Goal: Task Accomplishment & Management: Manage account settings

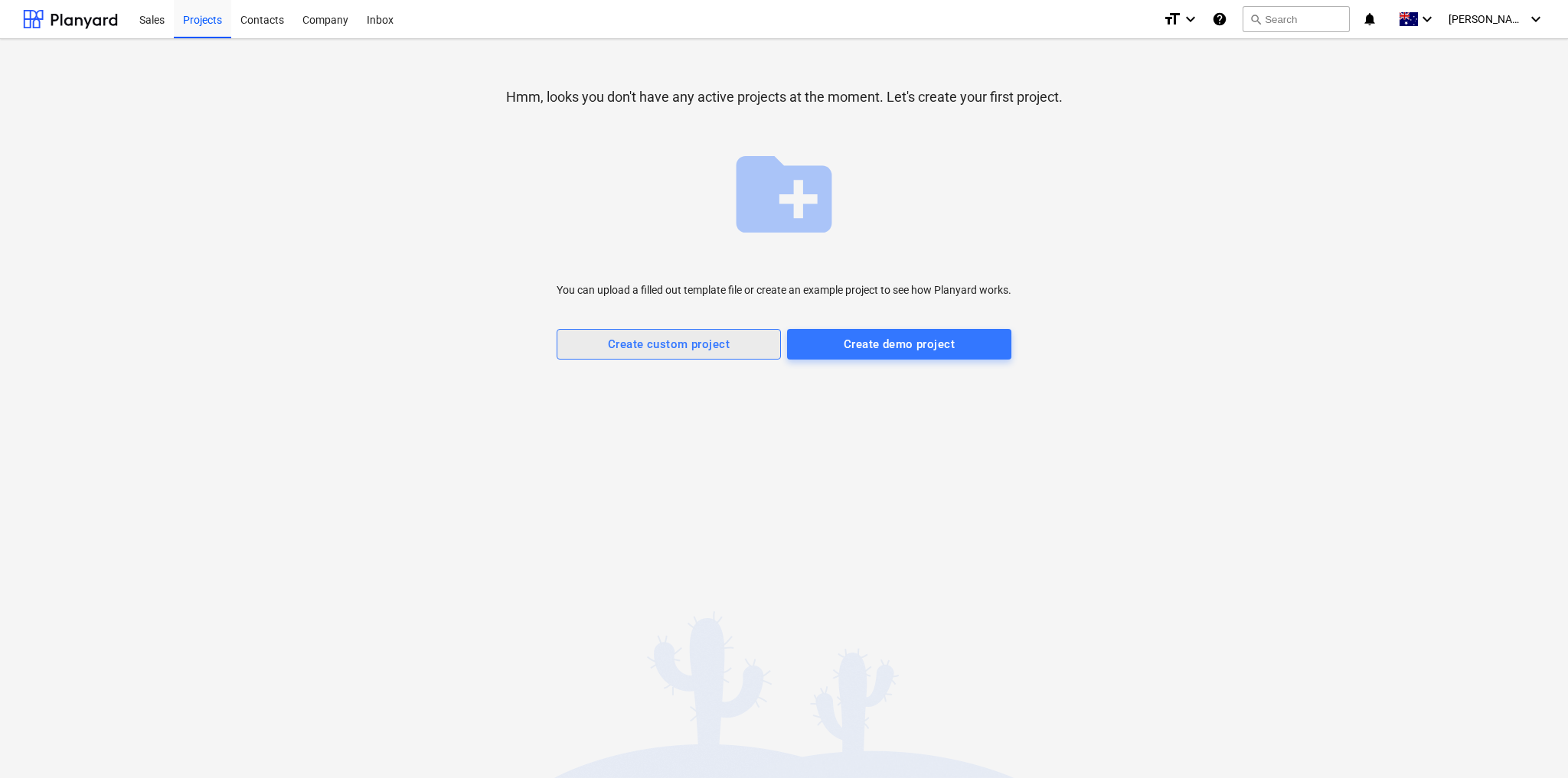
click at [707, 350] on div "Create custom project" at bounding box center [668, 344] width 122 height 20
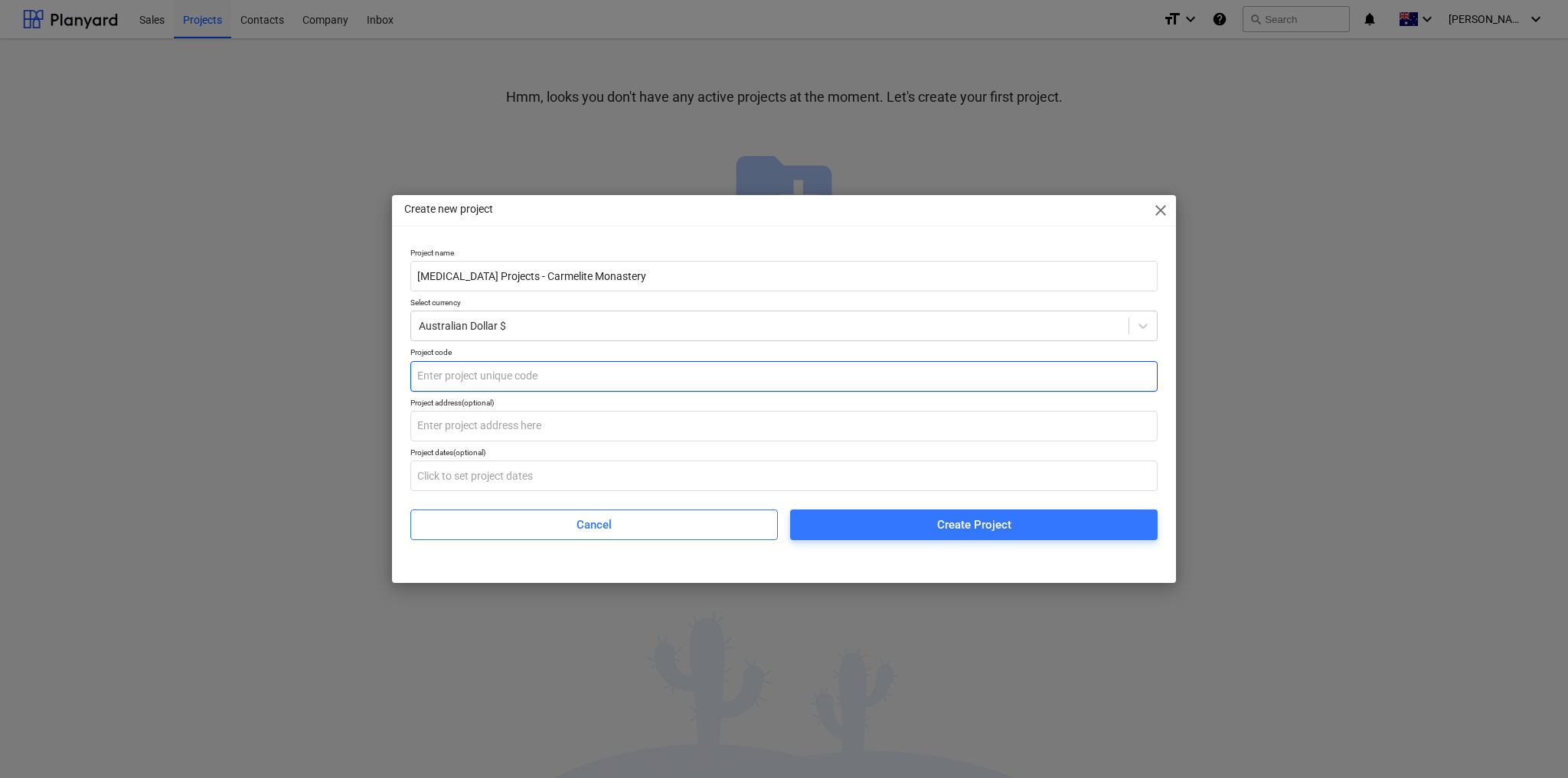
type input "[MEDICAL_DATA] Projects - Carmelite Monastery"
click at [508, 383] on input "text" at bounding box center [784, 376] width 747 height 31
type input "CM002"
click at [543, 429] on input "text" at bounding box center [784, 426] width 747 height 31
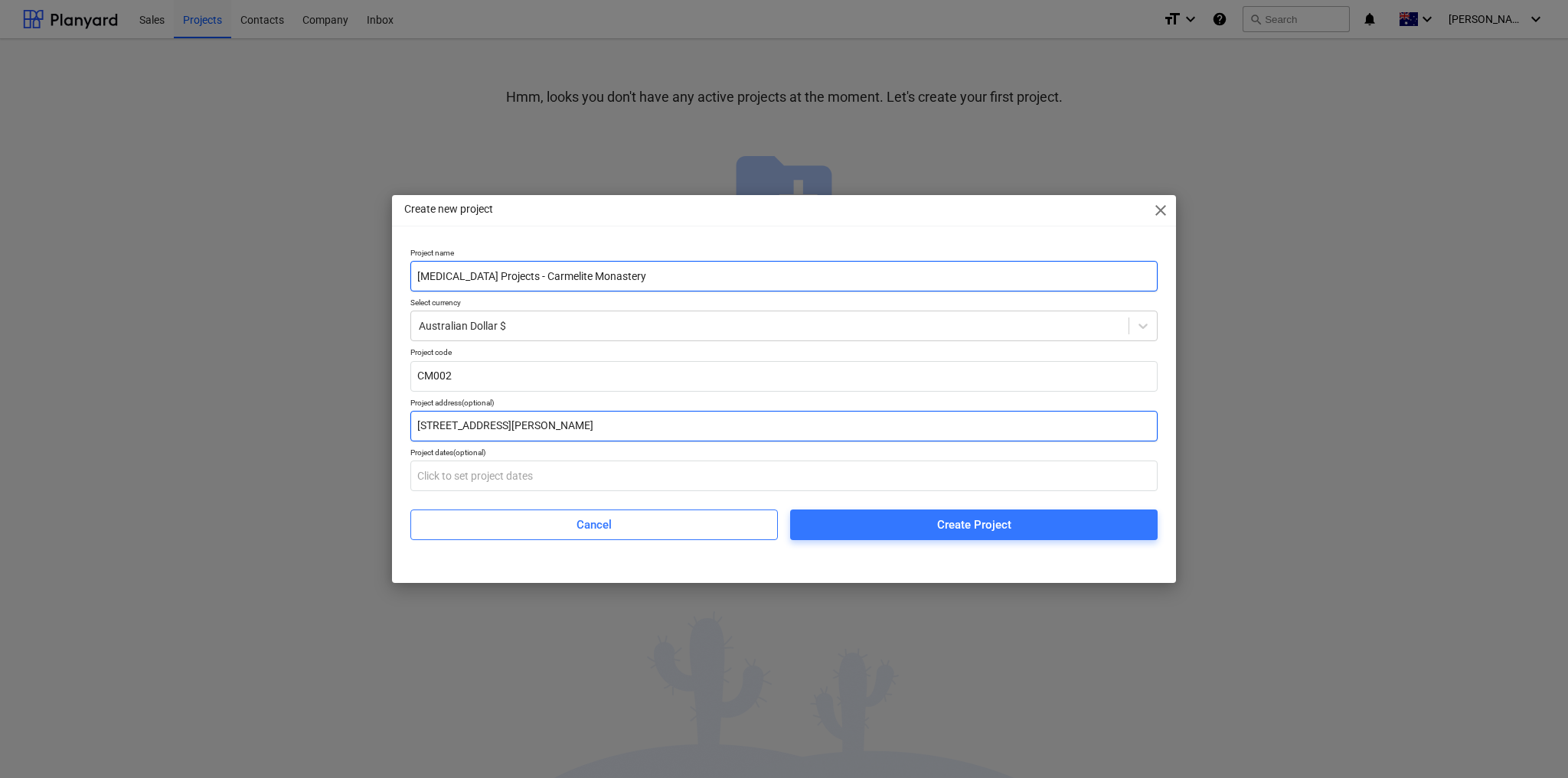
type input "[STREET_ADDRESS][PERSON_NAME]"
click at [533, 275] on input "[MEDICAL_DATA] Projects - Carmelite Monastery" at bounding box center [784, 275] width 747 height 31
drag, startPoint x: 603, startPoint y: 274, endPoint x: 502, endPoint y: 274, distance: 101.0
click at [502, 274] on input "[MEDICAL_DATA] Projects - Carmelite Monastery" at bounding box center [784, 275] width 747 height 31
type input "[MEDICAL_DATA] Projects - Internal Heating and Cooling"
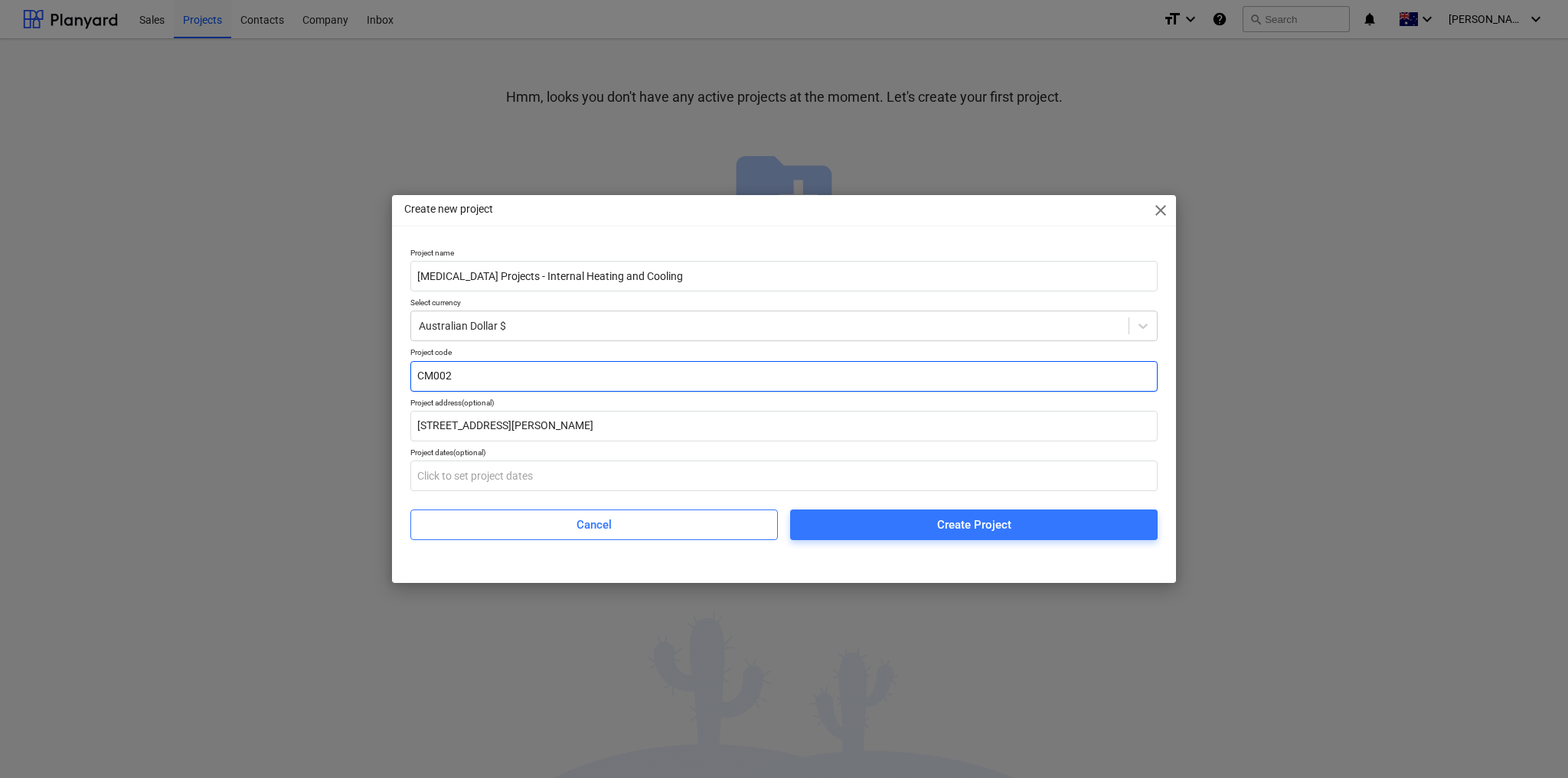
click at [462, 380] on input "CM002" at bounding box center [784, 376] width 747 height 31
click at [431, 375] on input "CM001" at bounding box center [784, 376] width 747 height 31
click at [506, 379] on input "CAP001" at bounding box center [784, 376] width 747 height 31
click at [436, 375] on input "CAP001" at bounding box center [784, 376] width 747 height 31
click at [529, 380] on input "CAPEX001" at bounding box center [784, 376] width 747 height 31
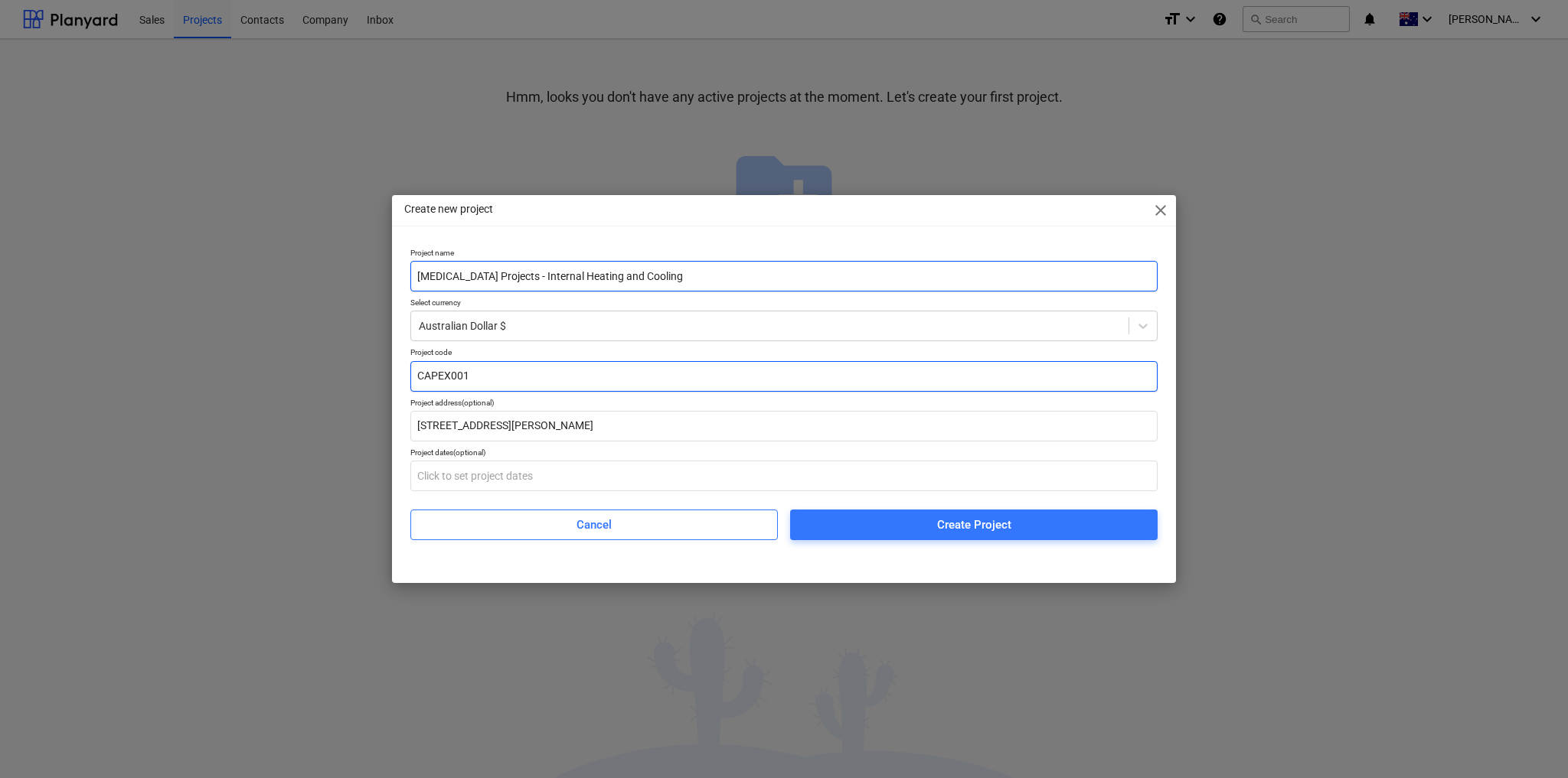
type input "CAPEX001"
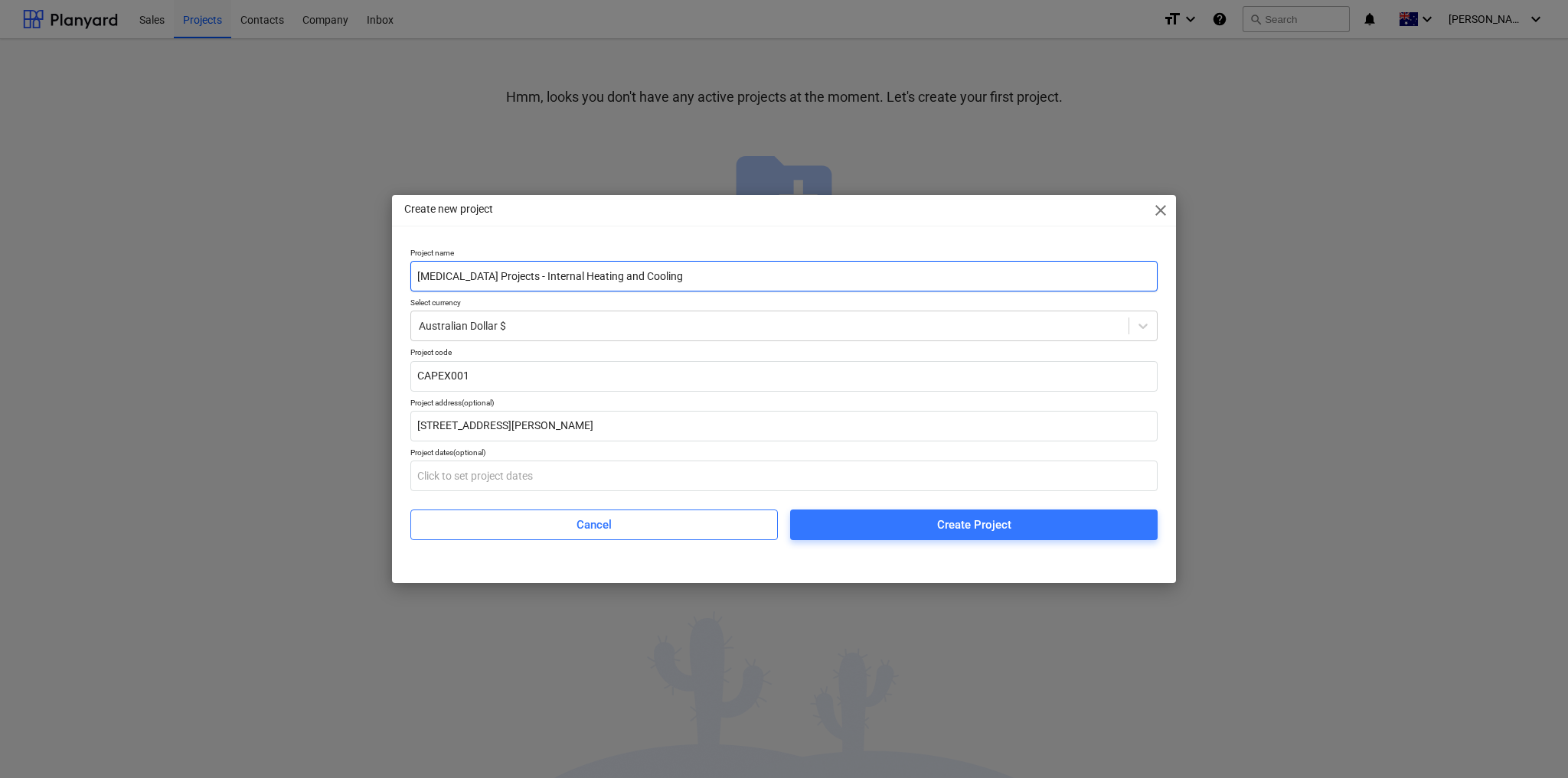
click at [660, 267] on input "[MEDICAL_DATA] Projects - Internal Heating and Cooling" at bounding box center [784, 275] width 747 height 31
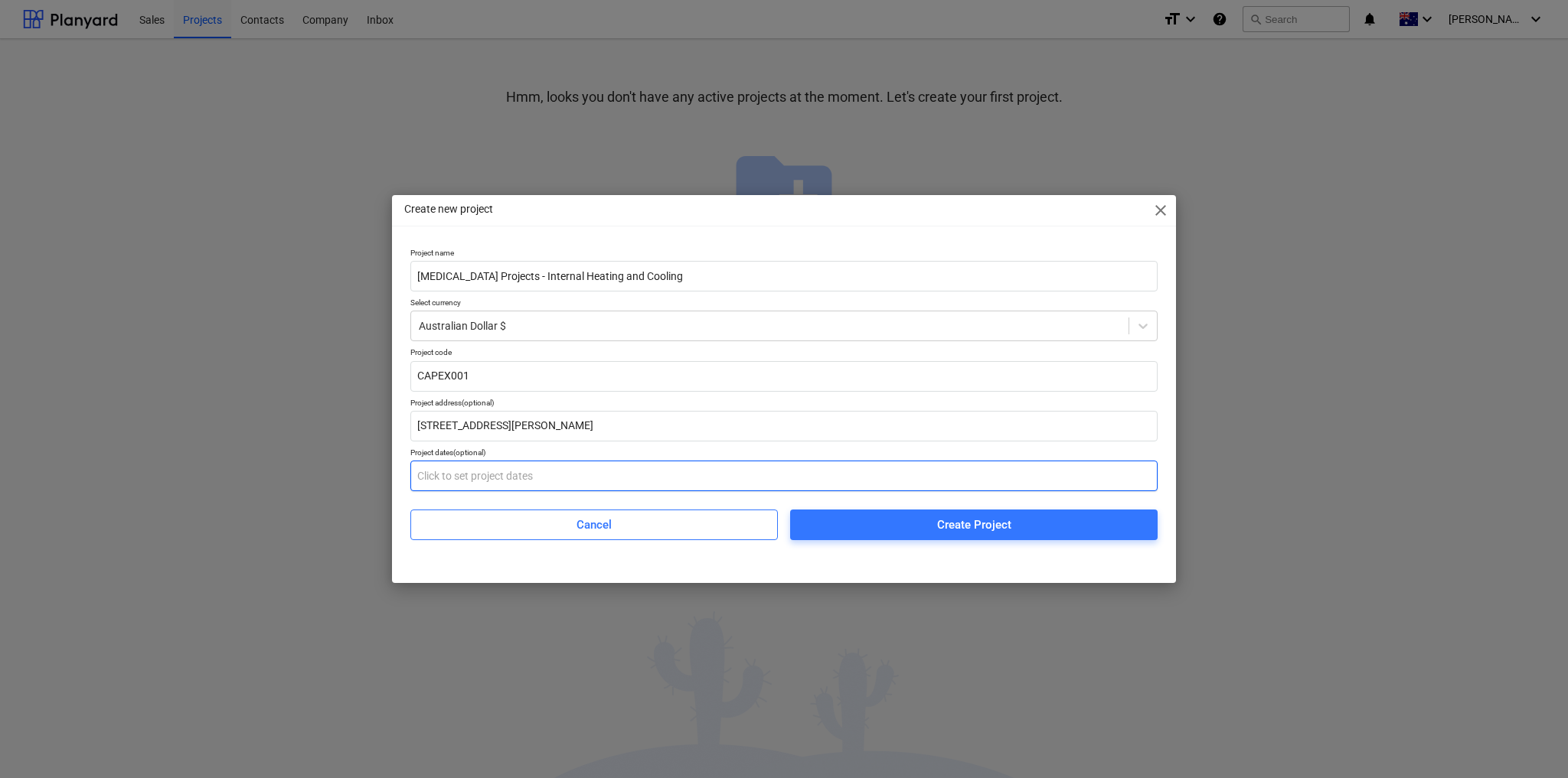
click at [505, 474] on input "text" at bounding box center [784, 476] width 747 height 31
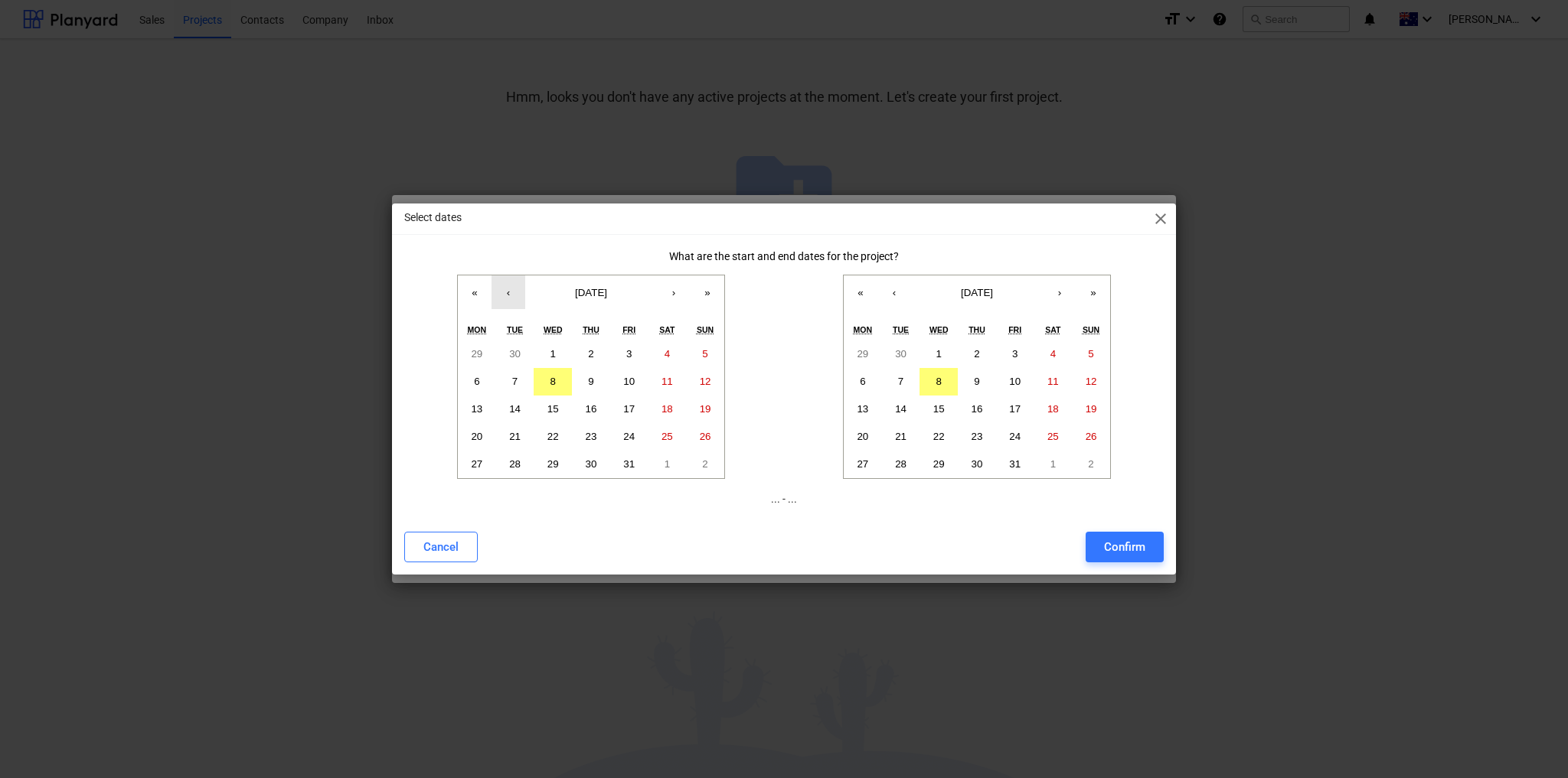
click at [506, 288] on button "‹" at bounding box center [508, 292] width 34 height 34
click at [586, 438] on abbr "25" at bounding box center [591, 436] width 11 height 11
click at [1056, 291] on button "›" at bounding box center [1059, 292] width 34 height 34
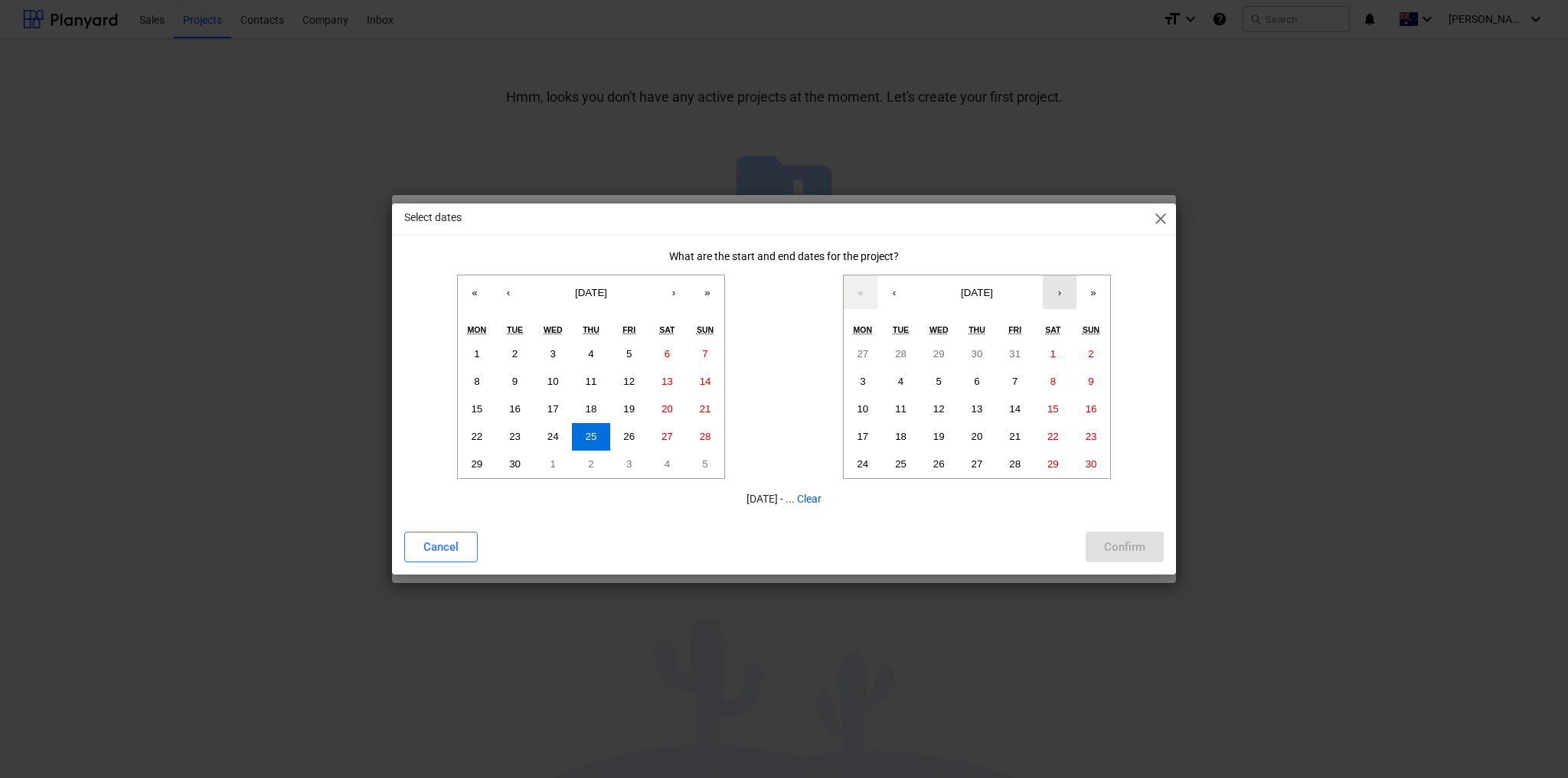
click at [1056, 291] on button "›" at bounding box center [1059, 292] width 34 height 34
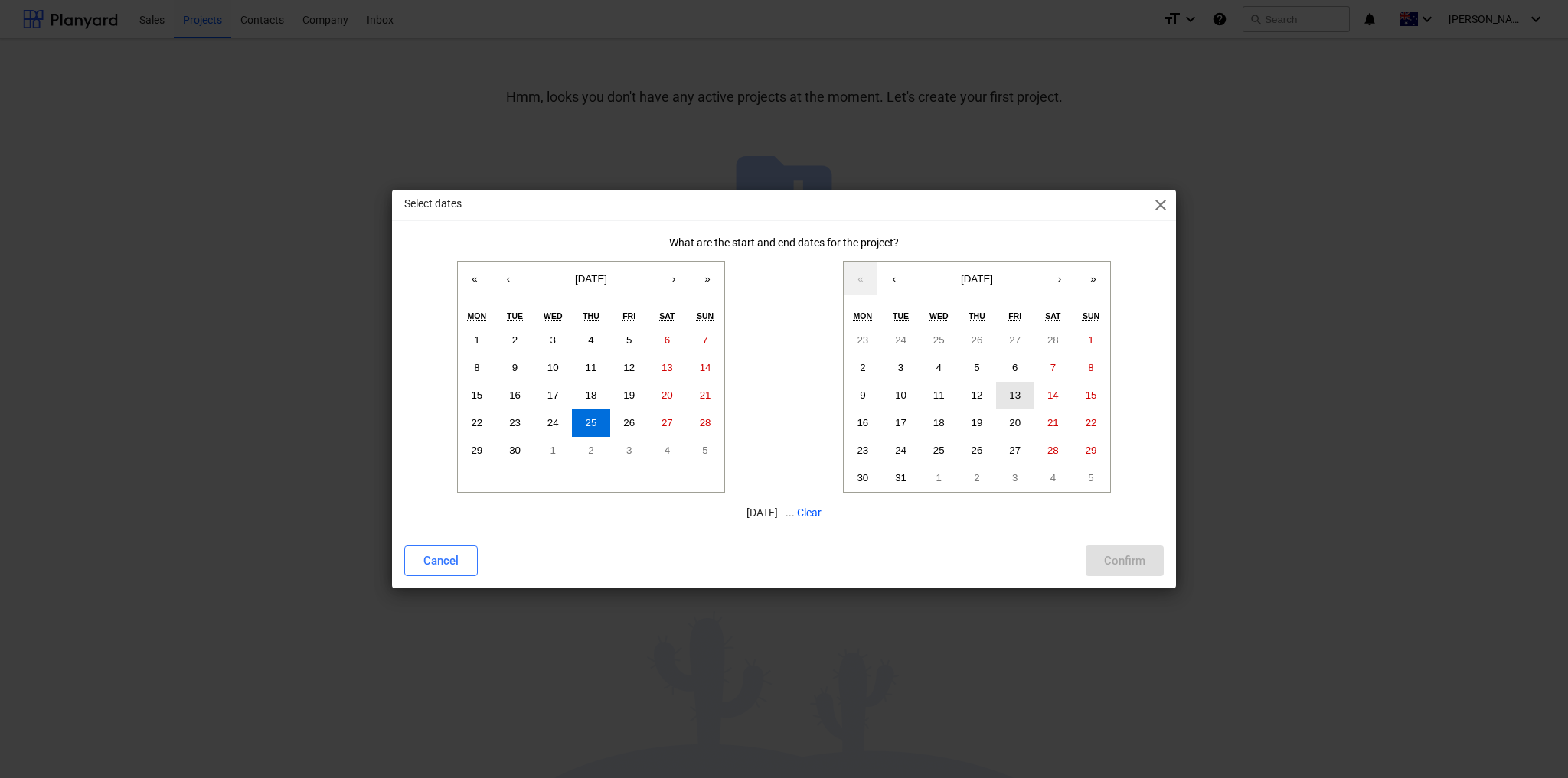
click at [1021, 399] on button "13" at bounding box center [1015, 396] width 38 height 28
click at [1139, 559] on div "Confirm" at bounding box center [1124, 560] width 41 height 20
type input "[DATE] - [DATE]"
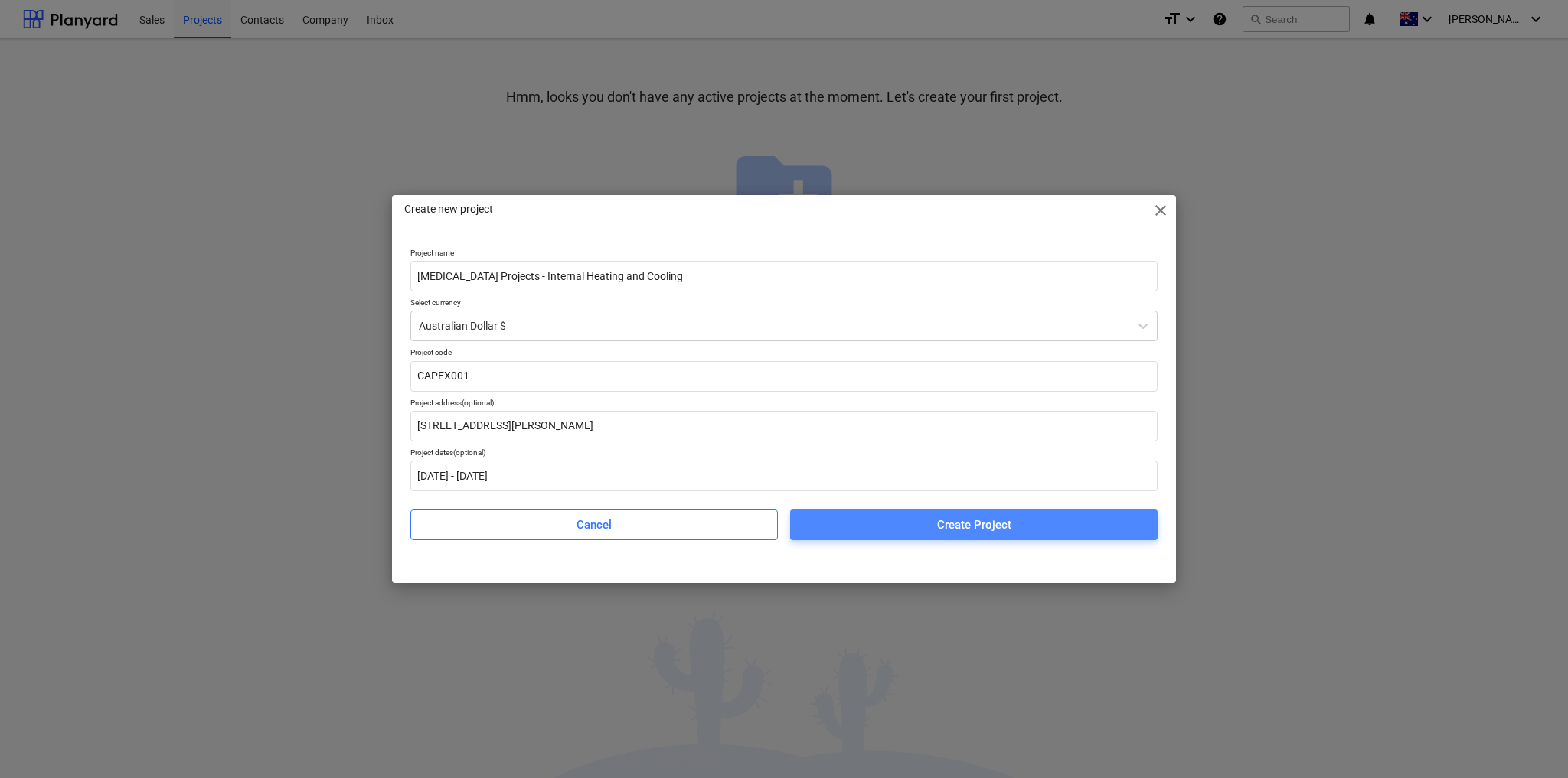
click at [975, 524] on div "Create Project" at bounding box center [973, 524] width 74 height 20
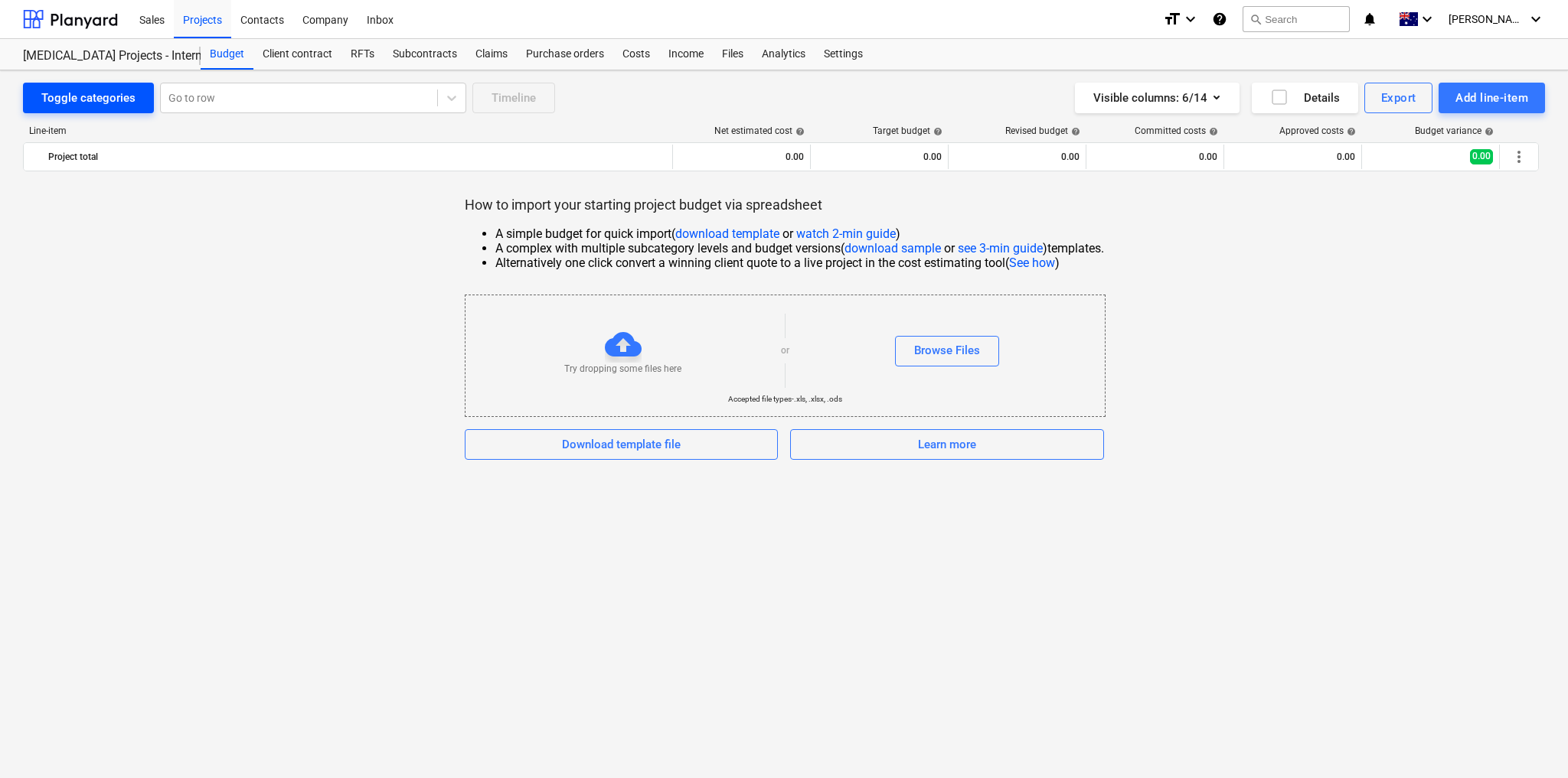
click at [86, 93] on div "Toggle categories" at bounding box center [88, 98] width 94 height 20
click at [306, 391] on div "How to import your starting project budget via spreadsheet A simple budget for …" at bounding box center [784, 328] width 1522 height 264
click at [1509, 101] on div "Add line-item" at bounding box center [1491, 98] width 73 height 20
click at [1433, 163] on div "Add custom" at bounding box center [1465, 163] width 159 height 27
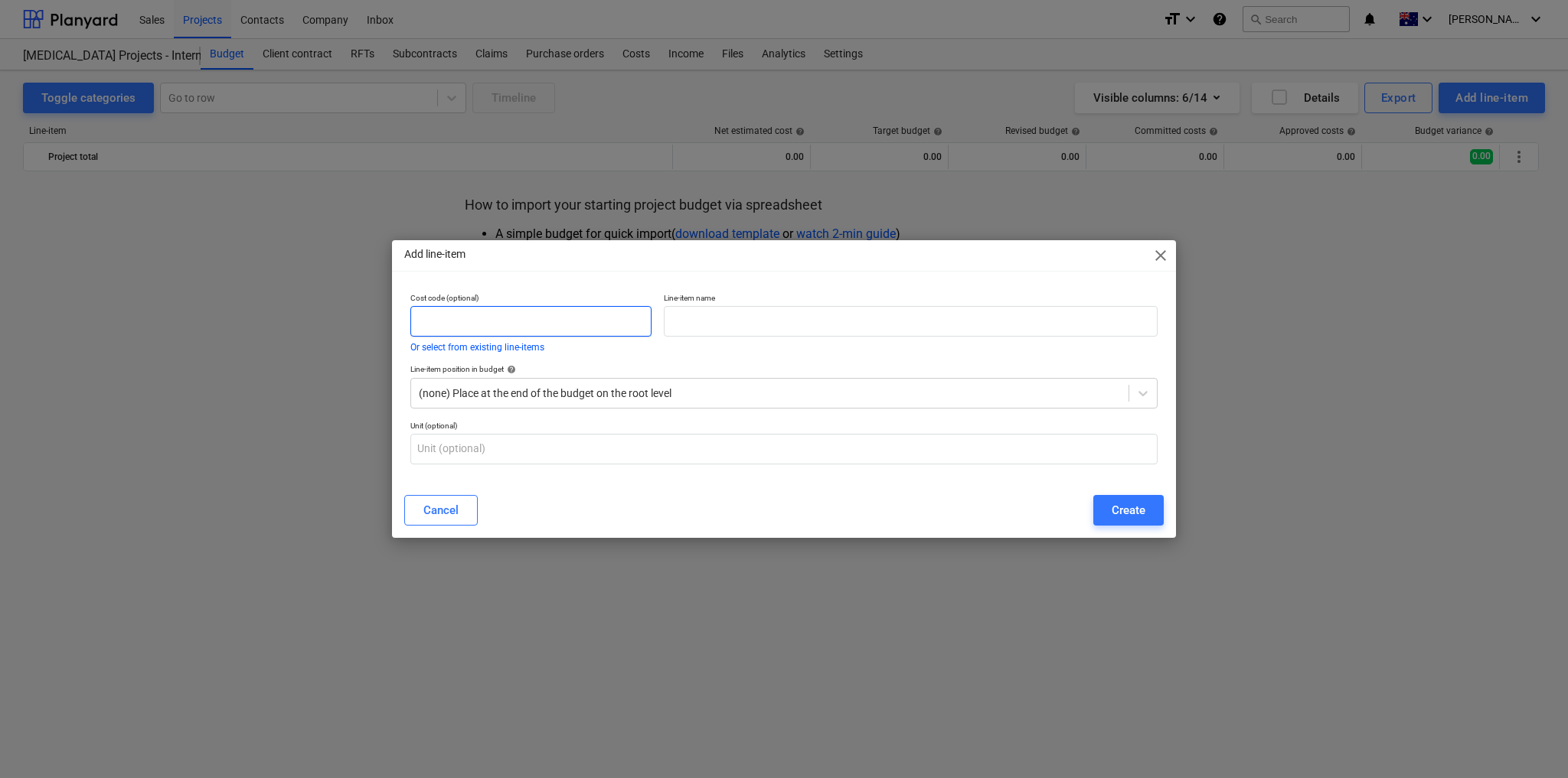
click at [479, 319] on input "text" at bounding box center [531, 321] width 241 height 31
click at [1159, 259] on span "close" at bounding box center [1160, 255] width 18 height 18
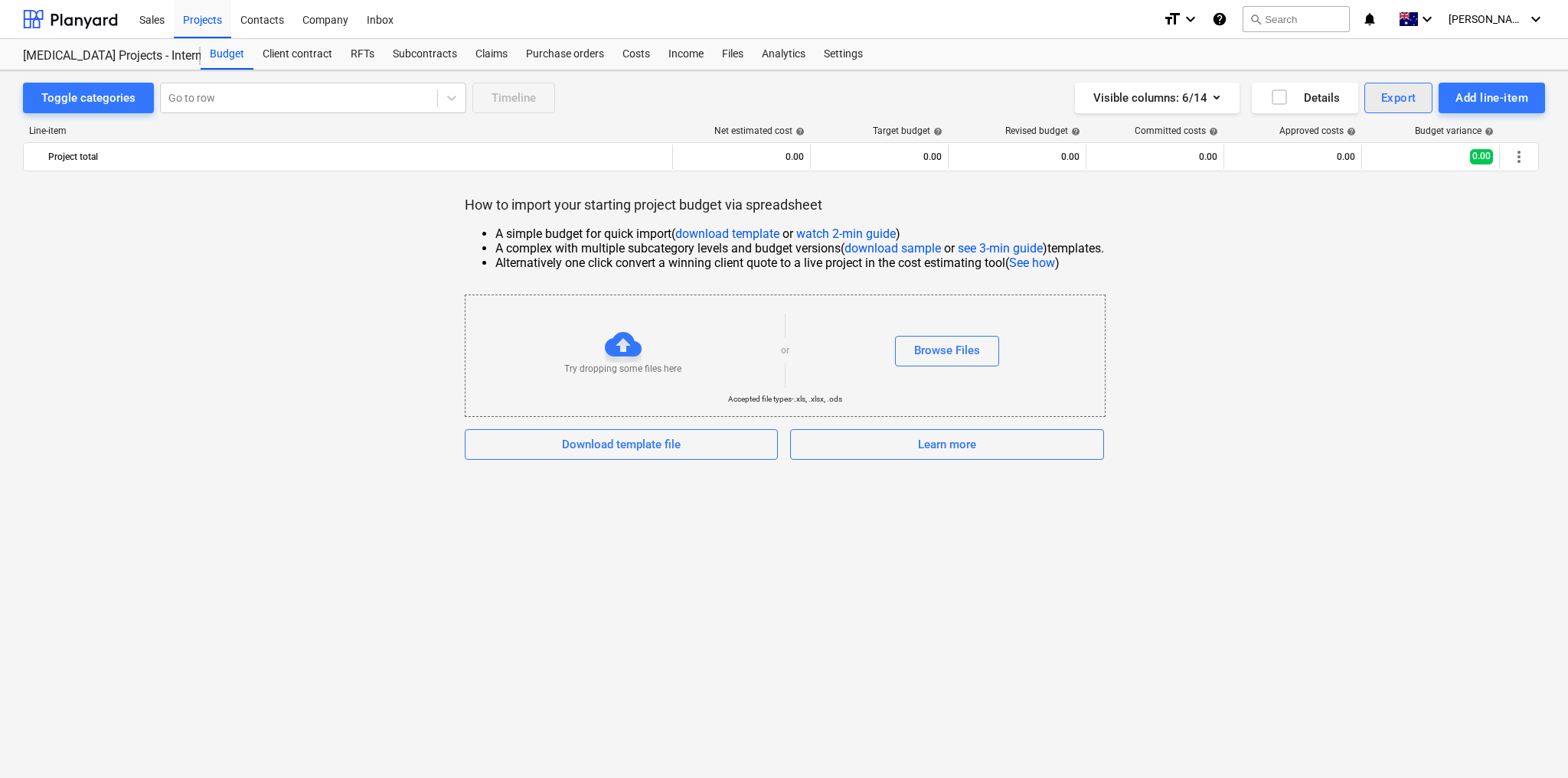
click at [1390, 102] on div "Export" at bounding box center [1398, 98] width 35 height 20
click at [1379, 187] on div "XLSX (change and import)" at bounding box center [1347, 189] width 170 height 27
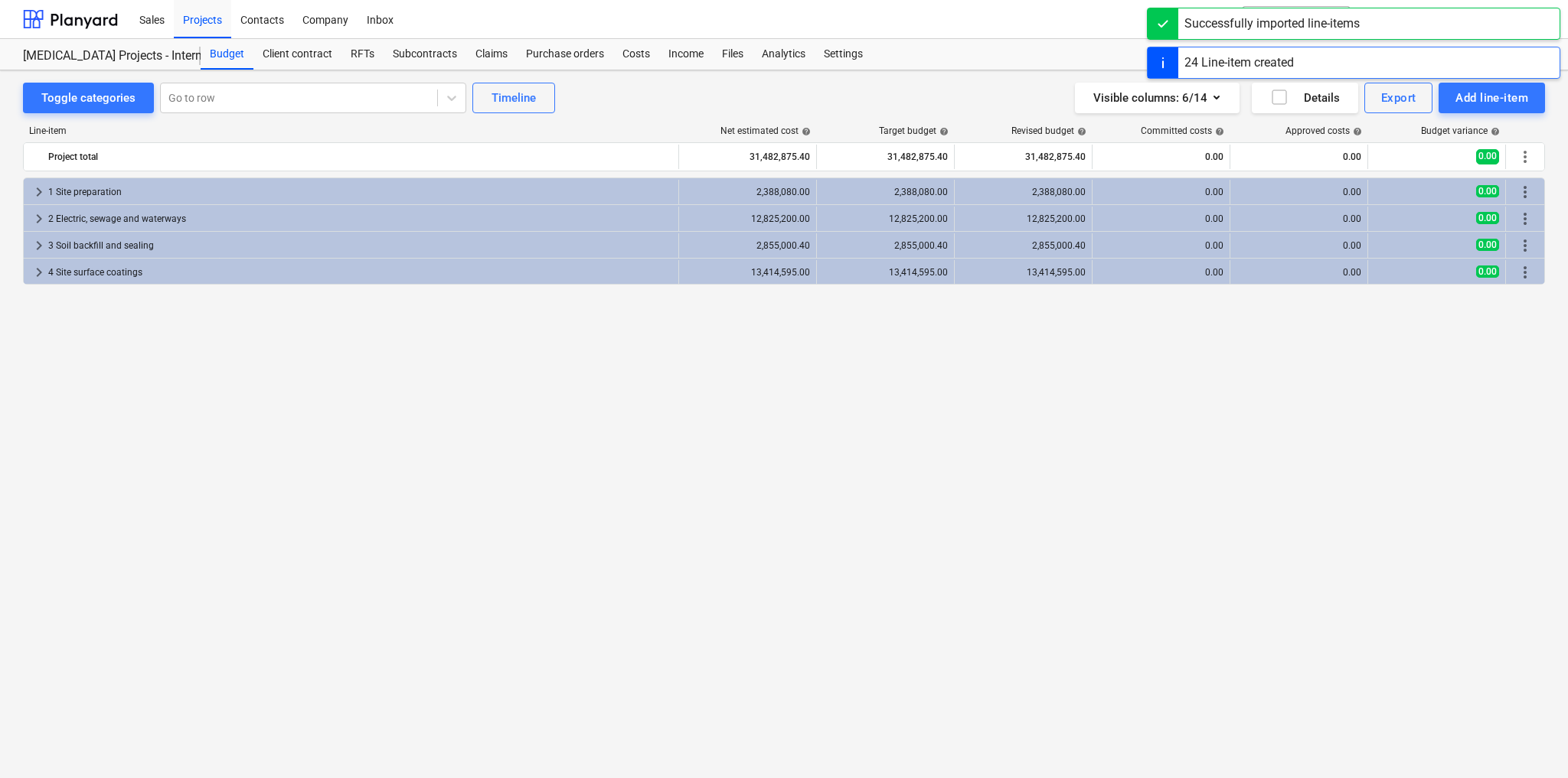
drag, startPoint x: 1328, startPoint y: 512, endPoint x: 776, endPoint y: 483, distance: 552.8
click at [776, 483] on div "keyboard_arrow_right 1 Site preparation 2,388,080.00 2,388,080.00 2,388,080.00 …" at bounding box center [784, 446] width 1522 height 538
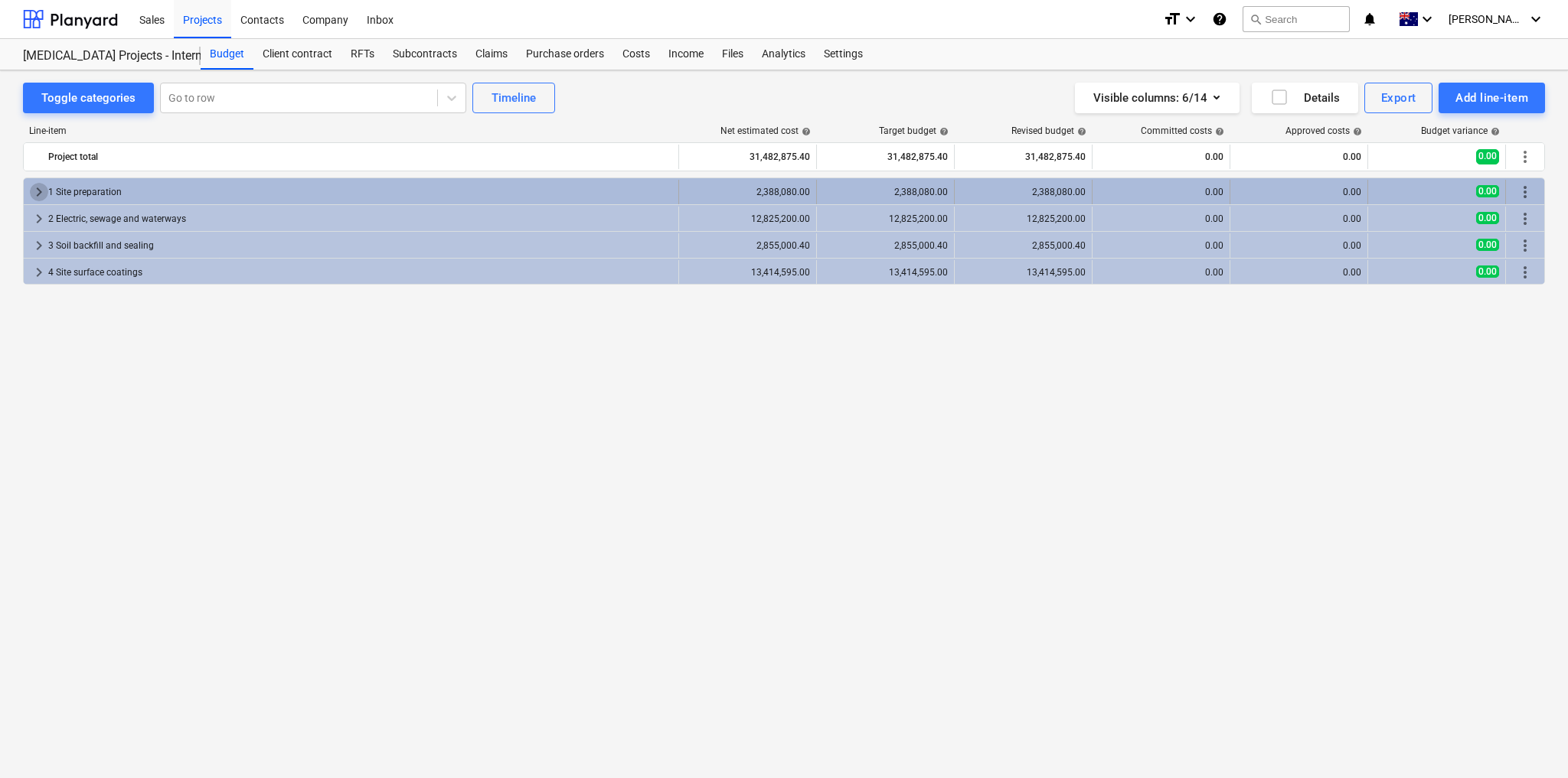
click at [31, 187] on span "keyboard_arrow_right" at bounding box center [38, 191] width 18 height 18
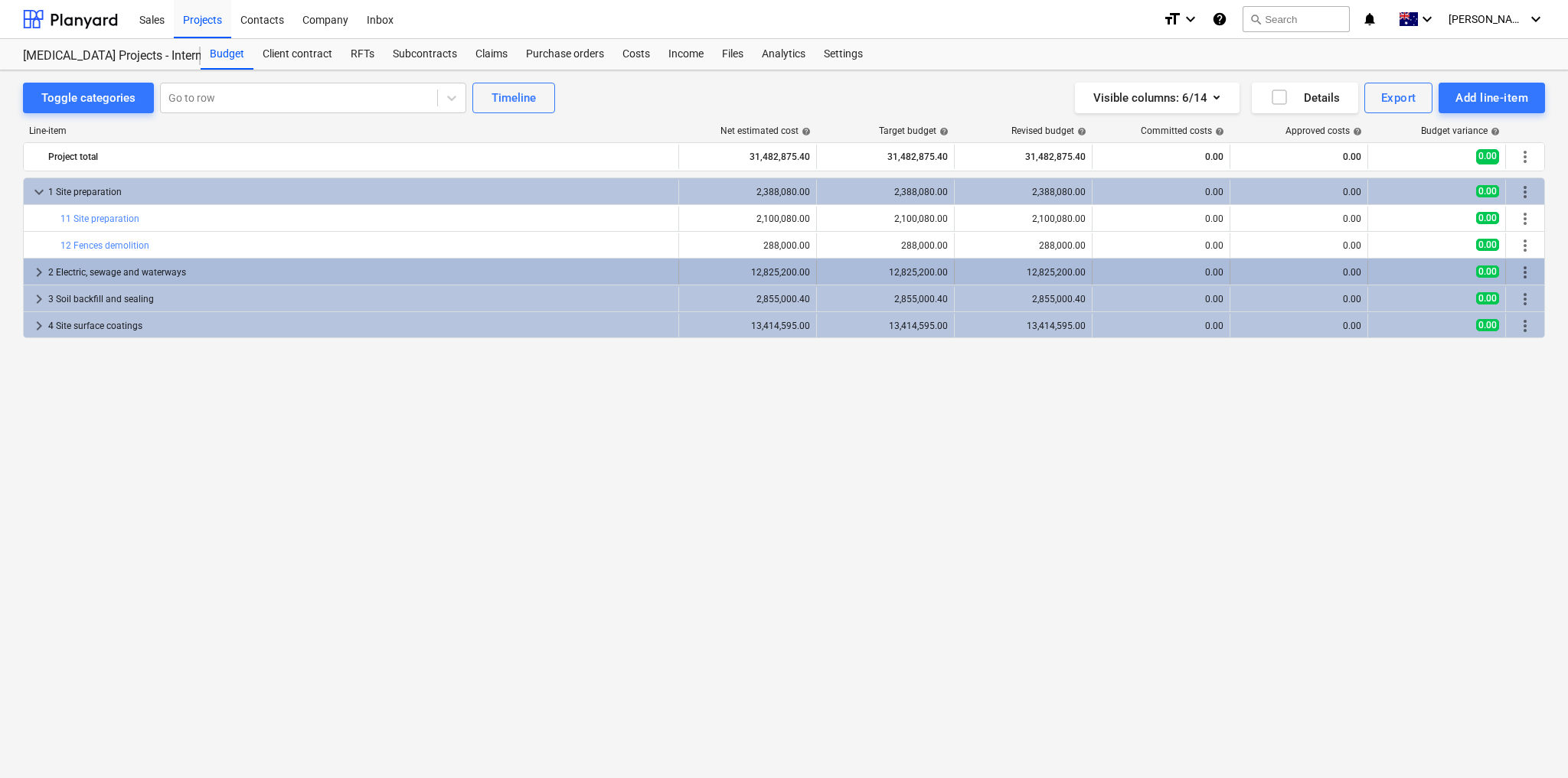
click at [34, 271] on span "keyboard_arrow_right" at bounding box center [38, 272] width 18 height 18
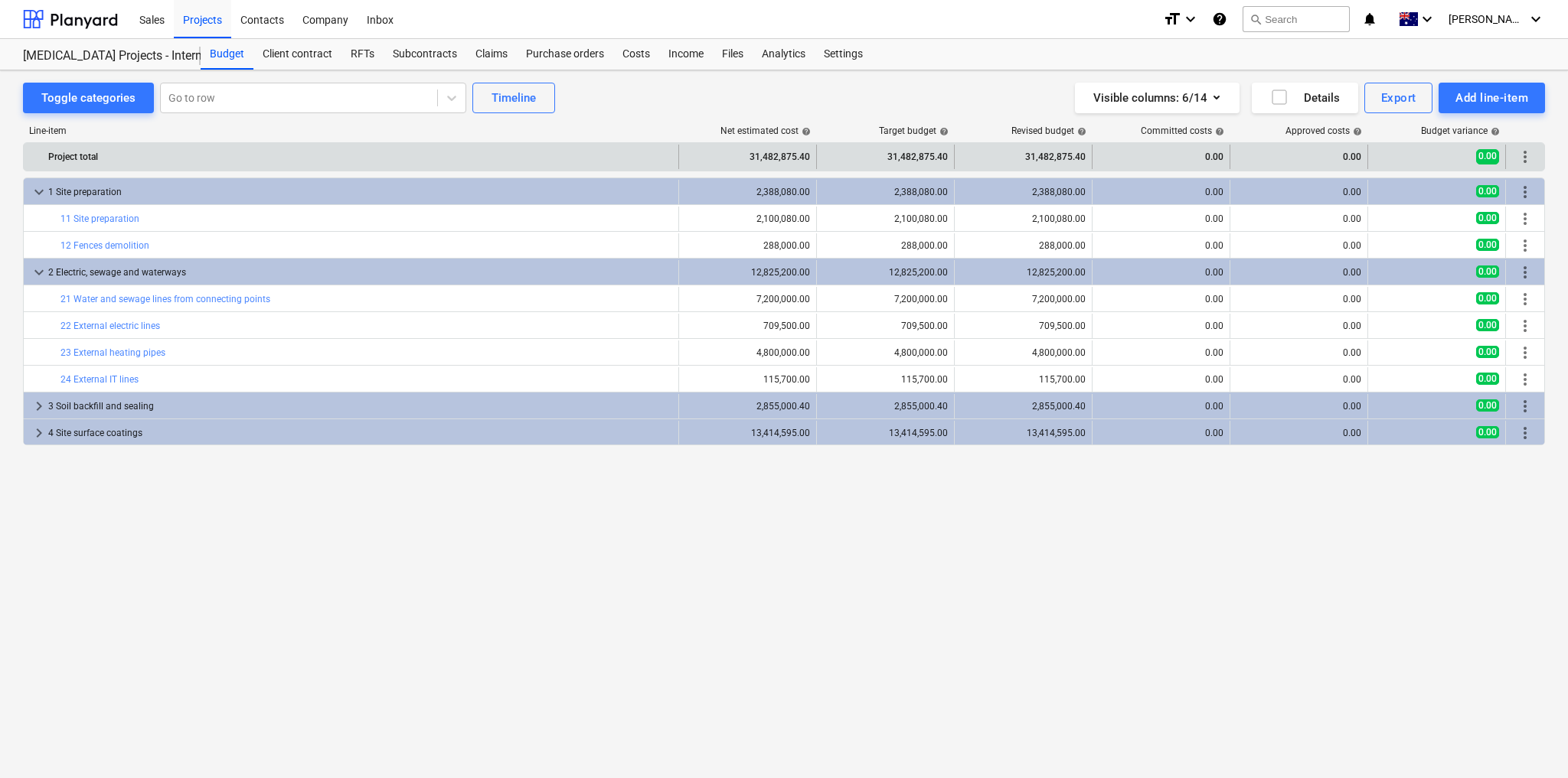
click at [1519, 158] on span "more_vert" at bounding box center [1524, 156] width 18 height 18
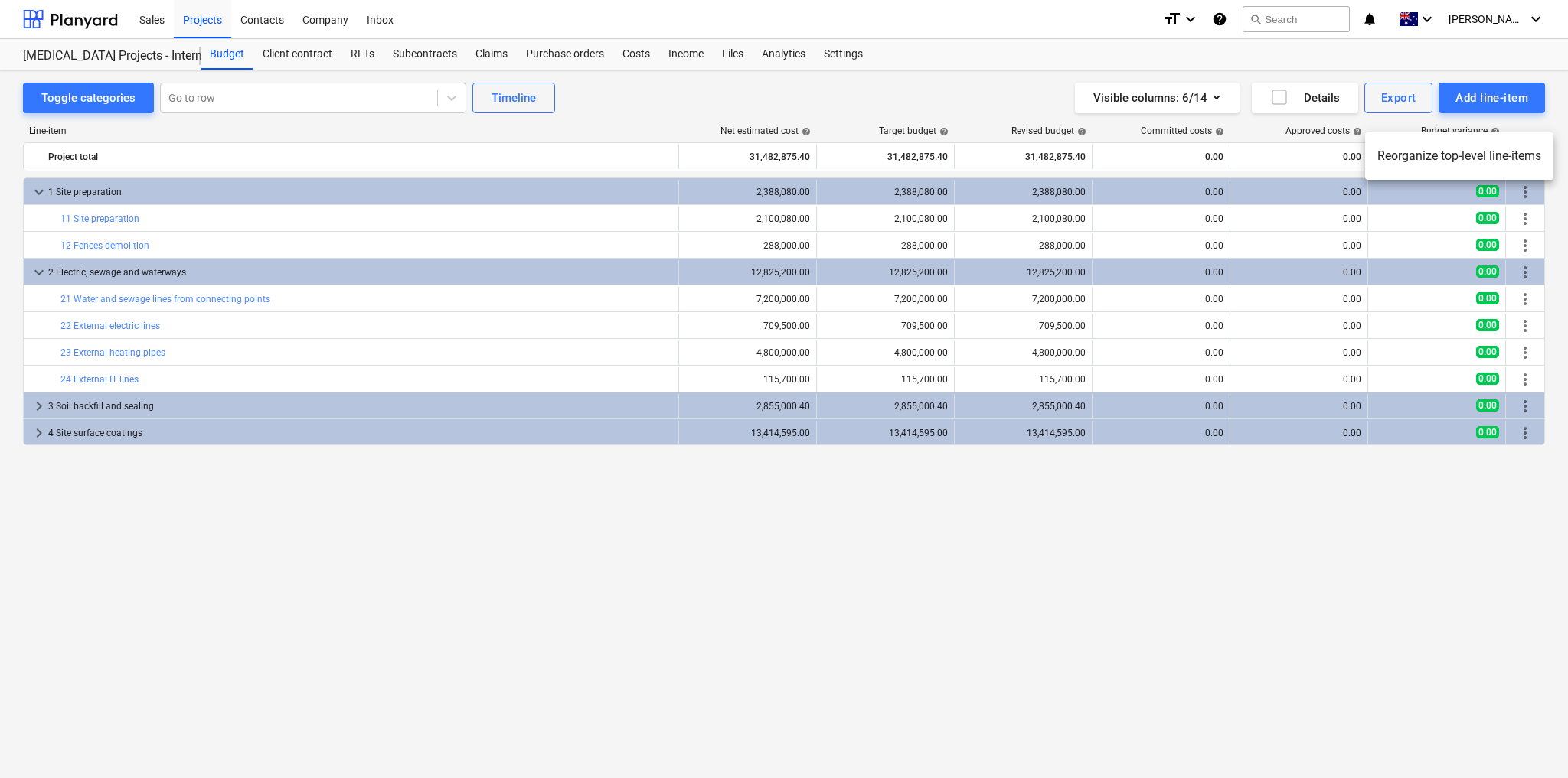
click at [1524, 191] on div at bounding box center [784, 389] width 1568 height 778
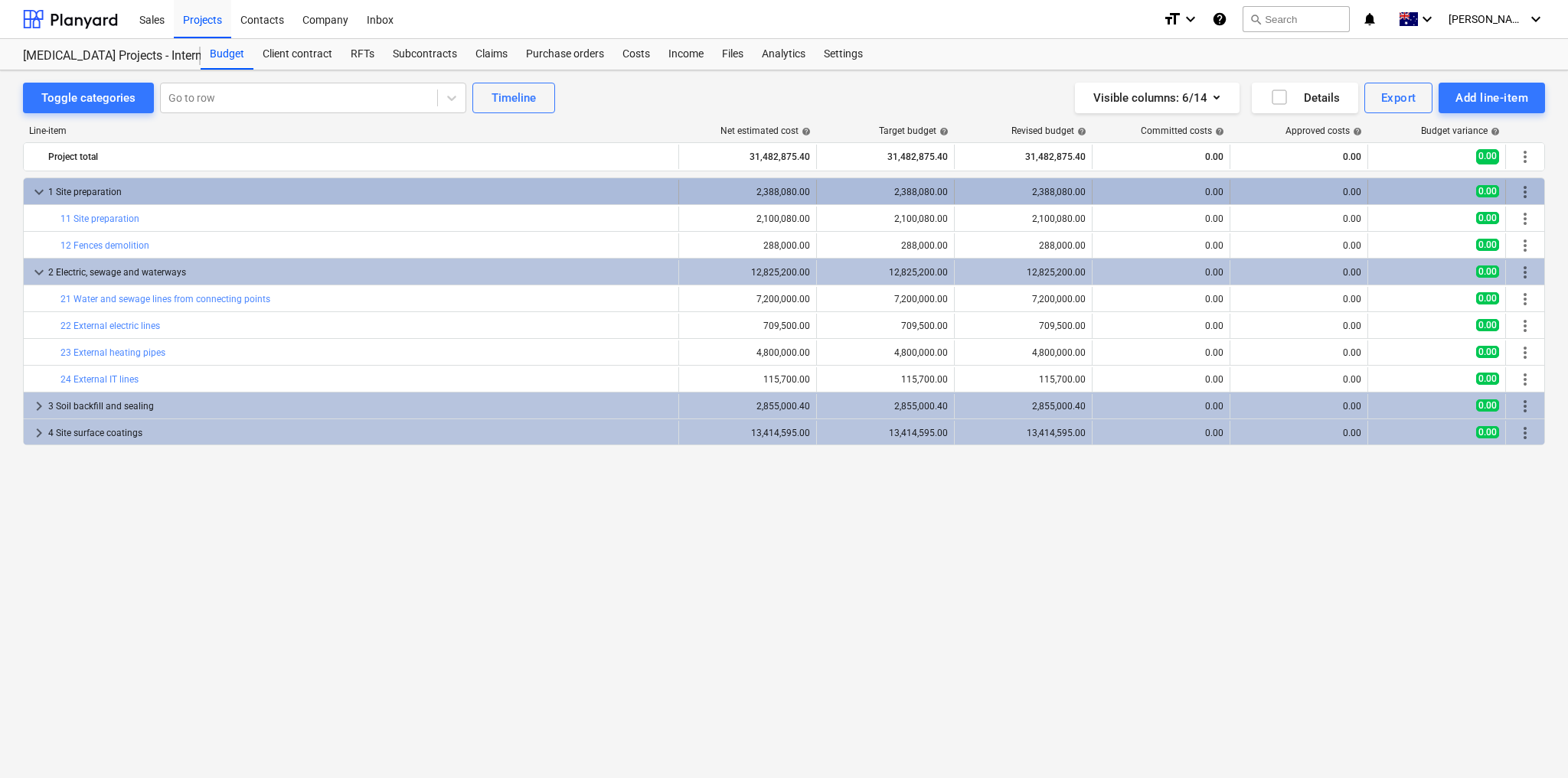
click at [1520, 194] on span "more_vert" at bounding box center [1524, 191] width 18 height 18
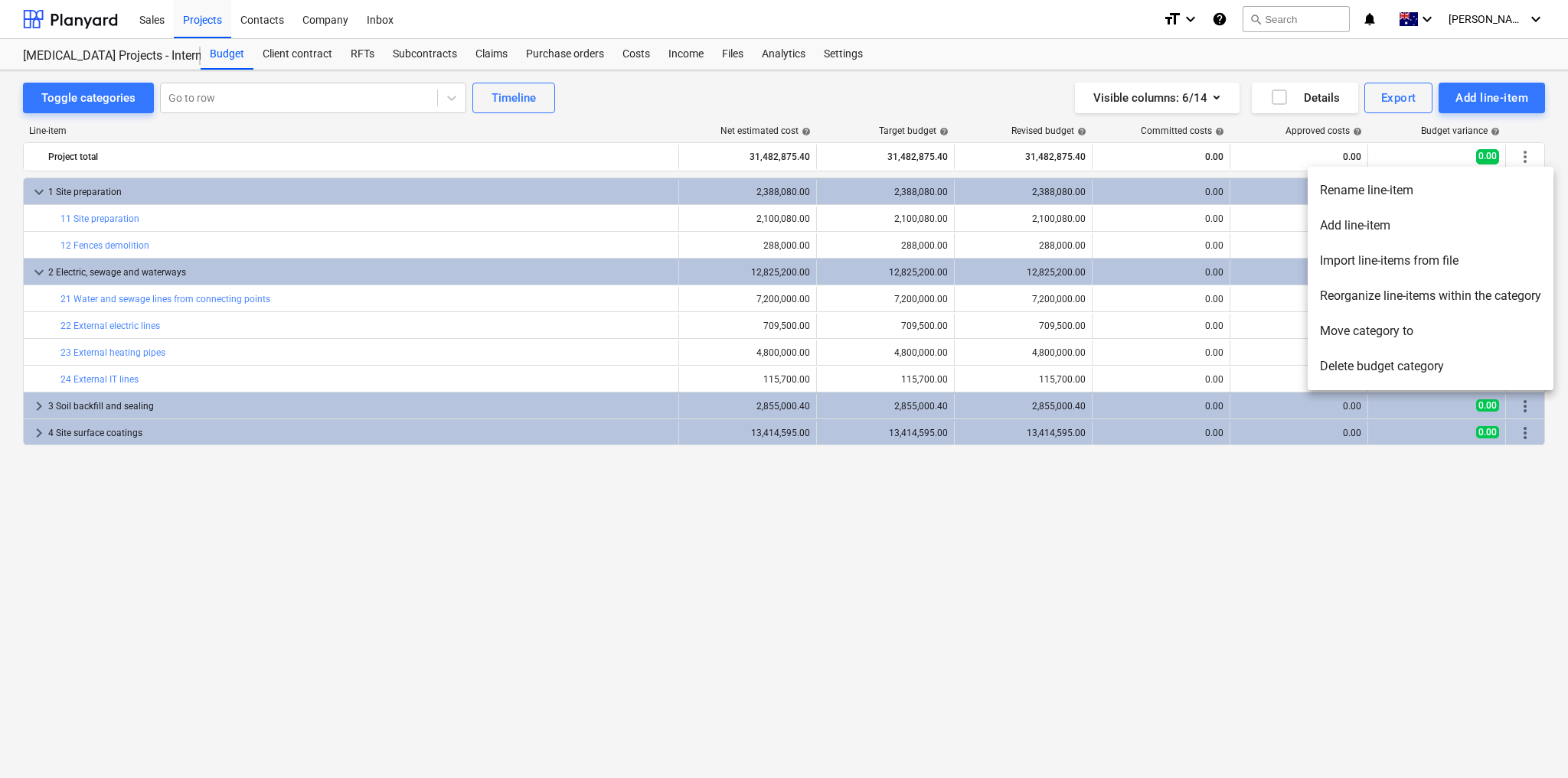
click at [1373, 370] on li "Delete budget category" at bounding box center [1430, 366] width 246 height 35
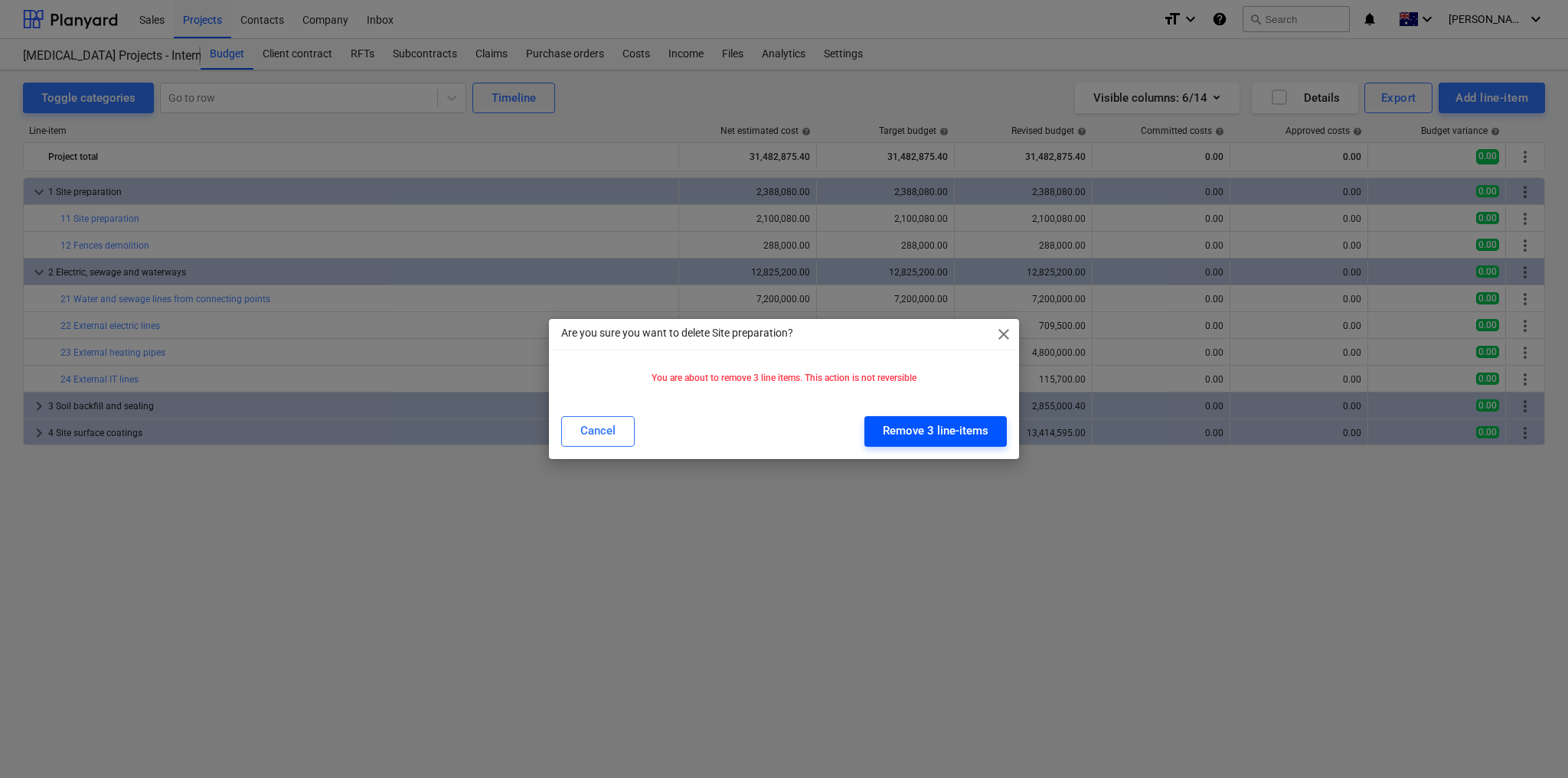
drag, startPoint x: 990, startPoint y: 438, endPoint x: 999, endPoint y: 433, distance: 10.3
click at [989, 438] on button "Remove 3 line-items" at bounding box center [935, 431] width 143 height 31
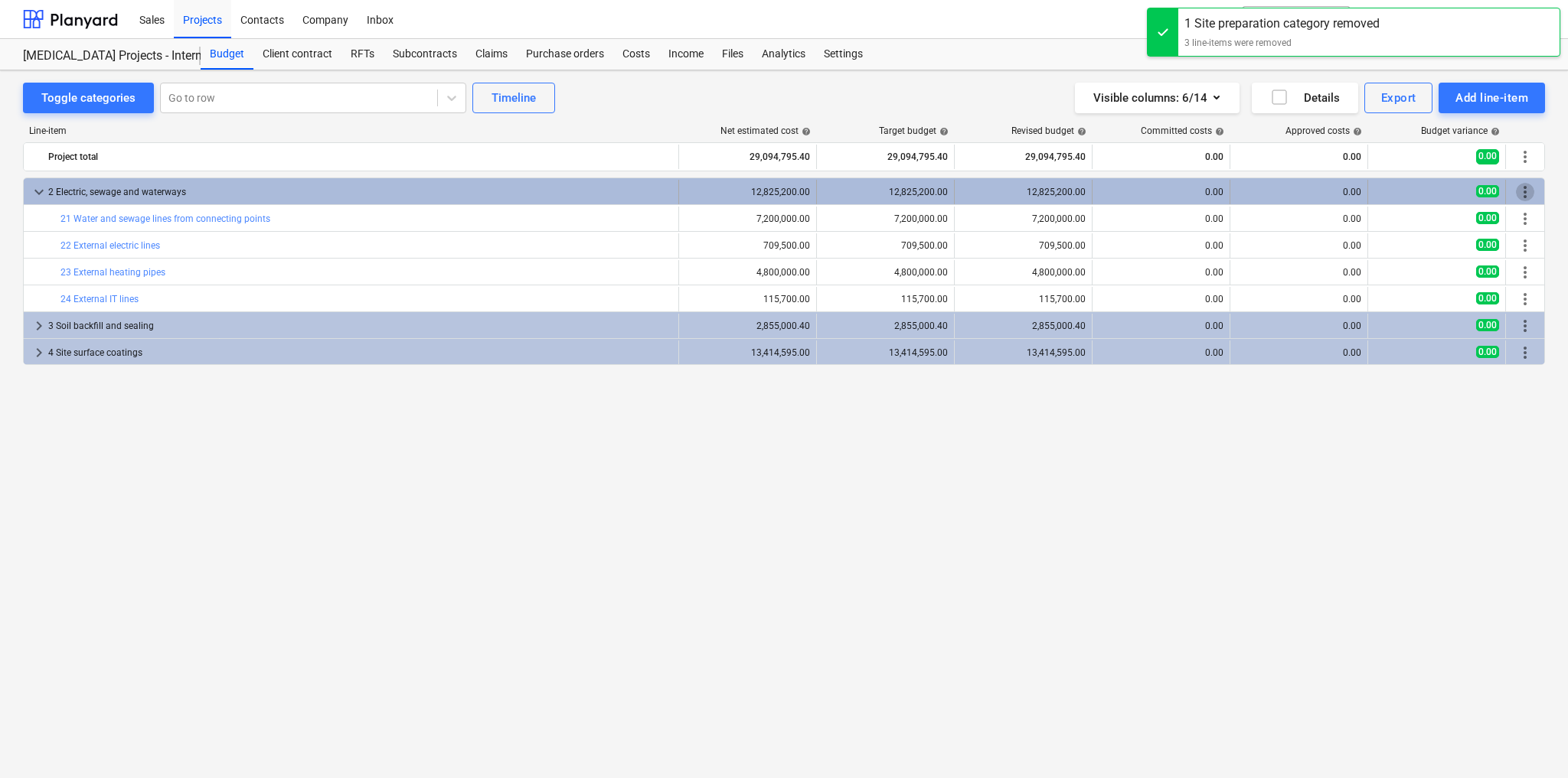
click at [1526, 187] on span "more_vert" at bounding box center [1524, 191] width 18 height 18
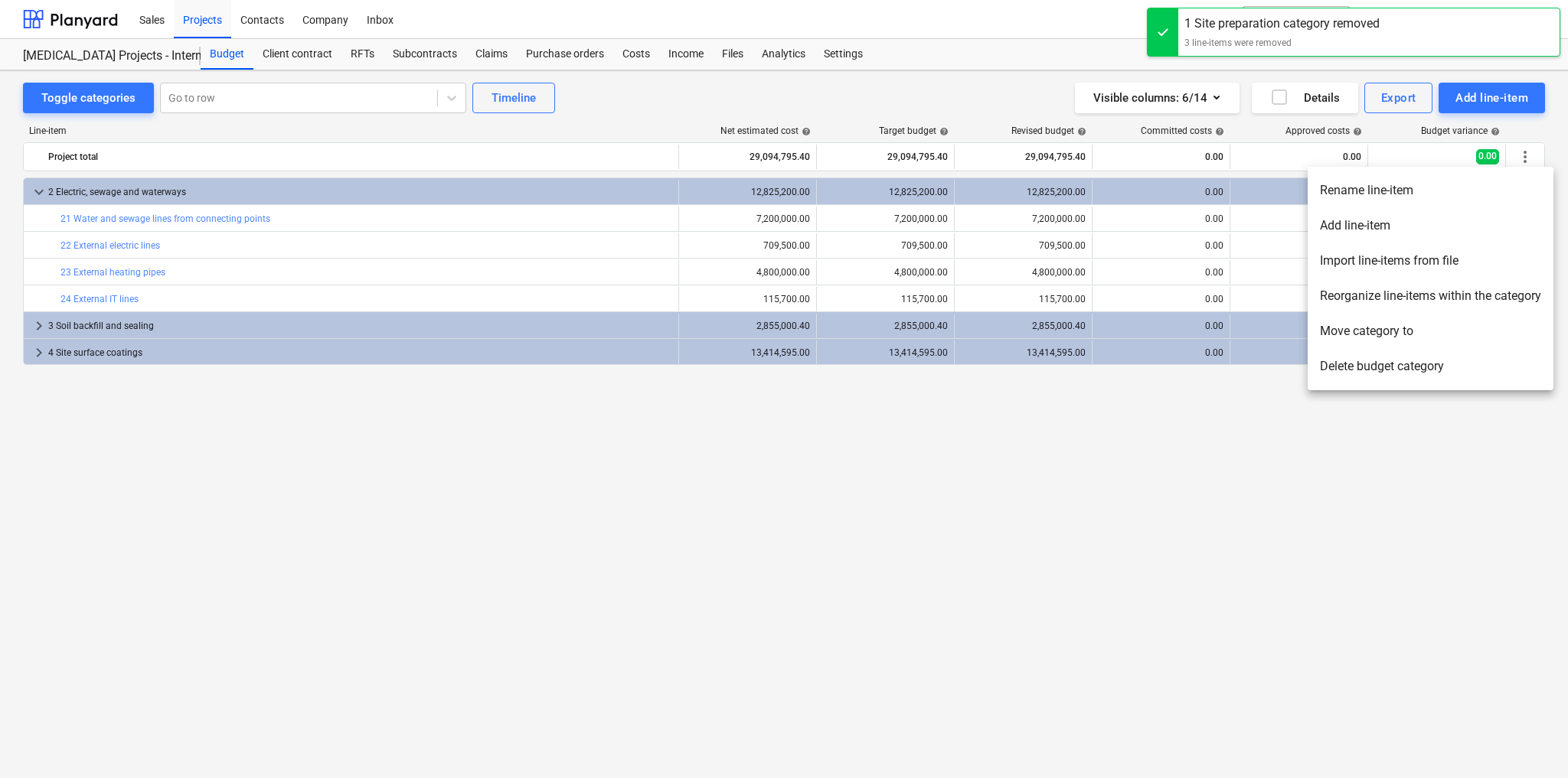
click at [1368, 365] on li "Delete budget category" at bounding box center [1430, 366] width 246 height 35
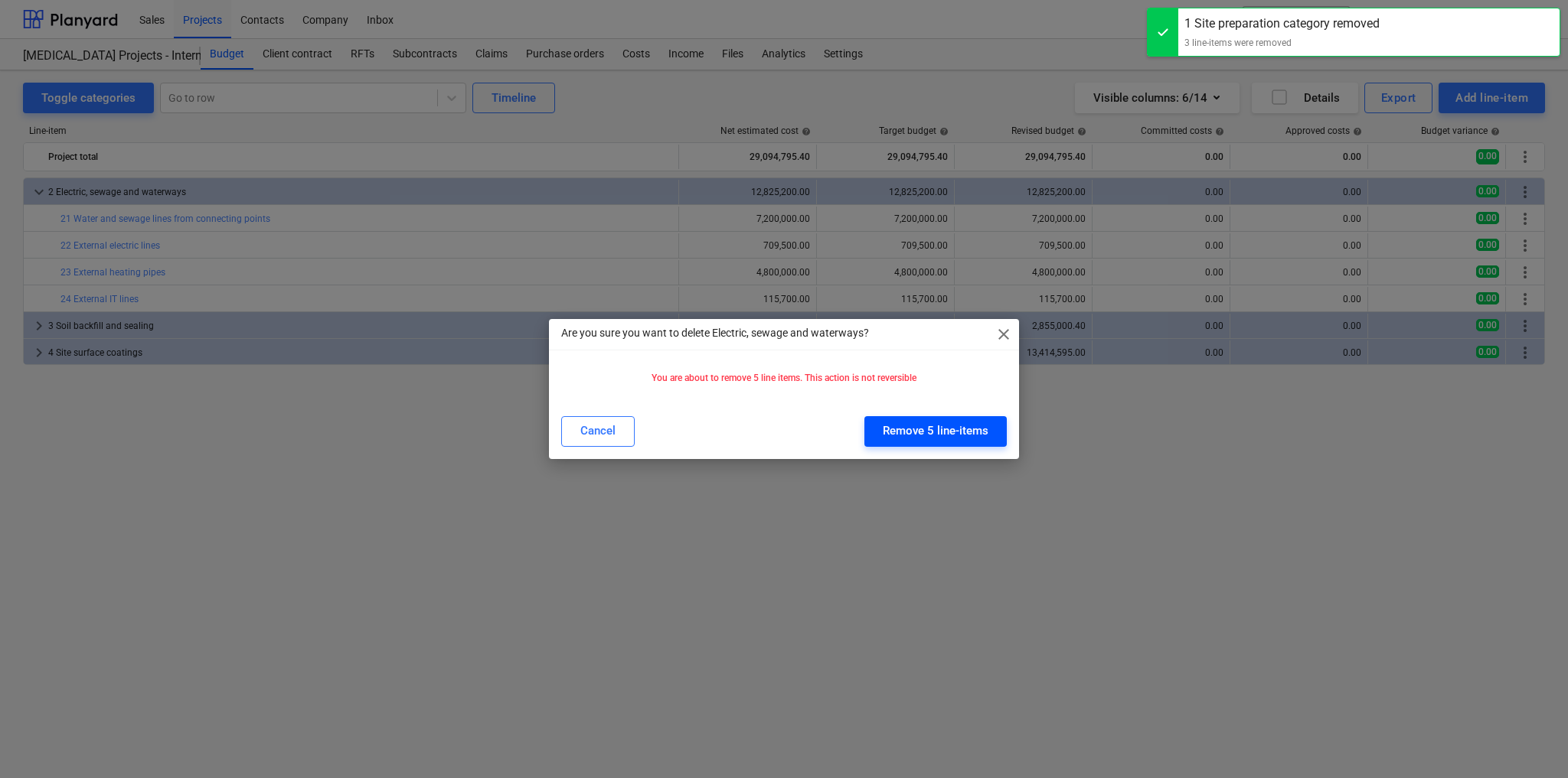
click at [979, 431] on div "Remove 5 line-items" at bounding box center [935, 430] width 106 height 20
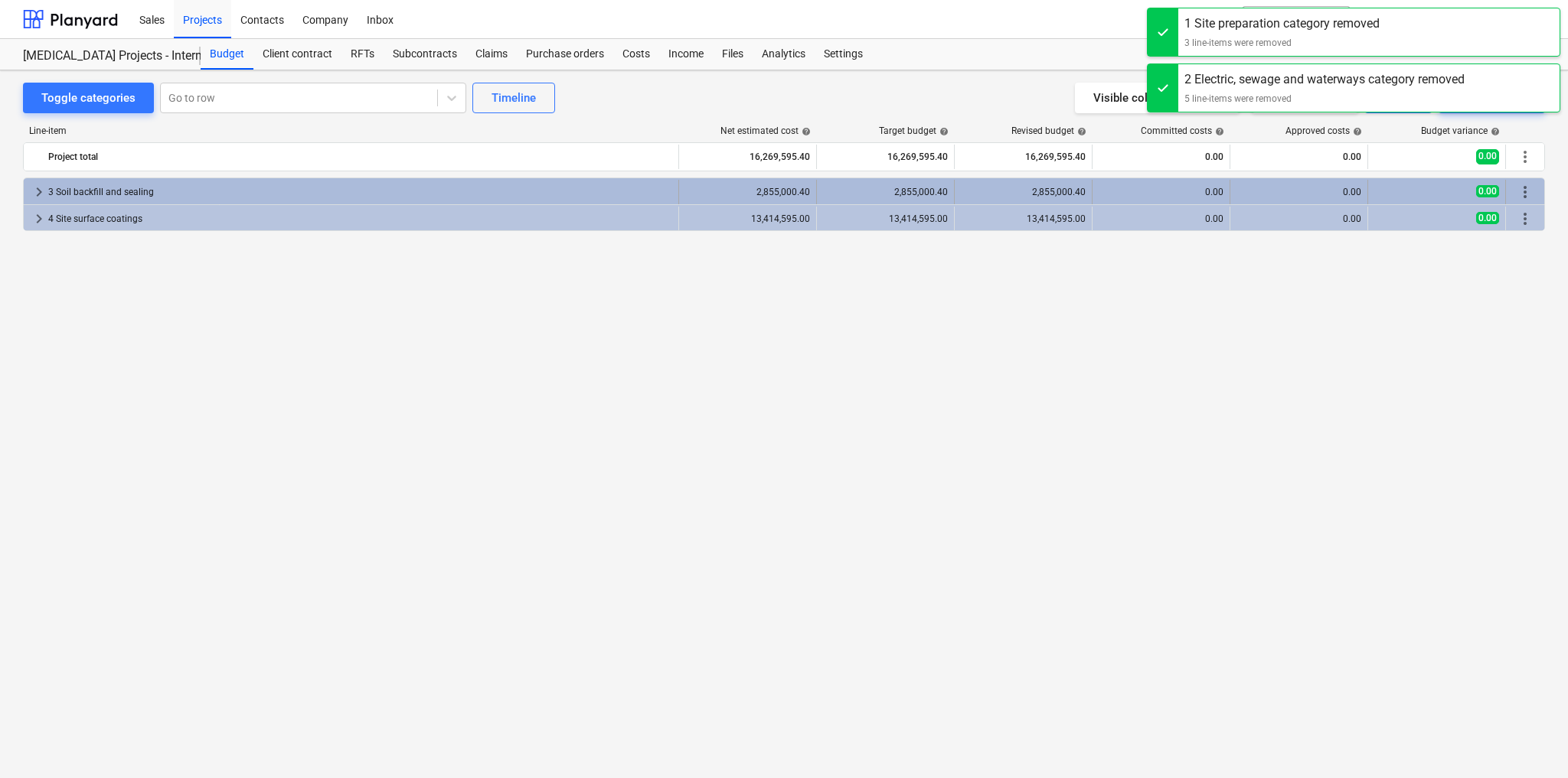
click at [1522, 187] on span "more_vert" at bounding box center [1524, 191] width 18 height 18
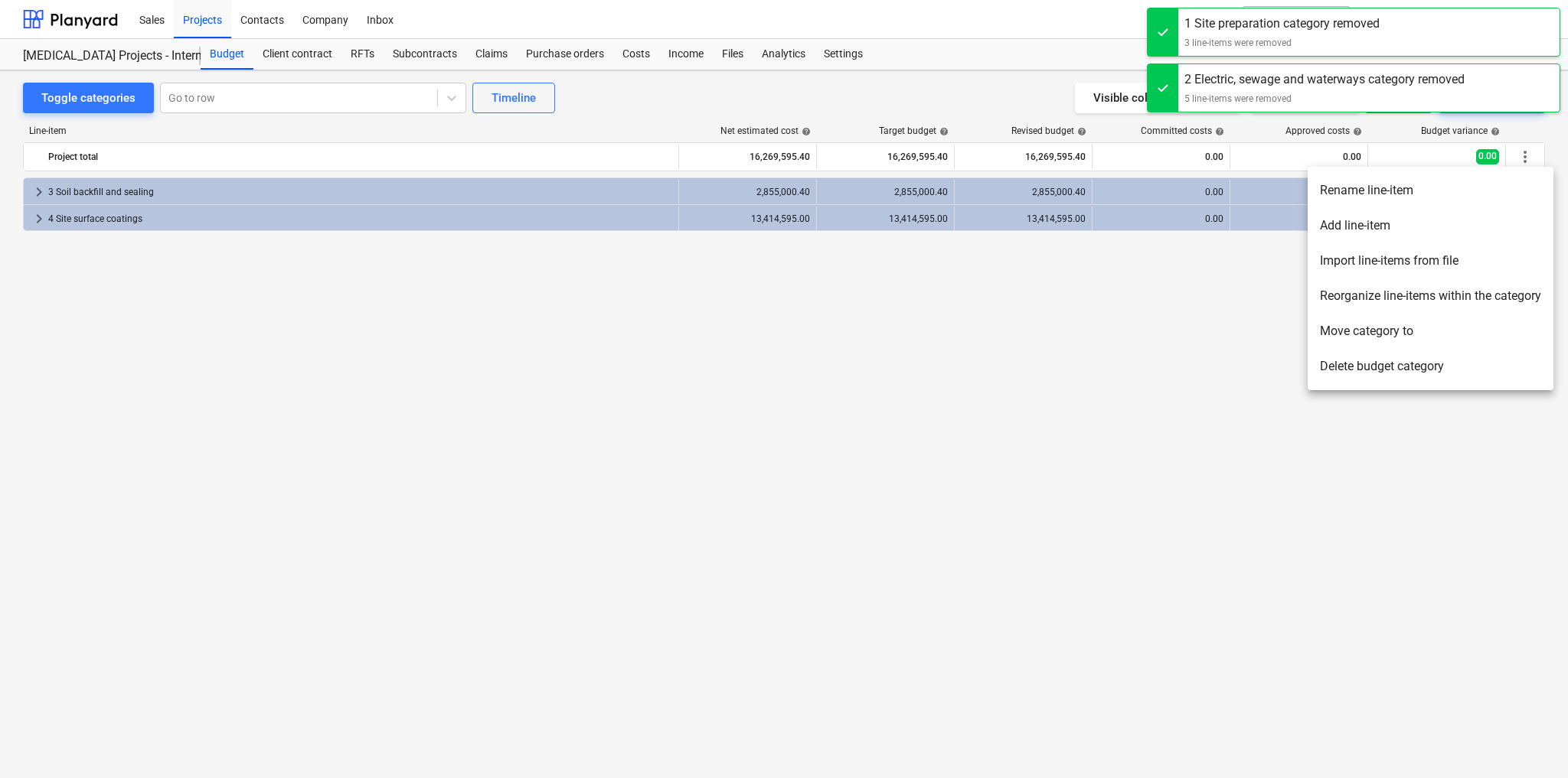
click at [1397, 361] on li "Delete budget category" at bounding box center [1430, 366] width 246 height 35
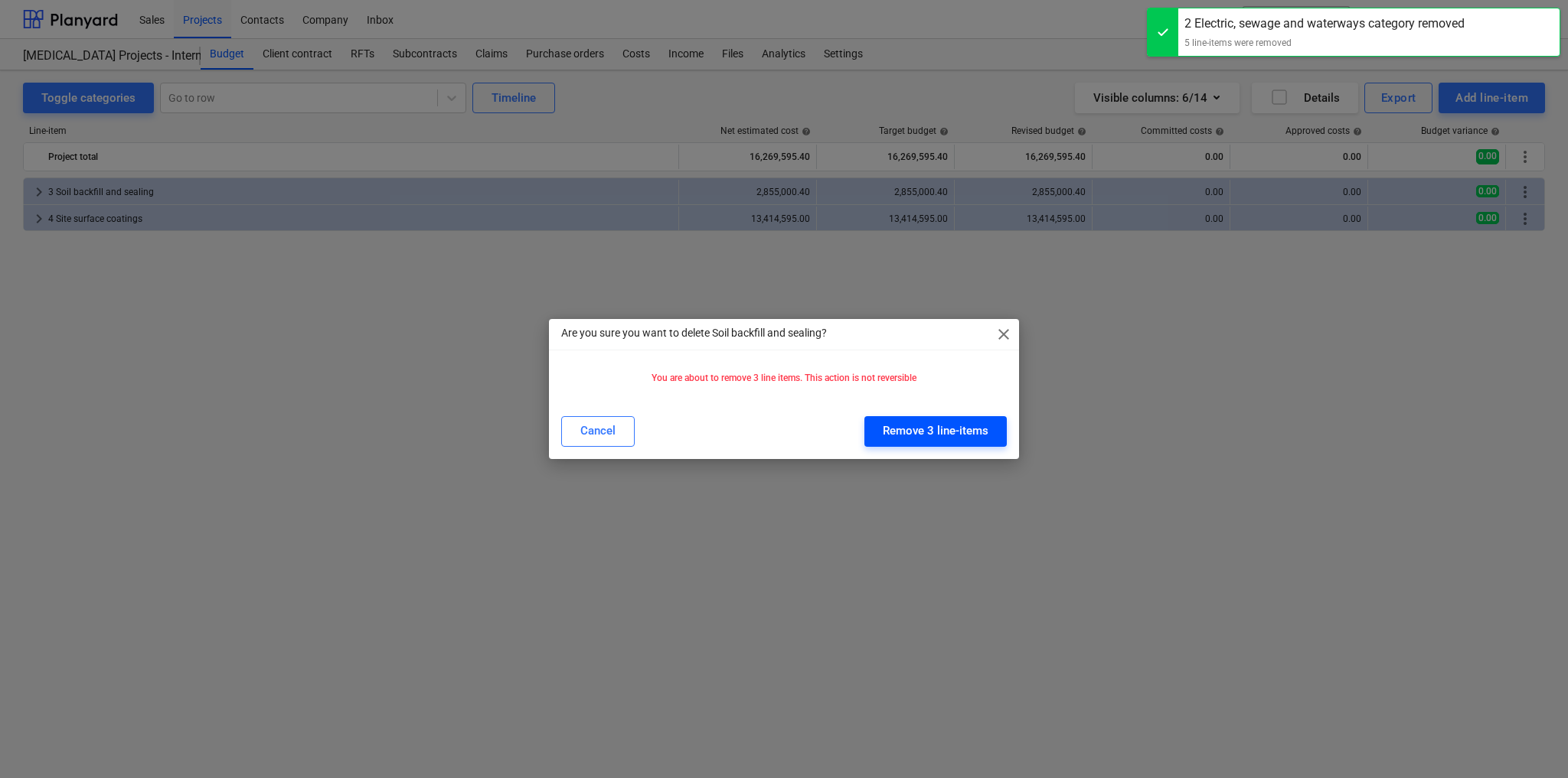
click at [912, 427] on div "Remove 3 line-items" at bounding box center [935, 430] width 106 height 20
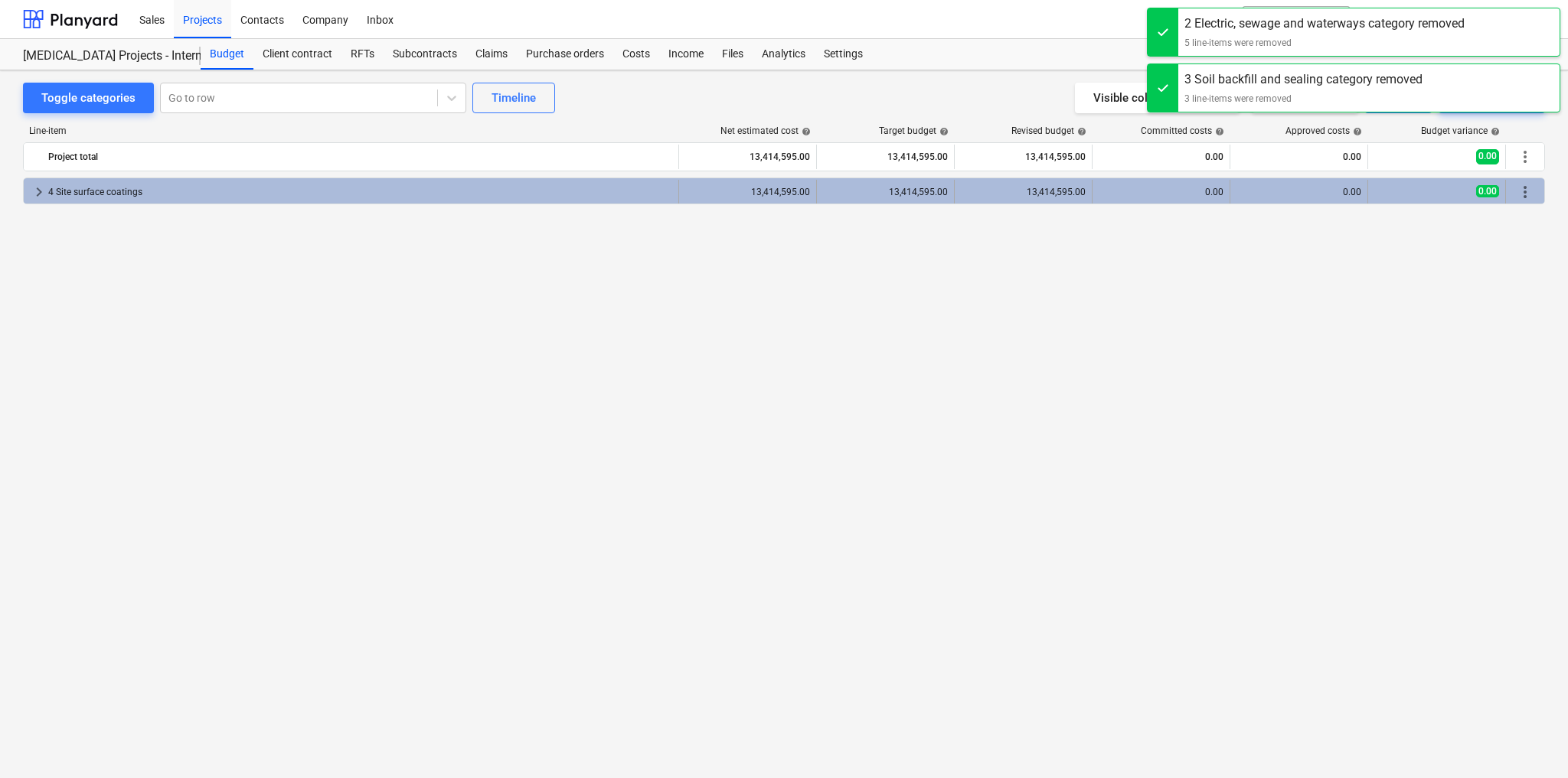
click at [1522, 197] on span "more_vert" at bounding box center [1524, 191] width 18 height 18
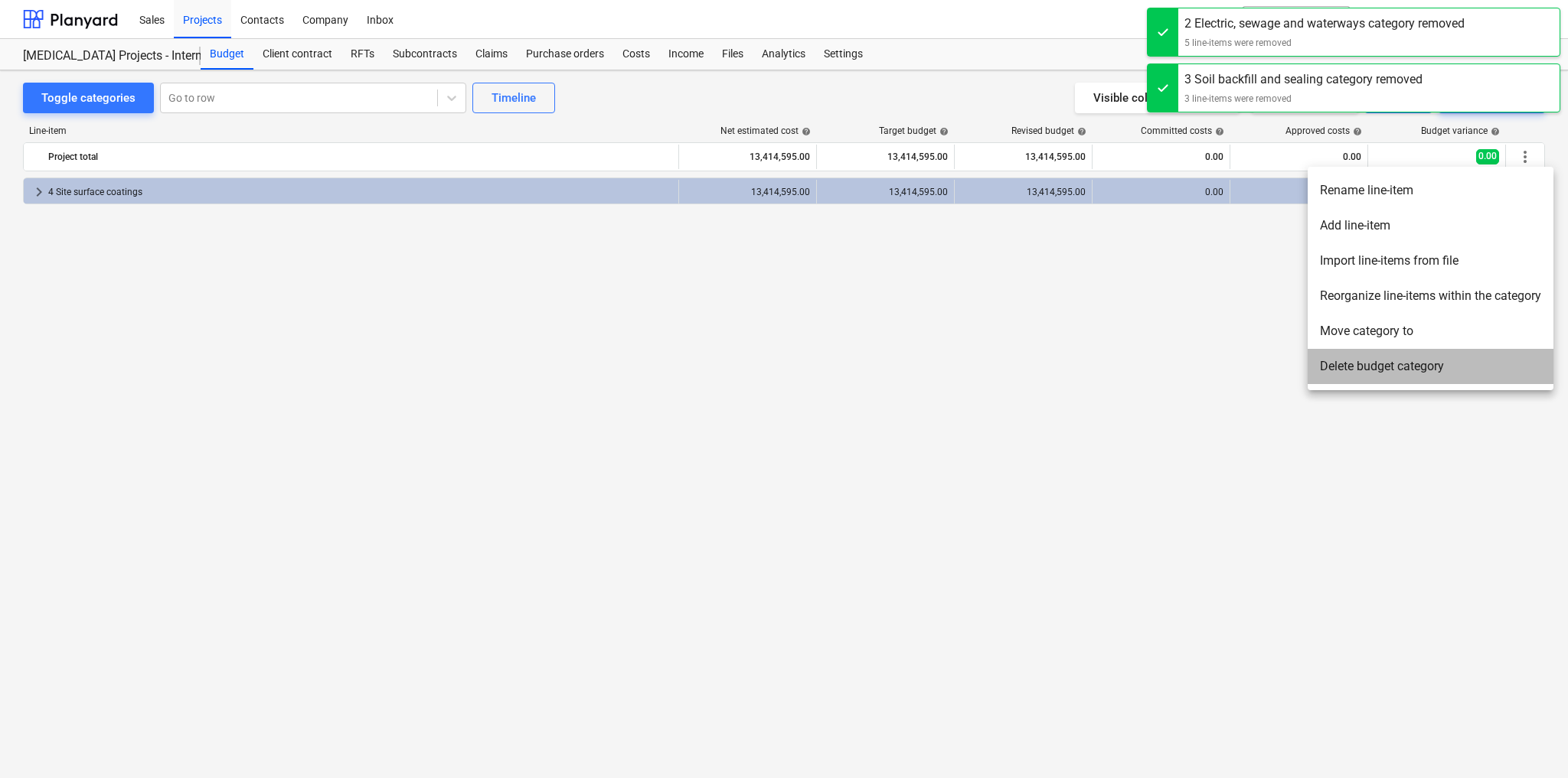
click at [1391, 365] on li "Delete budget category" at bounding box center [1430, 366] width 246 height 35
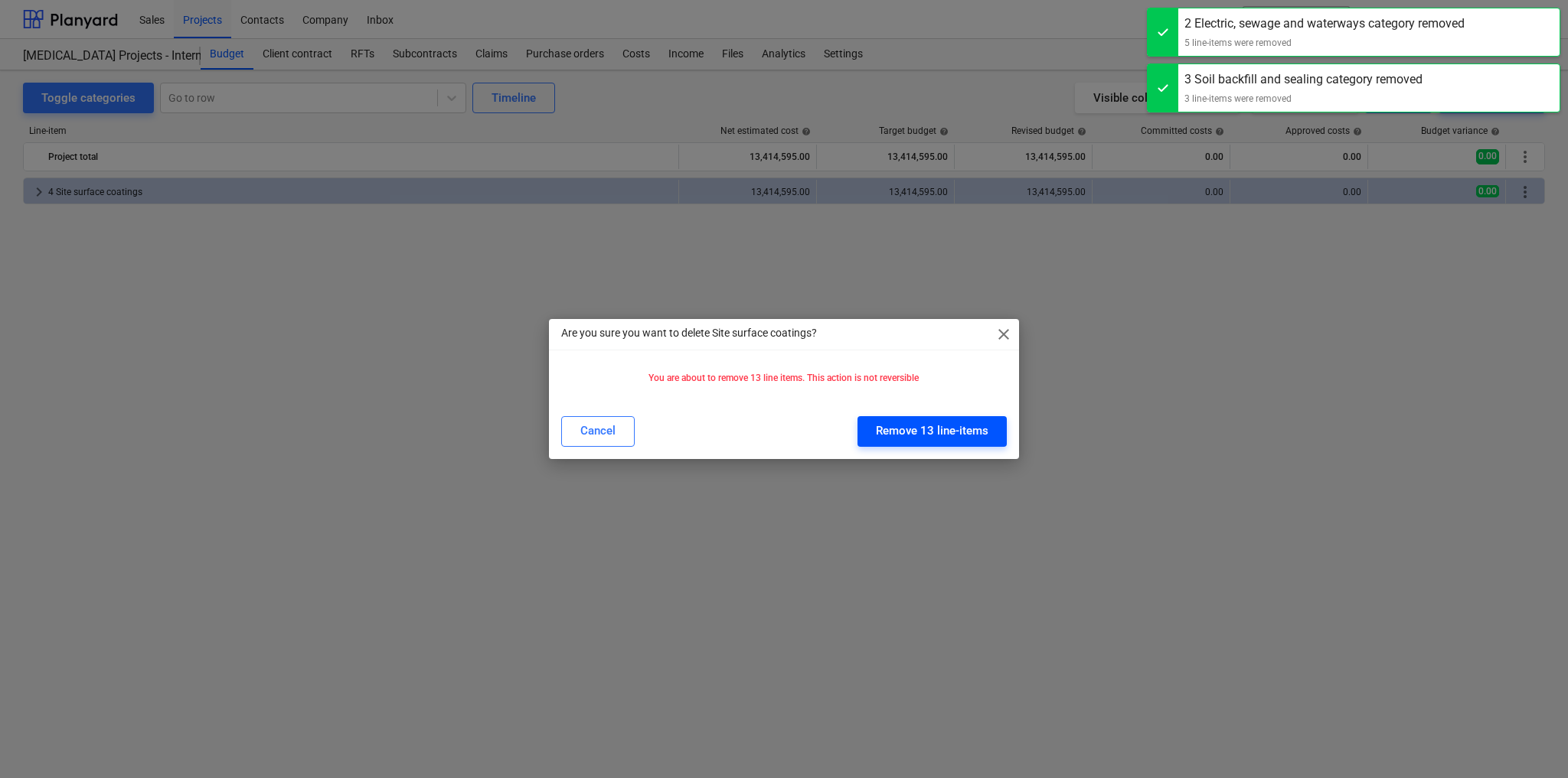
click at [980, 427] on div "Remove 13 line-items" at bounding box center [931, 430] width 113 height 20
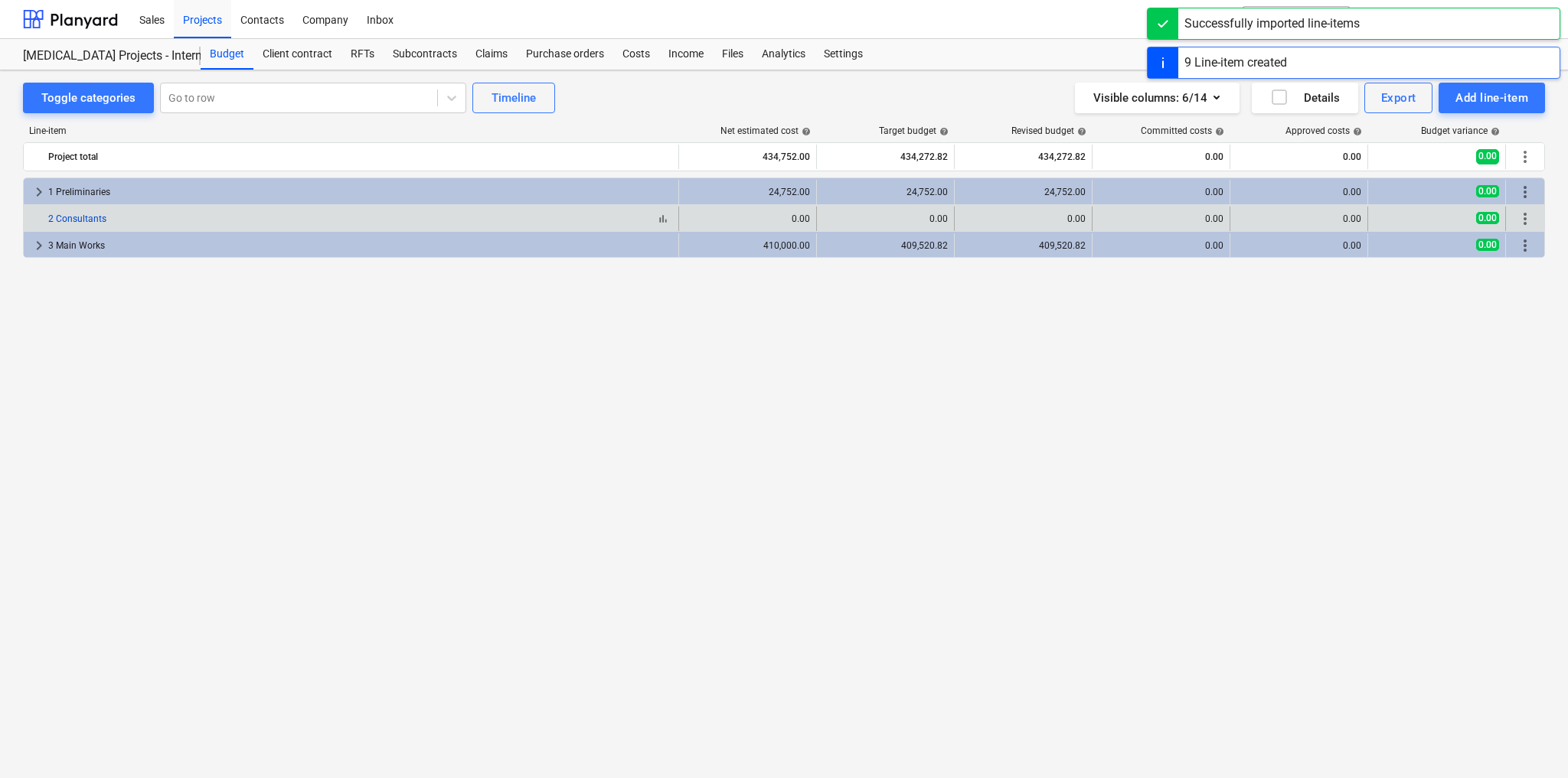
click at [58, 218] on link "2 Consultants" at bounding box center [77, 219] width 59 height 10
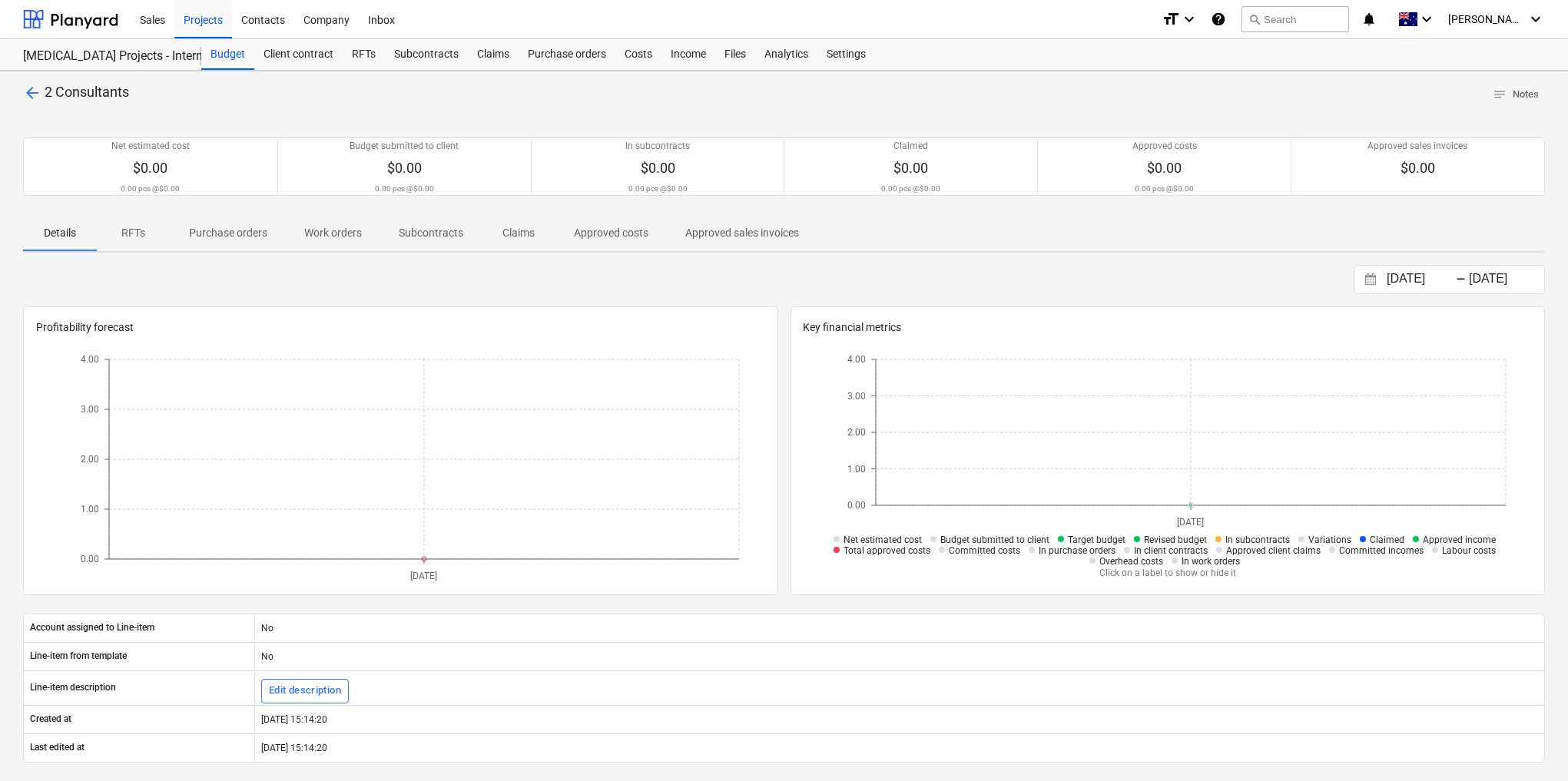
click at [28, 90] on span "arrow_back" at bounding box center [32, 92] width 18 height 18
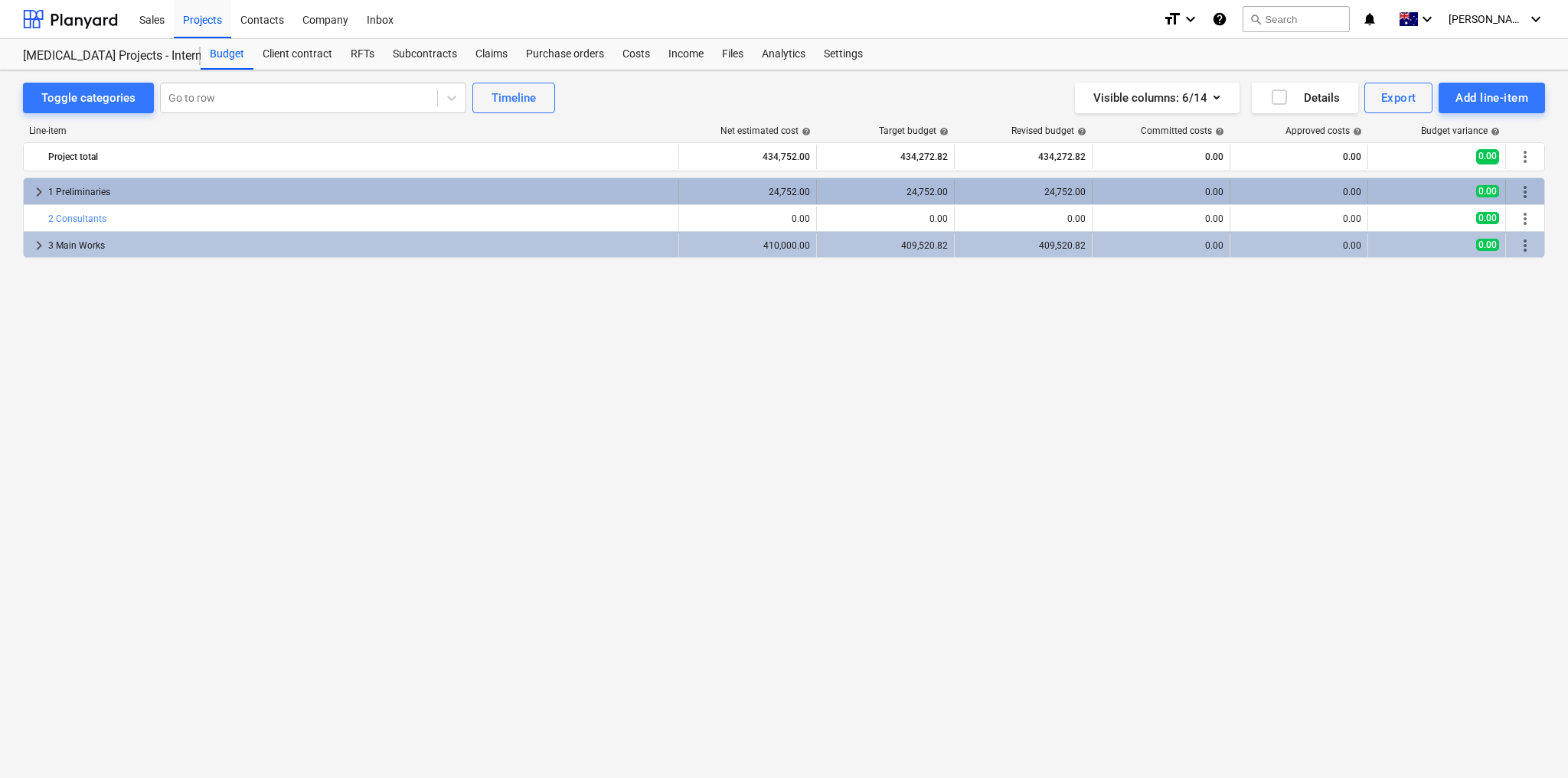
click at [86, 189] on div "1 Preliminaries" at bounding box center [359, 192] width 624 height 24
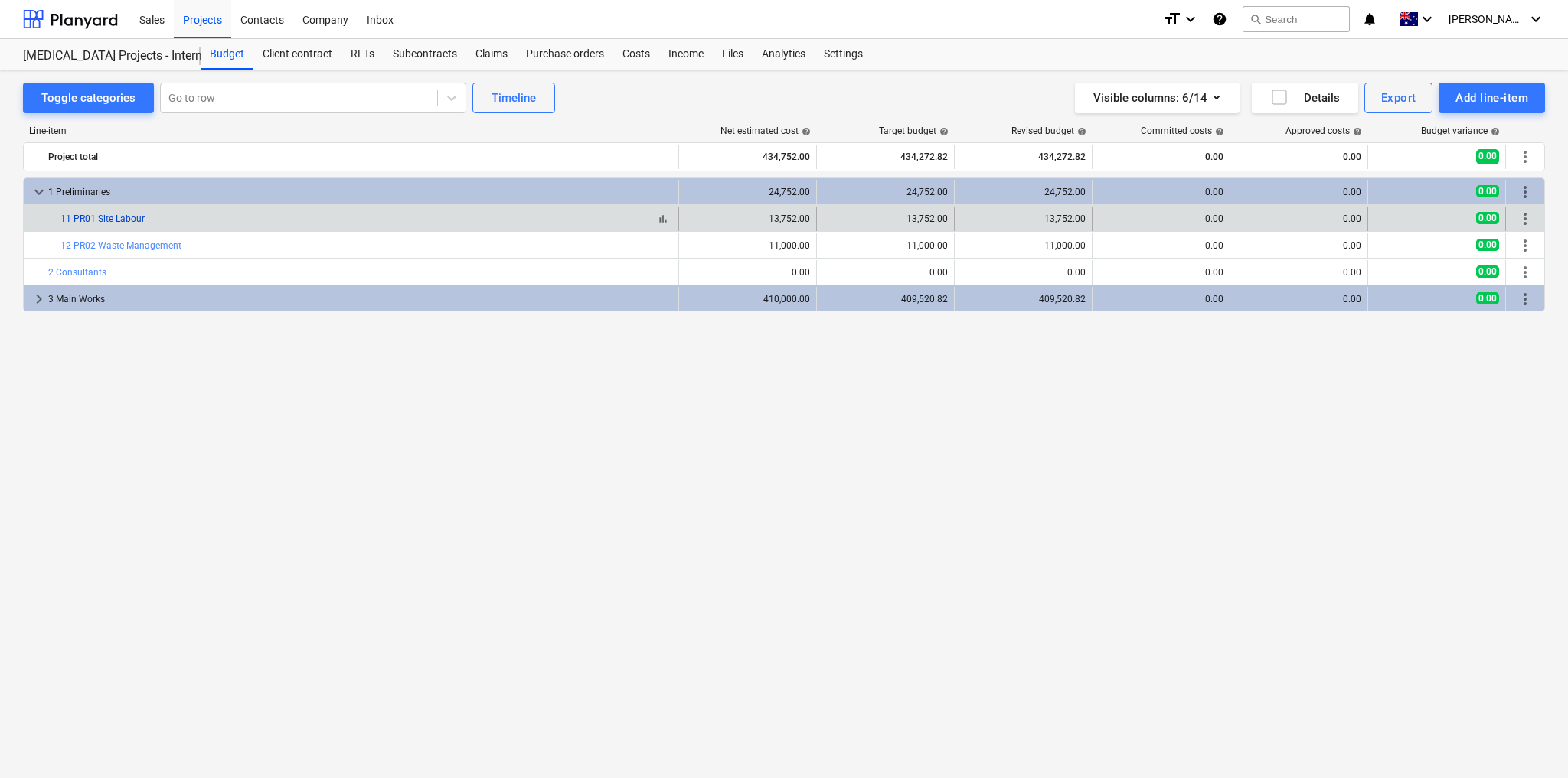
click at [120, 216] on link "11 PR01 Site Labour" at bounding box center [102, 219] width 84 height 10
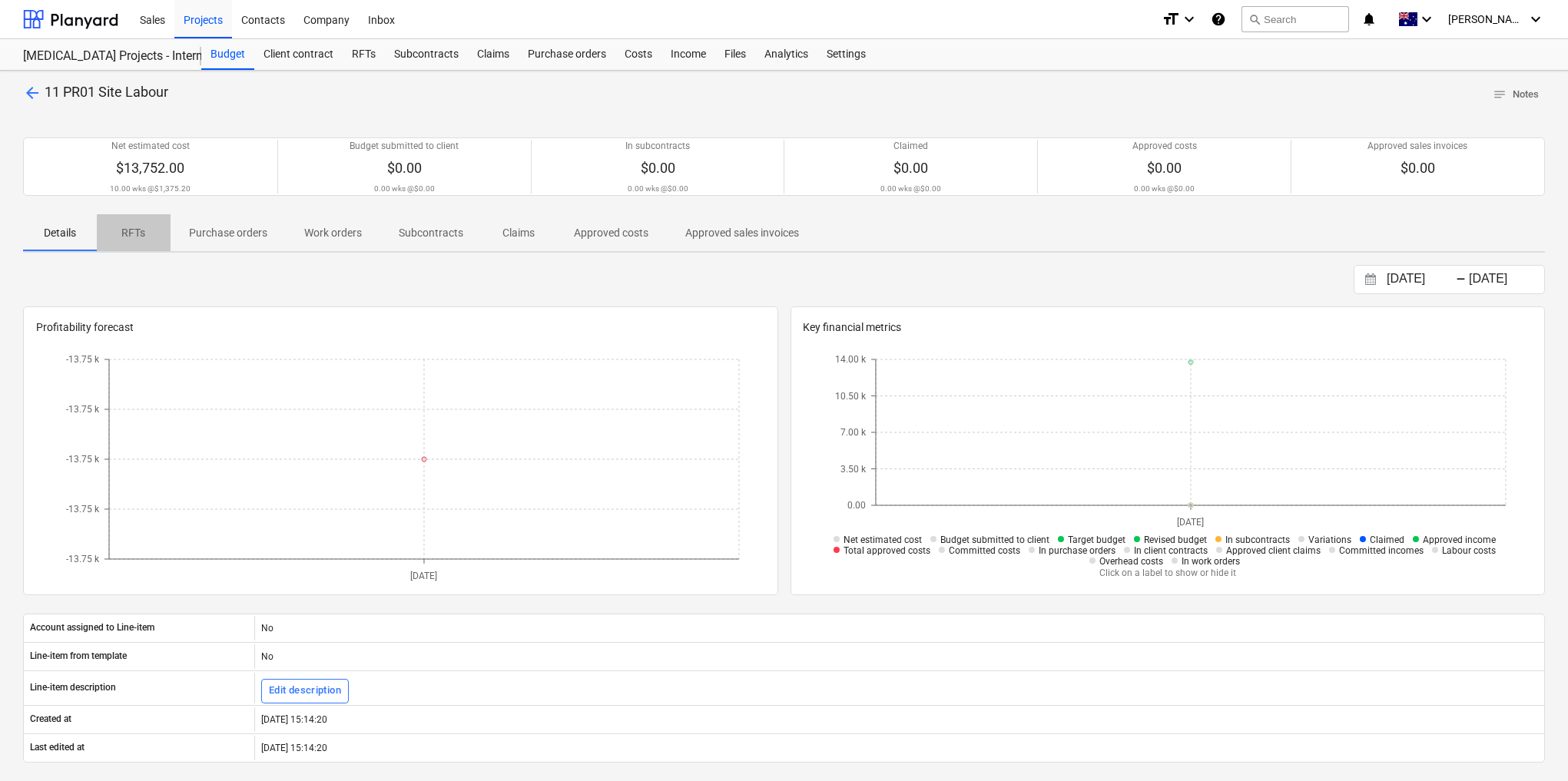
click at [135, 232] on p "RFTs" at bounding box center [133, 233] width 37 height 16
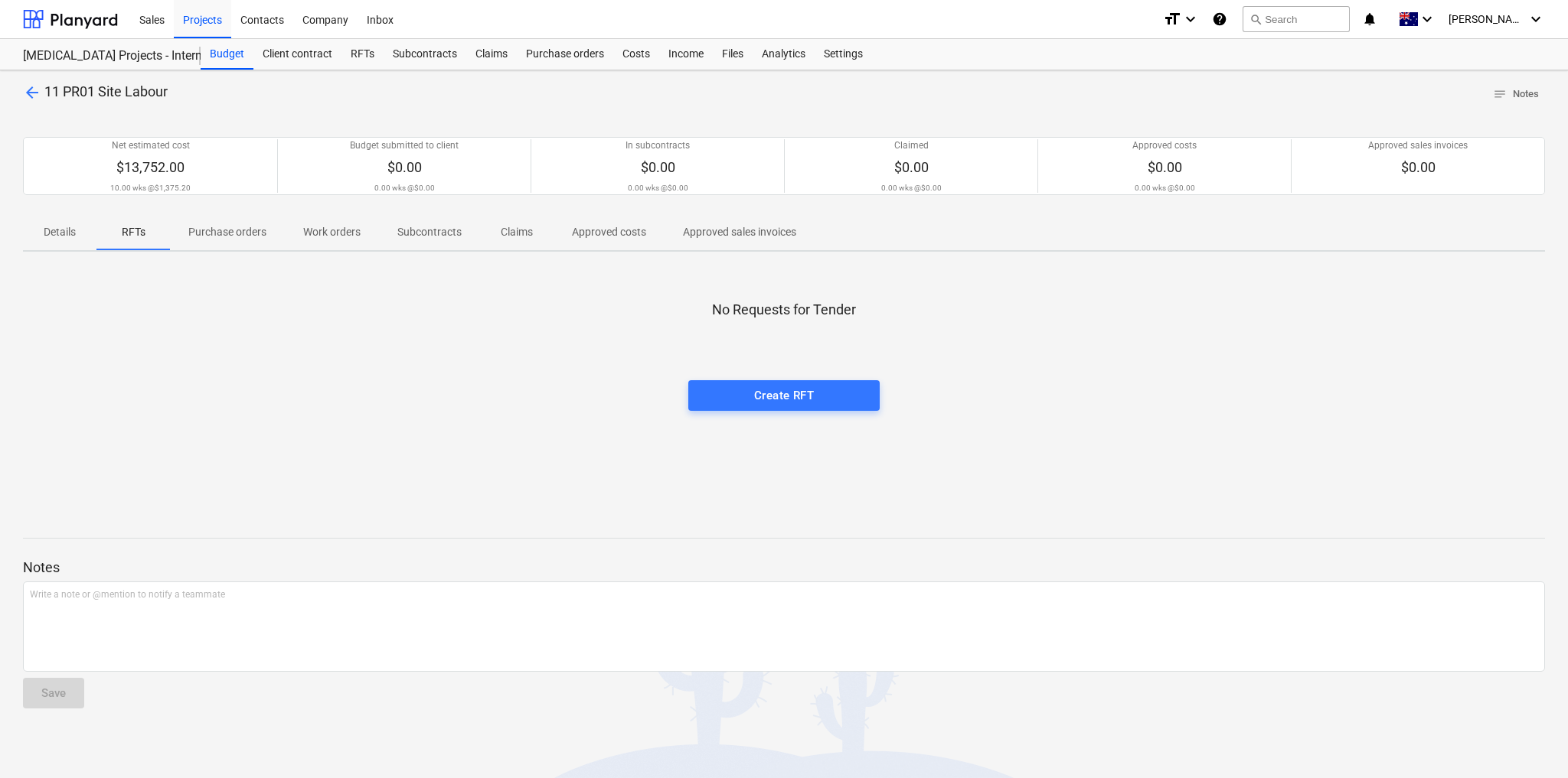
click at [193, 231] on p "Purchase orders" at bounding box center [226, 232] width 78 height 16
click at [34, 91] on span "arrow_back" at bounding box center [31, 92] width 18 height 18
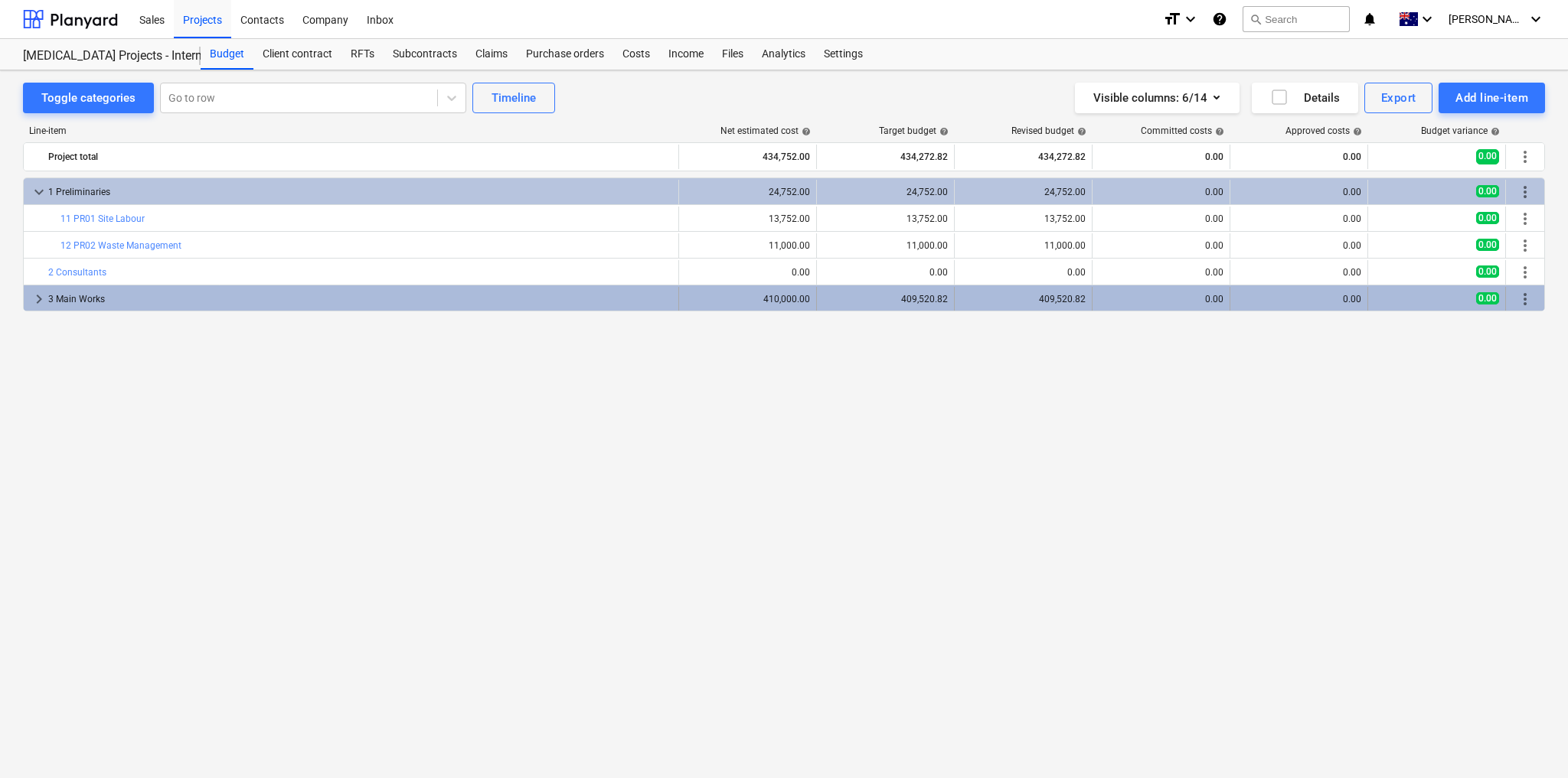
click at [35, 297] on span "keyboard_arrow_right" at bounding box center [38, 299] width 18 height 18
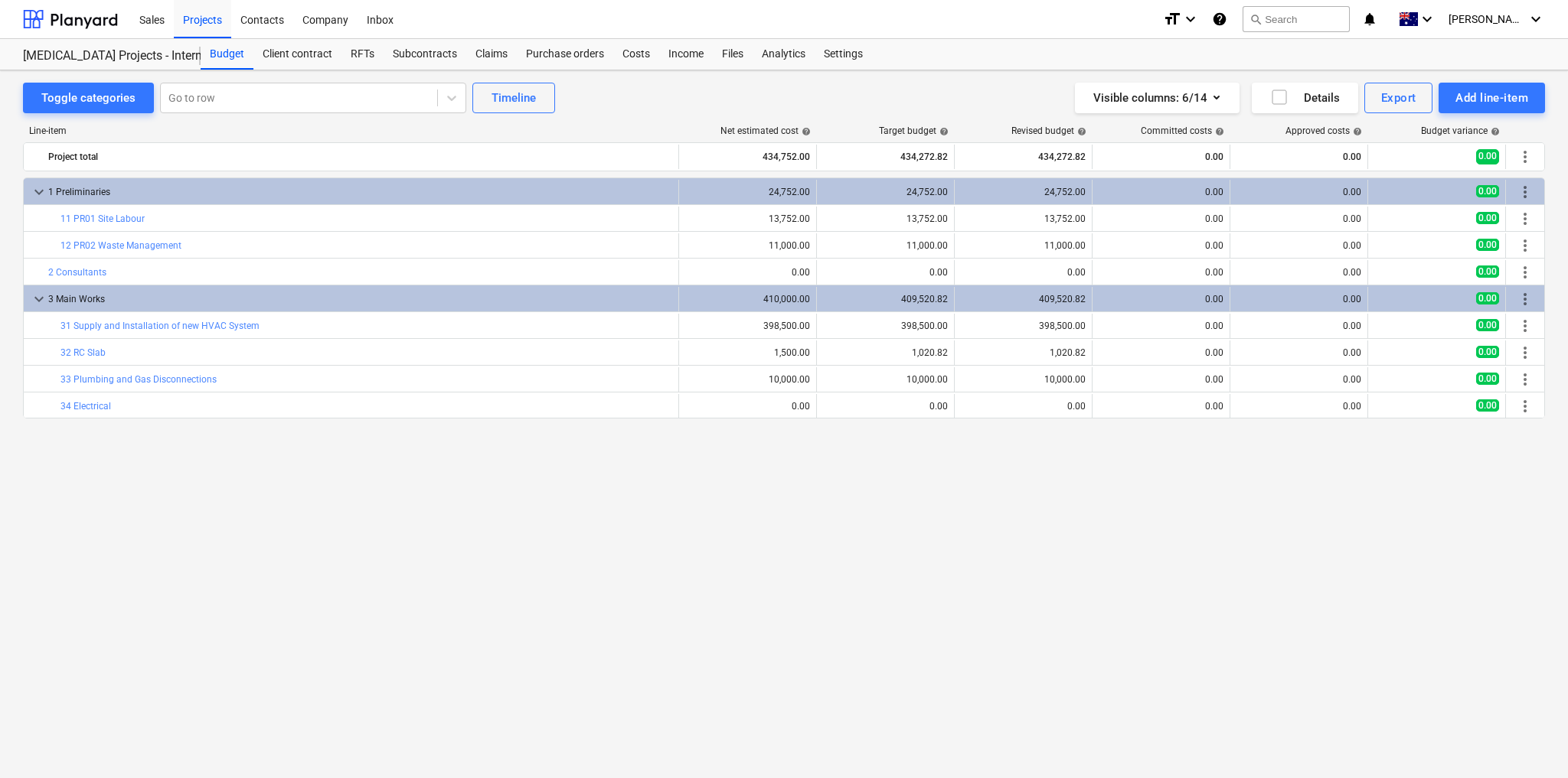
click at [884, 615] on div "keyboard_arrow_down 1 Preliminaries 24,752.00 24,752.00 24,752.00 0.00 0.00 0.0…" at bounding box center [784, 446] width 1522 height 538
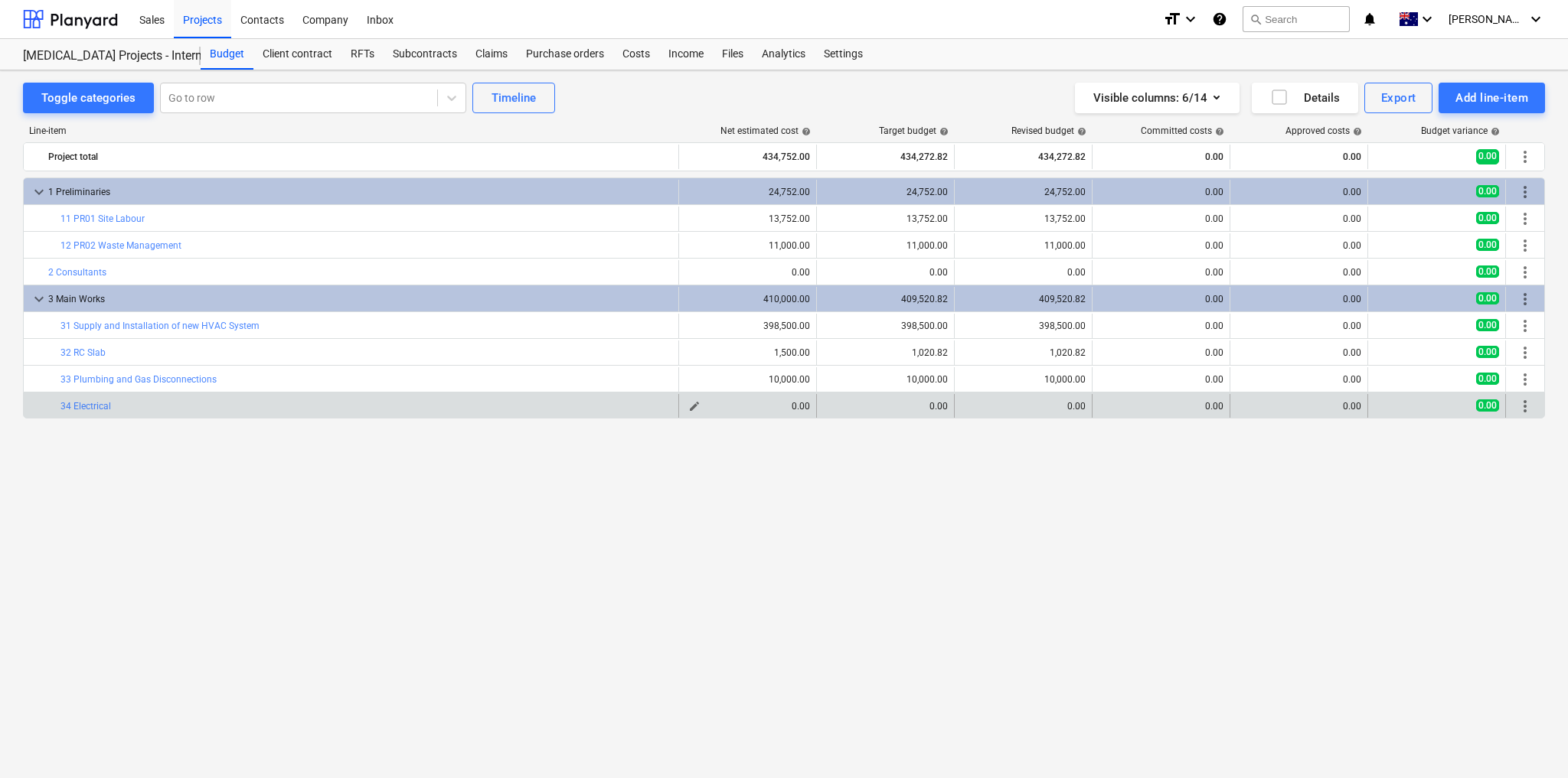
click at [797, 406] on div "0.00" at bounding box center [747, 406] width 125 height 10
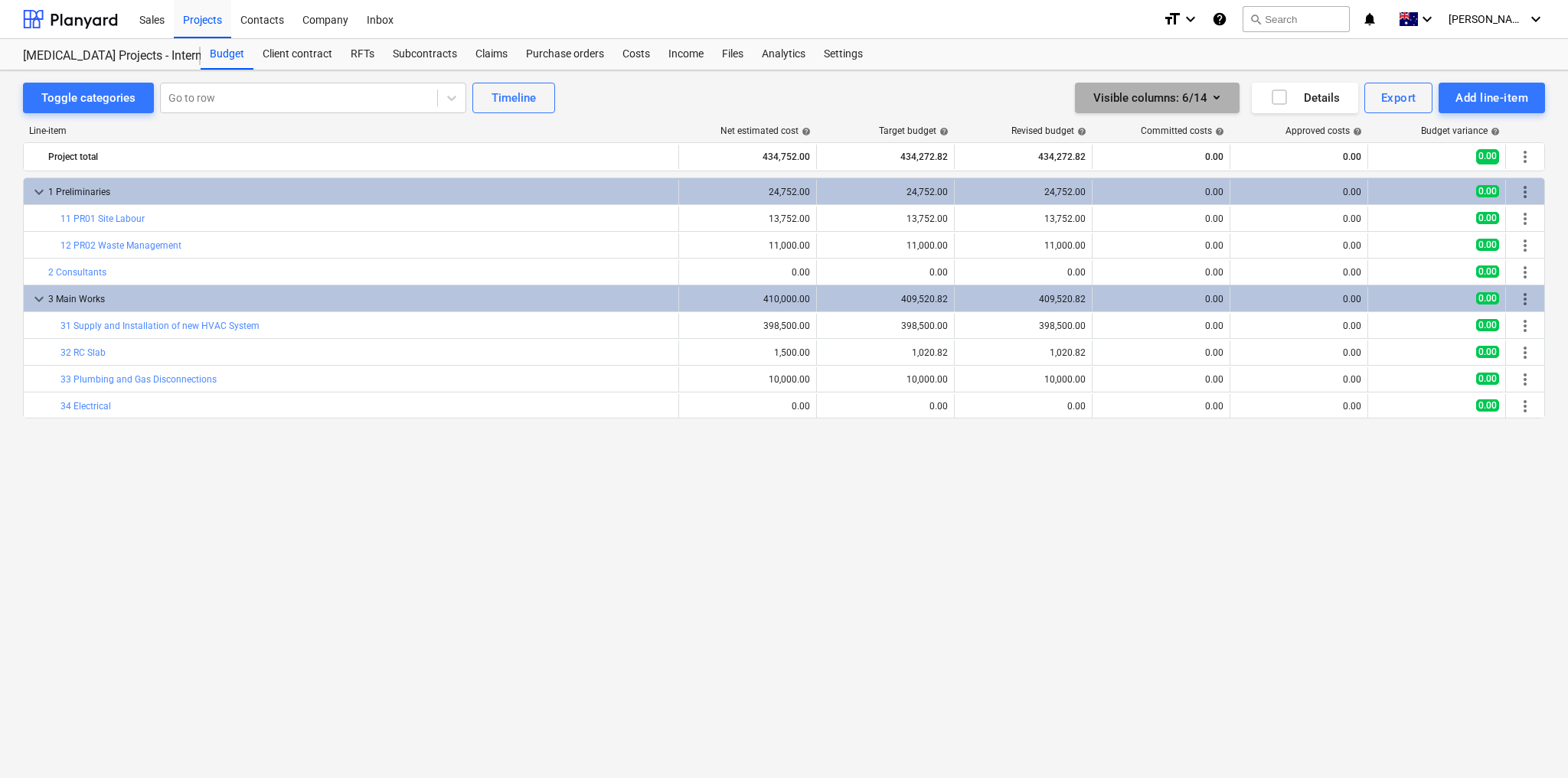
click at [1202, 101] on div "Visible columns : 6/14" at bounding box center [1157, 98] width 128 height 20
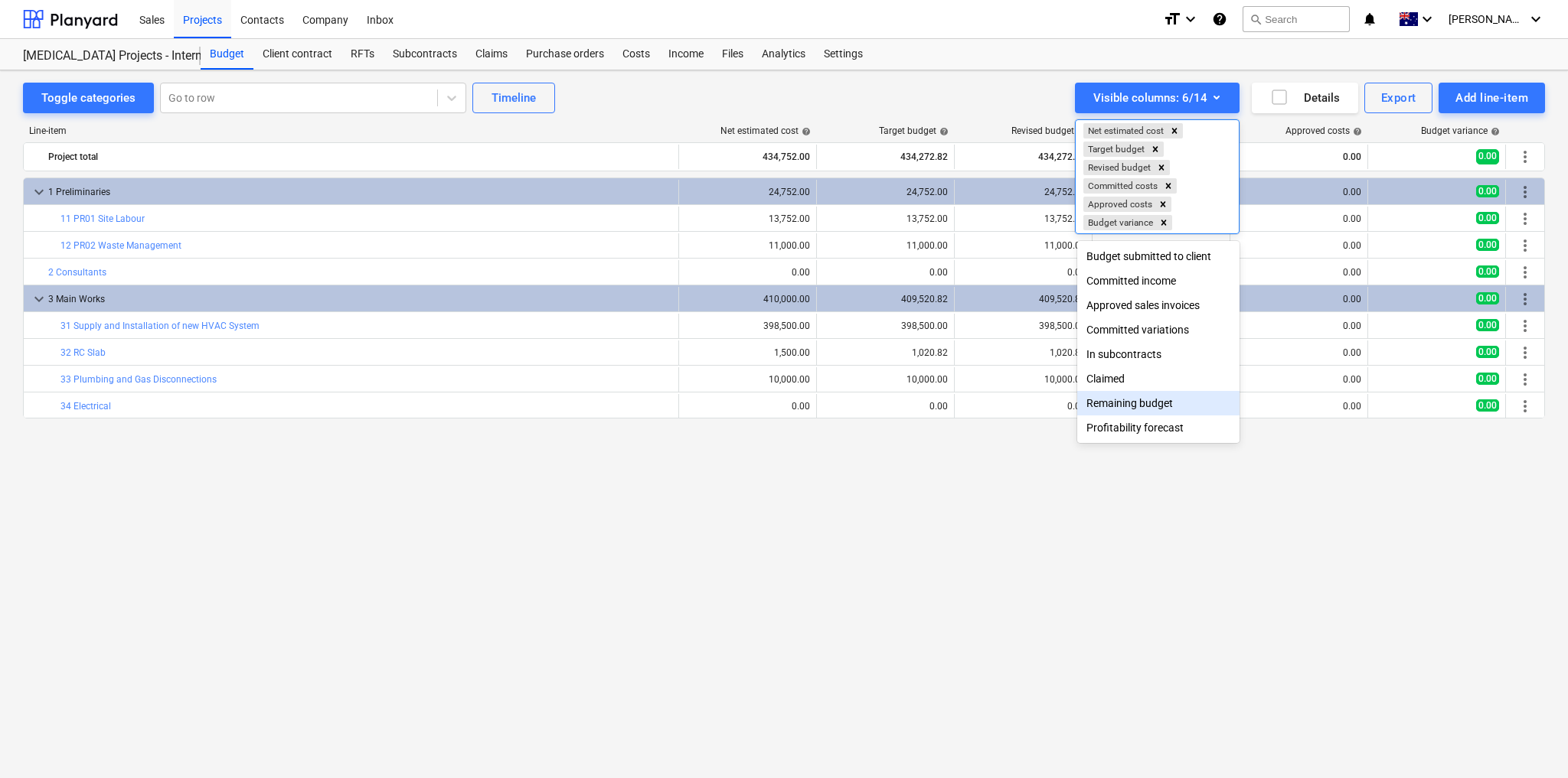
click at [1112, 410] on div "Remaining budget" at bounding box center [1159, 403] width 163 height 24
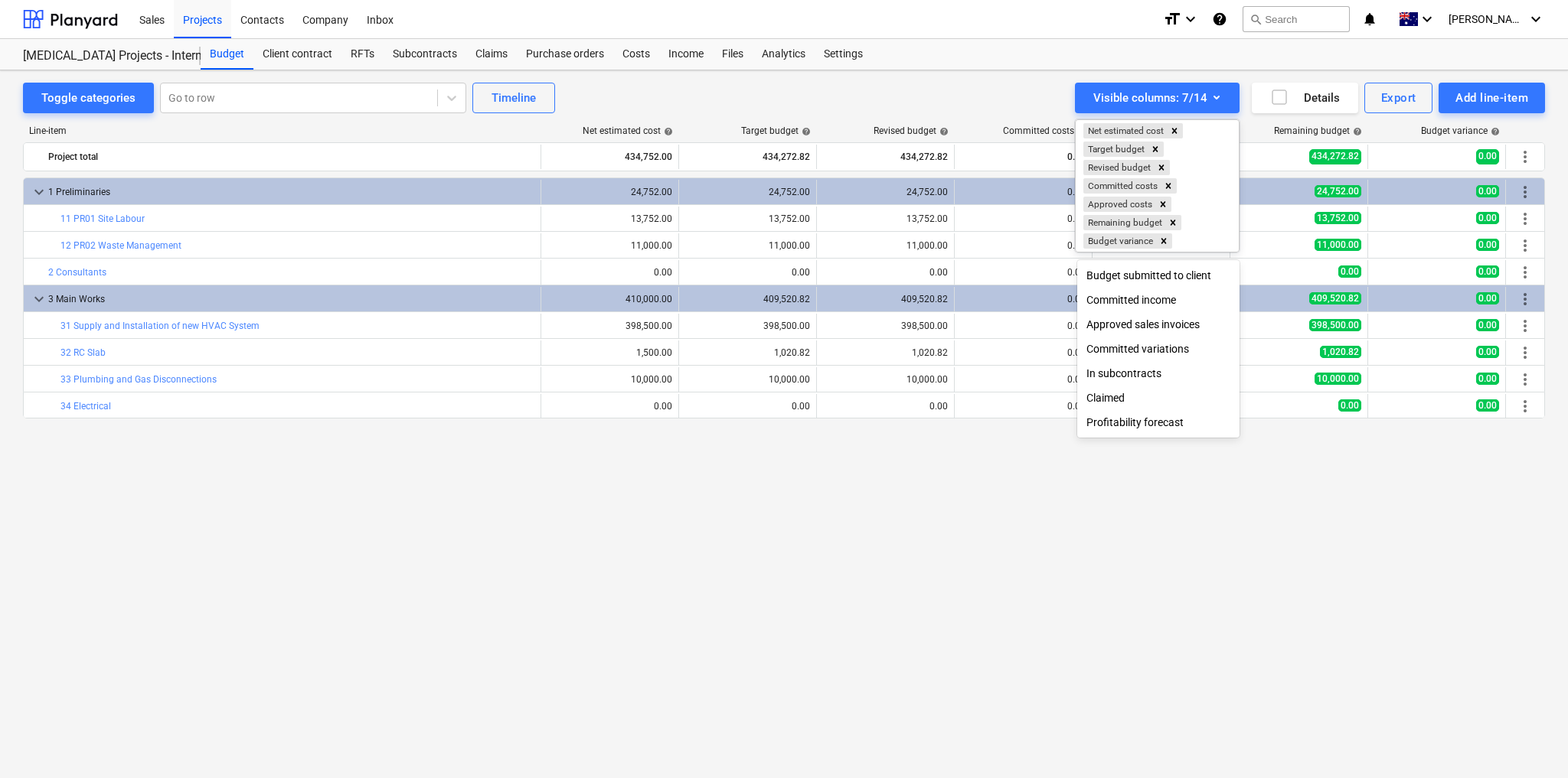
click at [1099, 562] on div at bounding box center [784, 389] width 1568 height 778
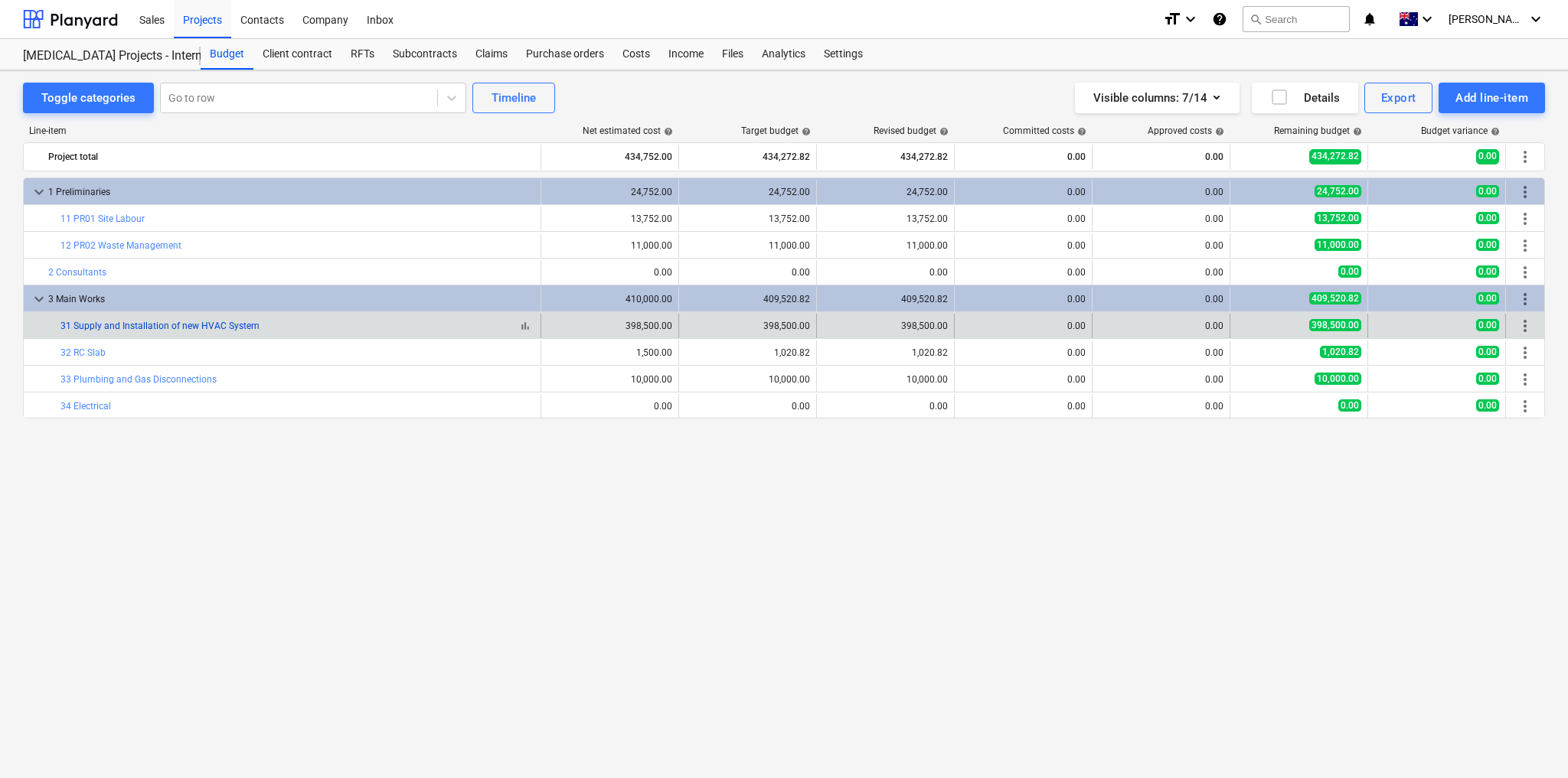
click at [186, 323] on link "31 Supply and Installation of new HVAC System" at bounding box center [160, 326] width 199 height 10
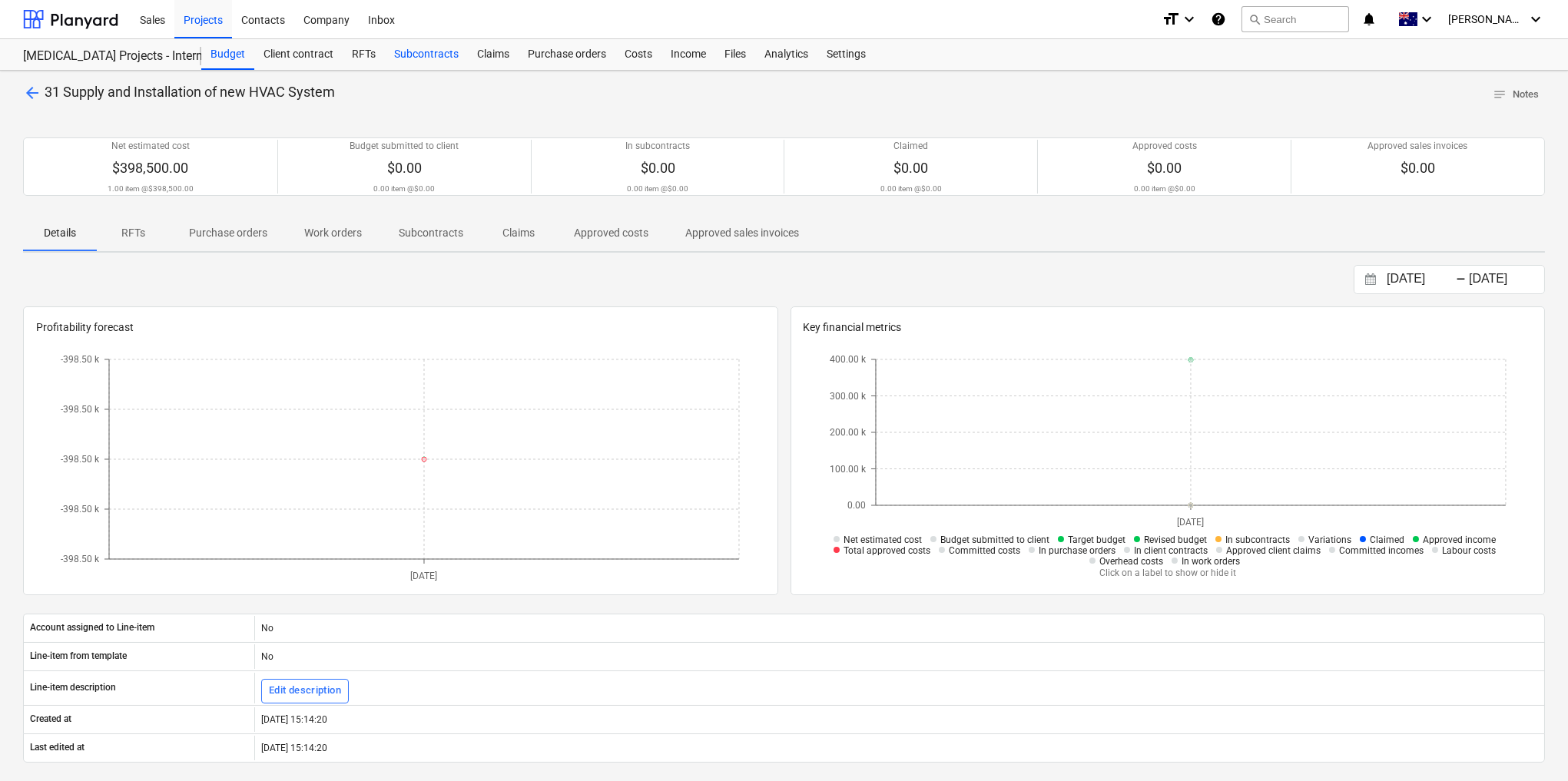
click at [447, 54] on div "Subcontracts" at bounding box center [427, 54] width 83 height 31
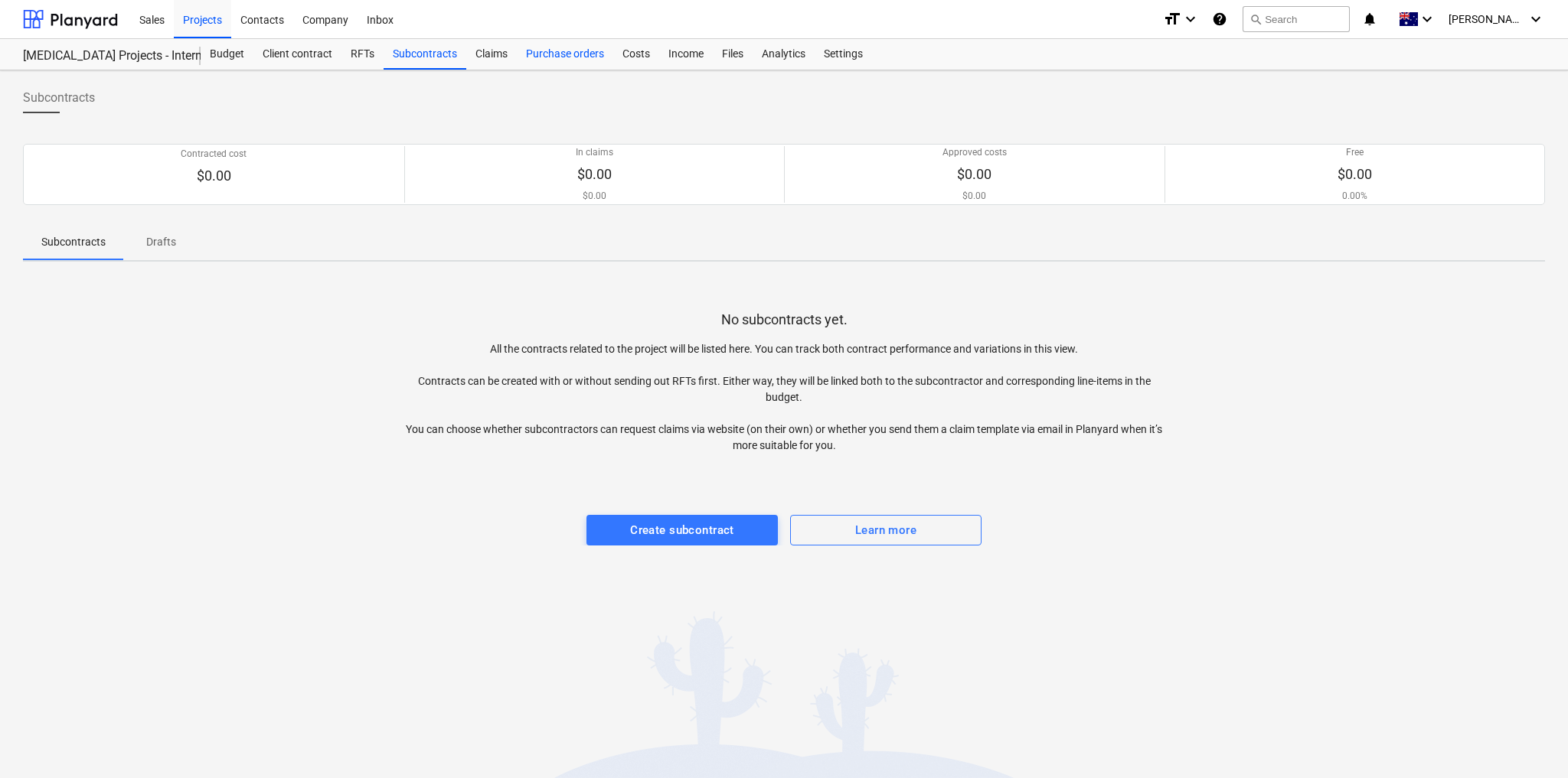
click at [553, 56] on div "Purchase orders" at bounding box center [565, 54] width 96 height 31
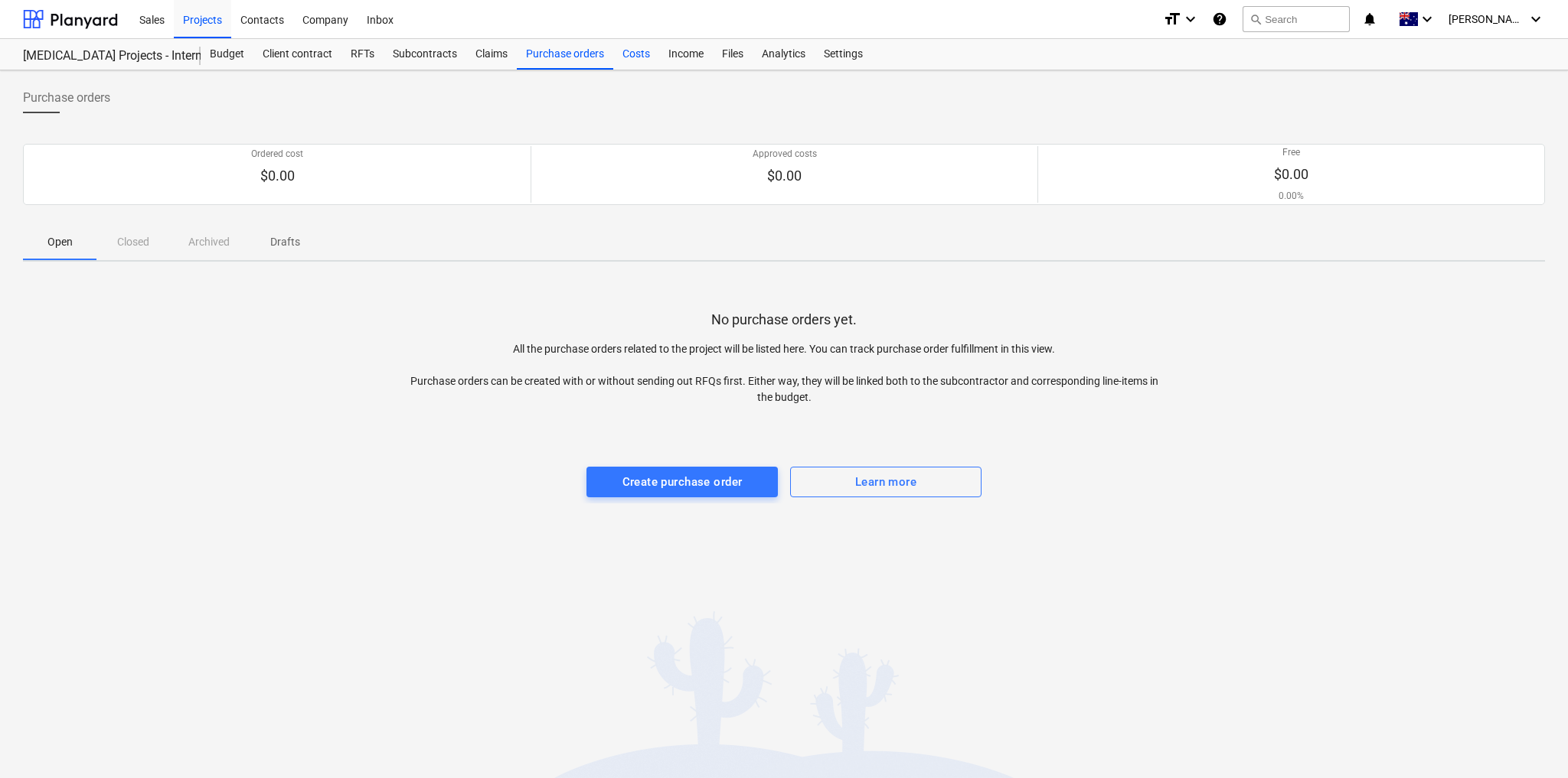
click at [641, 52] on div "Costs" at bounding box center [636, 54] width 46 height 31
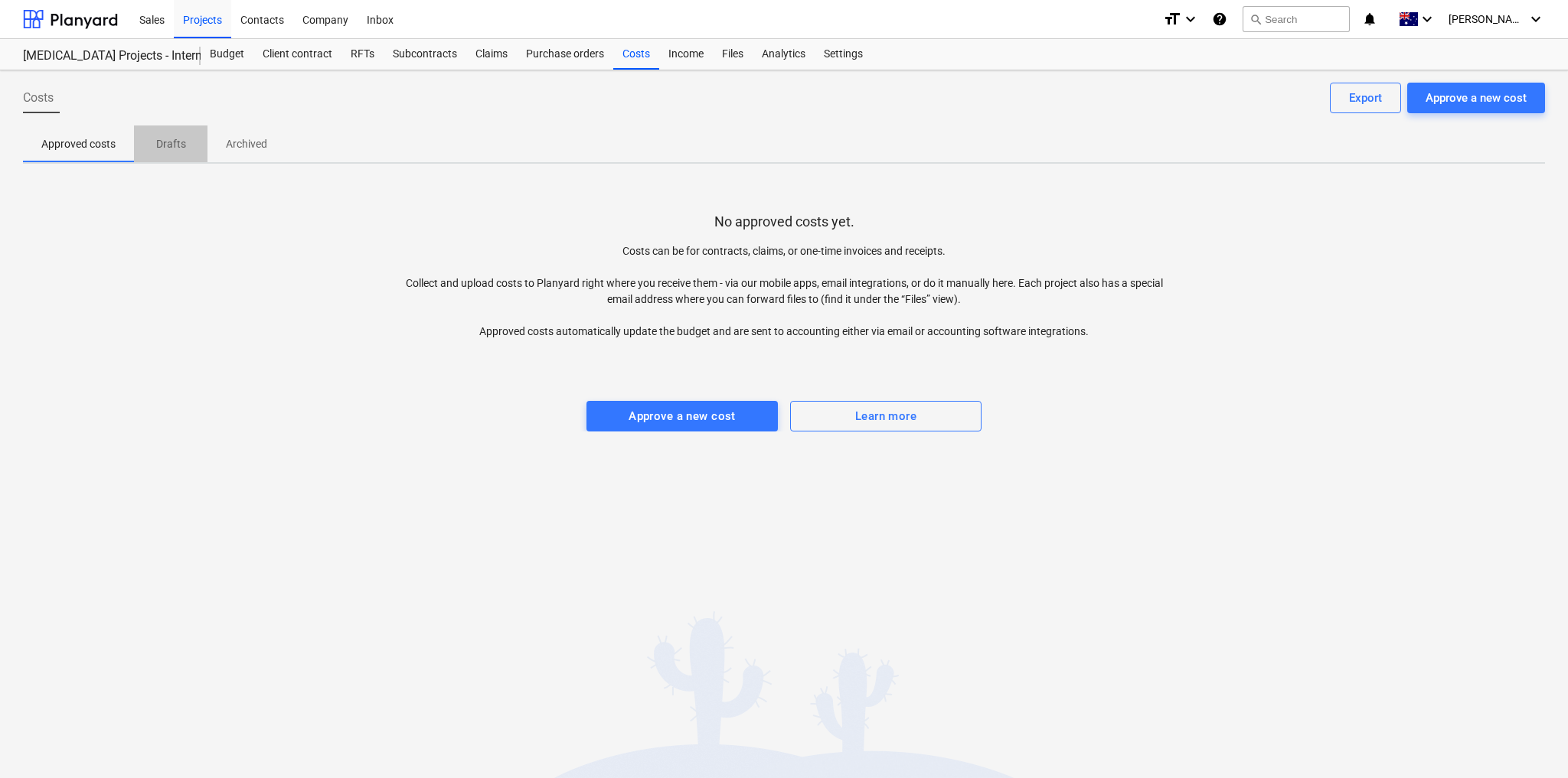
click at [176, 139] on p "Drafts" at bounding box center [171, 144] width 37 height 16
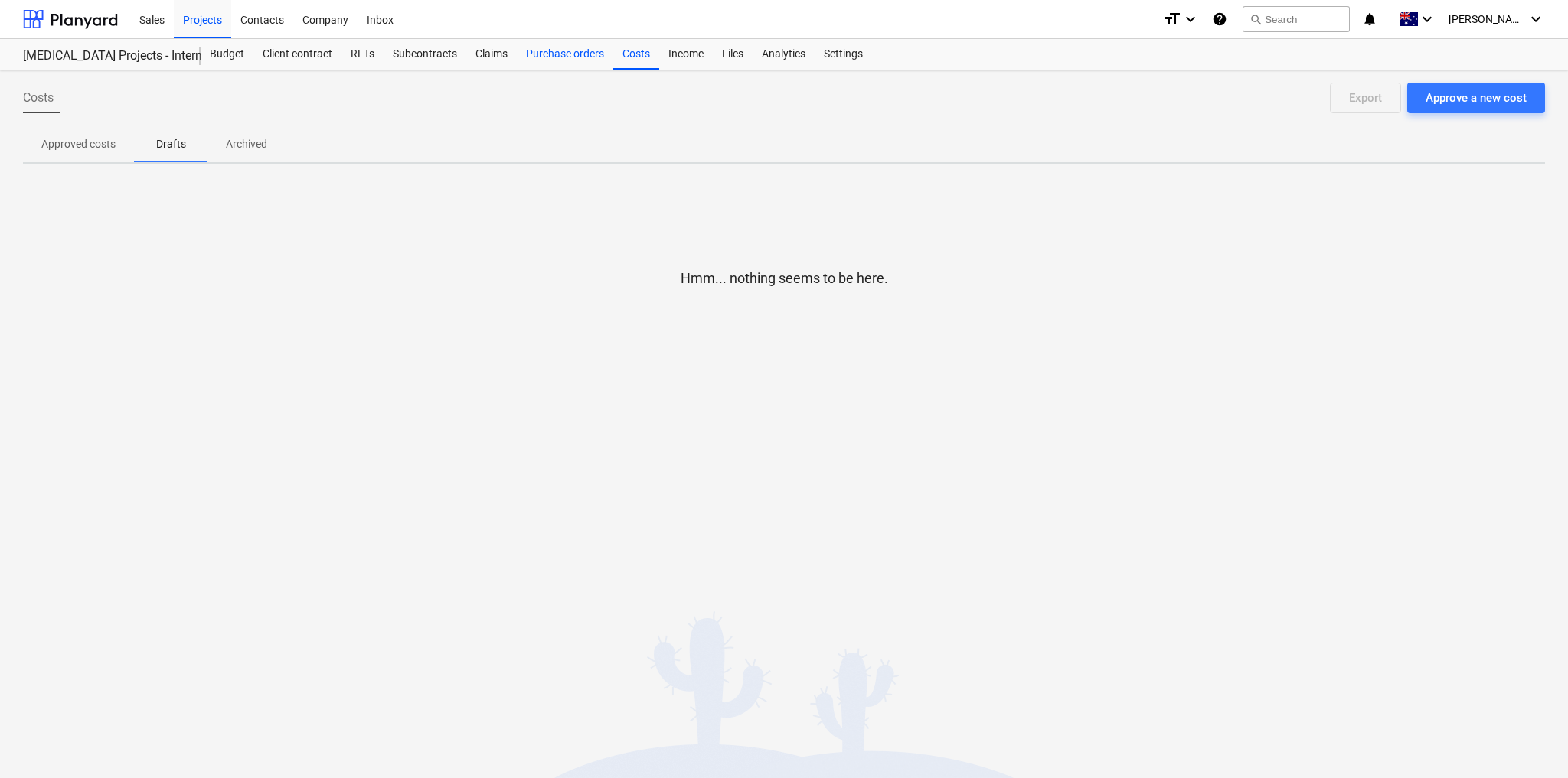
click at [579, 61] on div "Purchase orders" at bounding box center [565, 54] width 96 height 31
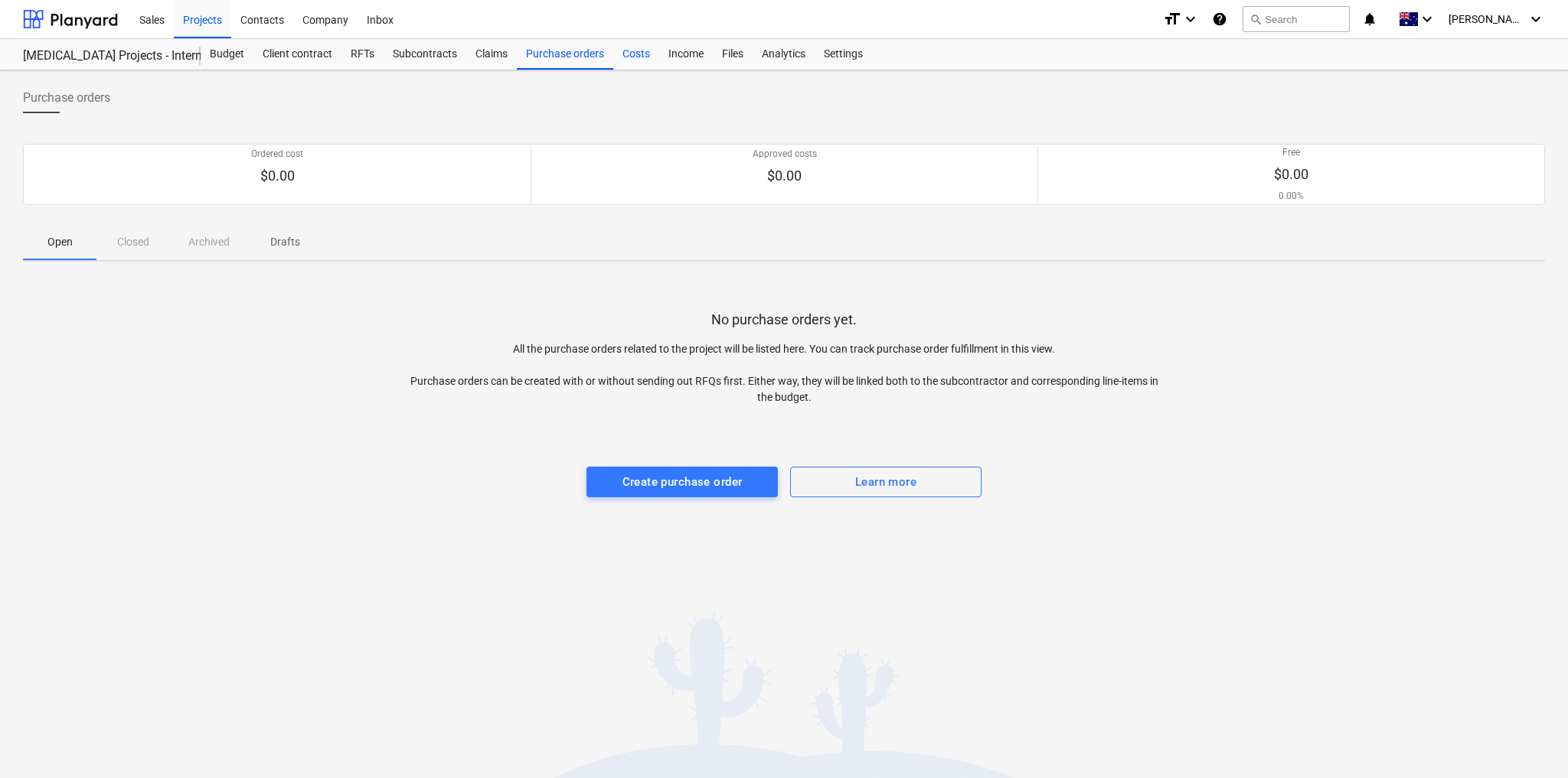
click at [648, 48] on div "Costs" at bounding box center [636, 54] width 46 height 31
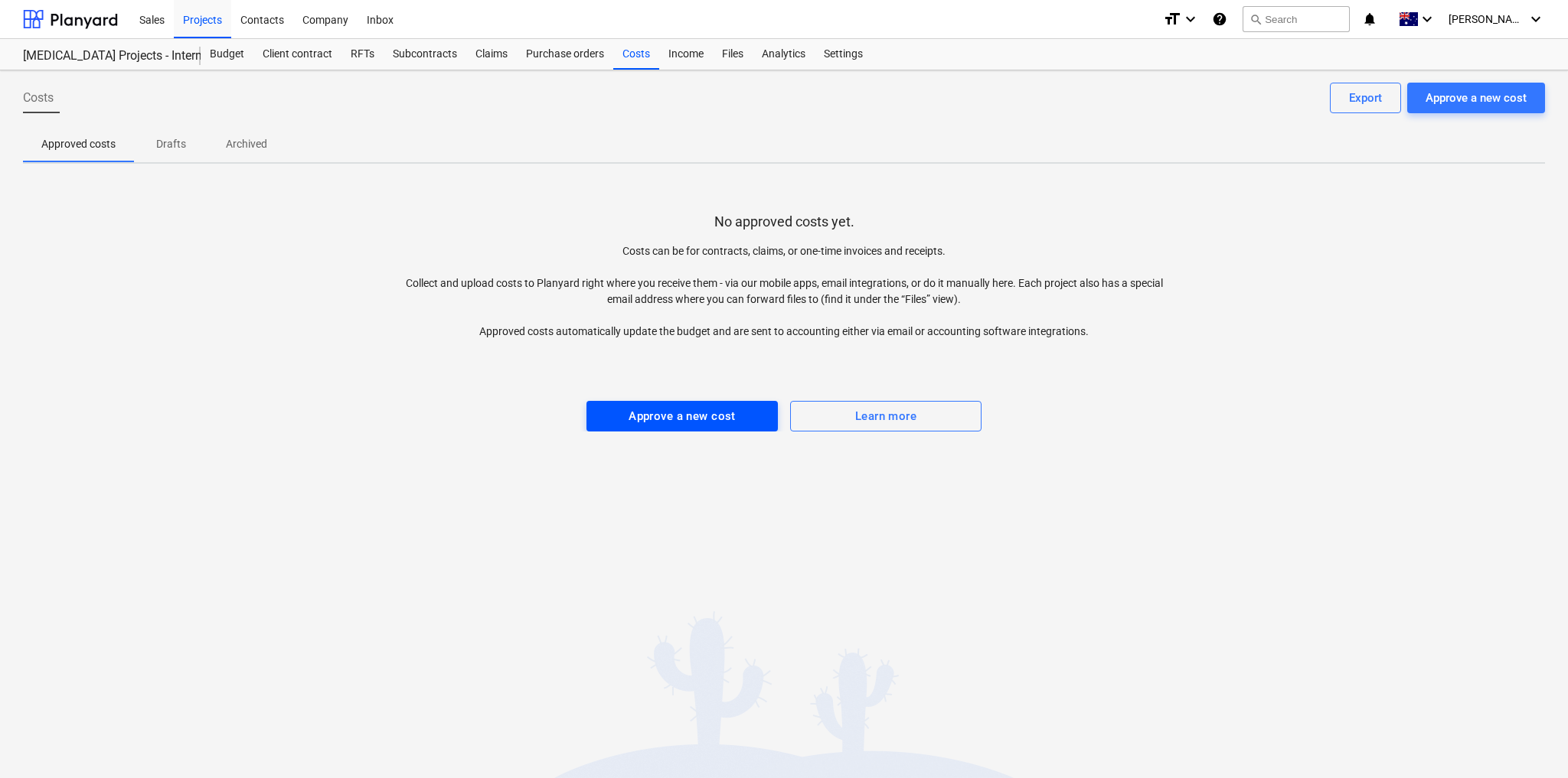
click at [721, 420] on div "Approve a new cost" at bounding box center [682, 416] width 108 height 20
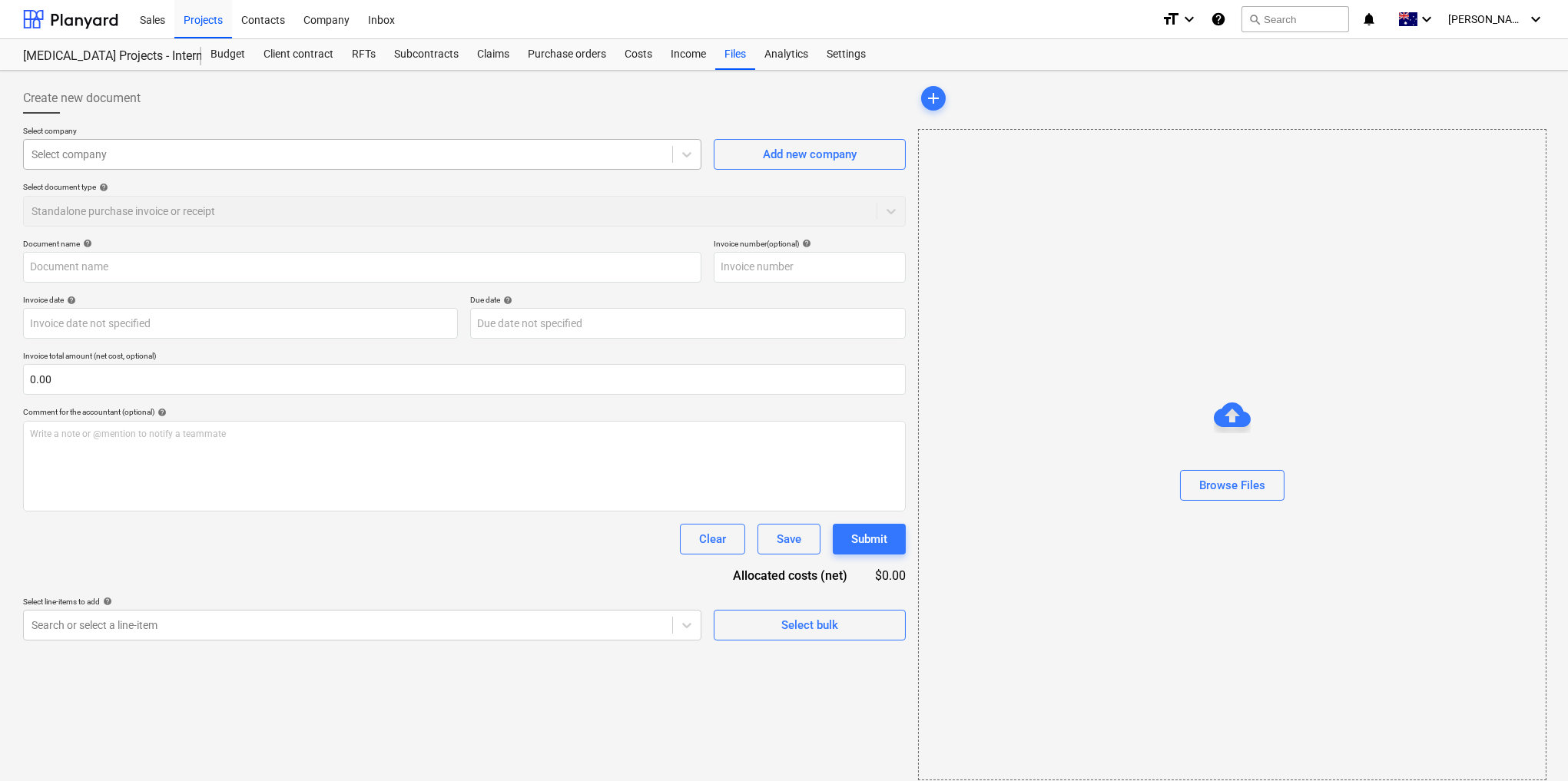
click at [467, 164] on div "Select company" at bounding box center [348, 154] width 649 height 22
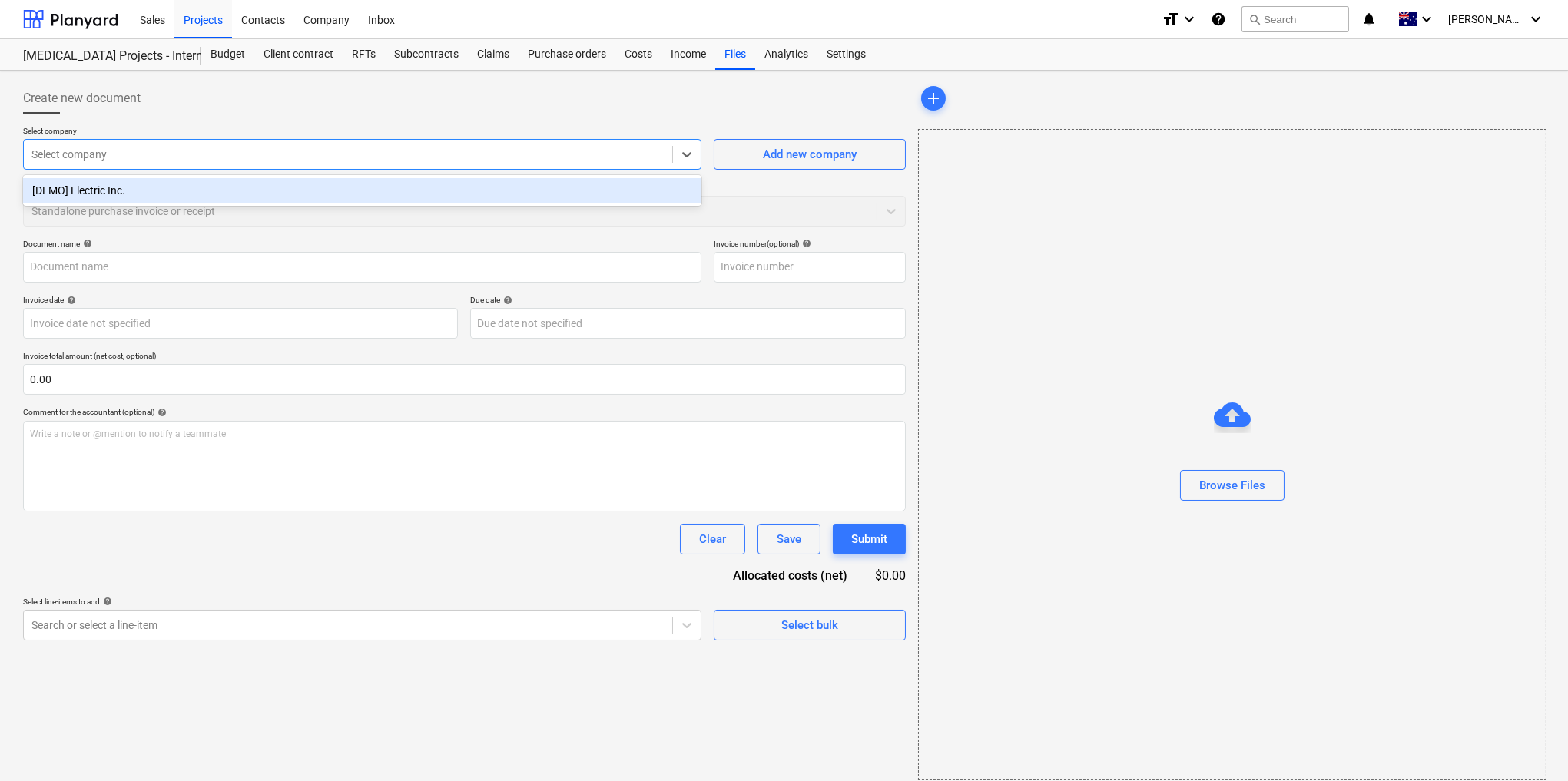
click at [613, 105] on div "Create new document" at bounding box center [464, 98] width 883 height 31
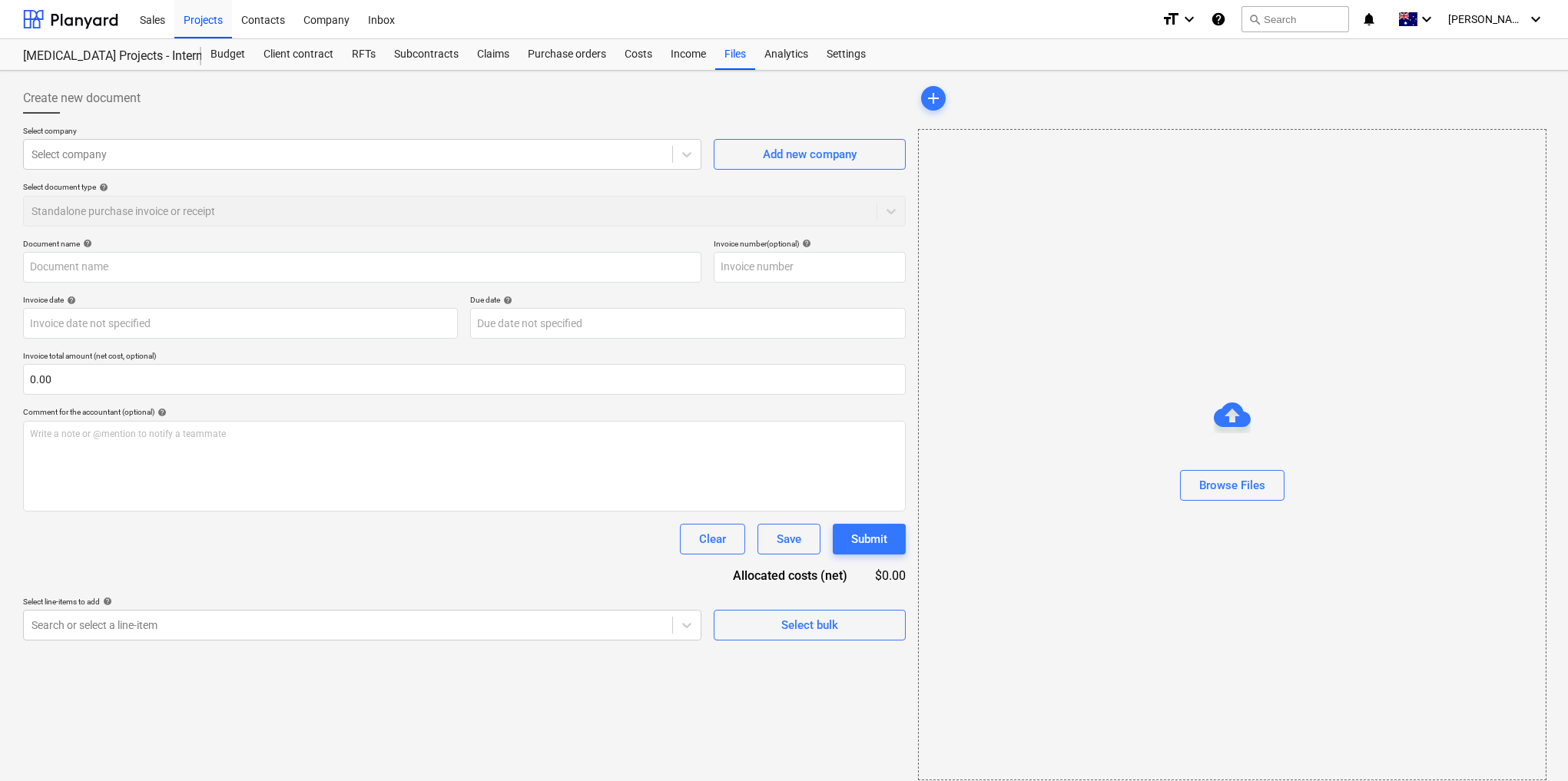
click at [180, 212] on div "Select document type help Standalone purchase invoice or receipt" at bounding box center [464, 204] width 883 height 44
click at [899, 211] on div "Select document type help Standalone purchase invoice or receipt" at bounding box center [464, 204] width 883 height 44
click at [547, 59] on div "Purchase orders" at bounding box center [567, 54] width 97 height 31
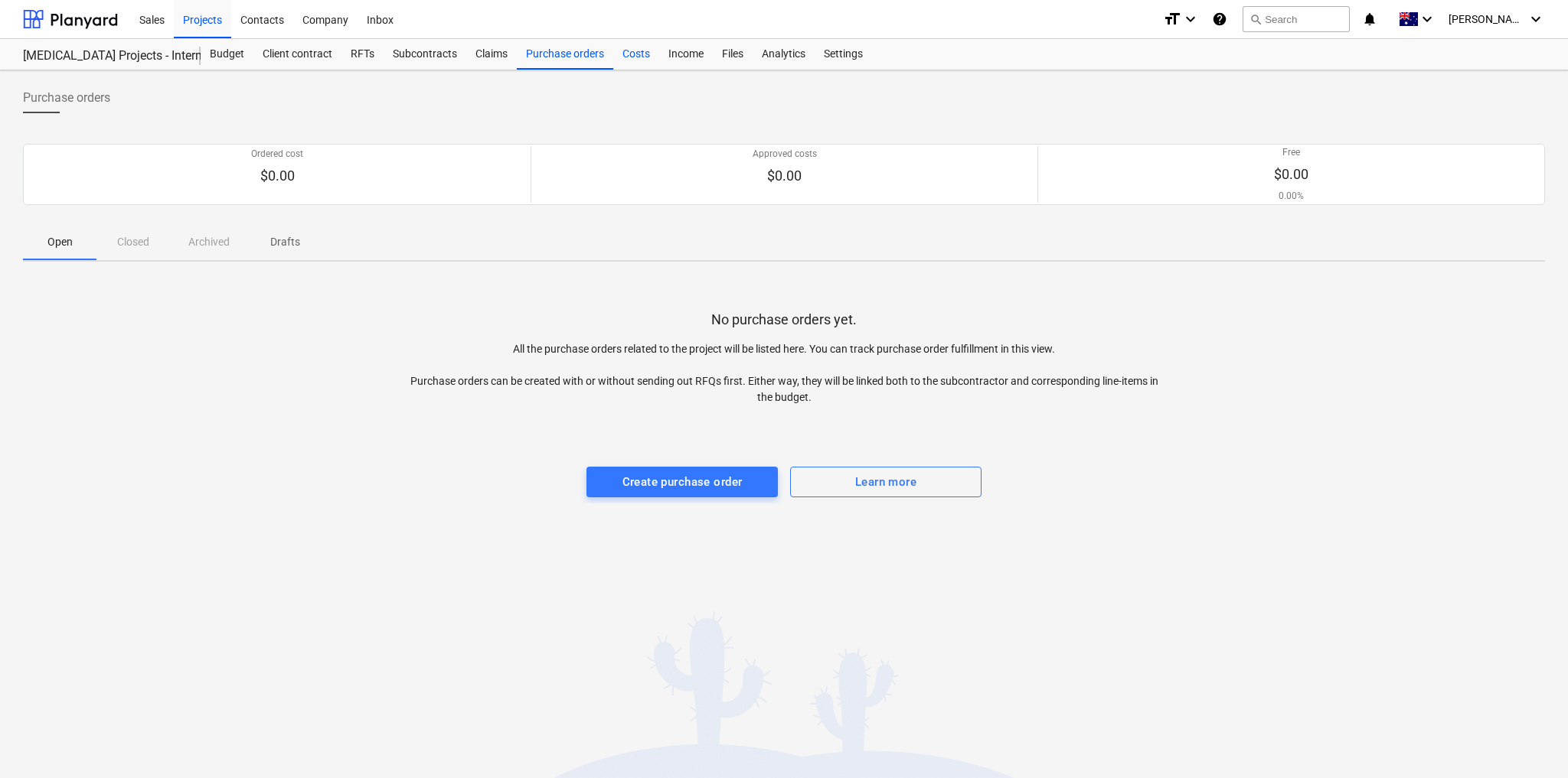
click at [636, 53] on div "Costs" at bounding box center [636, 54] width 46 height 31
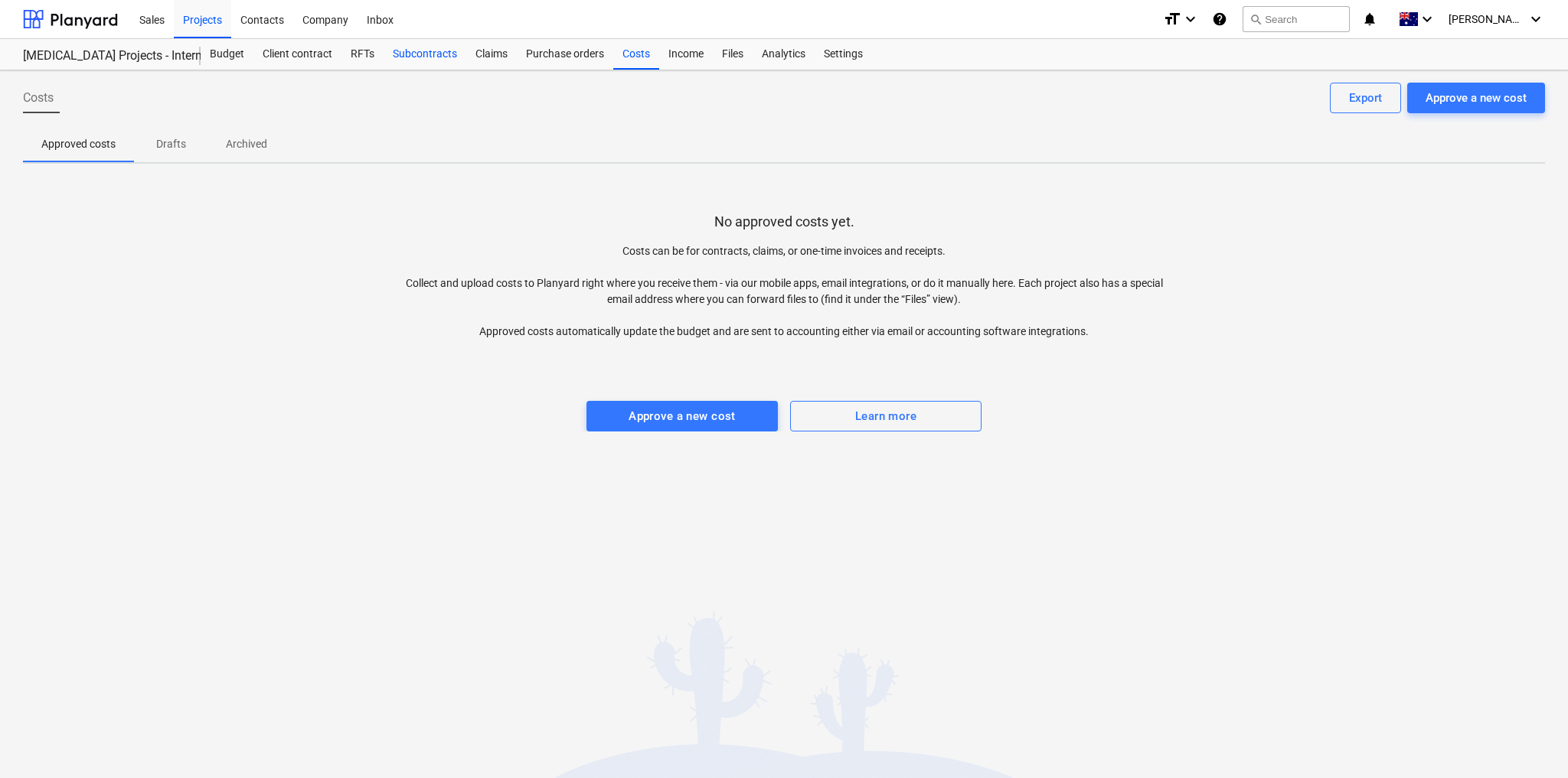
click at [424, 55] on div "Subcontracts" at bounding box center [425, 54] width 83 height 31
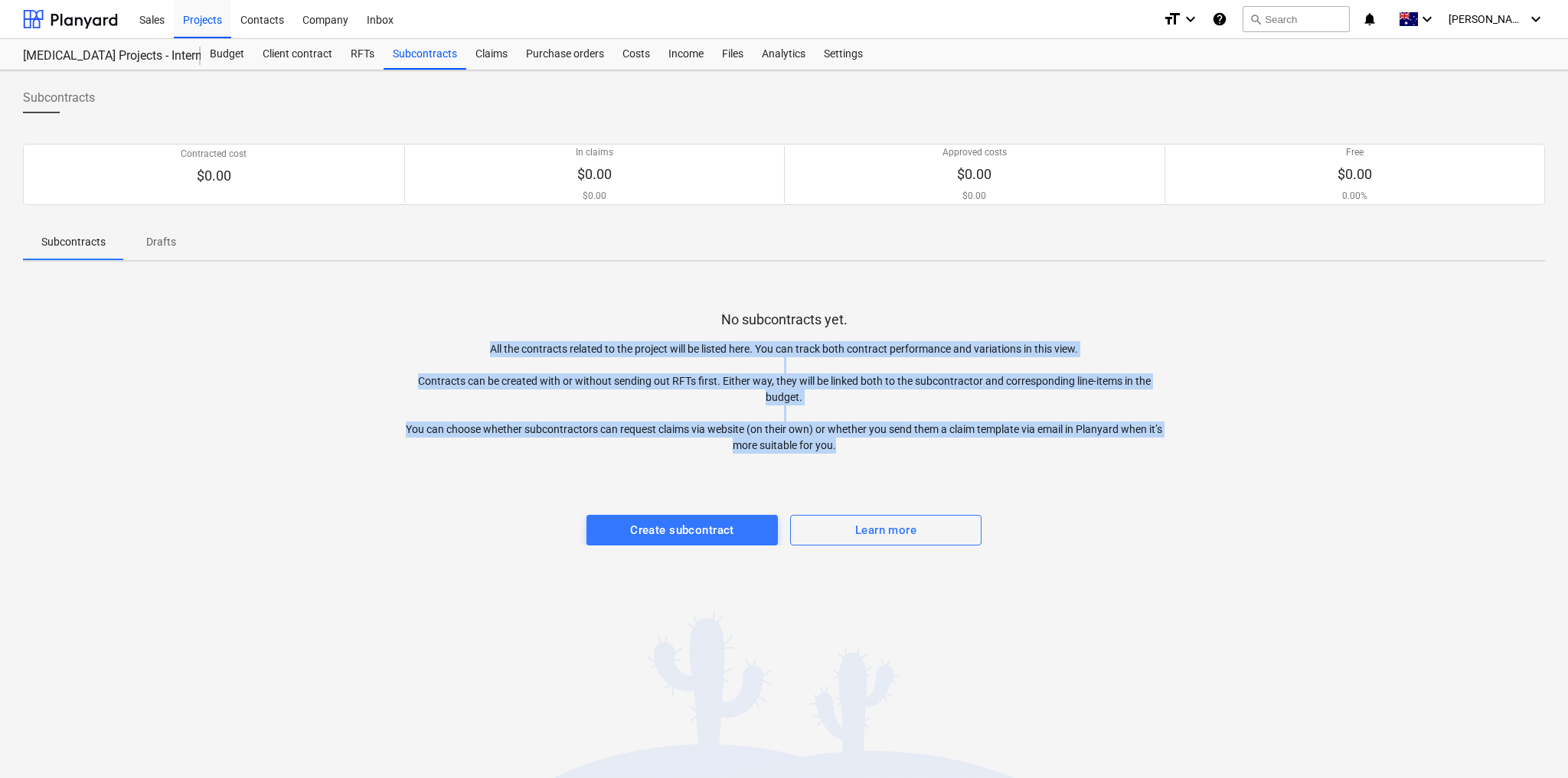
drag, startPoint x: 617, startPoint y: 557, endPoint x: 665, endPoint y: 561, distance: 48.2
click at [685, 588] on div "Subcontracts Contracted cost $0.00 In claims $0.00 $0.00 Approved costs $0.00 $…" at bounding box center [784, 425] width 1568 height 708
click at [666, 559] on div "Subcontracts Contracted cost $0.00 In claims $0.00 $0.00 Approved costs $0.00 $…" at bounding box center [784, 425] width 1568 height 708
click at [811, 465] on div at bounding box center [784, 469] width 1522 height 31
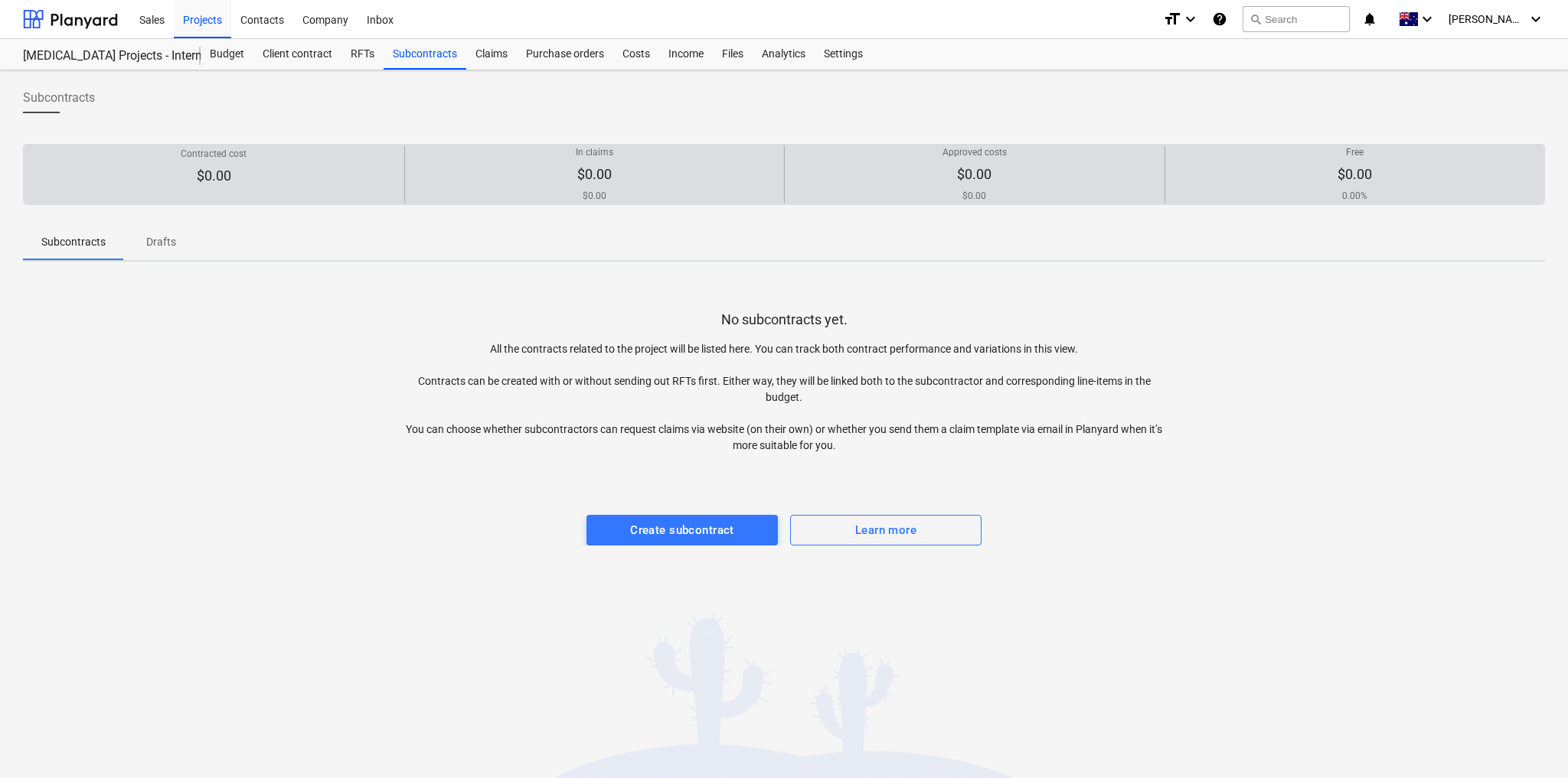
click at [774, 199] on div "In claims $0.00 $0.00" at bounding box center [595, 174] width 367 height 57
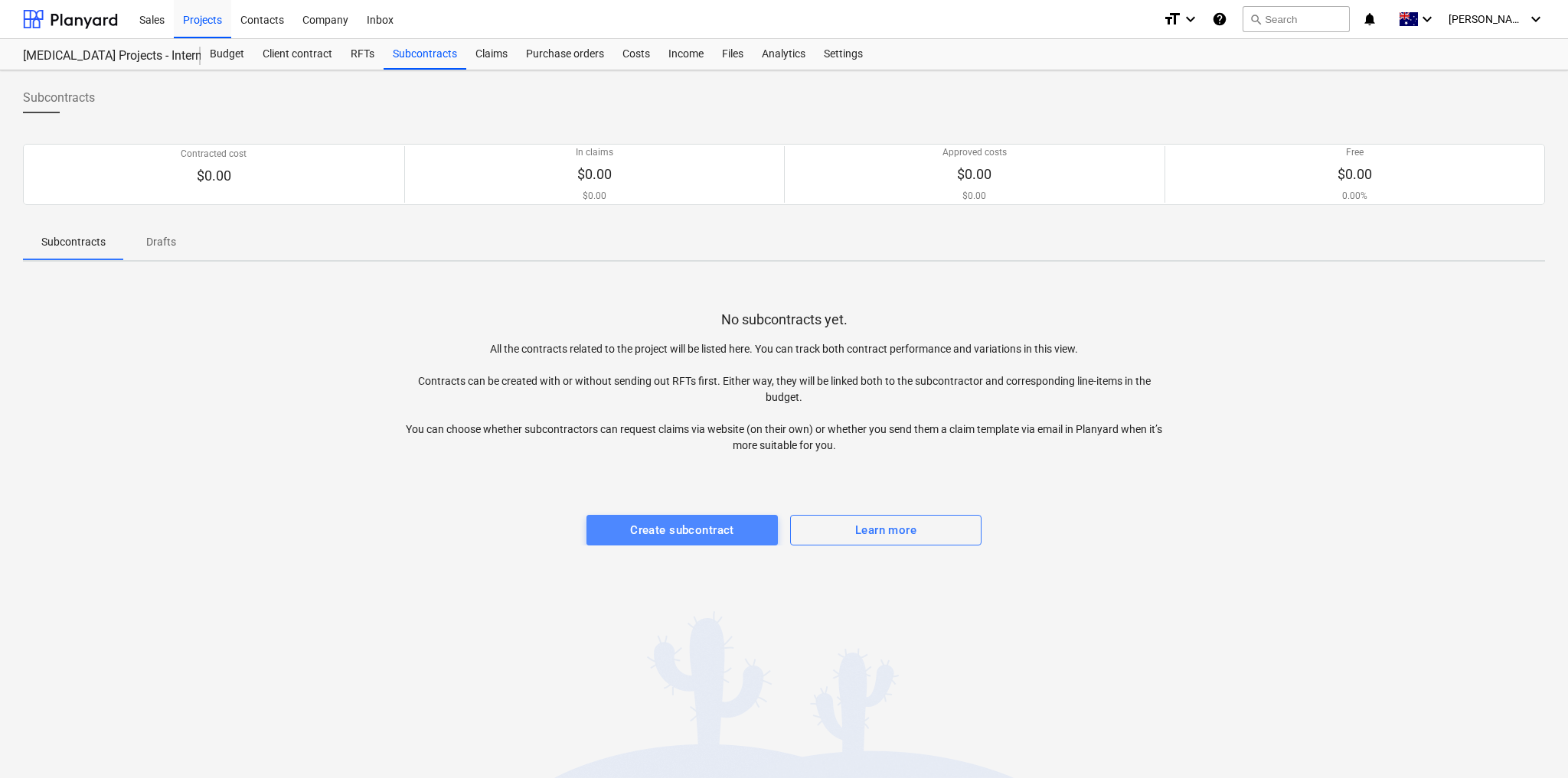
click at [716, 533] on div "Create subcontract" at bounding box center [681, 530] width 104 height 20
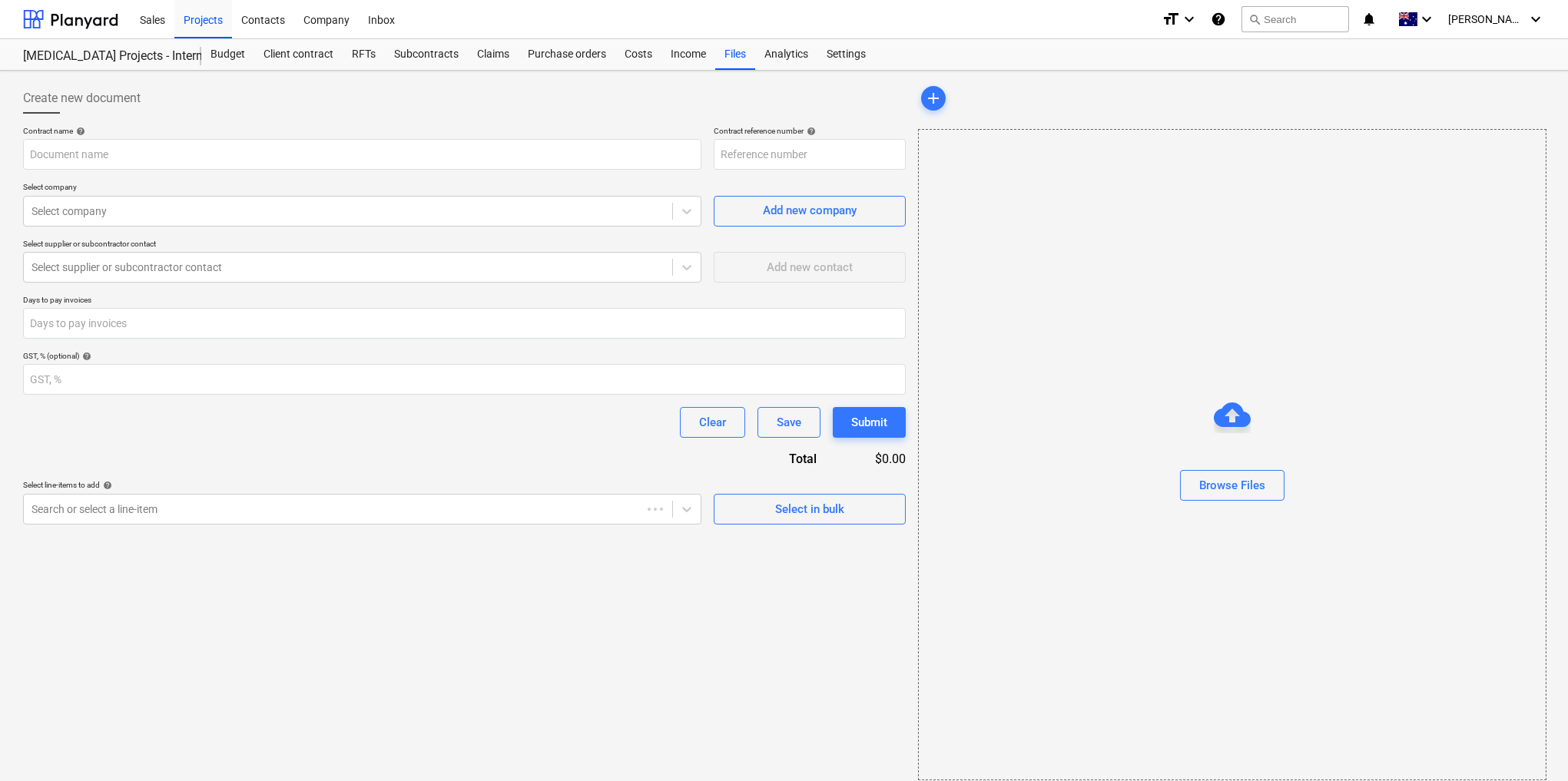
type input "CAPEX001-SO-001"
click at [104, 152] on input "text" at bounding box center [362, 154] width 679 height 31
click at [133, 214] on div at bounding box center [348, 211] width 633 height 16
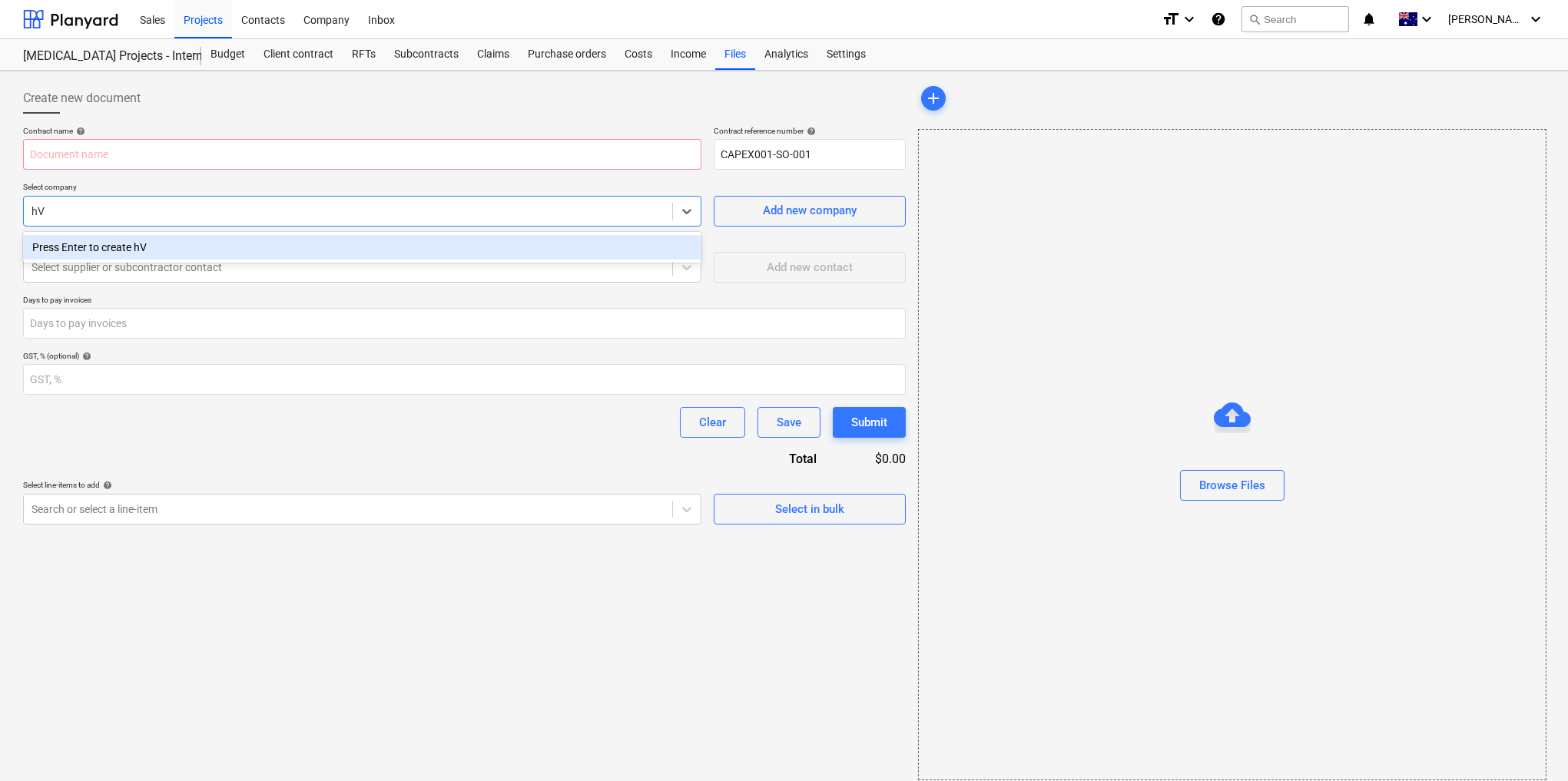
type input "h"
drag, startPoint x: 576, startPoint y: 83, endPoint x: 570, endPoint y: 92, distance: 10.8
click at [576, 83] on div "Create new document Contract name help Contract reference number help CAPEX001-…" at bounding box center [464, 432] width 895 height 710
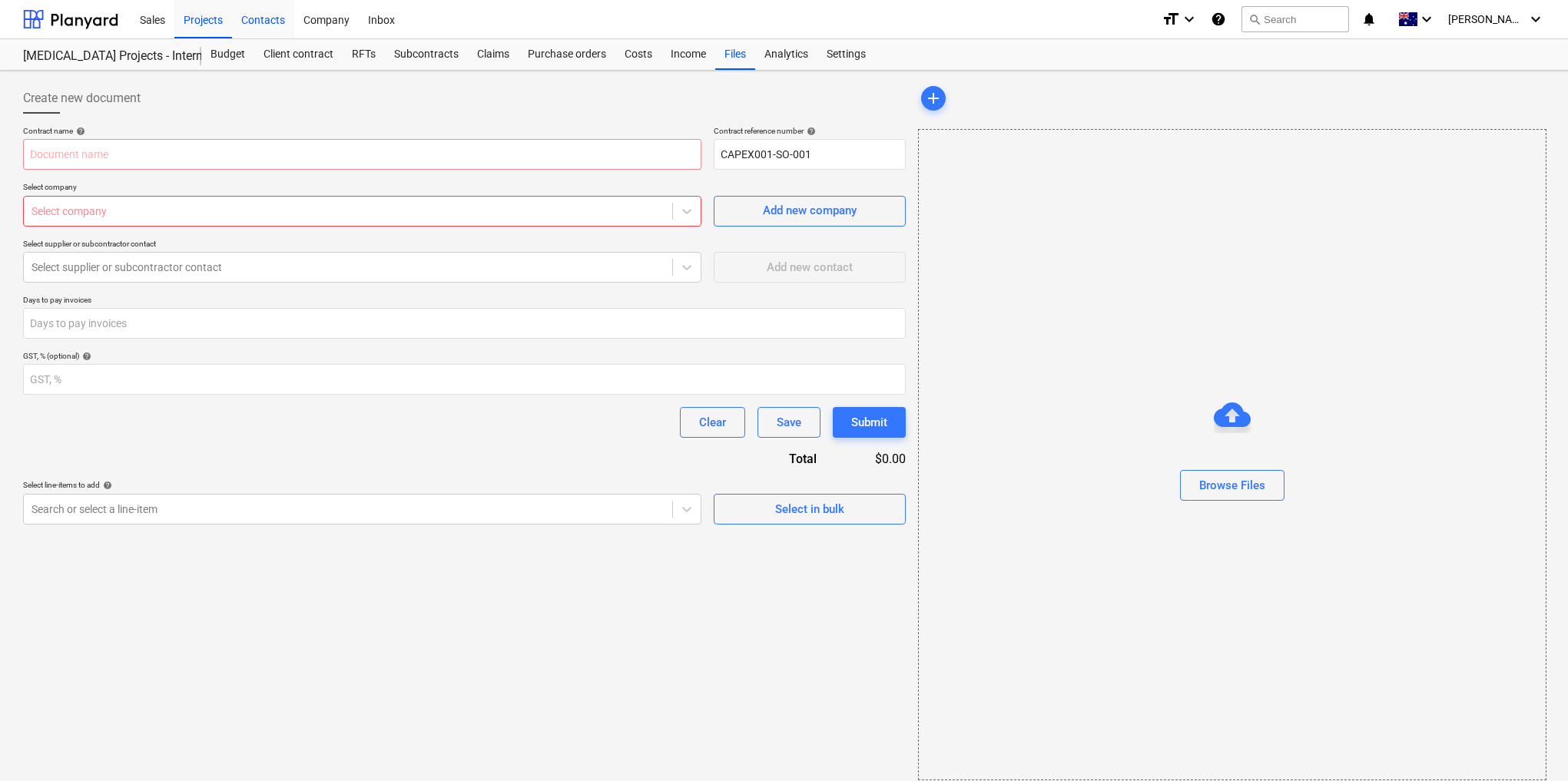
click at [269, 22] on div "Contacts" at bounding box center [263, 18] width 62 height 39
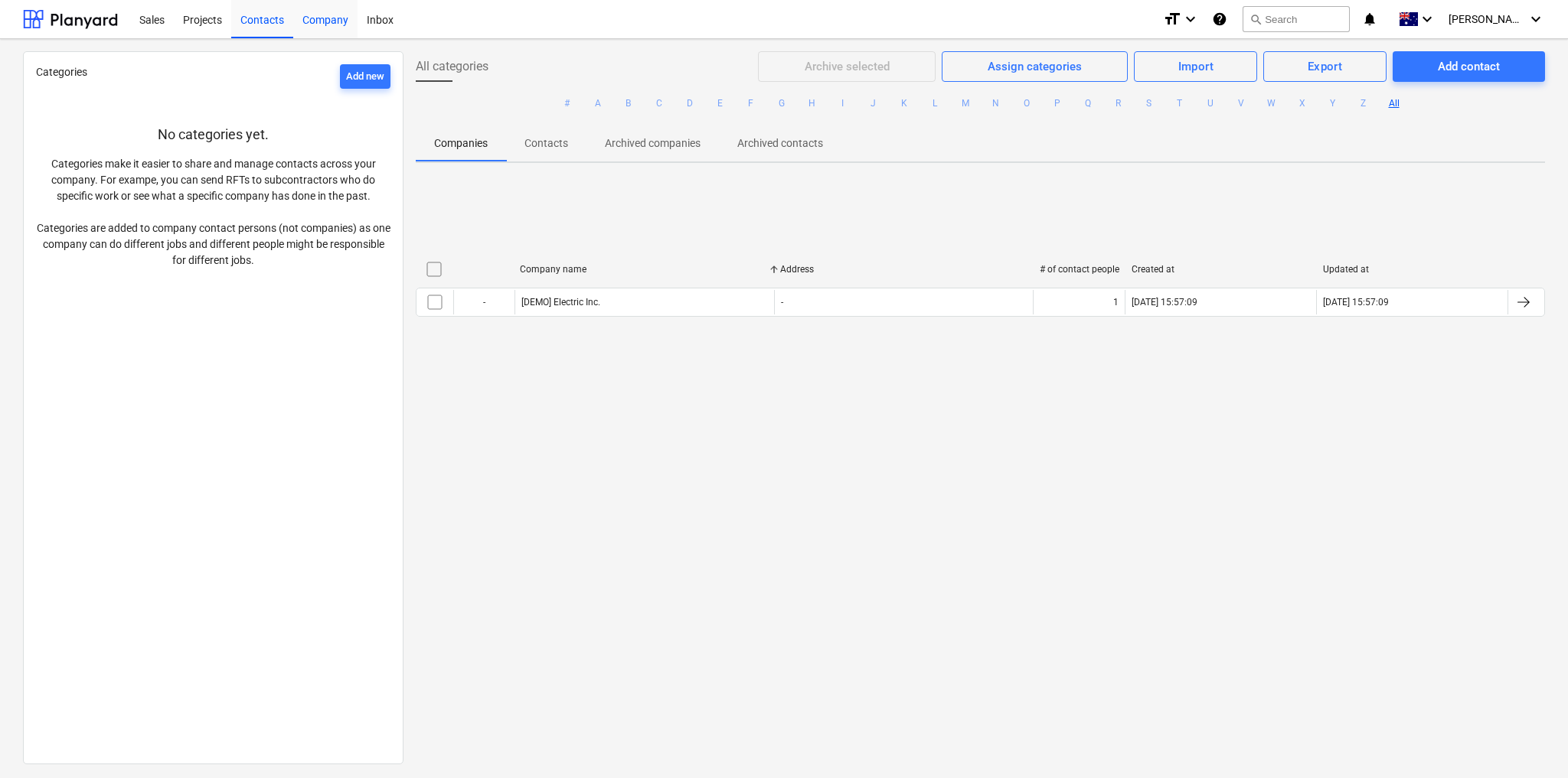
click at [324, 17] on div "Company" at bounding box center [325, 18] width 65 height 39
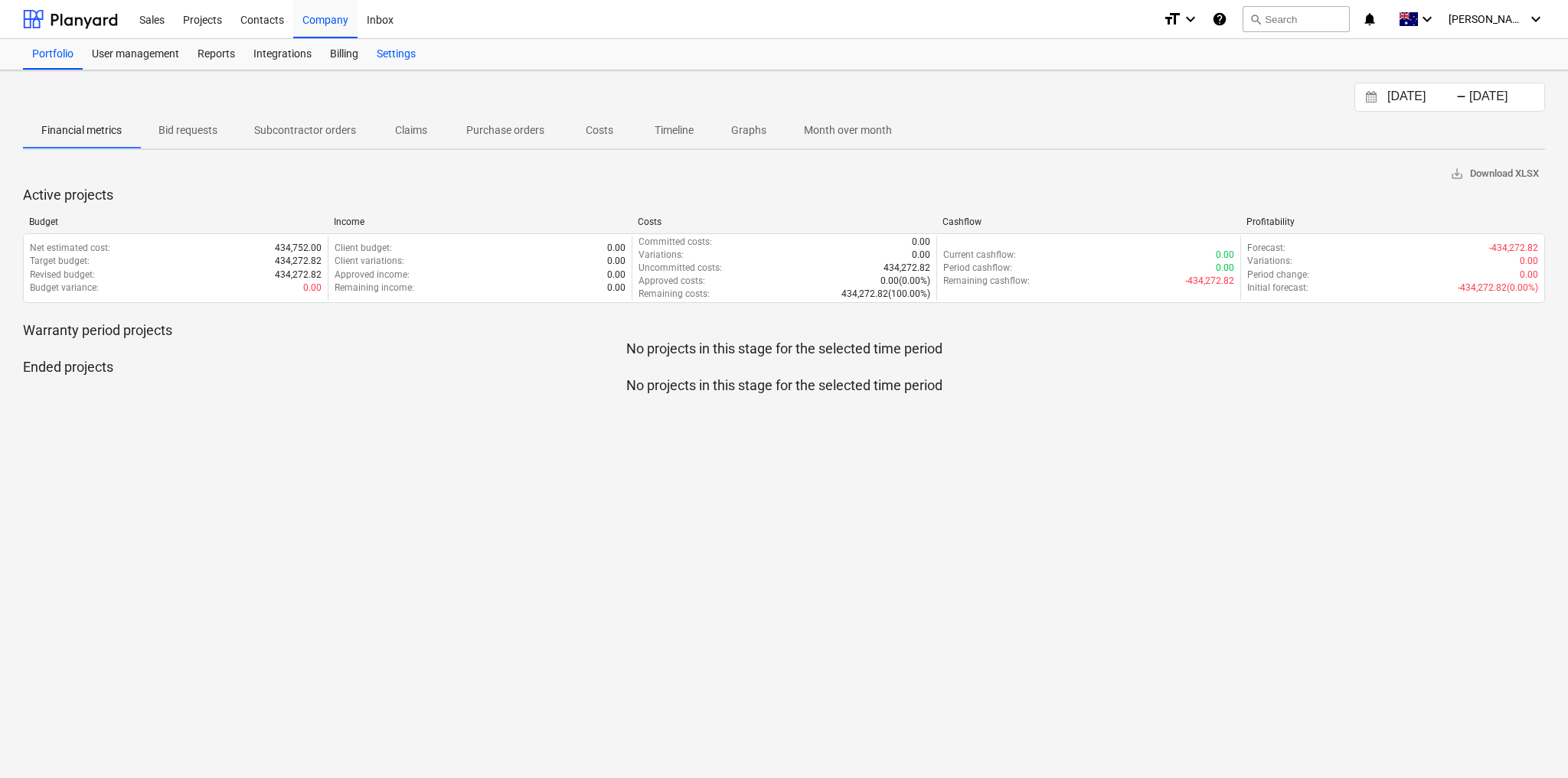
click at [395, 55] on div "Settings" at bounding box center [396, 54] width 58 height 31
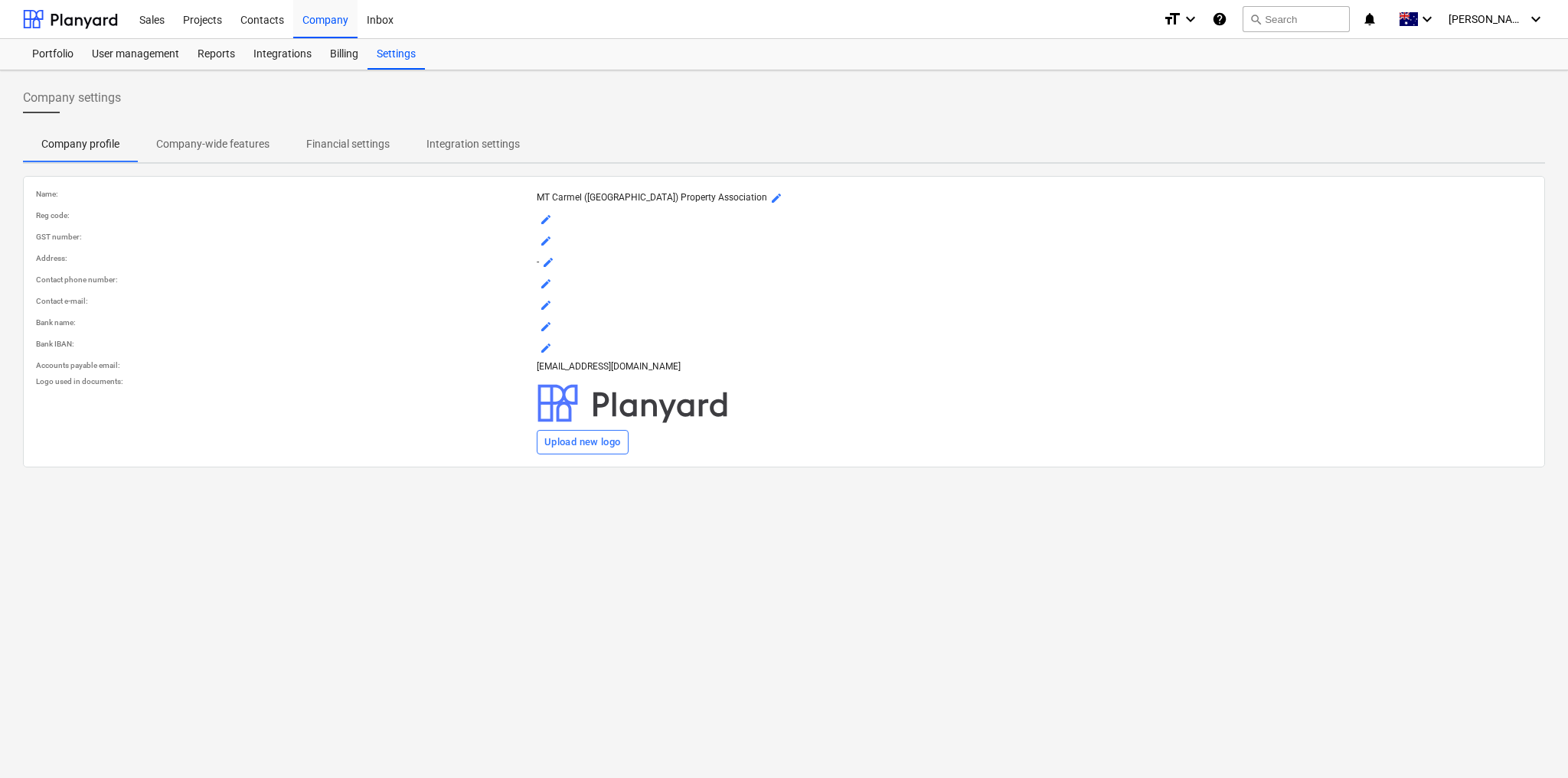
click at [456, 139] on p "Integration settings" at bounding box center [473, 144] width 94 height 16
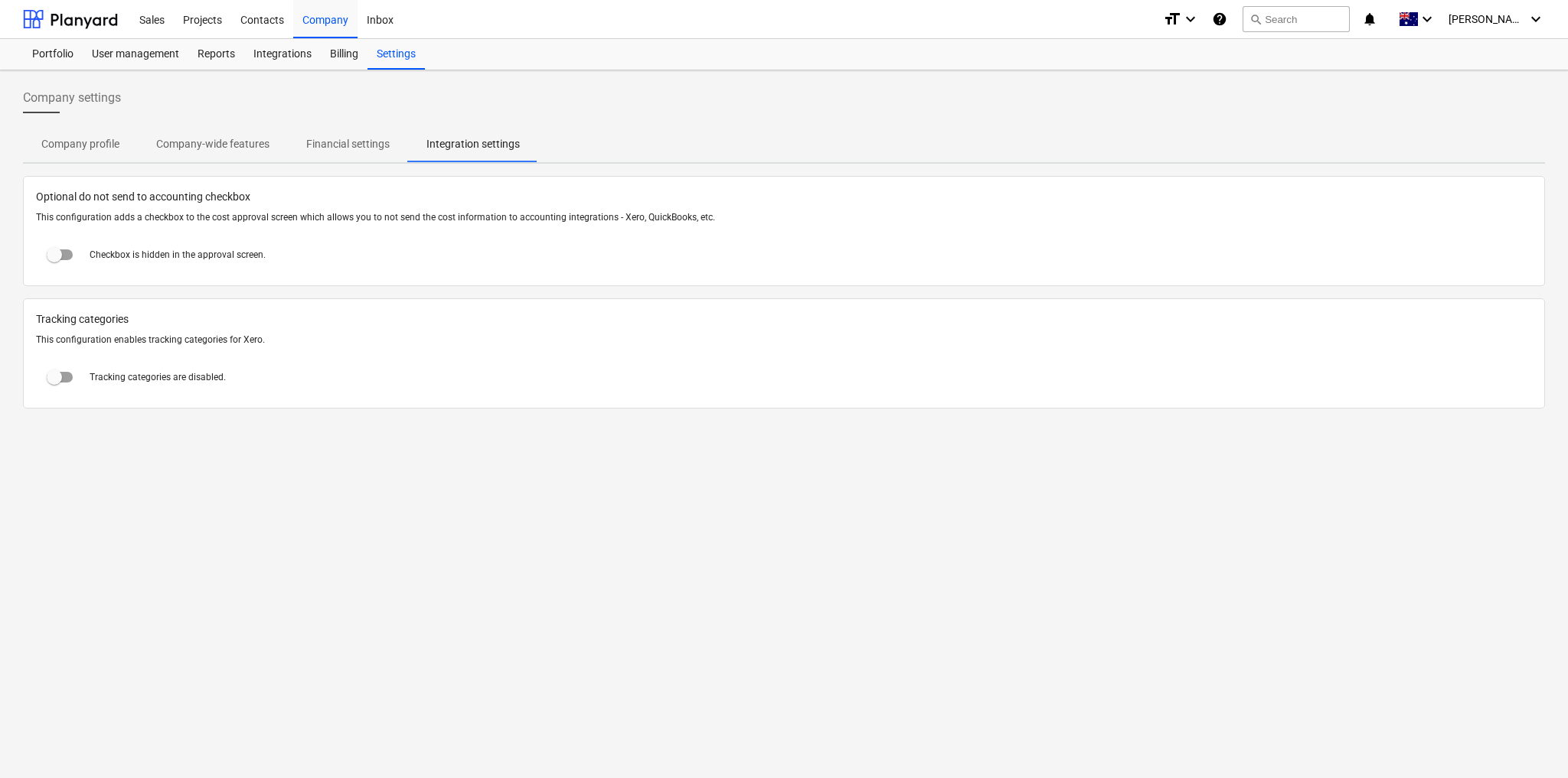
click at [59, 248] on input "checkbox" at bounding box center [54, 254] width 37 height 37
checkbox input "true"
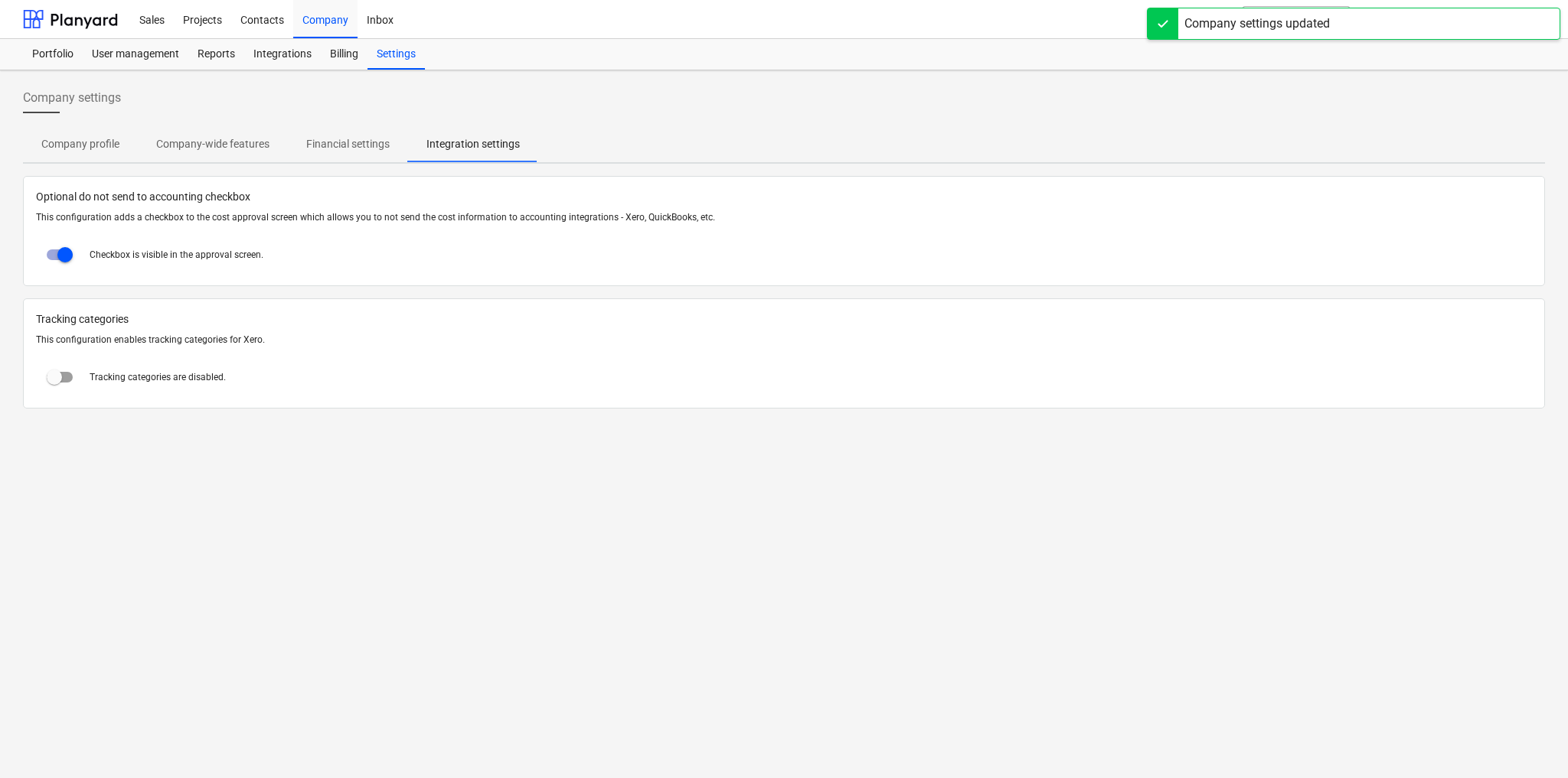
click at [60, 377] on input "checkbox" at bounding box center [54, 378] width 37 height 37
checkbox input "true"
click at [357, 143] on p "Financial settings" at bounding box center [347, 144] width 83 height 16
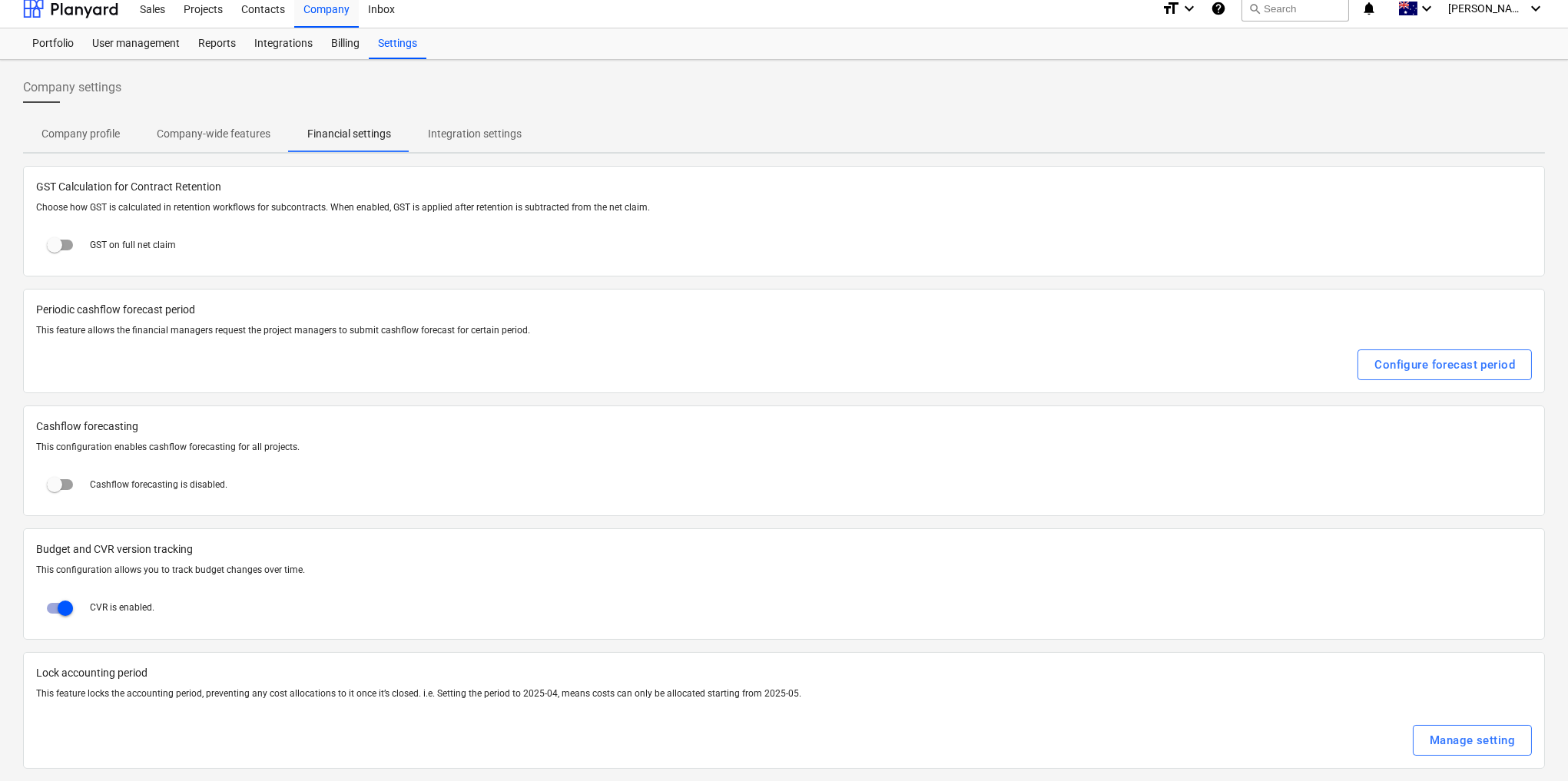
scroll to position [18, 0]
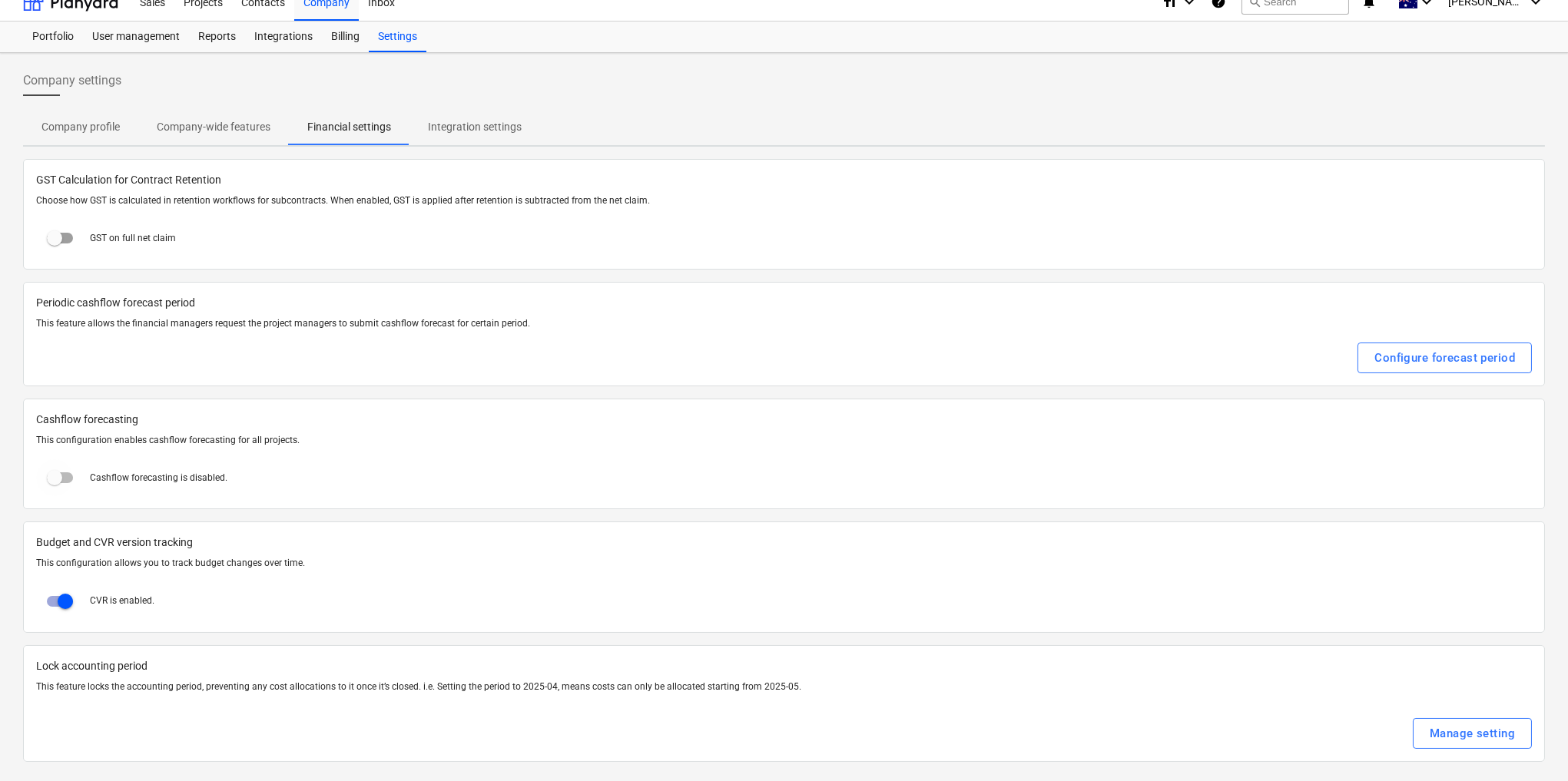
click at [61, 469] on input "checkbox" at bounding box center [54, 477] width 37 height 37
click at [59, 472] on input "checkbox" at bounding box center [65, 477] width 37 height 37
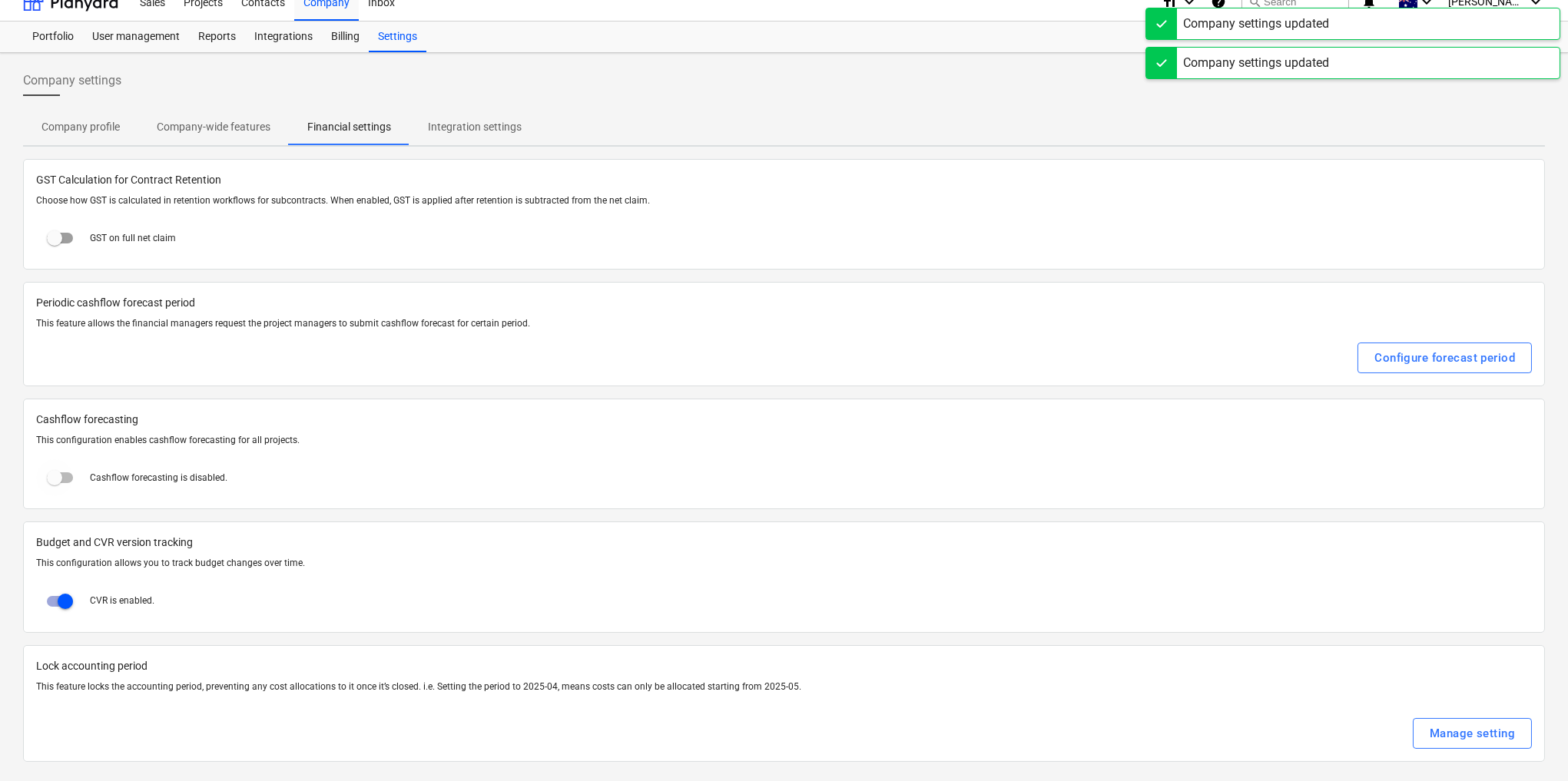
click at [59, 472] on input "checkbox" at bounding box center [54, 477] width 37 height 37
checkbox input "true"
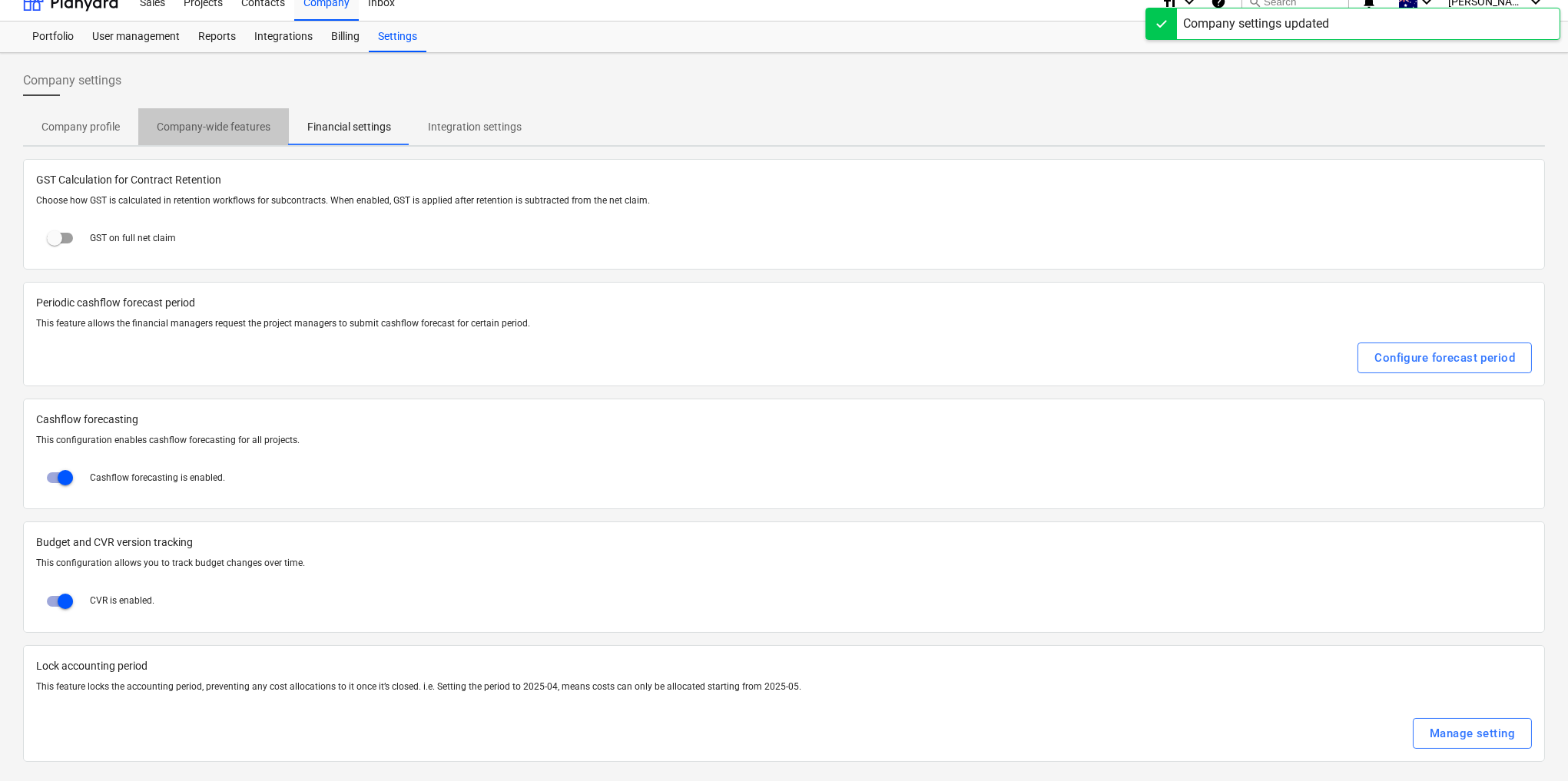
click at [227, 132] on p "Company-wide features" at bounding box center [214, 127] width 114 height 16
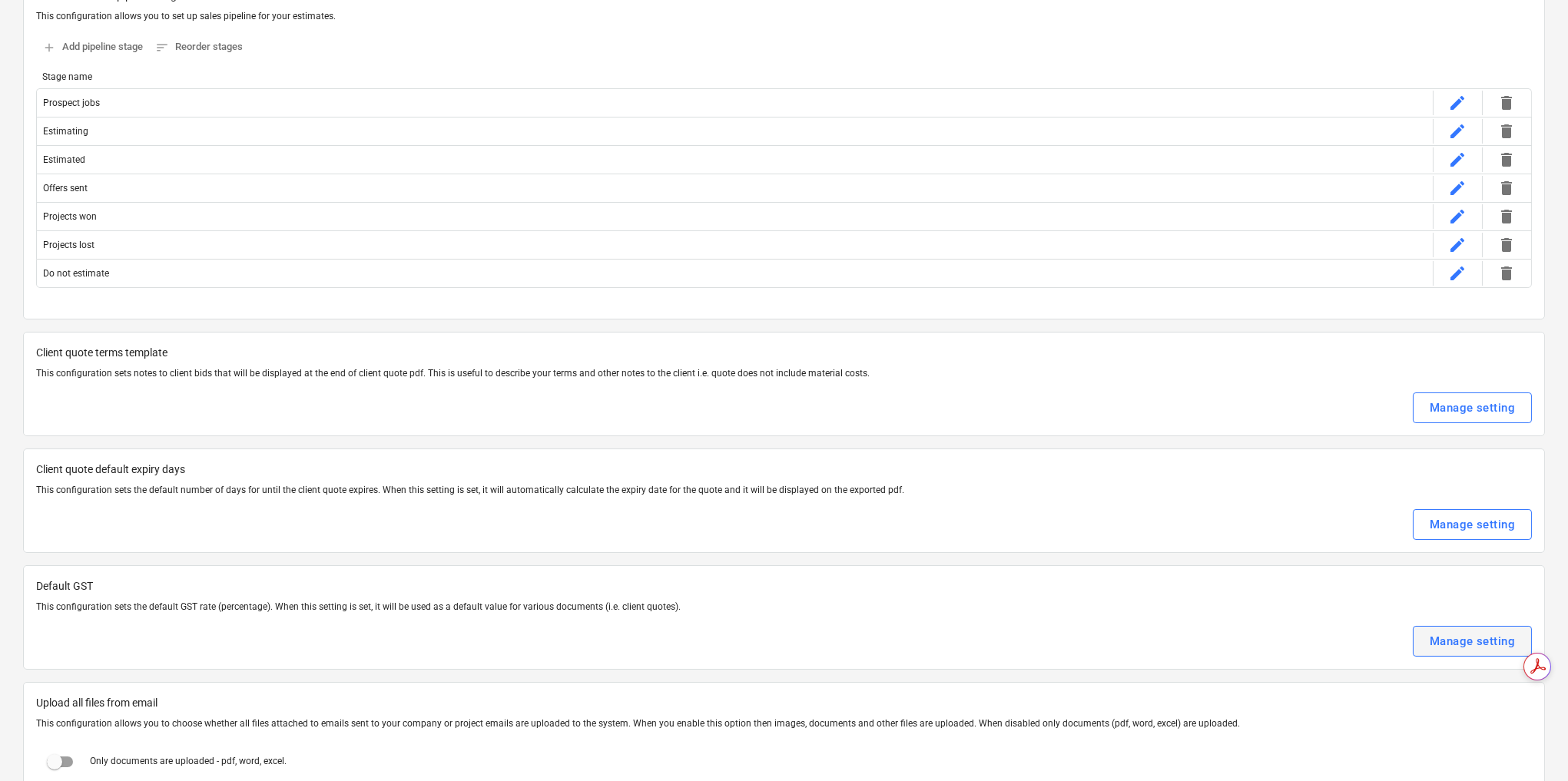
click at [1427, 634] on button "Manage setting" at bounding box center [1473, 641] width 119 height 31
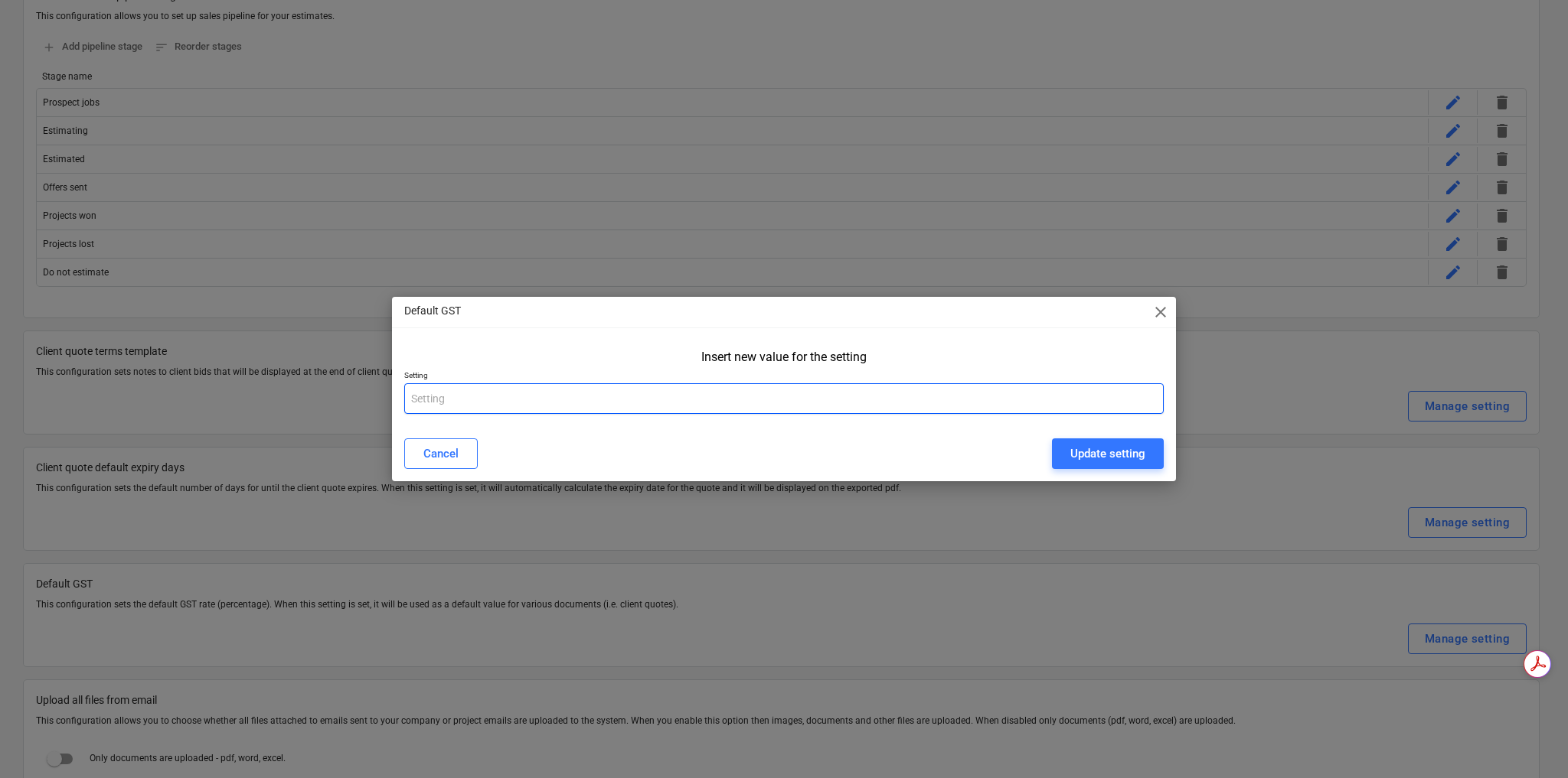
click at [663, 399] on input "text" at bounding box center [784, 399] width 759 height 31
type input "10"
click at [1101, 441] on button "Update setting" at bounding box center [1108, 454] width 112 height 31
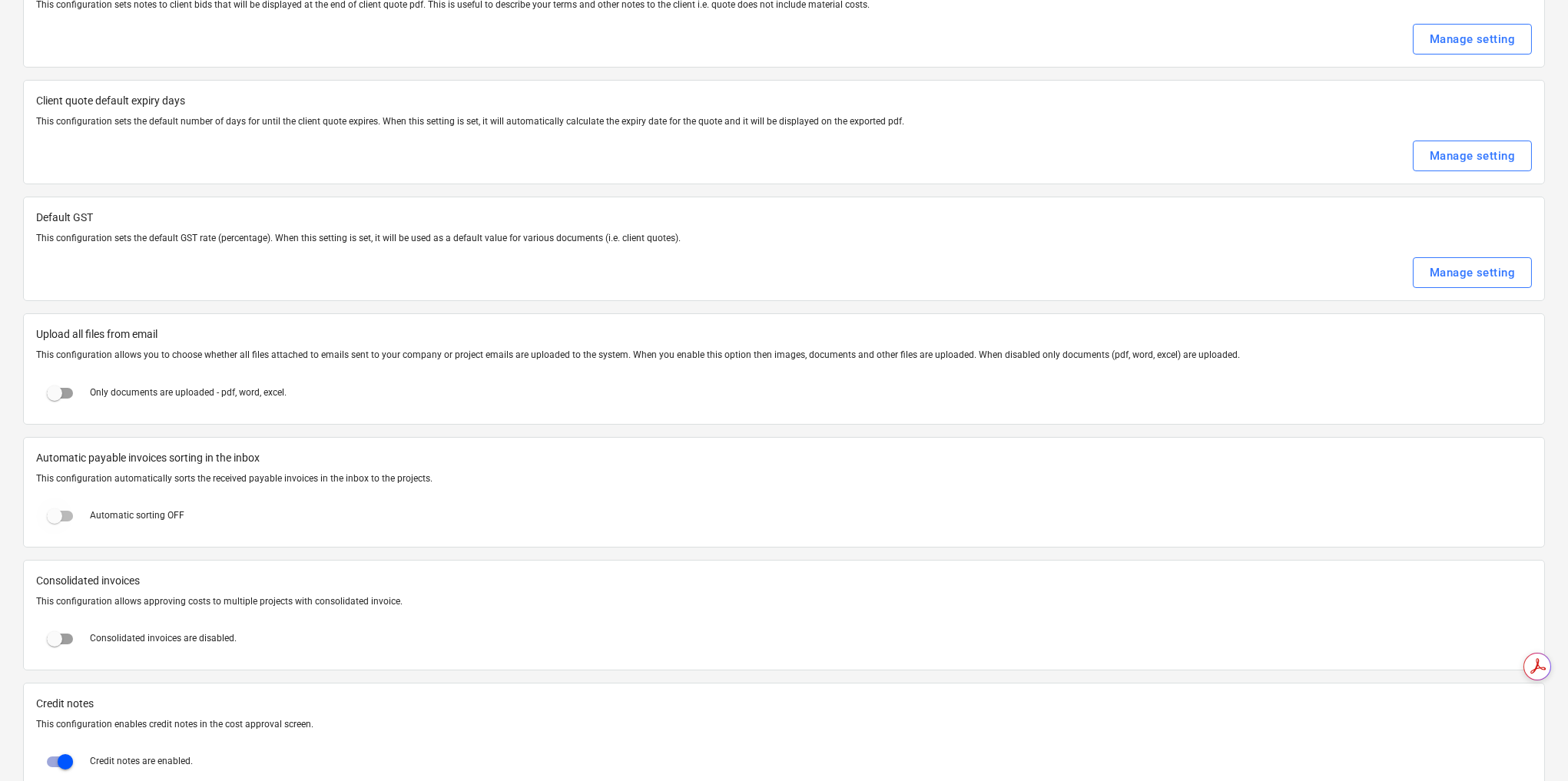
click at [61, 498] on input "checkbox" at bounding box center [54, 516] width 37 height 37
checkbox input "true"
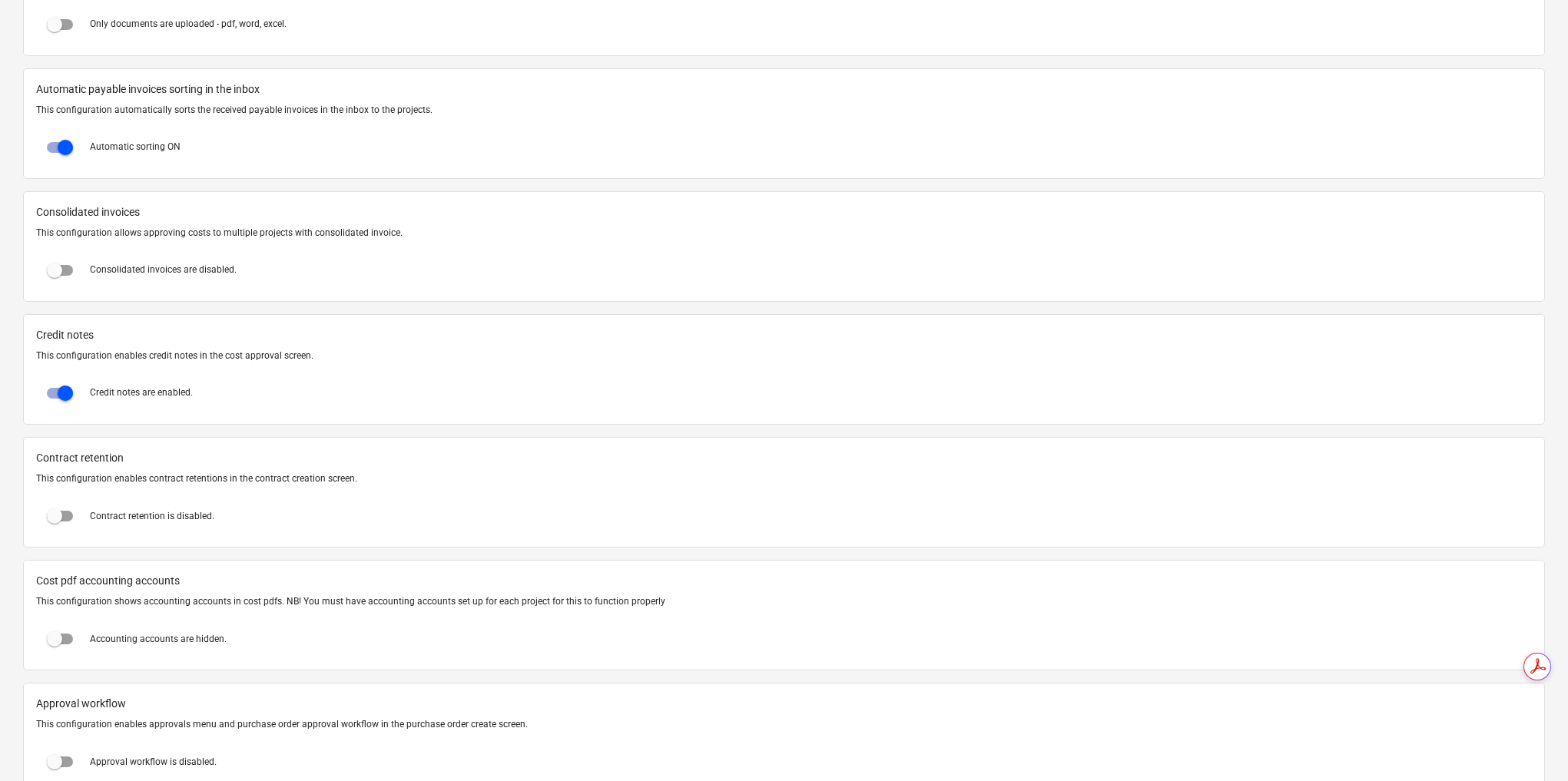
scroll to position [1001, 0]
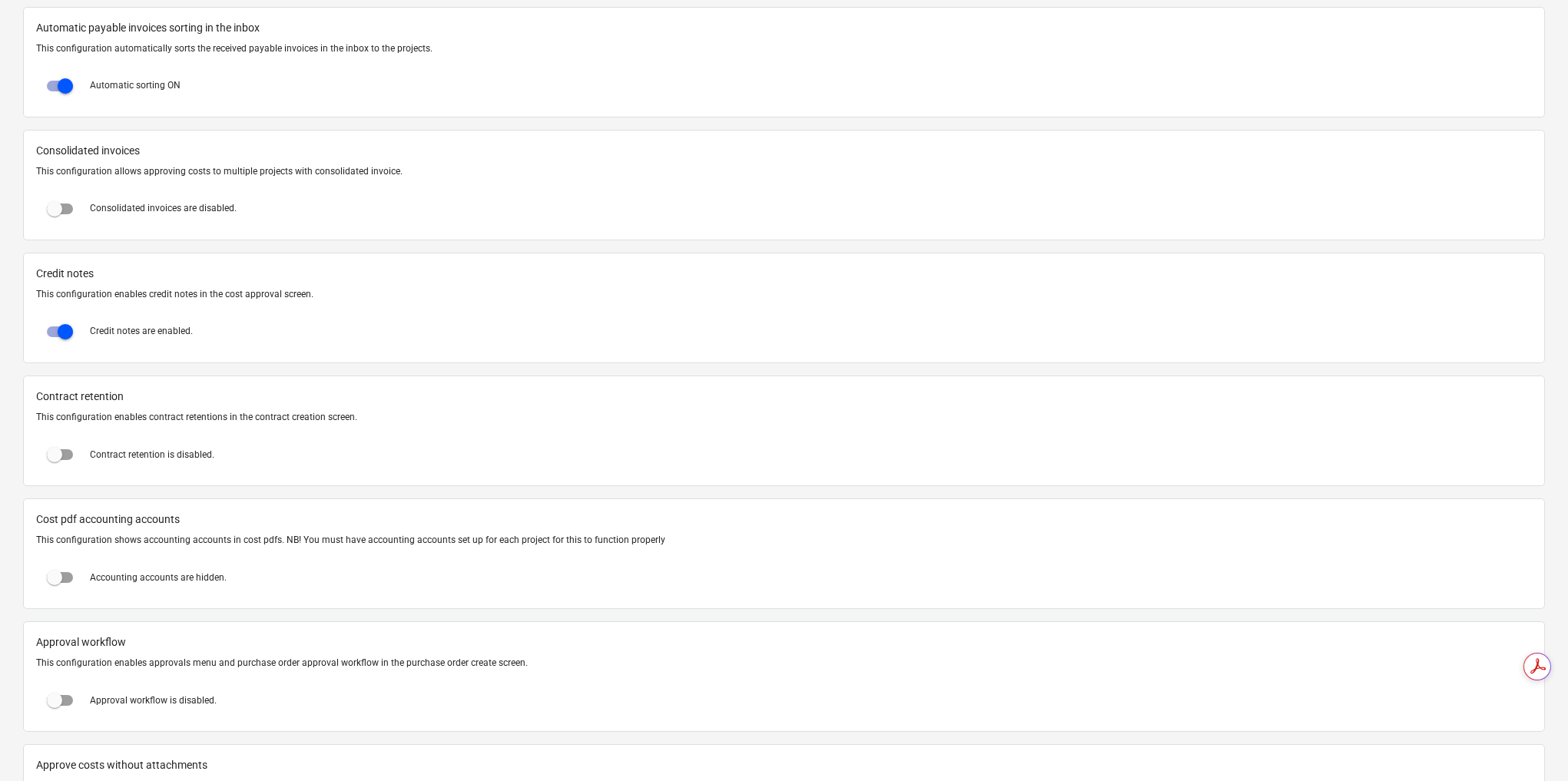
click at [57, 447] on input "checkbox" at bounding box center [54, 455] width 37 height 37
checkbox input "true"
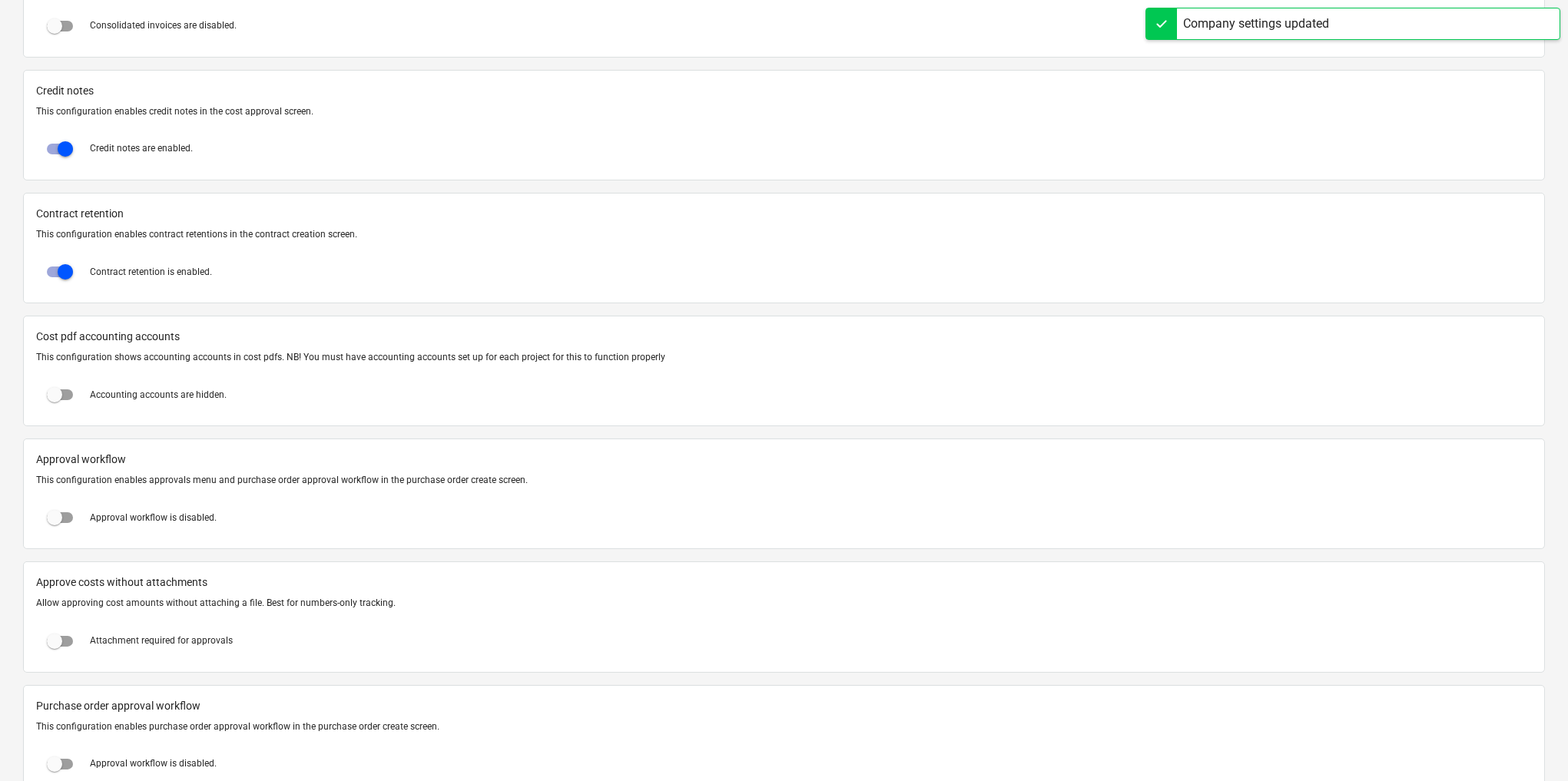
scroll to position [1186, 0]
click at [57, 375] on input "checkbox" at bounding box center [54, 393] width 37 height 37
checkbox input "true"
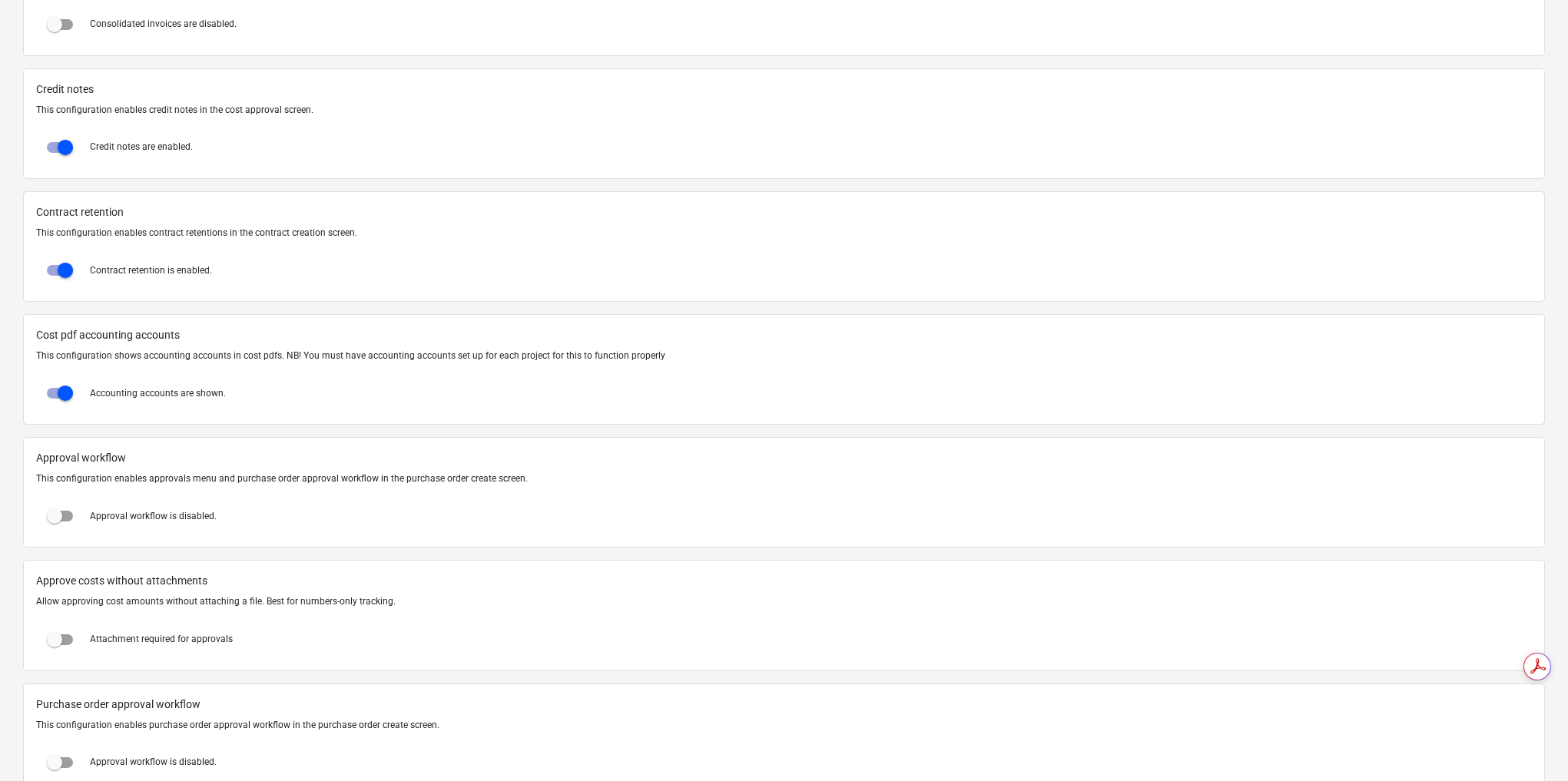
click at [56, 506] on input "checkbox" at bounding box center [54, 516] width 37 height 37
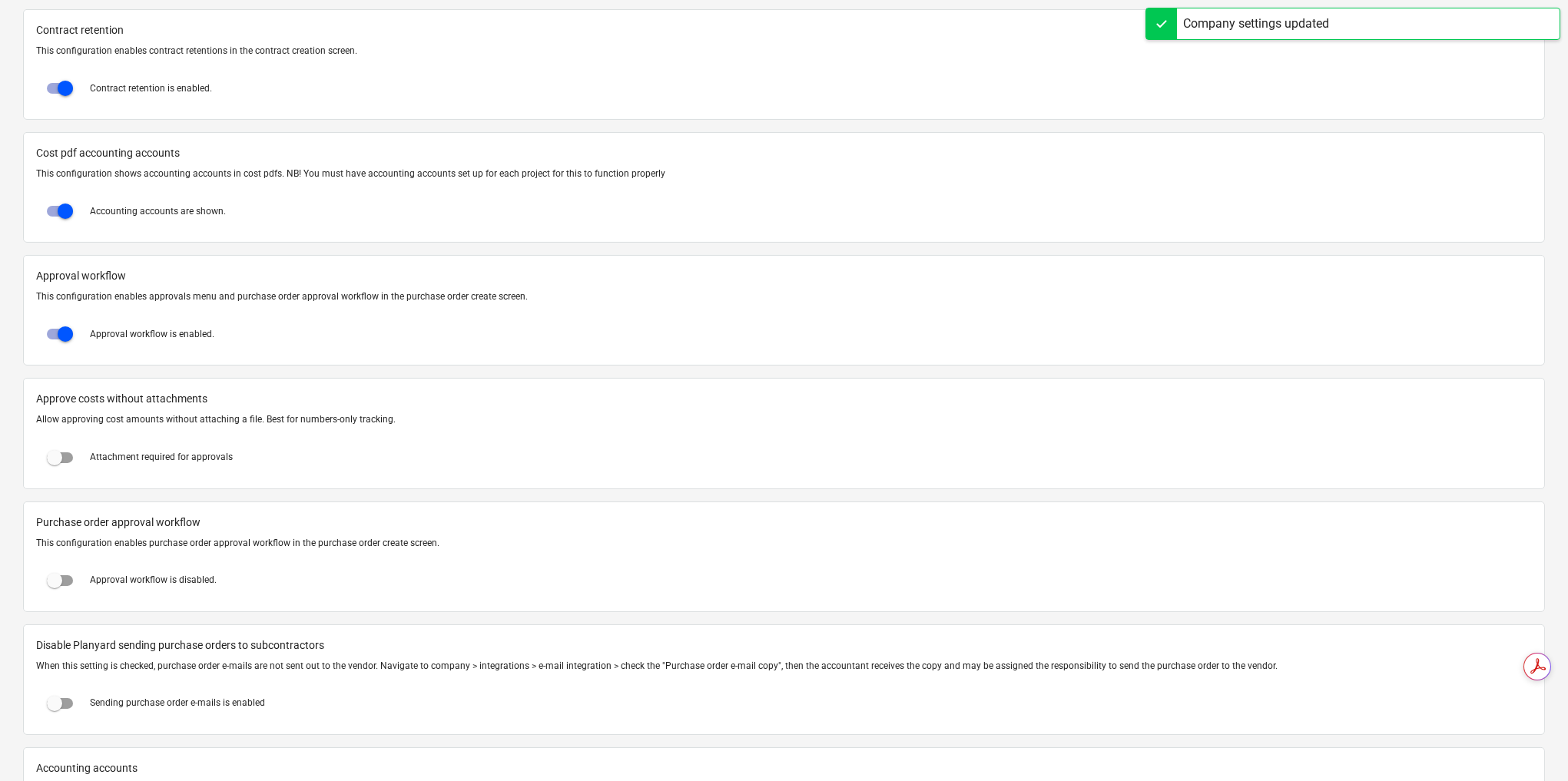
scroll to position [1370, 0]
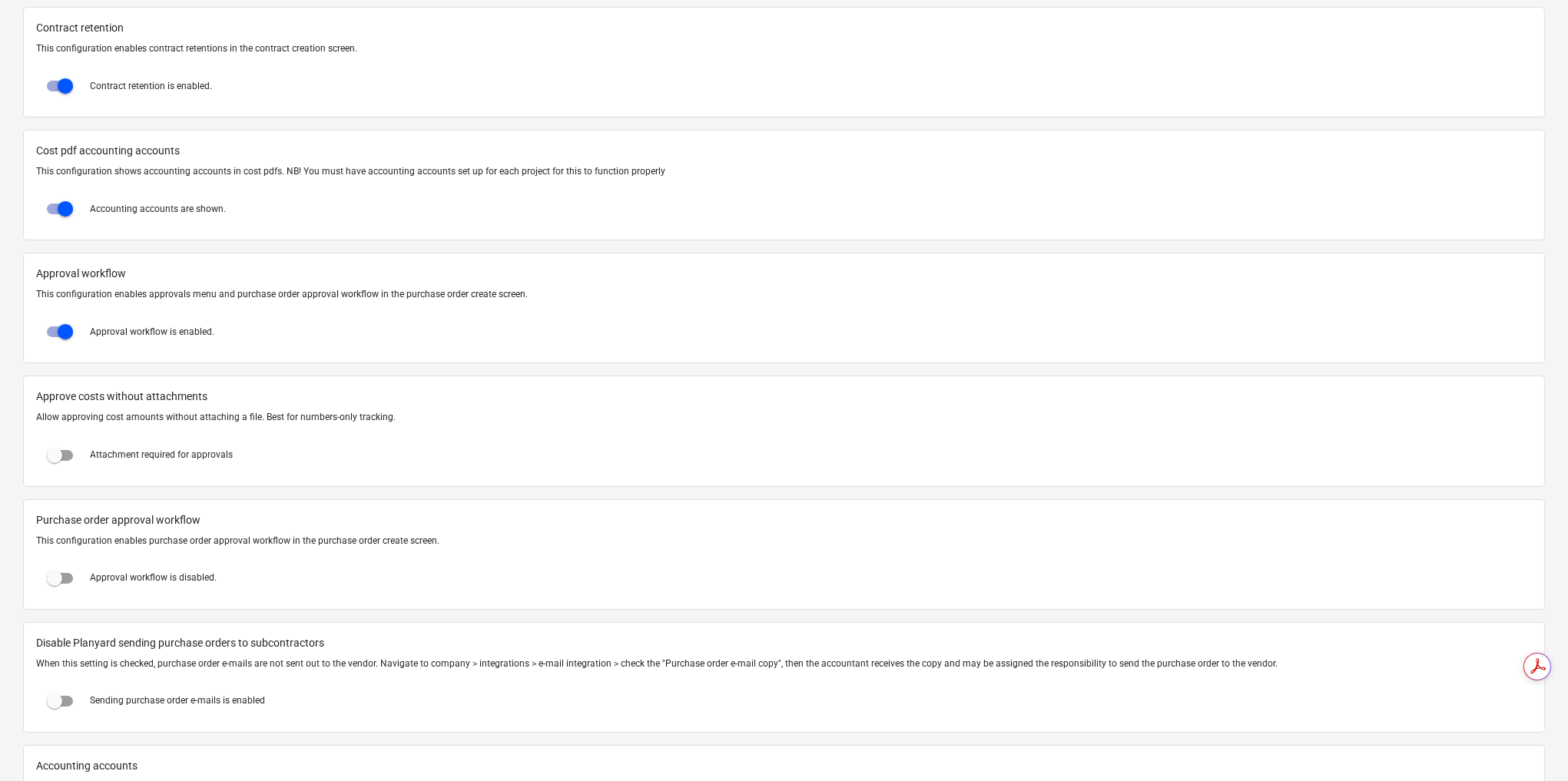
click at [59, 319] on input "checkbox" at bounding box center [65, 332] width 37 height 37
checkbox input "false"
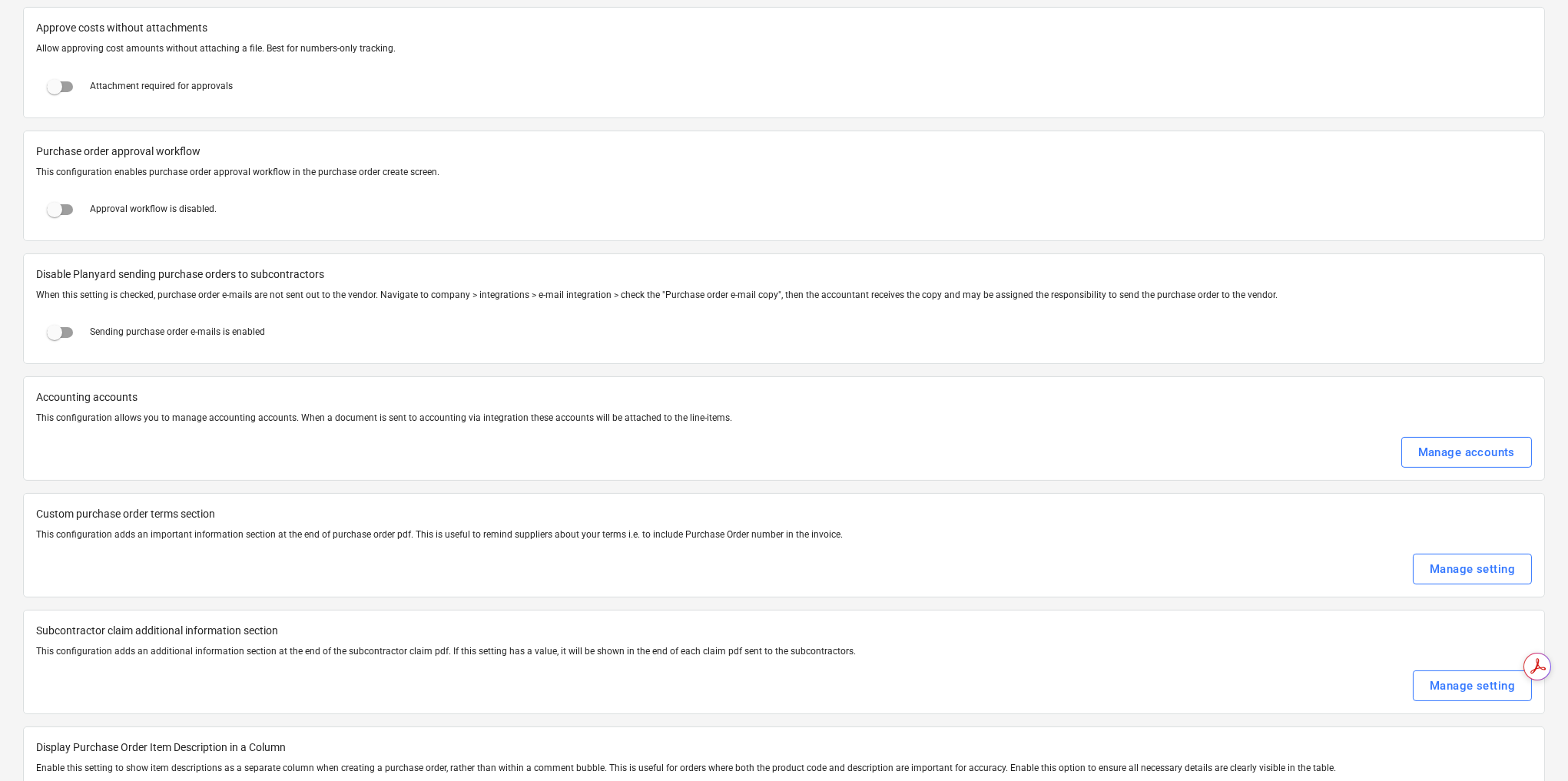
scroll to position [1861, 0]
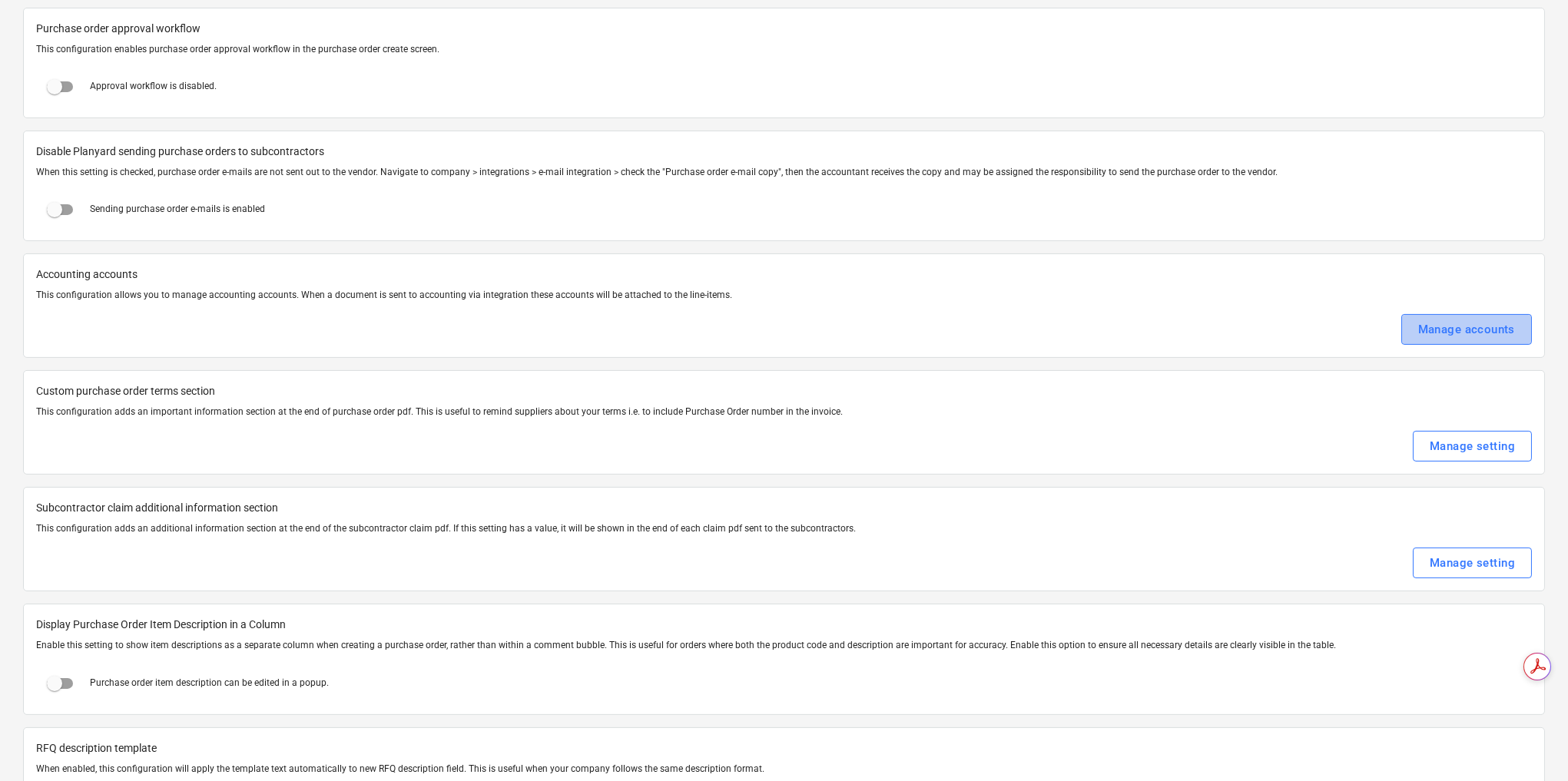
click at [1484, 319] on div "Manage accounts" at bounding box center [1467, 329] width 97 height 20
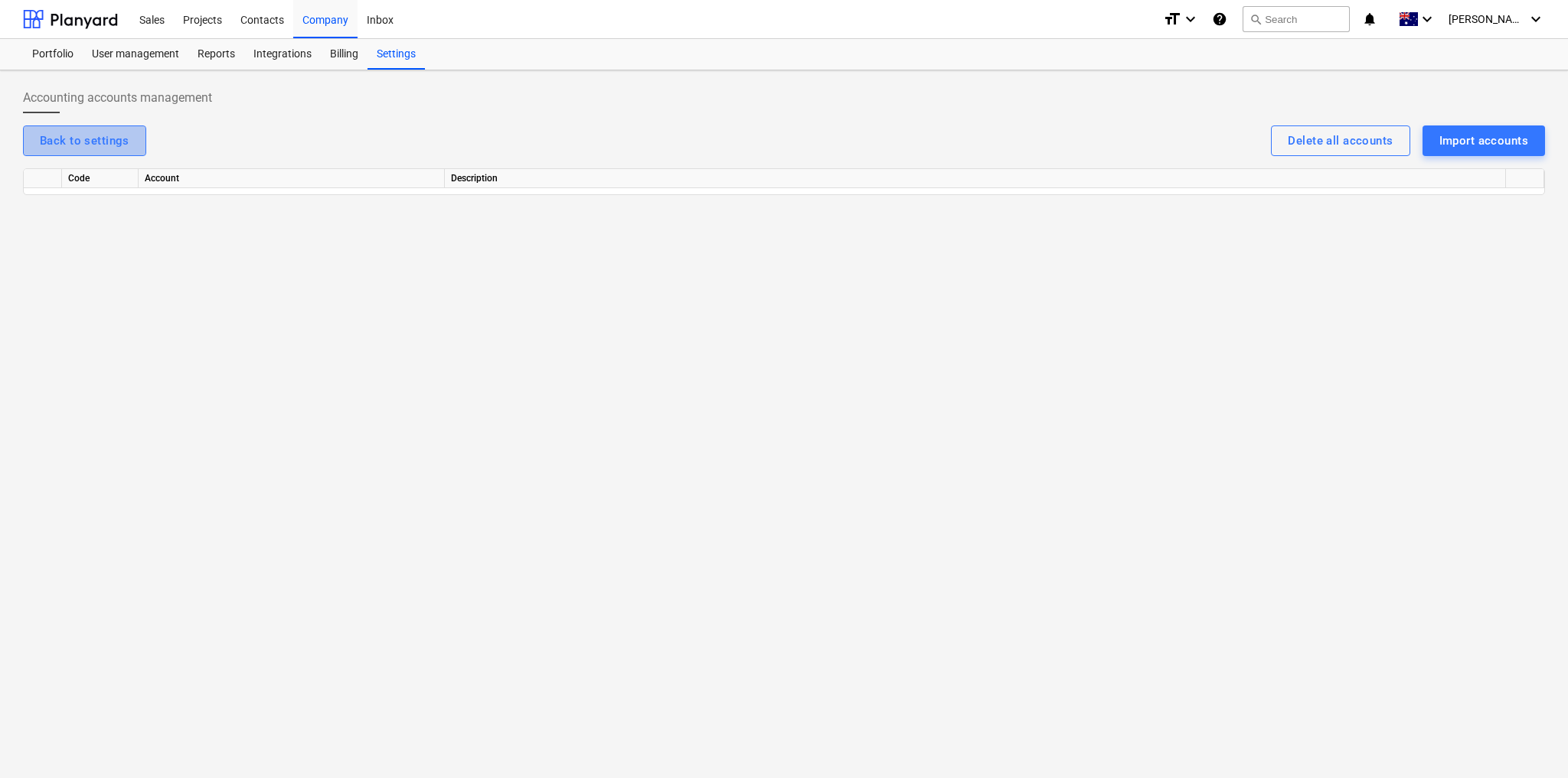
click at [115, 138] on div "Back to settings" at bounding box center [85, 141] width 89 height 20
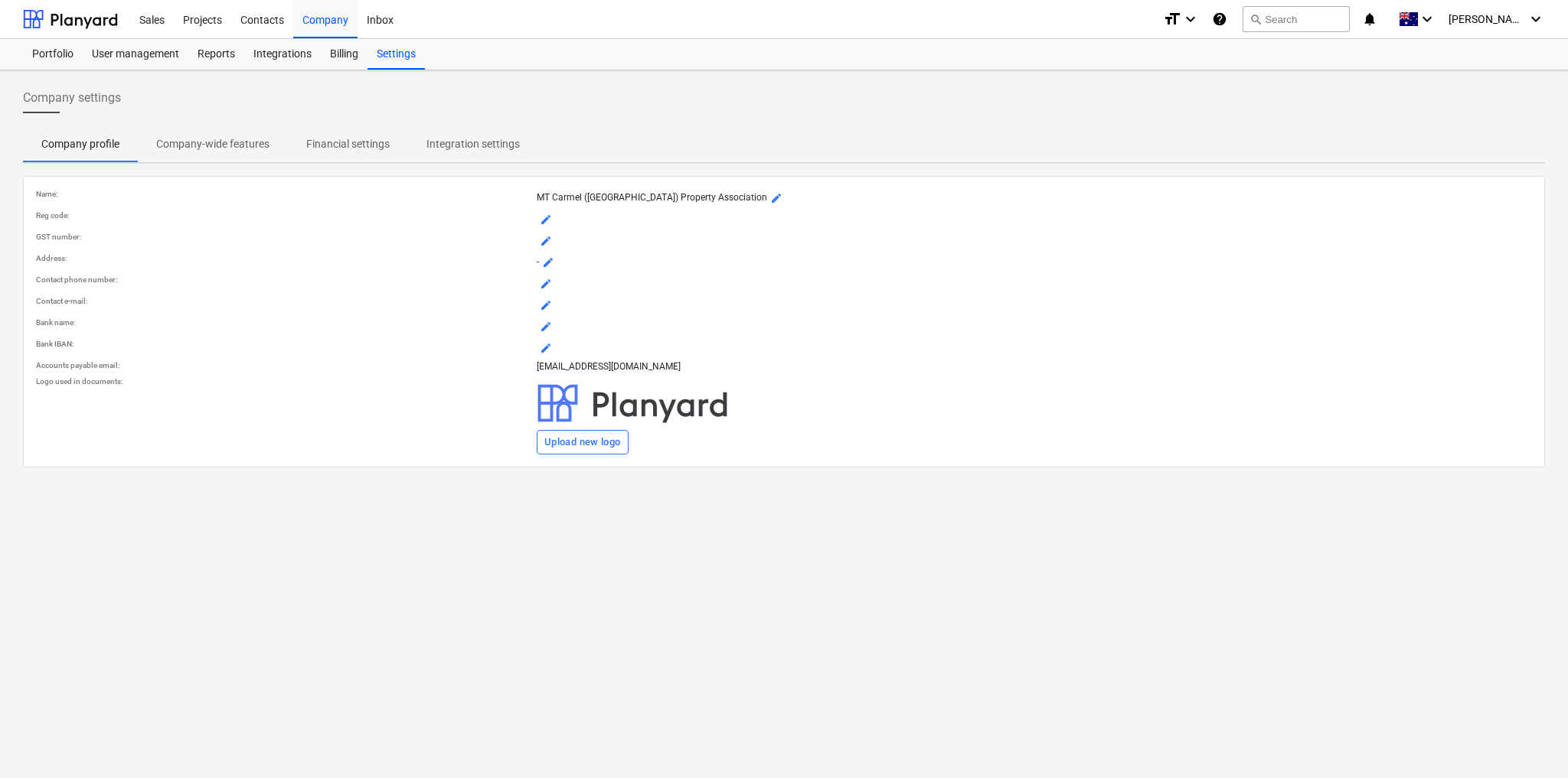
click at [465, 138] on p "Integration settings" at bounding box center [473, 144] width 94 height 16
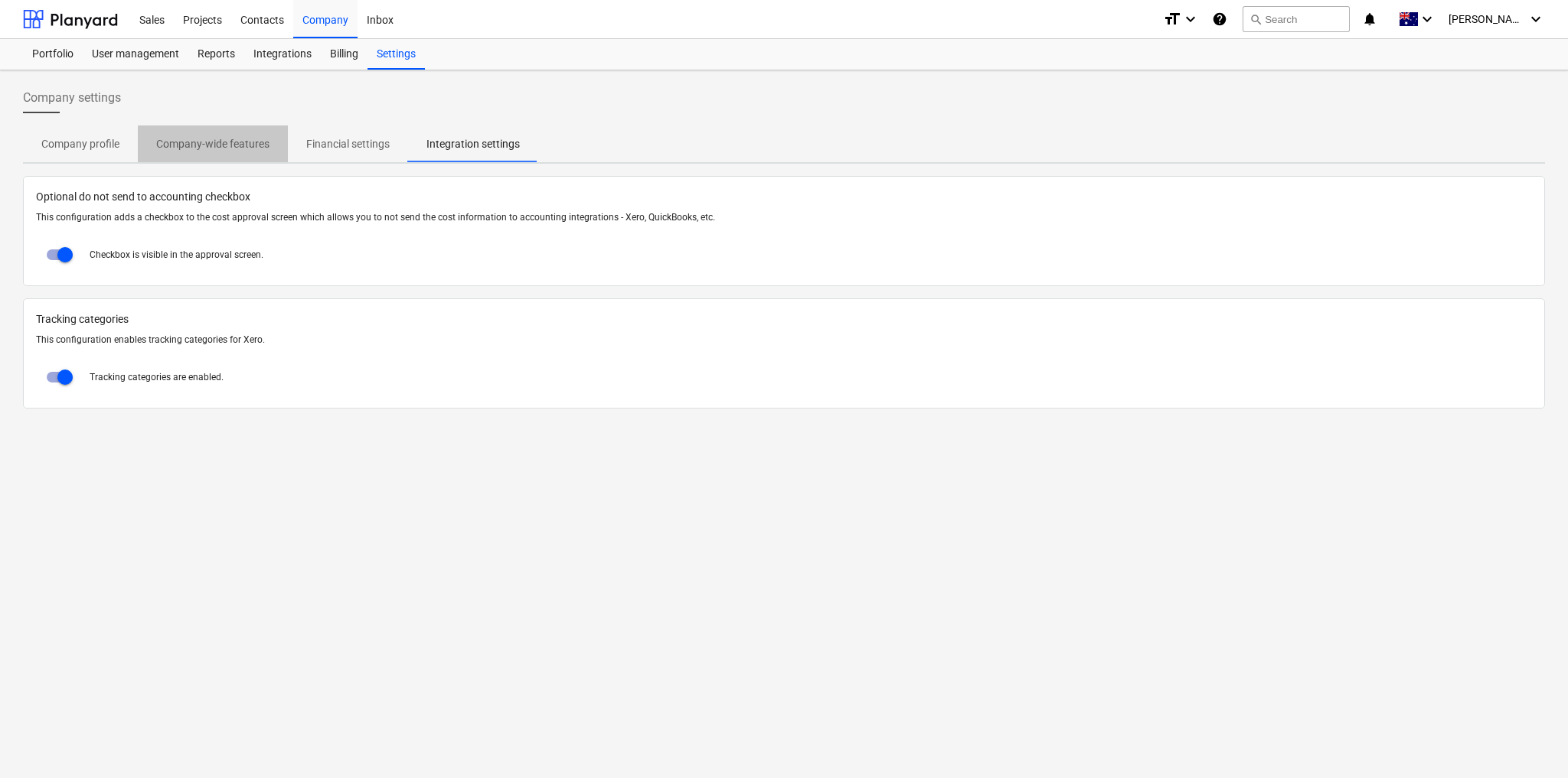
click at [213, 138] on p "Company-wide features" at bounding box center [213, 144] width 114 height 16
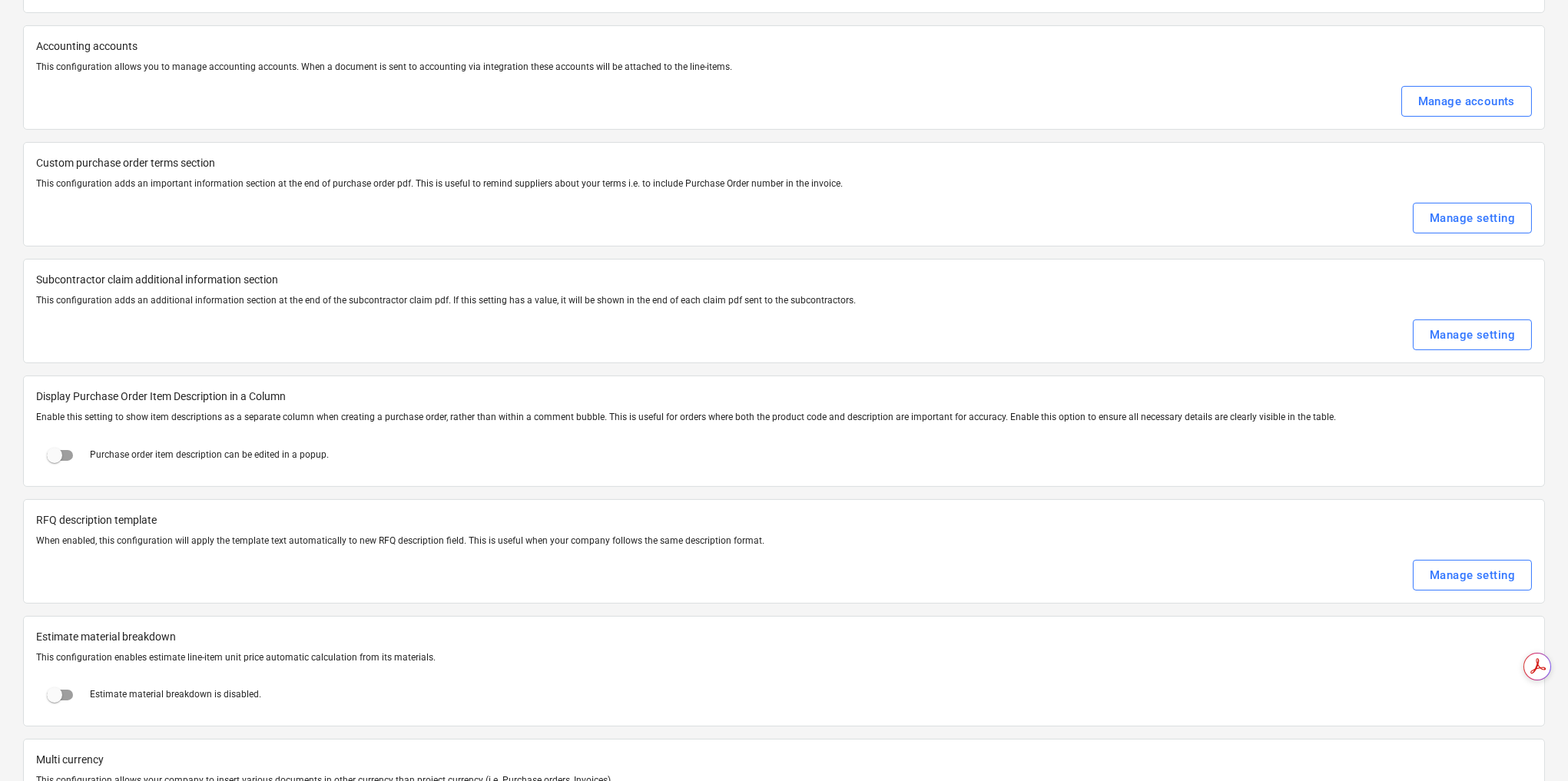
click at [58, 437] on input "checkbox" at bounding box center [54, 455] width 37 height 37
checkbox input "true"
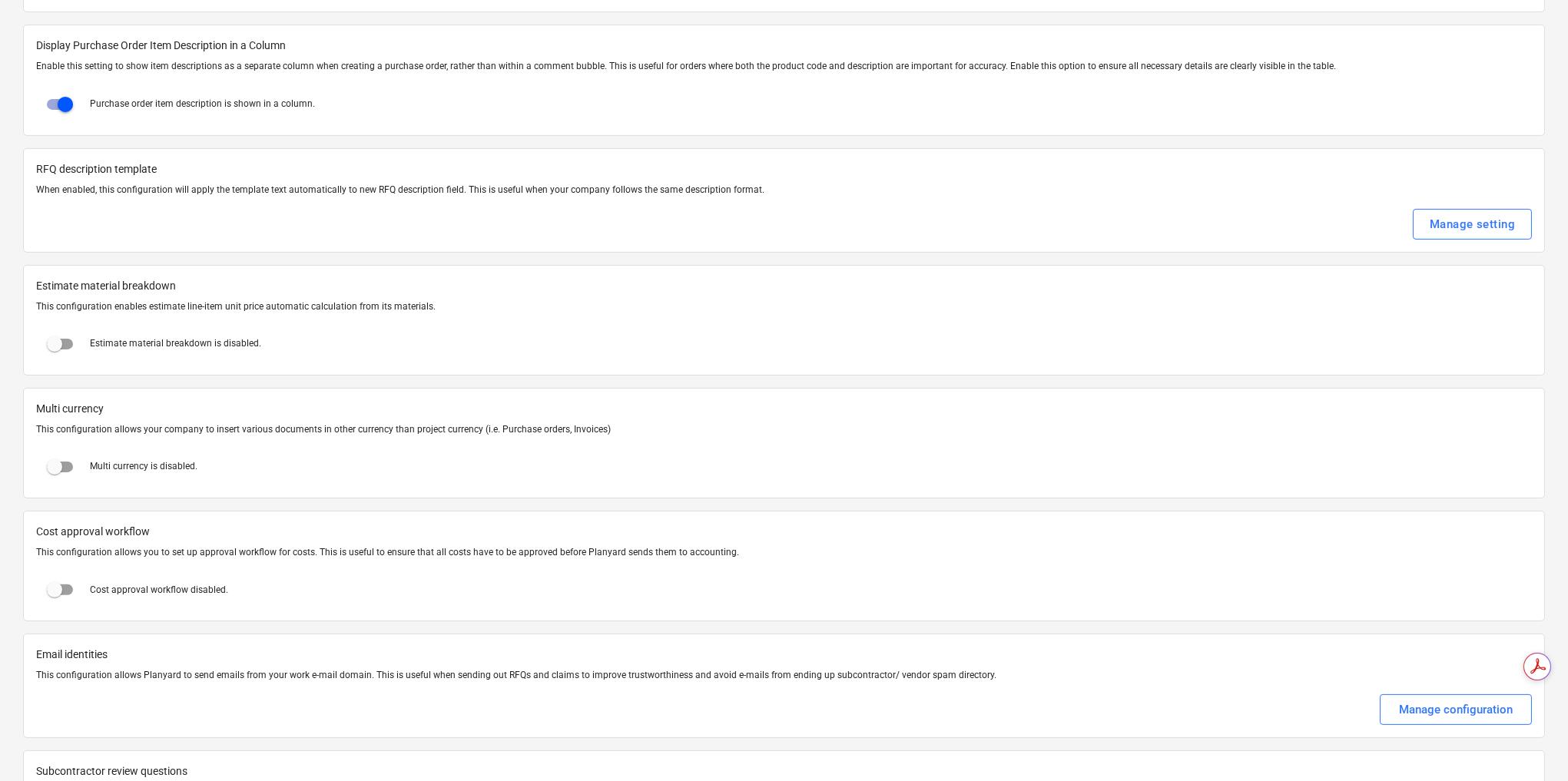
scroll to position [2458, 0]
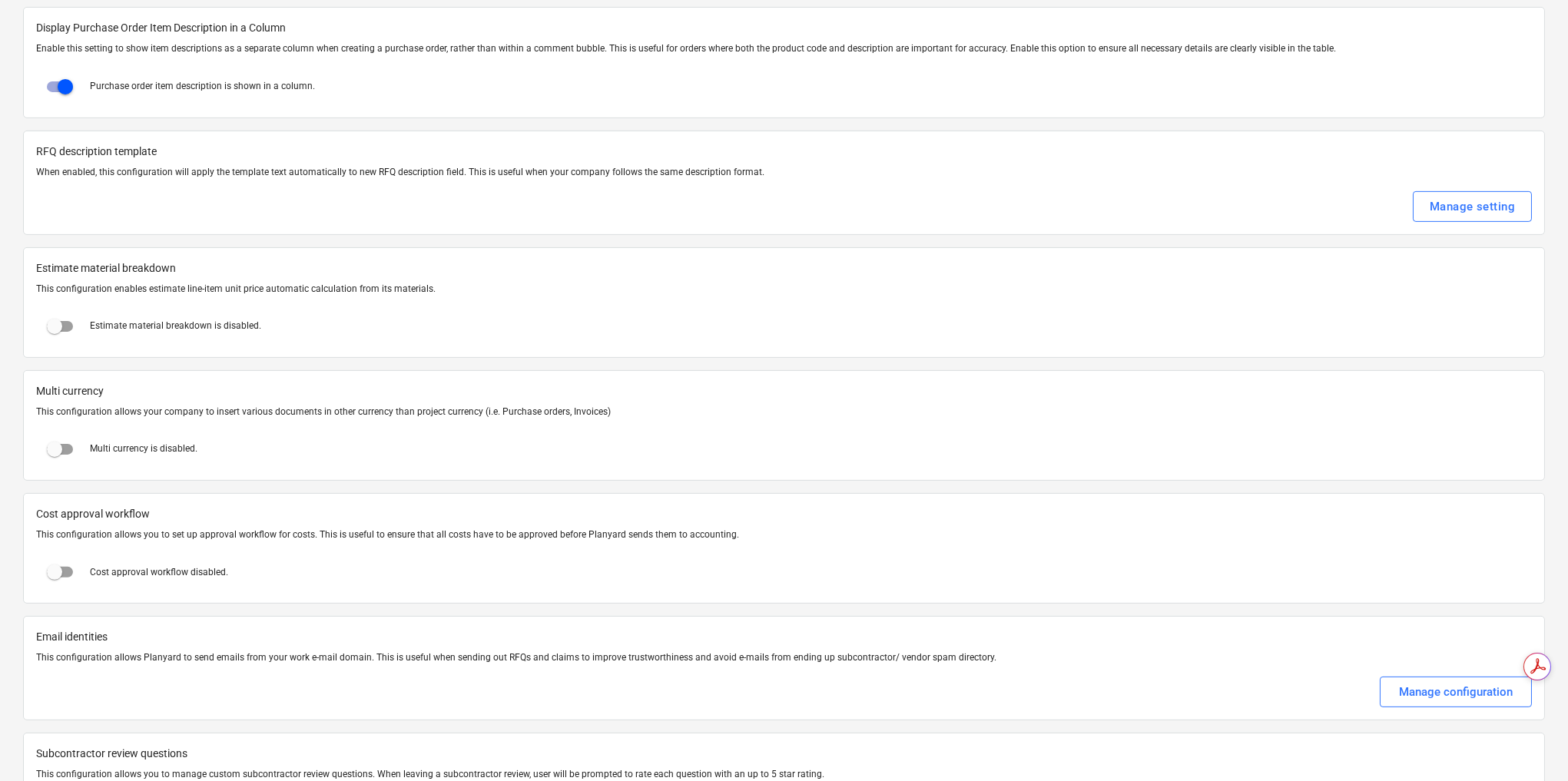
click at [59, 308] on input "checkbox" at bounding box center [54, 326] width 37 height 37
checkbox input "true"
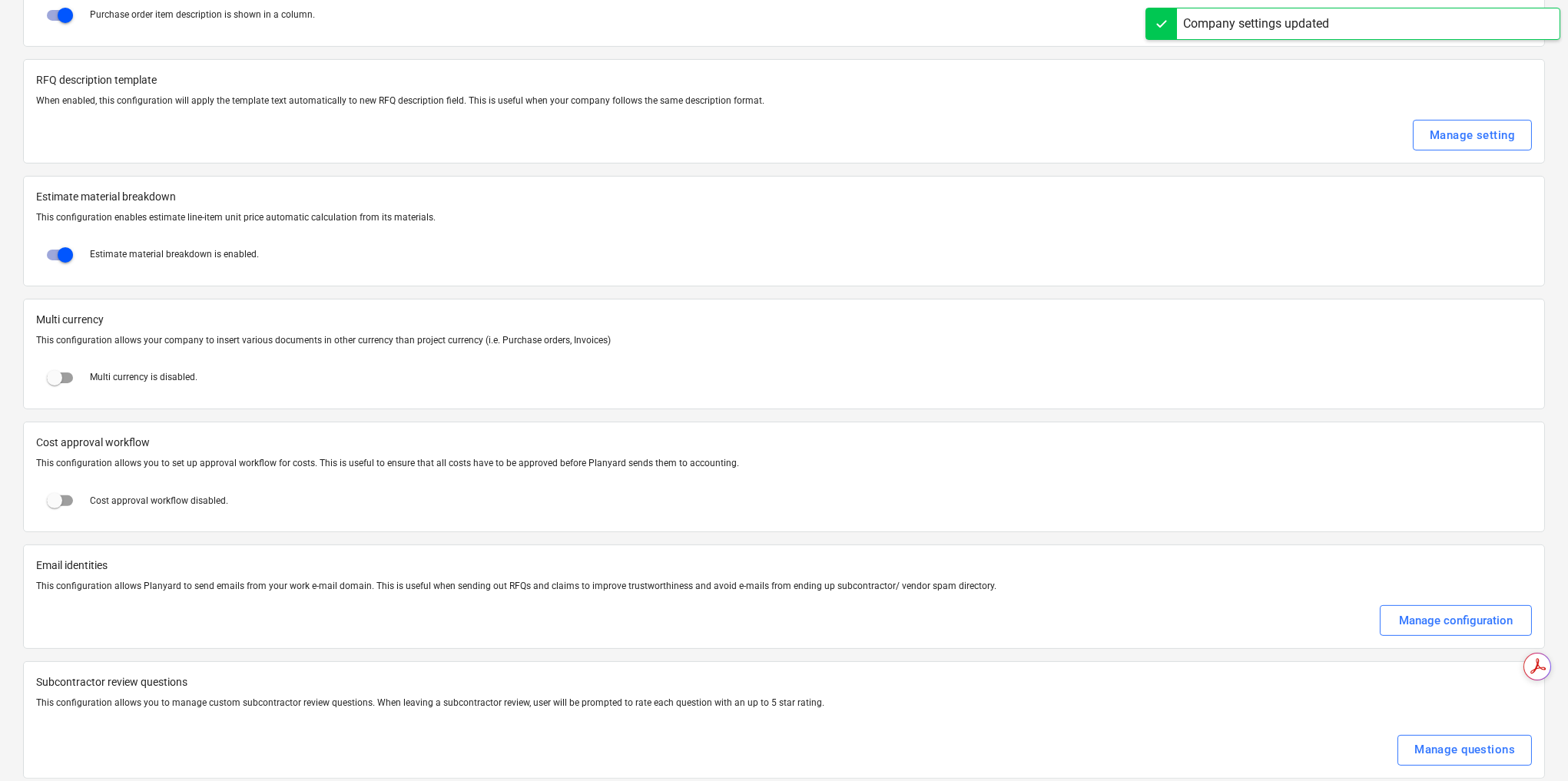
scroll to position [0, 0]
click at [54, 483] on input "checkbox" at bounding box center [54, 501] width 37 height 37
checkbox input "true"
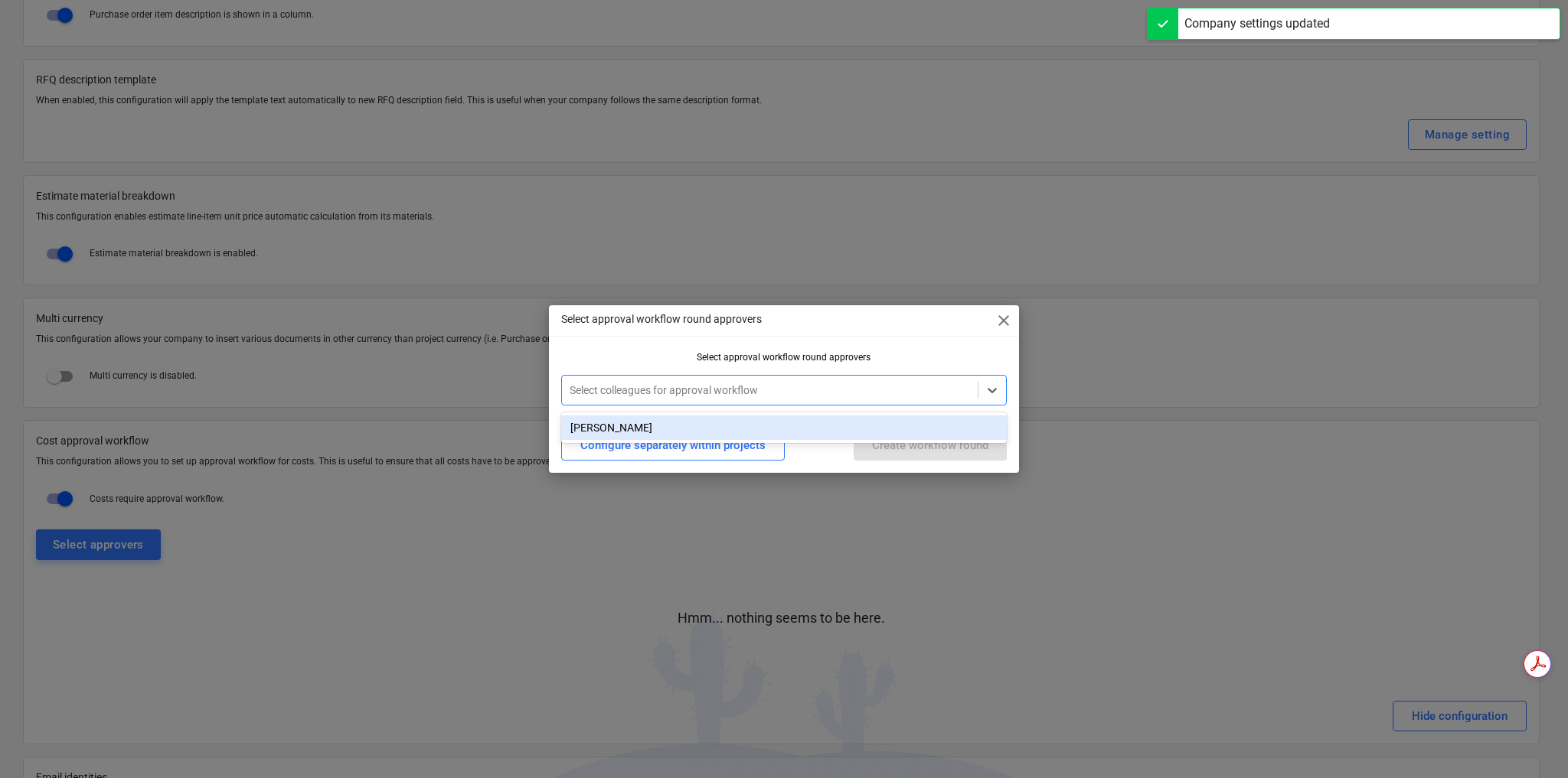
click at [754, 390] on div at bounding box center [770, 391] width 401 height 16
click at [654, 430] on div "[PERSON_NAME]" at bounding box center [784, 427] width 445 height 24
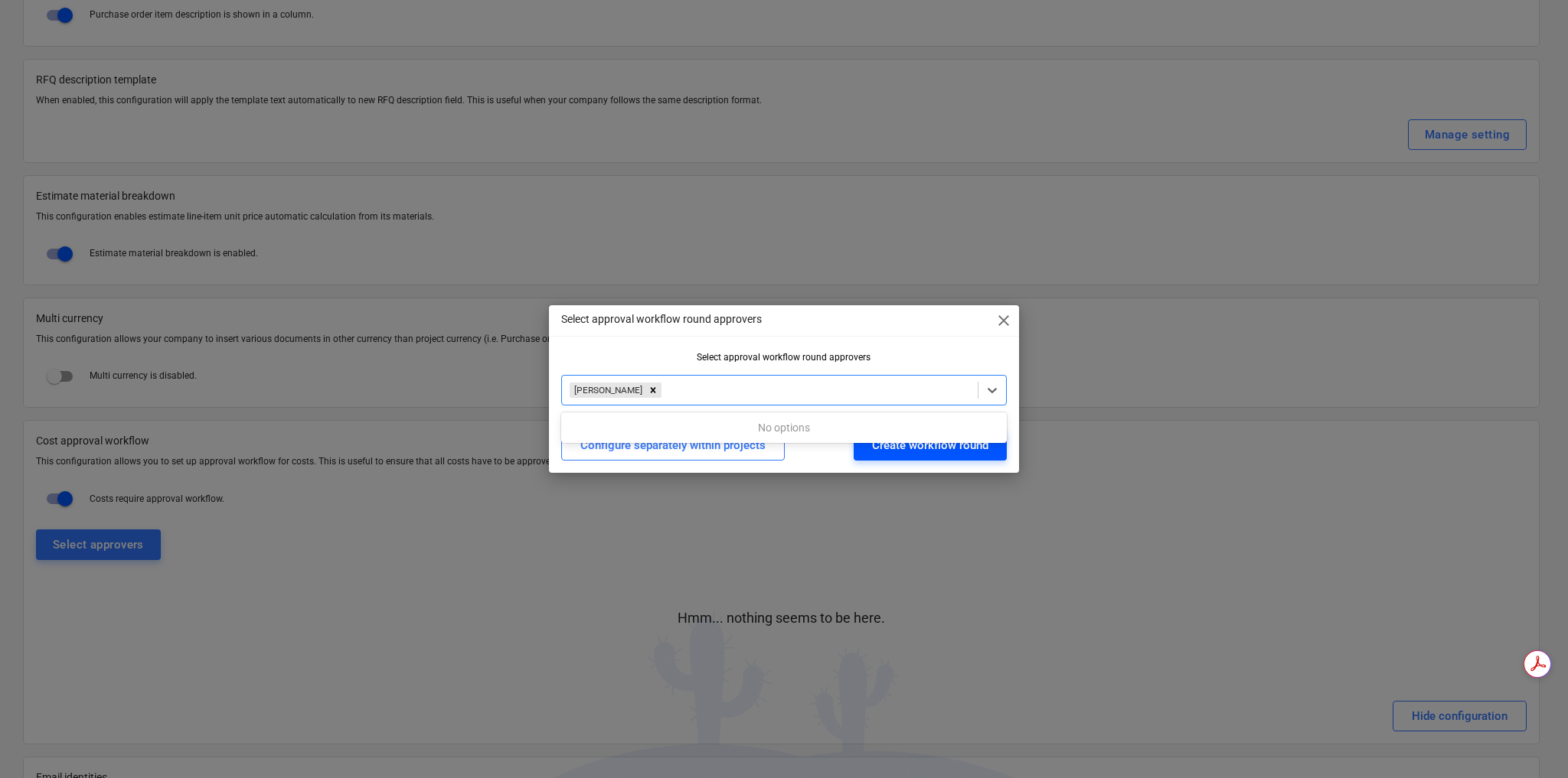
click at [881, 450] on div "Create workflow round" at bounding box center [930, 445] width 116 height 20
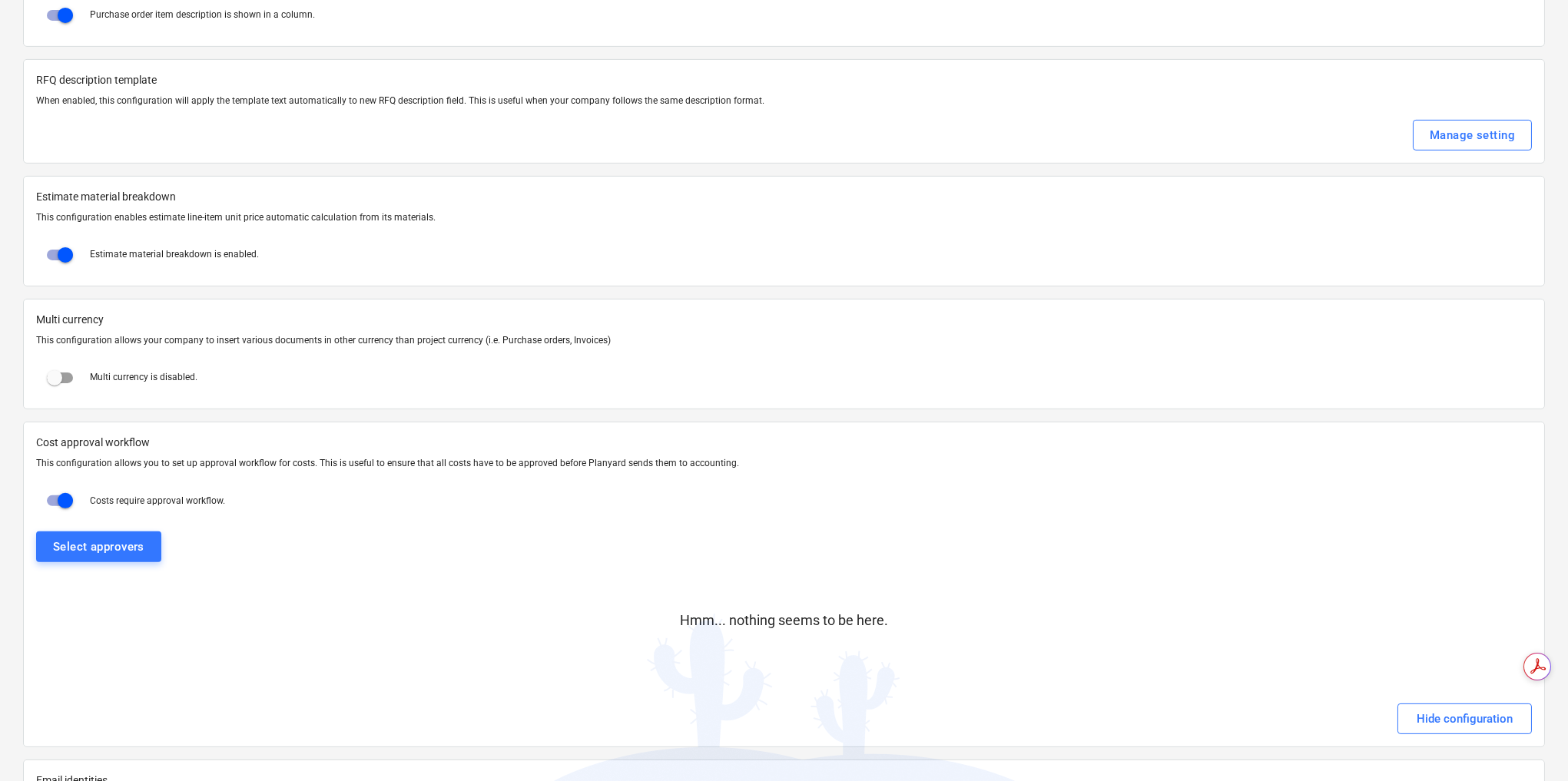
checkbox input "true"
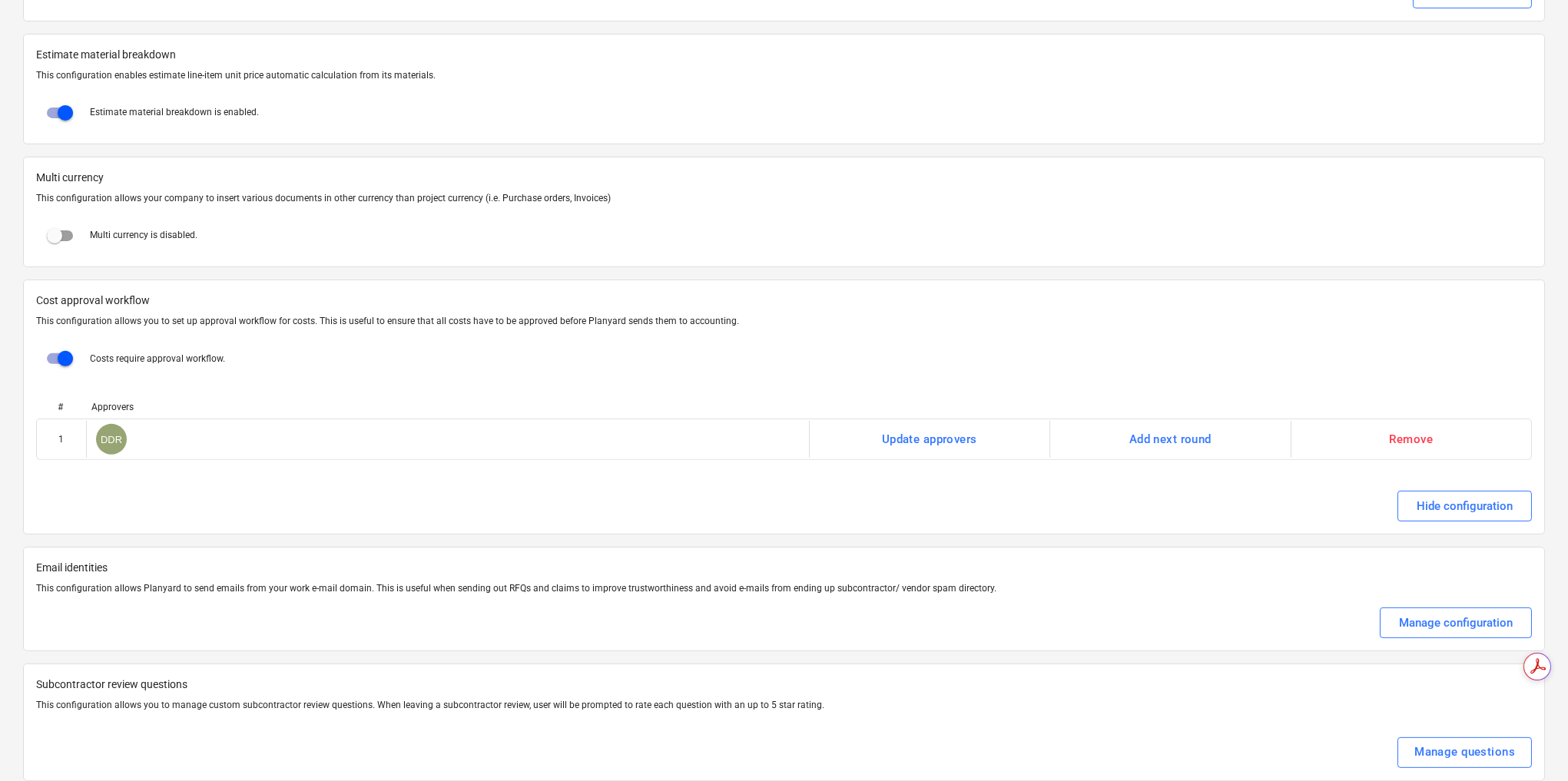
scroll to position [2674, 0]
click at [1488, 611] on div "Manage configuration" at bounding box center [1457, 620] width 114 height 20
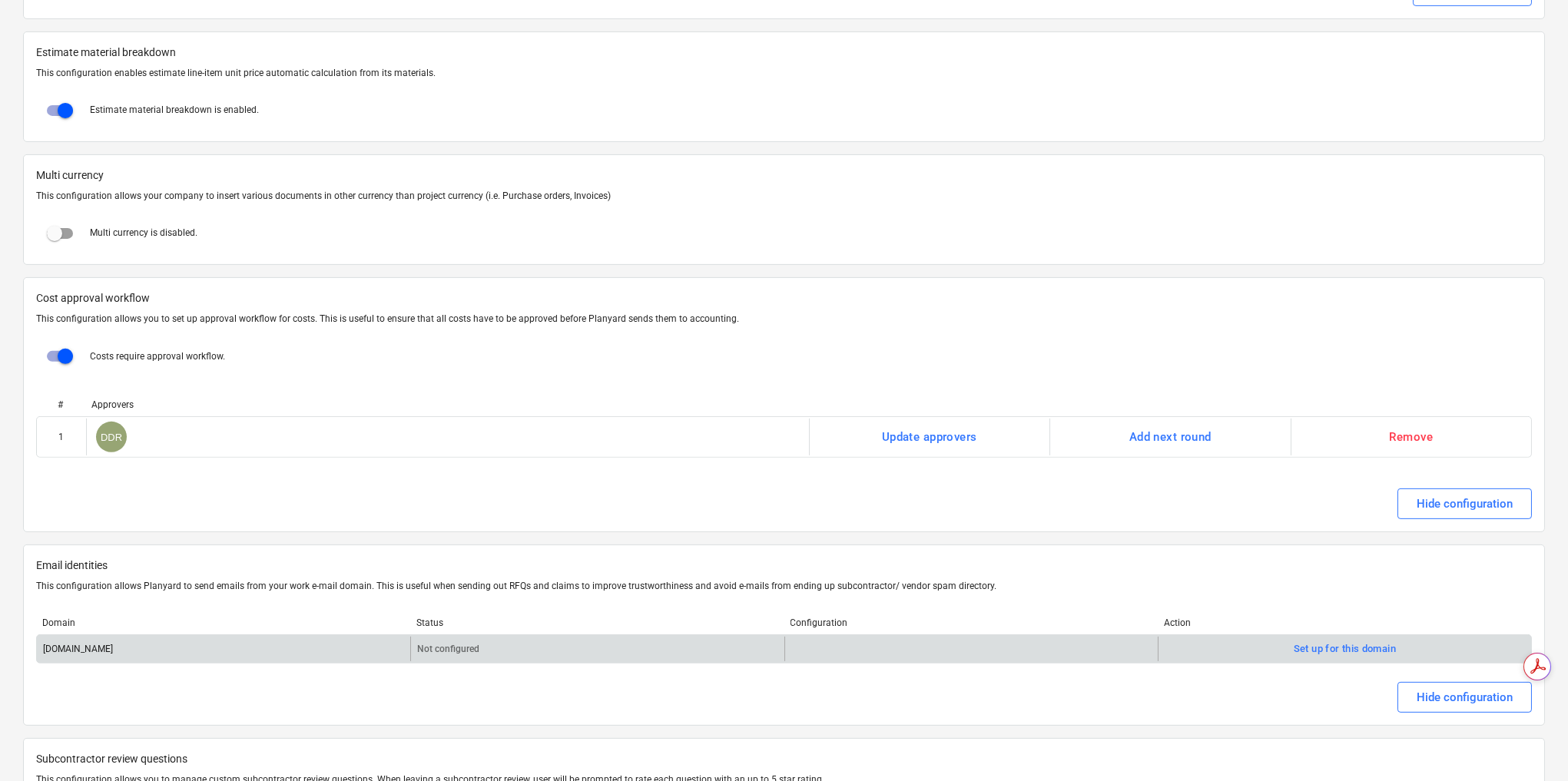
click at [295, 637] on div "[DOMAIN_NAME]" at bounding box center [223, 649] width 373 height 25
click at [1368, 641] on div "Set up for this domain" at bounding box center [1345, 649] width 102 height 18
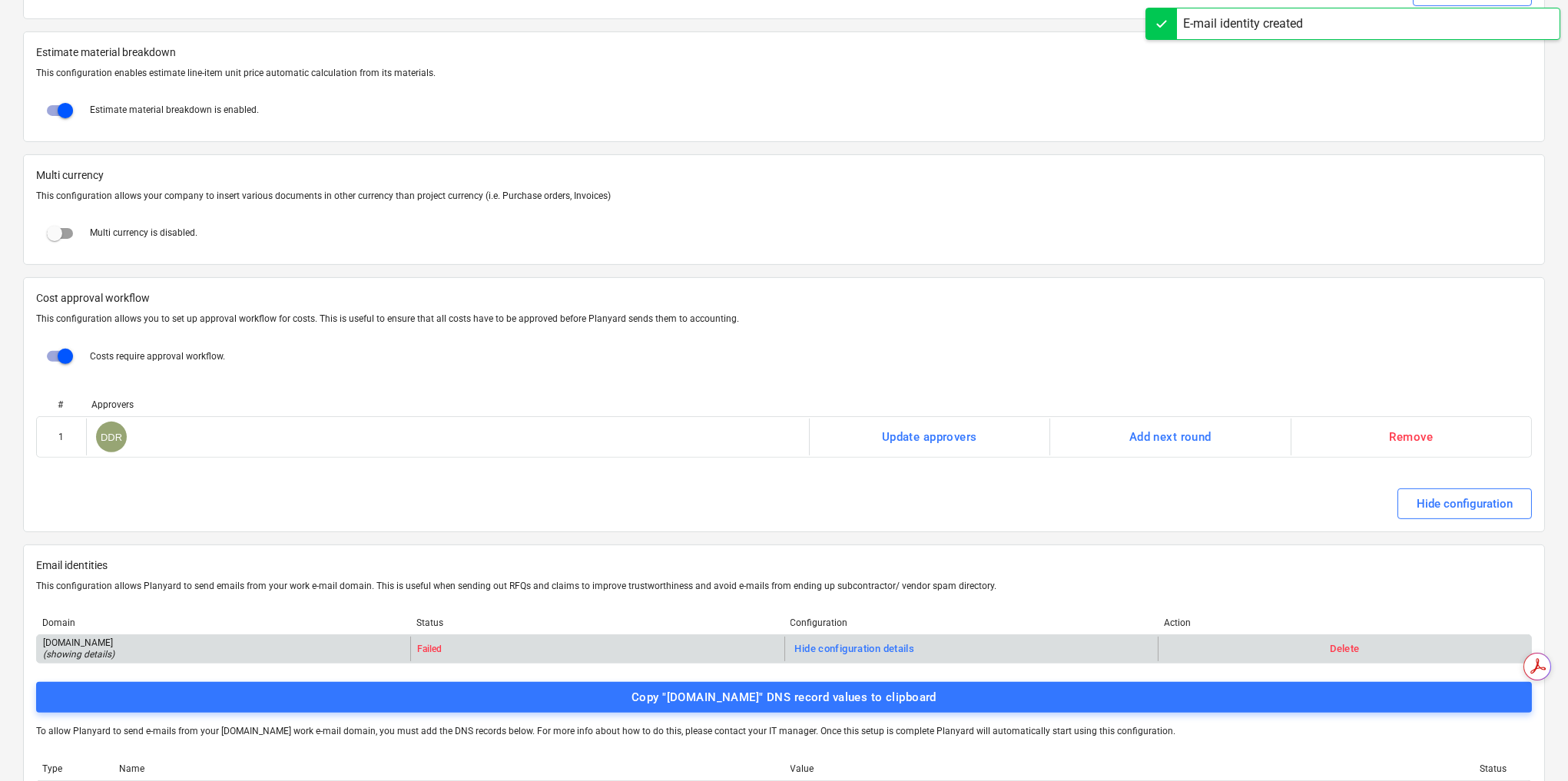
click at [145, 637] on div "[DOMAIN_NAME] ( showing details )" at bounding box center [223, 649] width 373 height 25
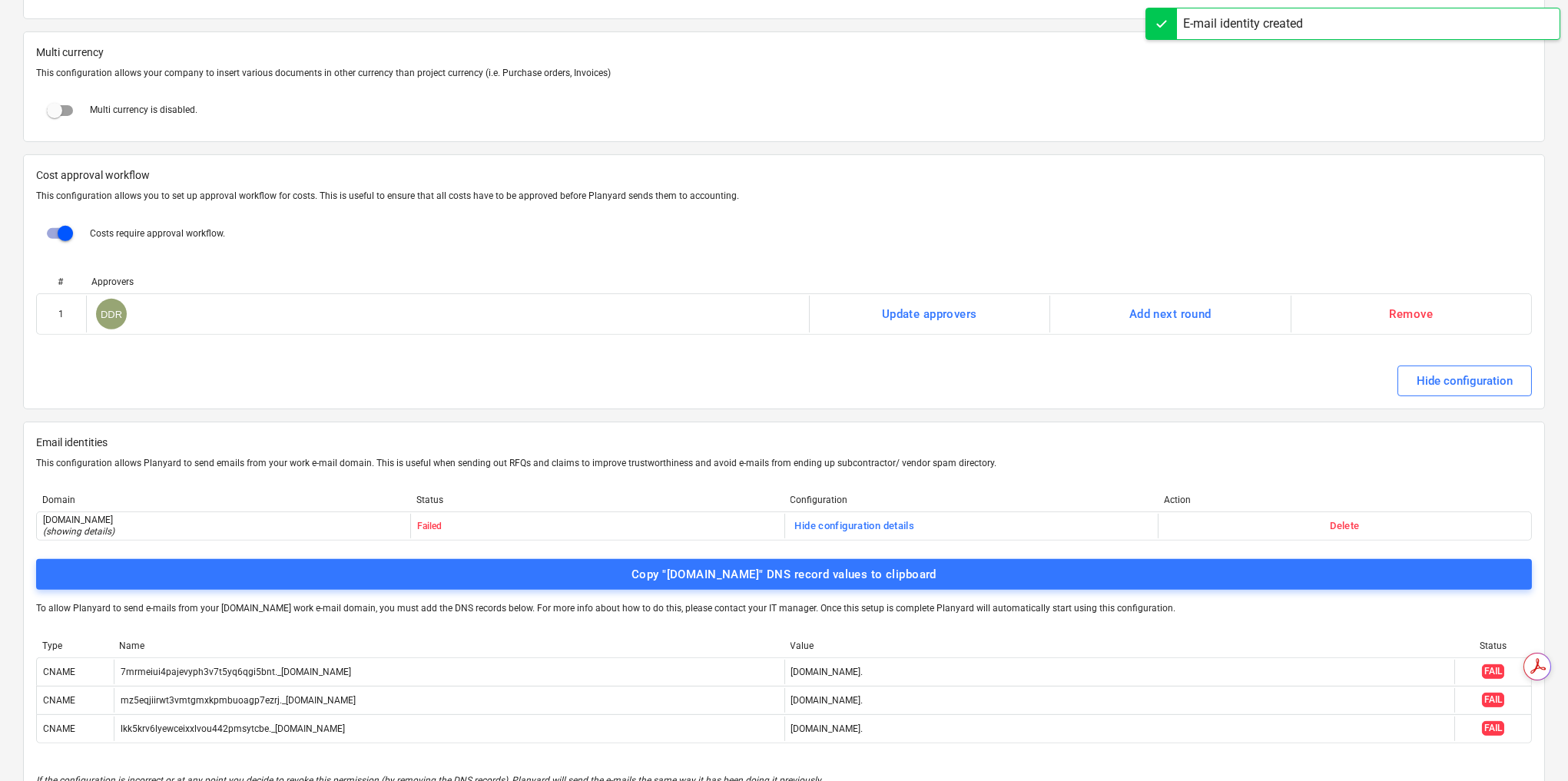
scroll to position [2858, 0]
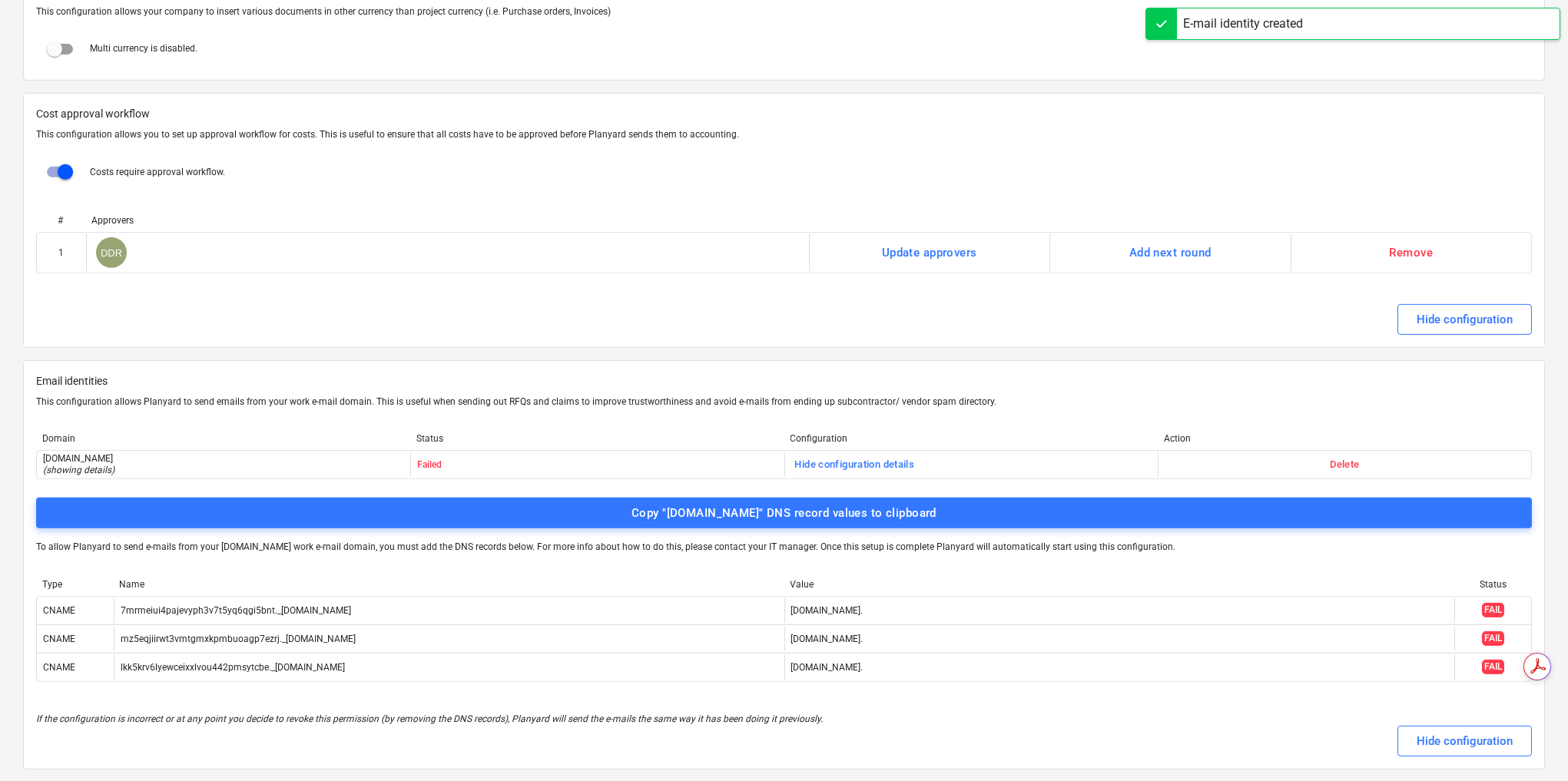
click at [1371, 453] on div "Delete" at bounding box center [1344, 465] width 373 height 25
click at [1336, 456] on div "Delete" at bounding box center [1344, 465] width 29 height 18
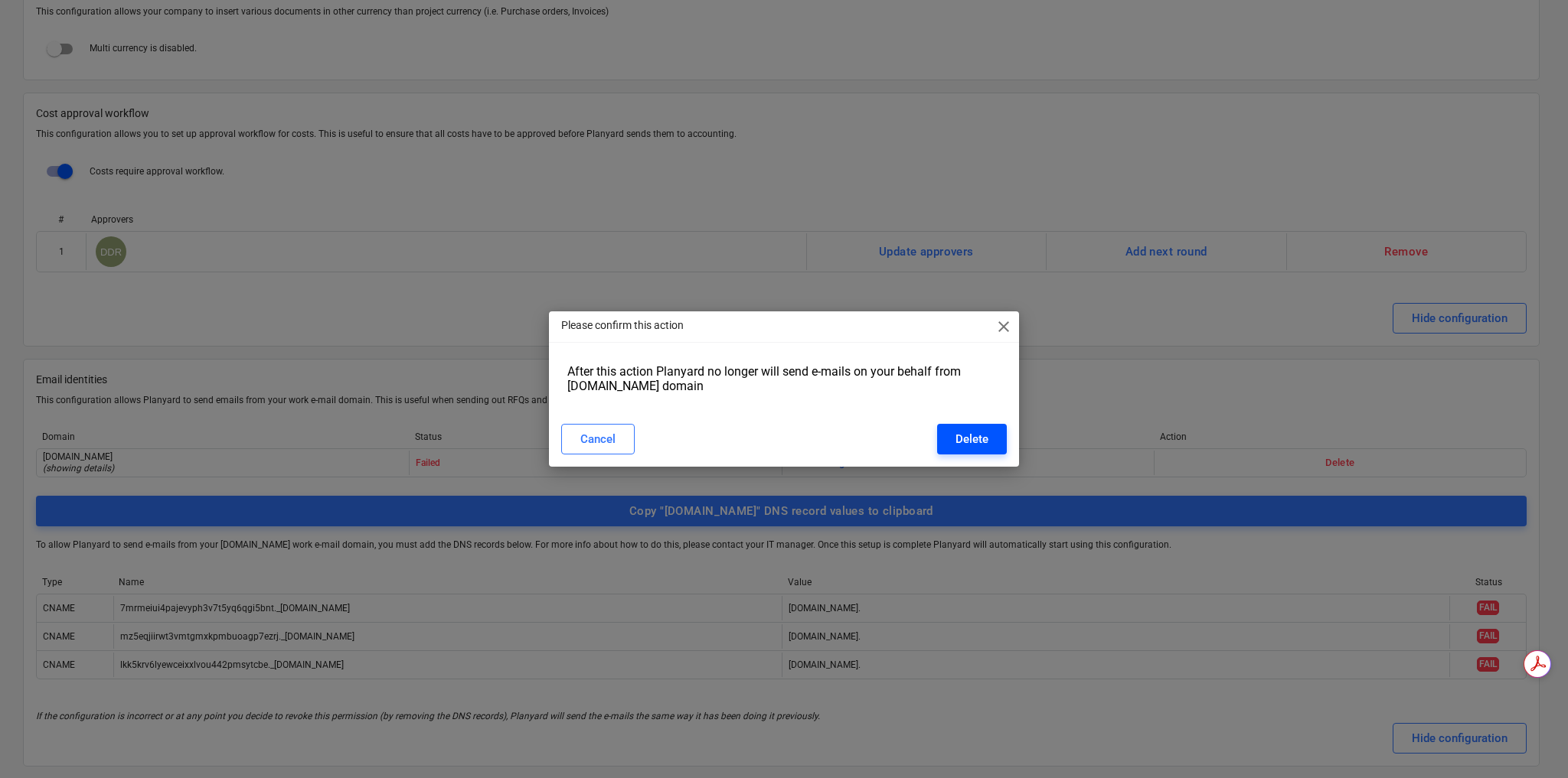
click at [992, 439] on button "Delete" at bounding box center [972, 439] width 70 height 31
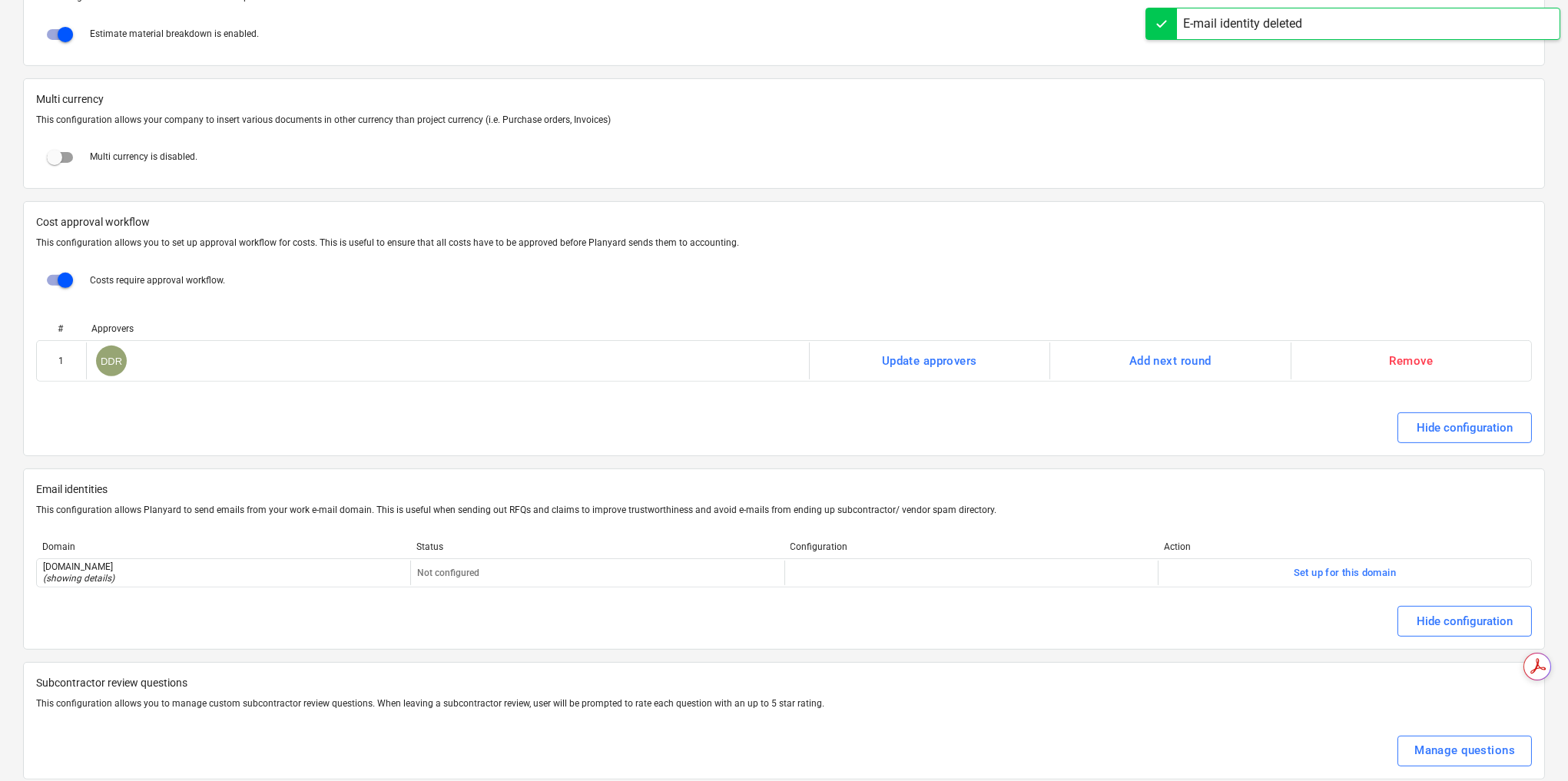
scroll to position [0, 0]
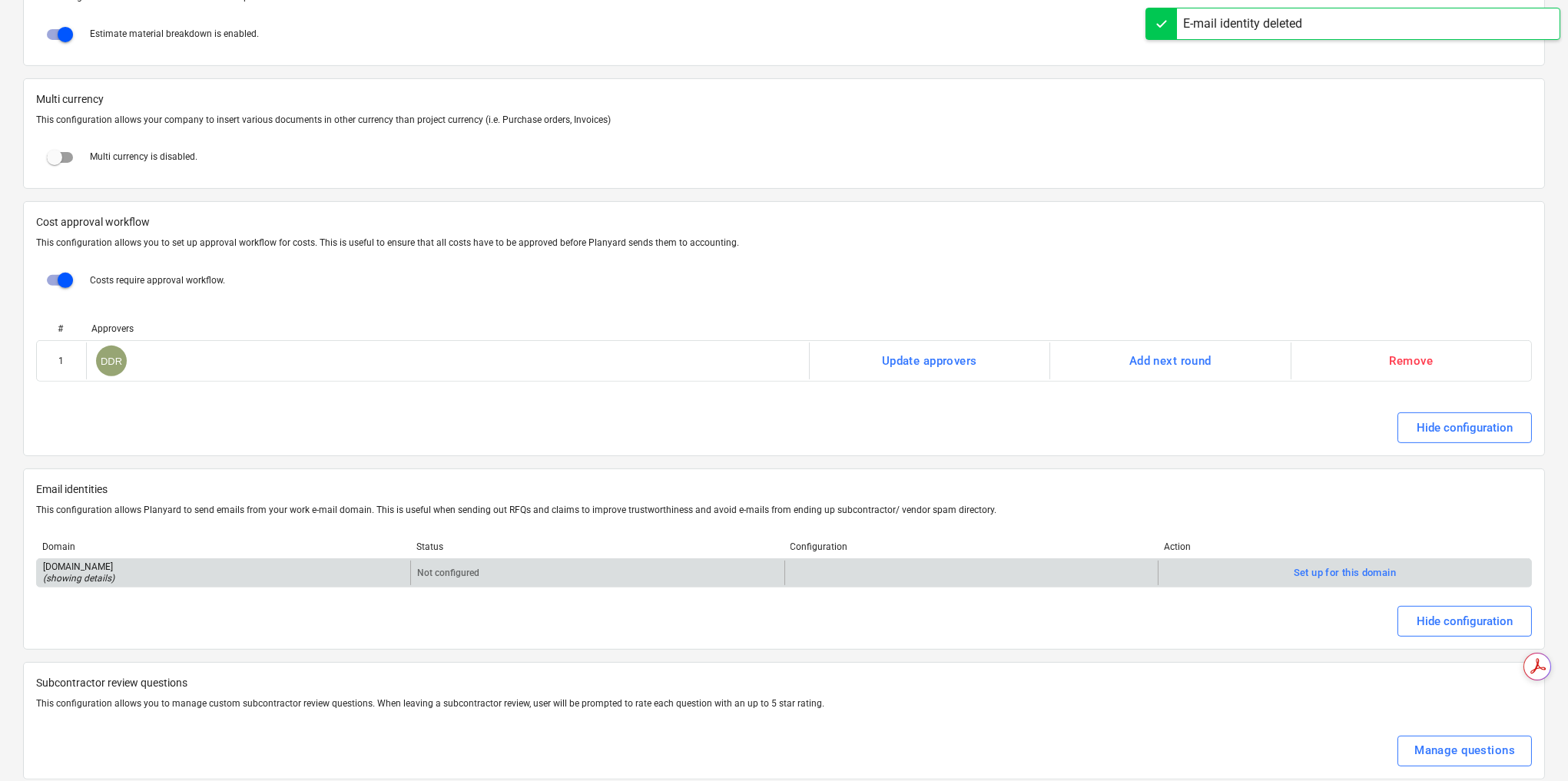
click at [80, 562] on div "[DOMAIN_NAME] ( showing details )" at bounding box center [78, 573] width 71 height 24
click at [114, 562] on div "[DOMAIN_NAME] ( showing details )" at bounding box center [78, 573] width 71 height 24
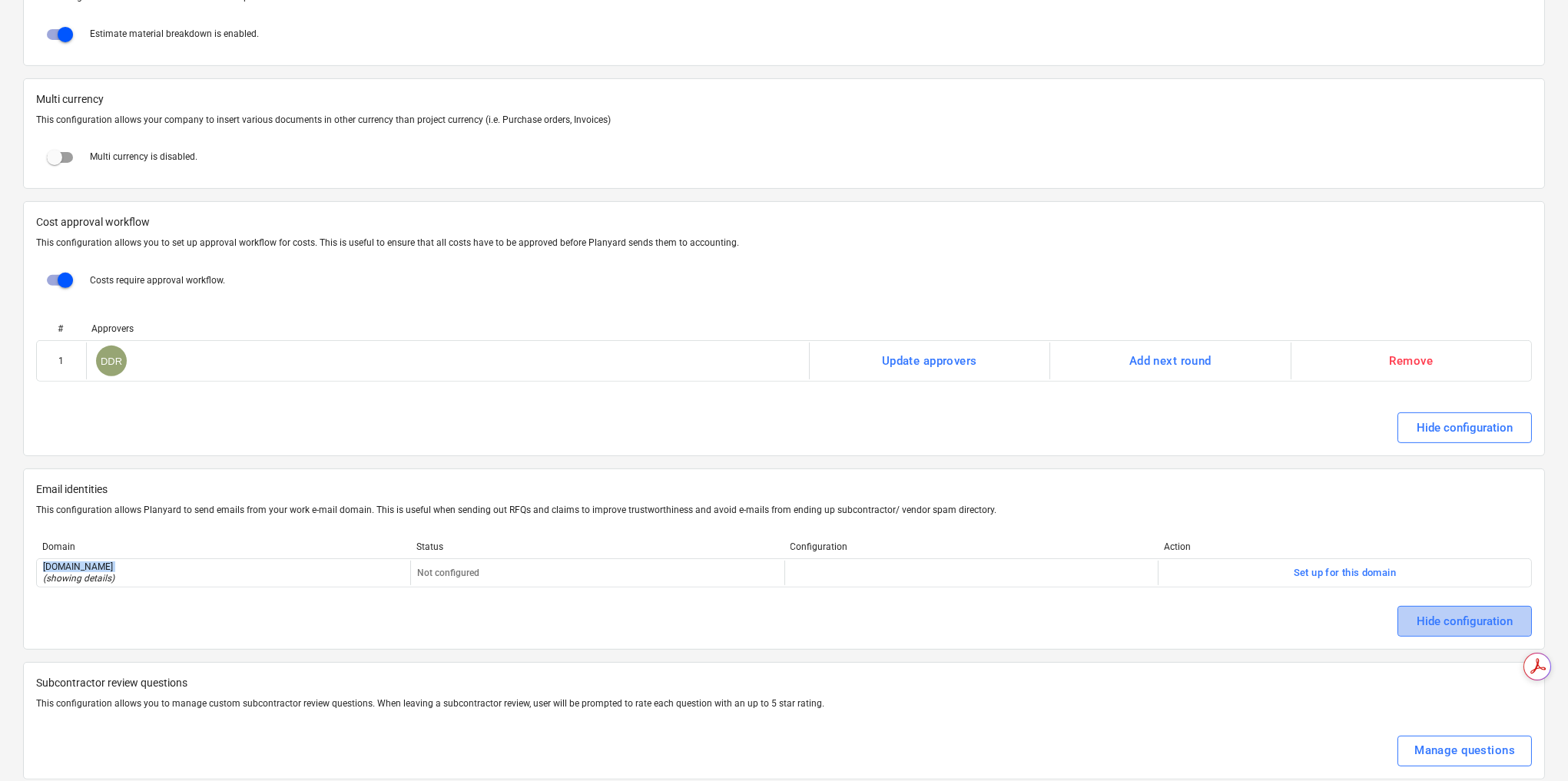
click at [1454, 612] on div "Hide configuration" at bounding box center [1464, 621] width 96 height 20
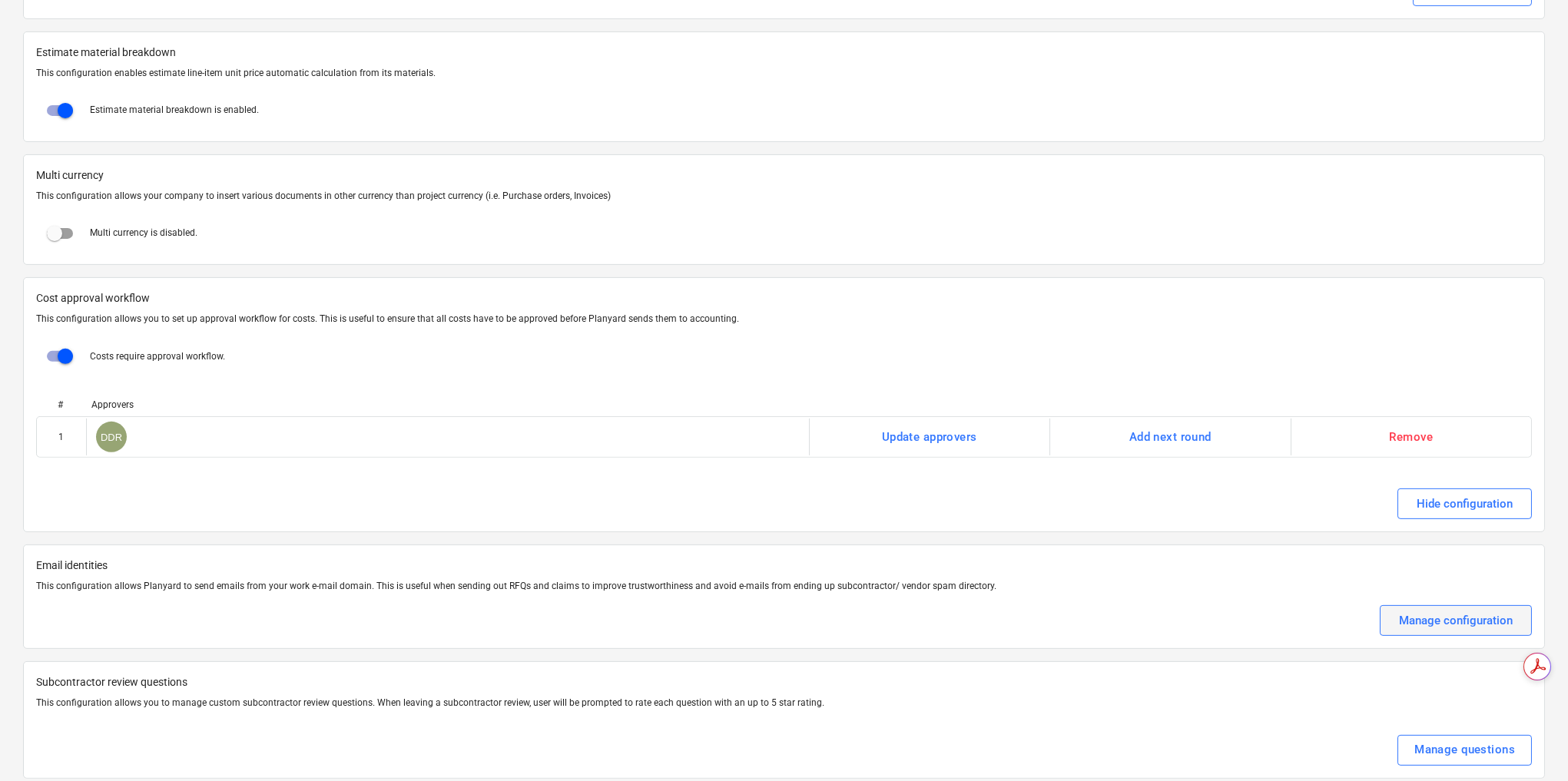
click at [1433, 611] on div "Manage configuration" at bounding box center [1457, 620] width 114 height 20
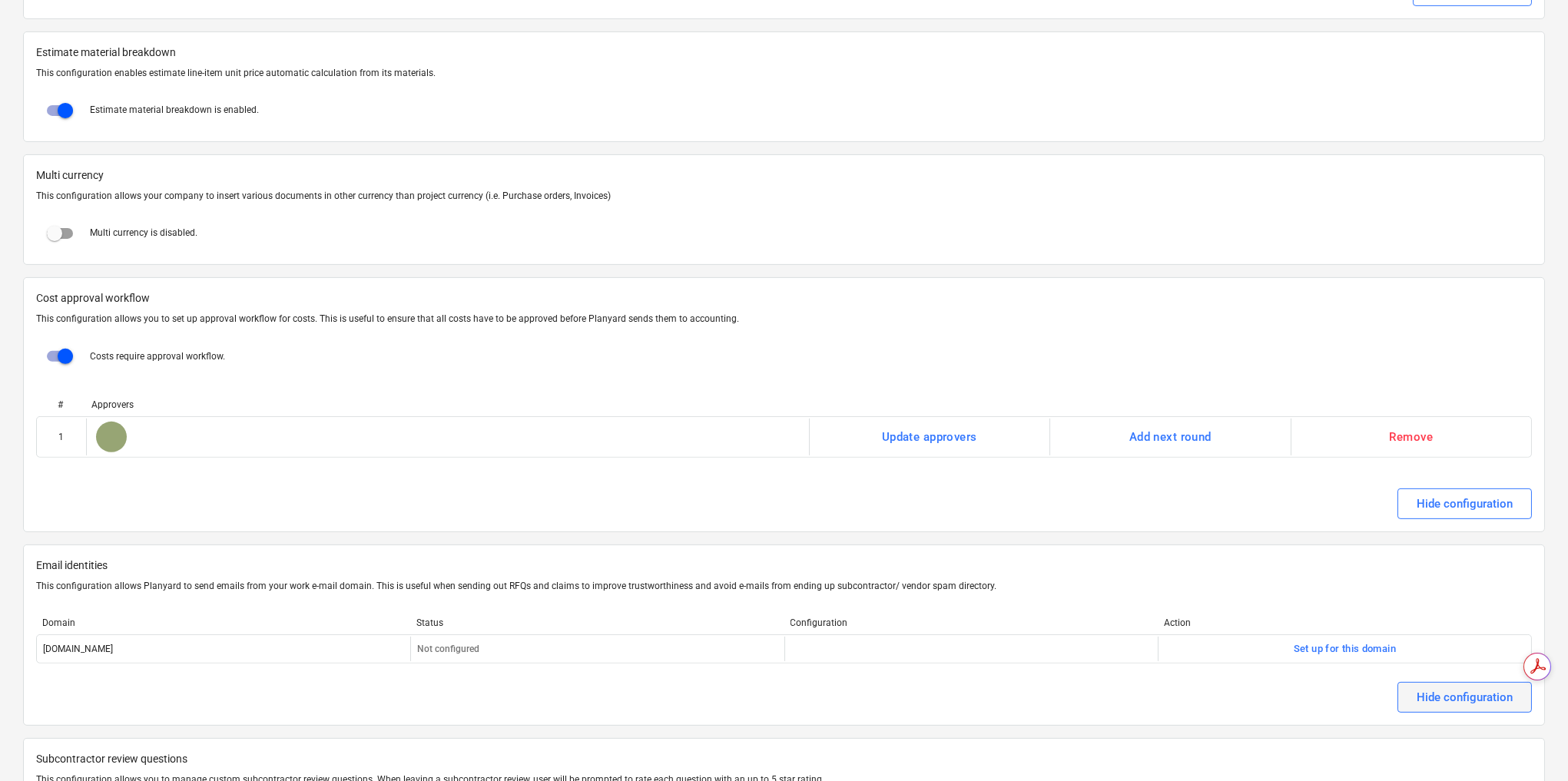
scroll to position [2750, 0]
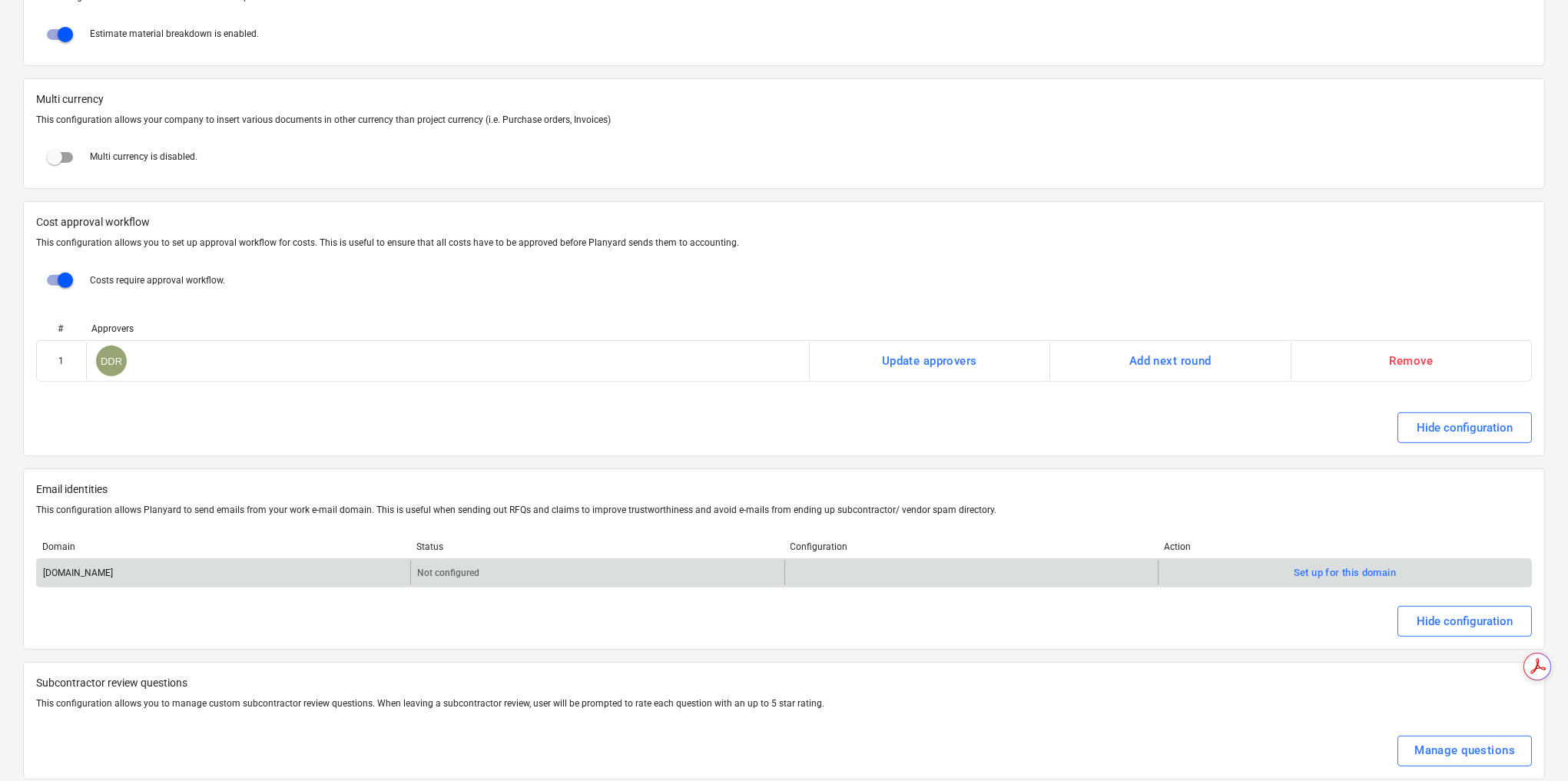
click at [809, 561] on div at bounding box center [971, 573] width 373 height 25
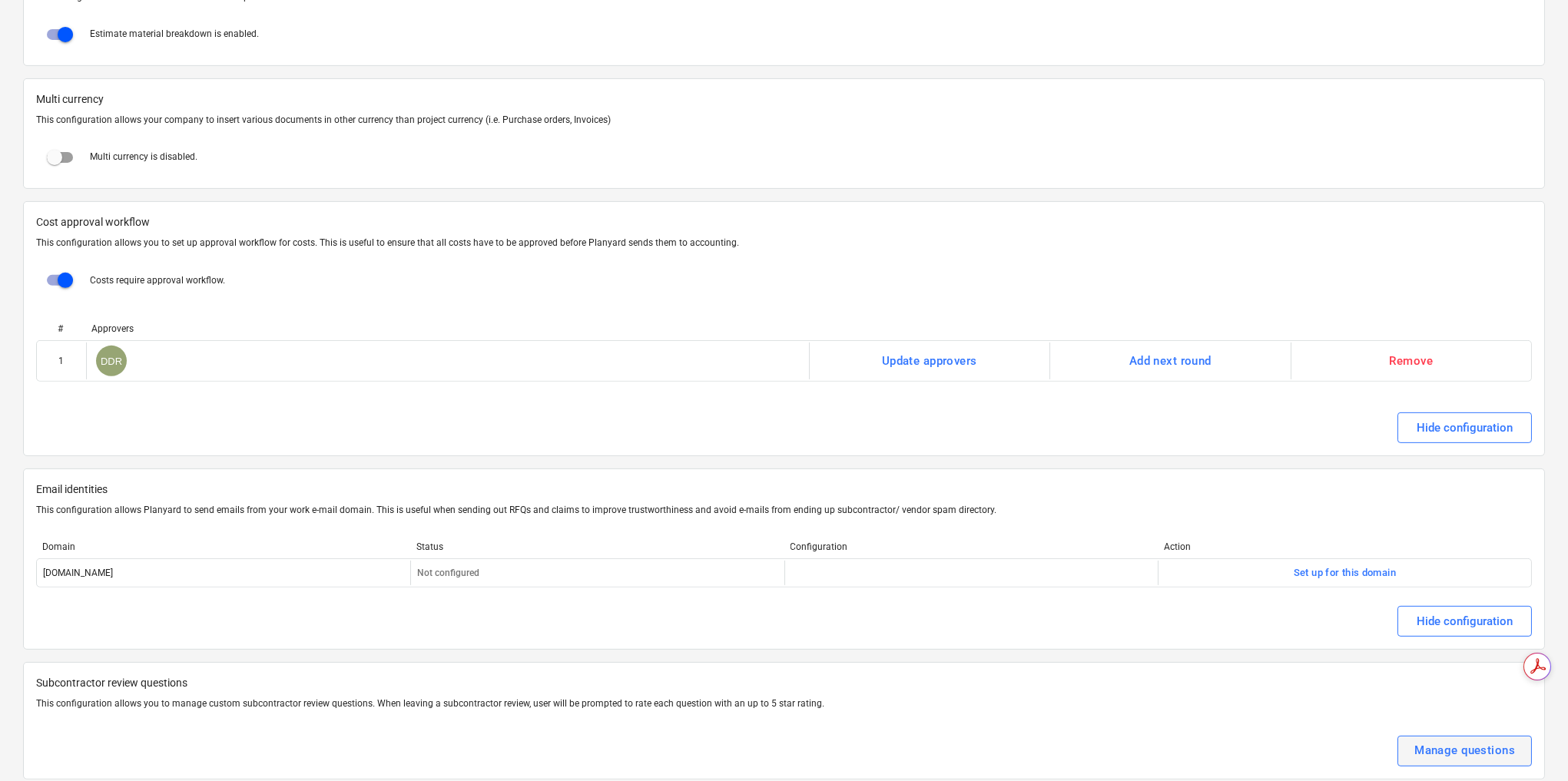
click at [1447, 741] on div "Manage questions" at bounding box center [1464, 750] width 101 height 20
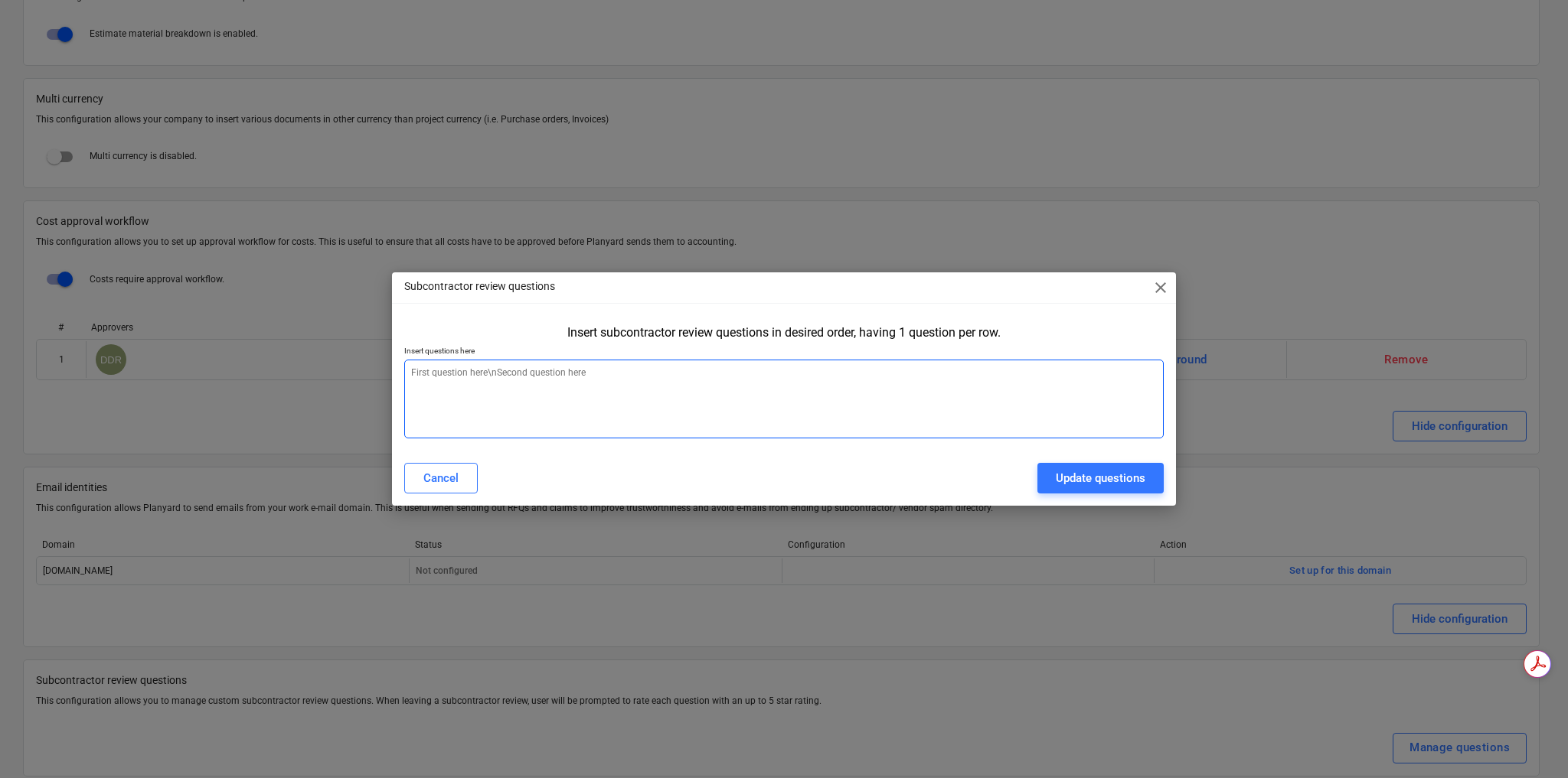
click at [536, 379] on textarea at bounding box center [784, 399] width 759 height 79
click at [1167, 289] on span "close" at bounding box center [1160, 288] width 18 height 18
type textarea "x"
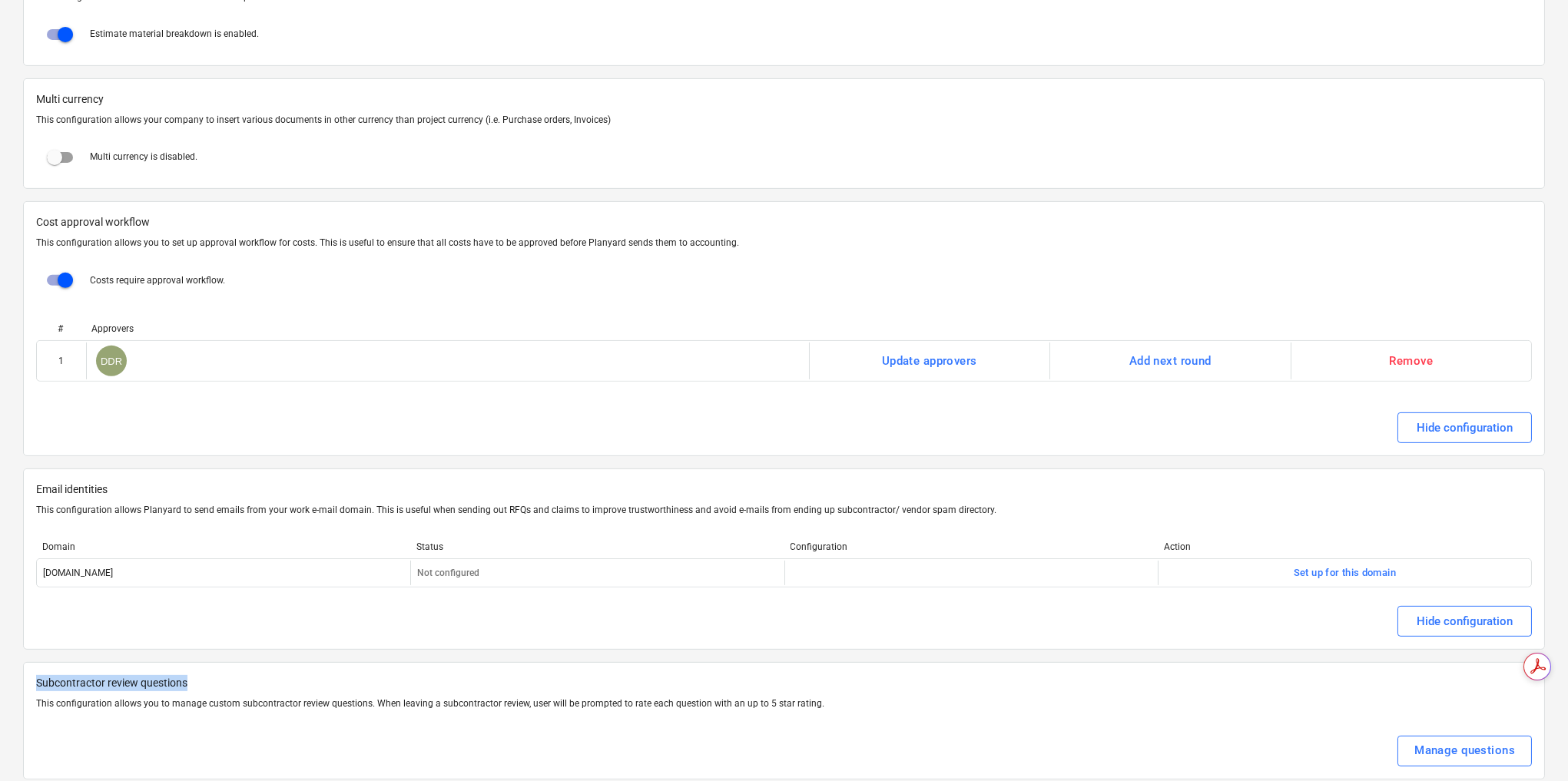
drag, startPoint x: 214, startPoint y: 656, endPoint x: 28, endPoint y: 657, distance: 186.0
click at [28, 663] on div "Subcontractor review questions This configuration allows you to manage custom s…" at bounding box center [784, 720] width 1522 height 117
copy p "Subcontractor review questions"
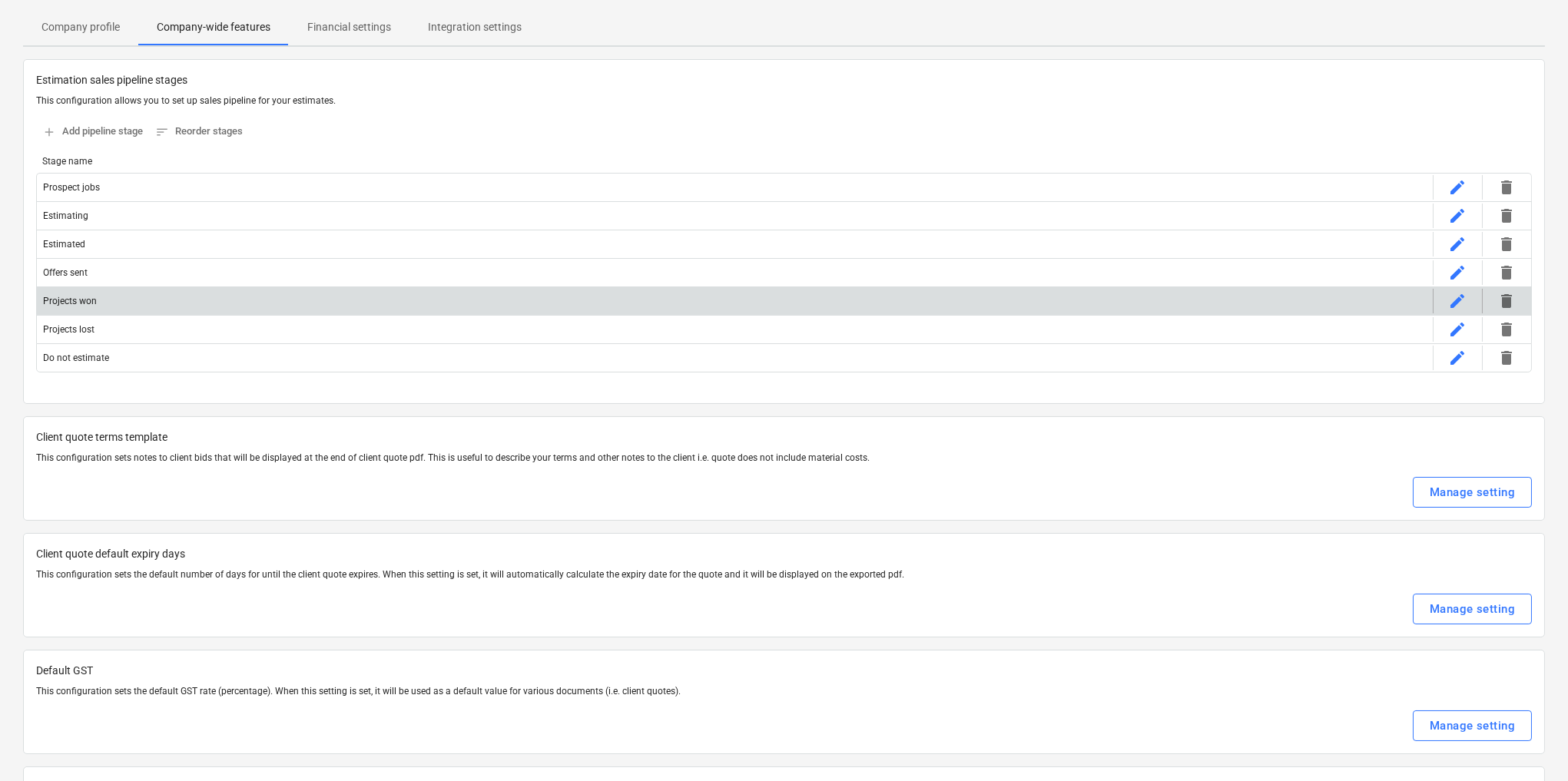
scroll to position [0, 0]
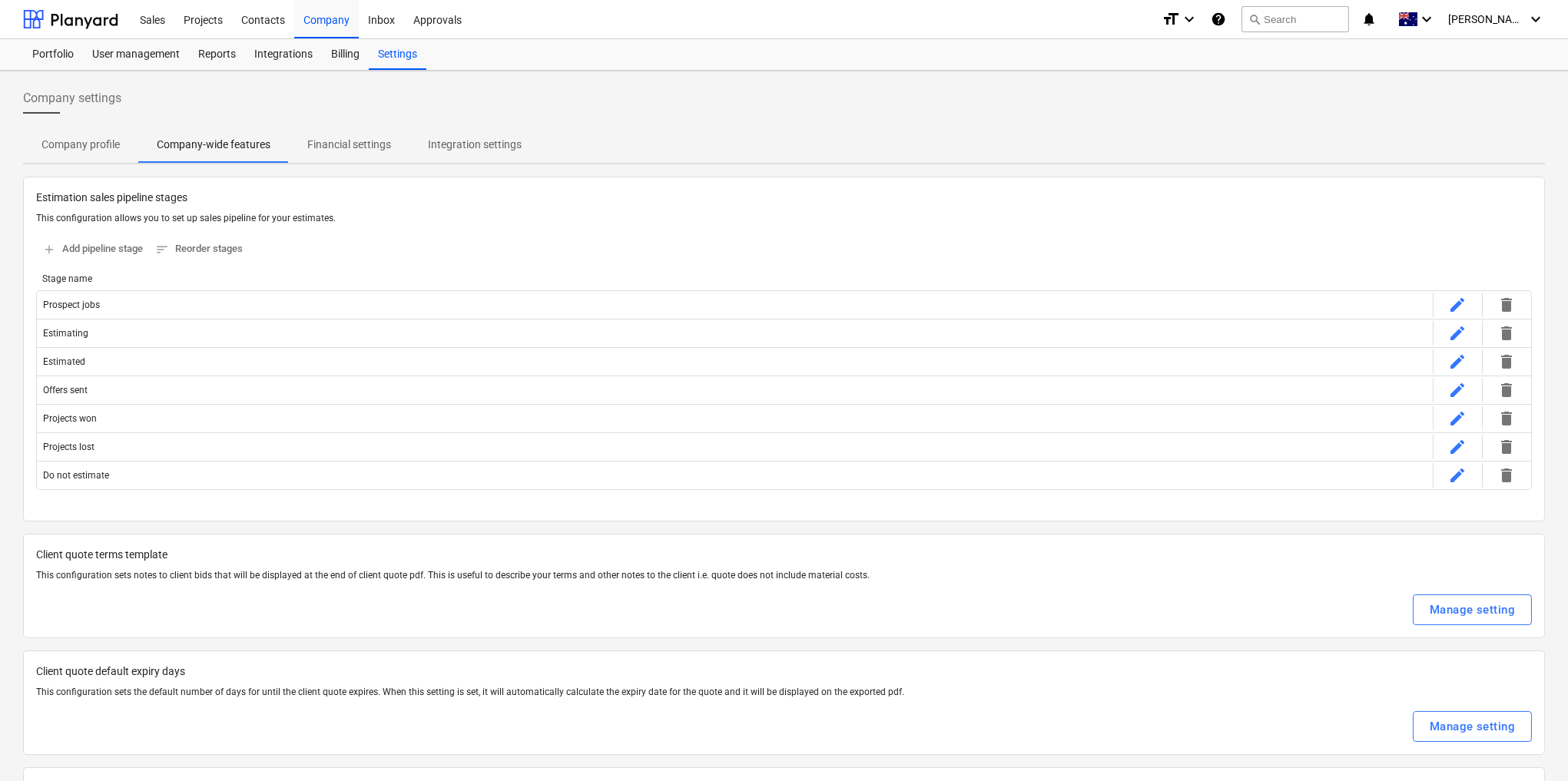
click at [352, 139] on p "Financial settings" at bounding box center [349, 145] width 83 height 16
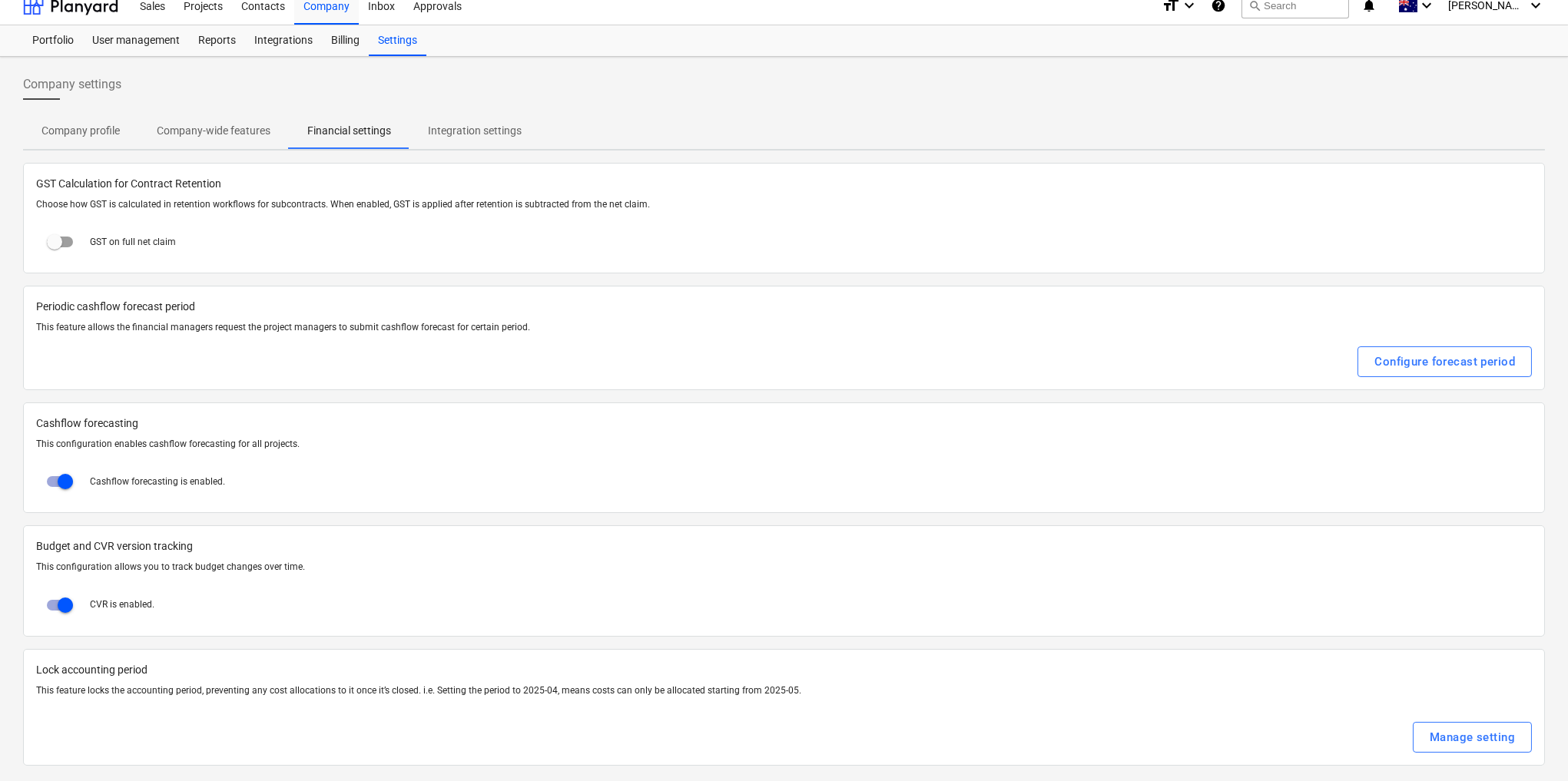
scroll to position [18, 0]
click at [453, 120] on p "Integration settings" at bounding box center [475, 127] width 94 height 16
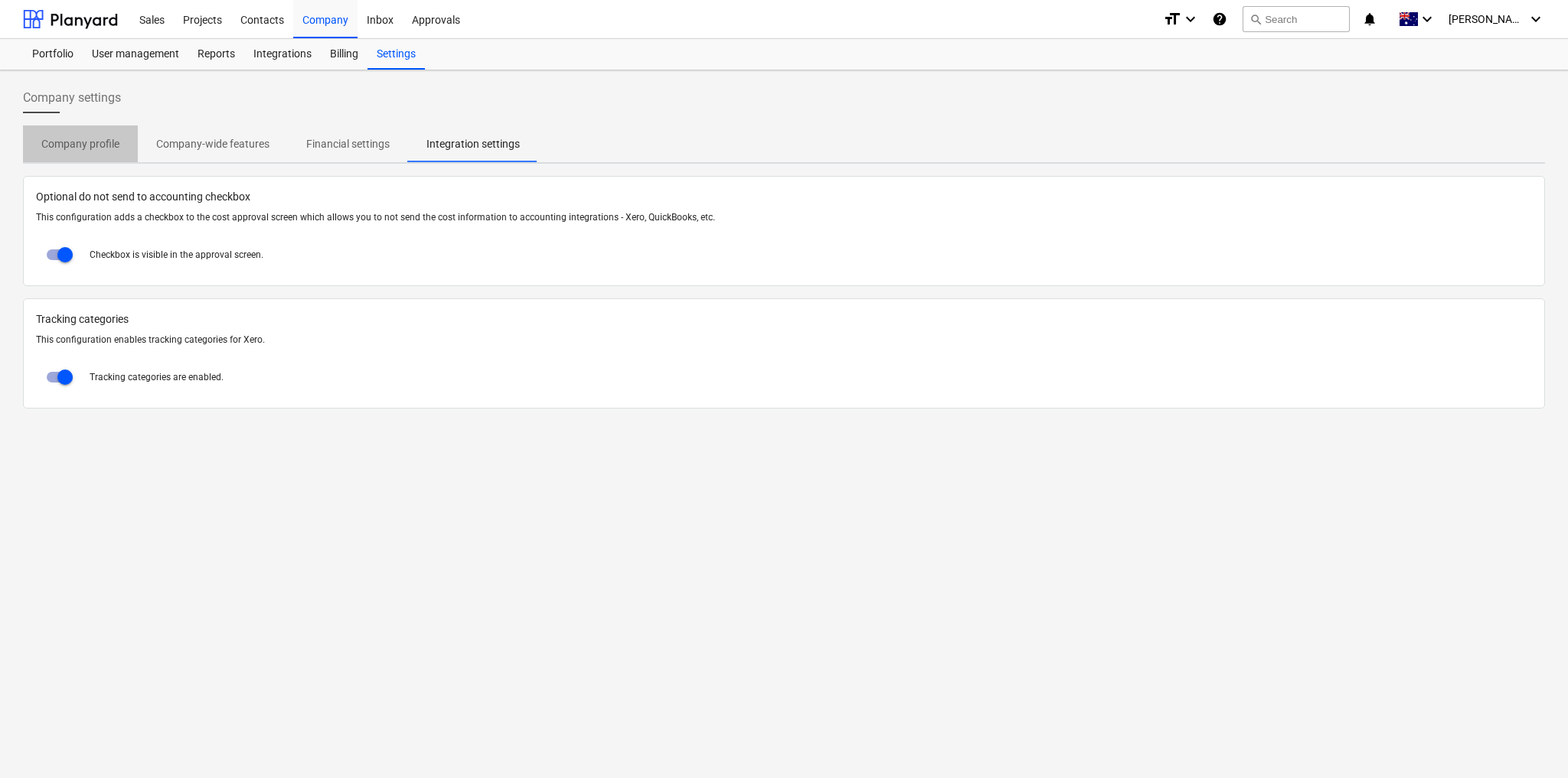
click at [94, 145] on p "Company profile" at bounding box center [80, 144] width 78 height 16
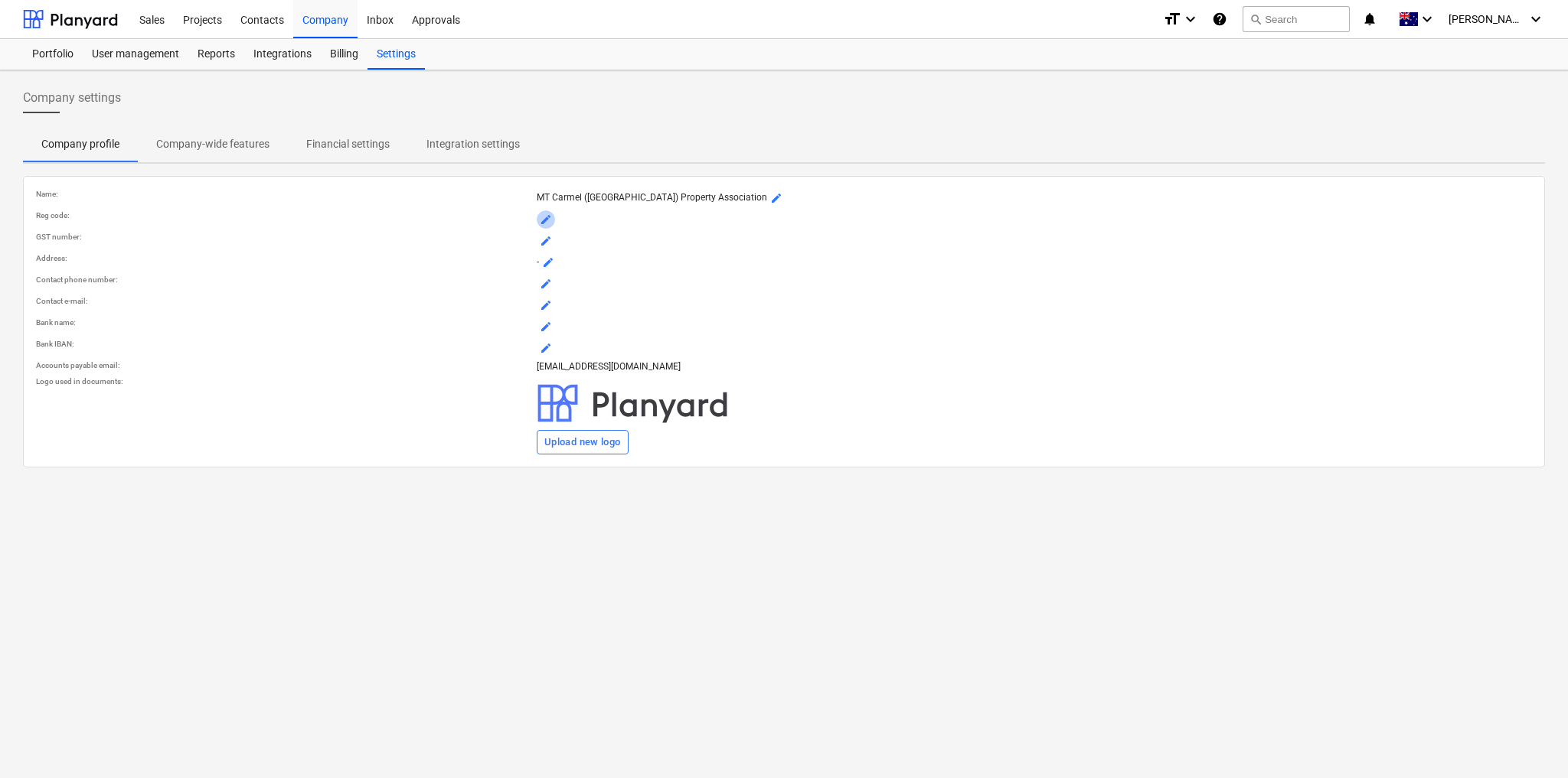
click at [542, 213] on span "mode_edit" at bounding box center [546, 219] width 12 height 12
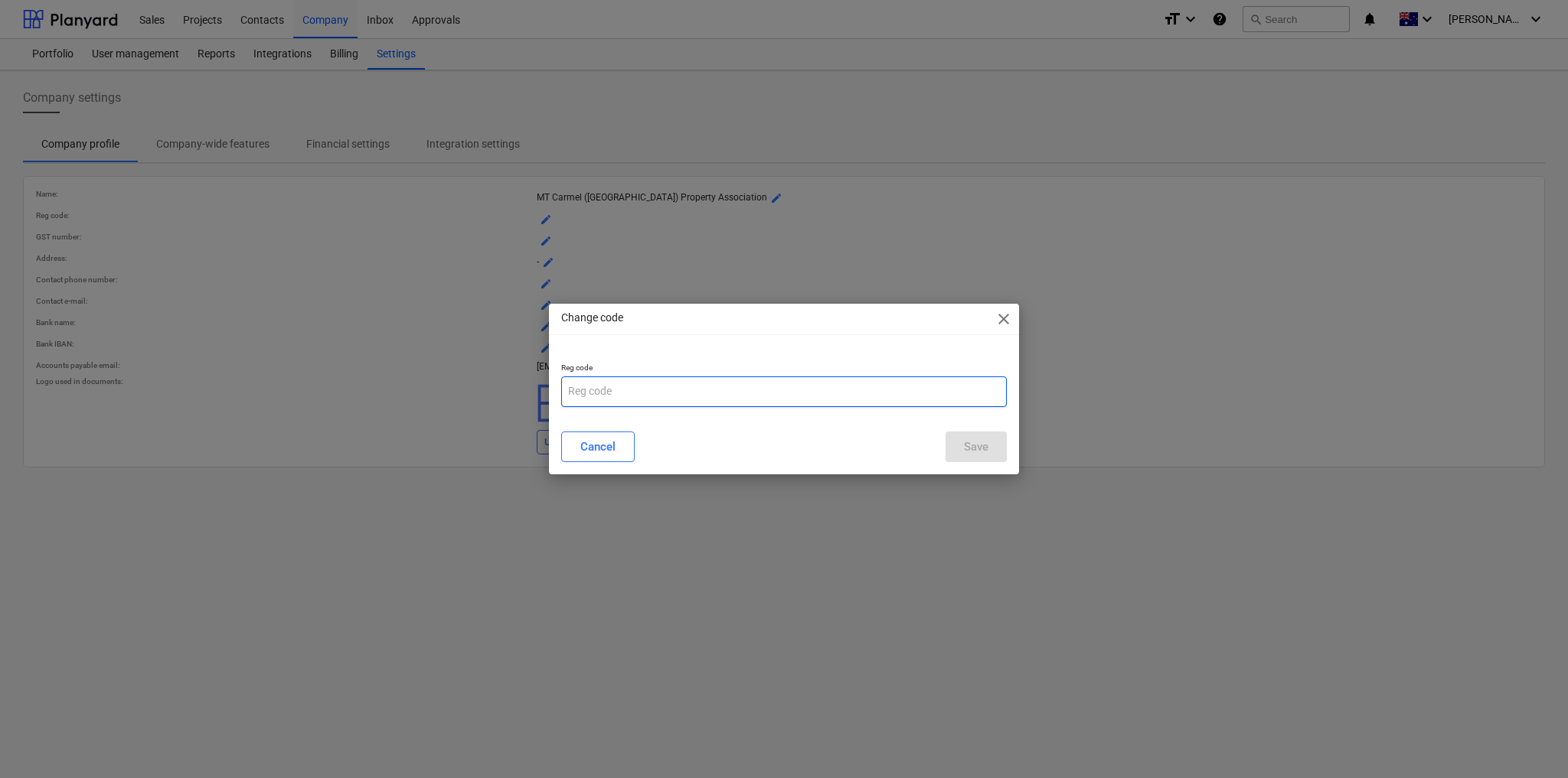
drag, startPoint x: 640, startPoint y: 394, endPoint x: 632, endPoint y: 396, distance: 8.2
click at [640, 394] on input "text" at bounding box center [784, 392] width 445 height 31
click at [1000, 317] on span "close" at bounding box center [1003, 318] width 18 height 18
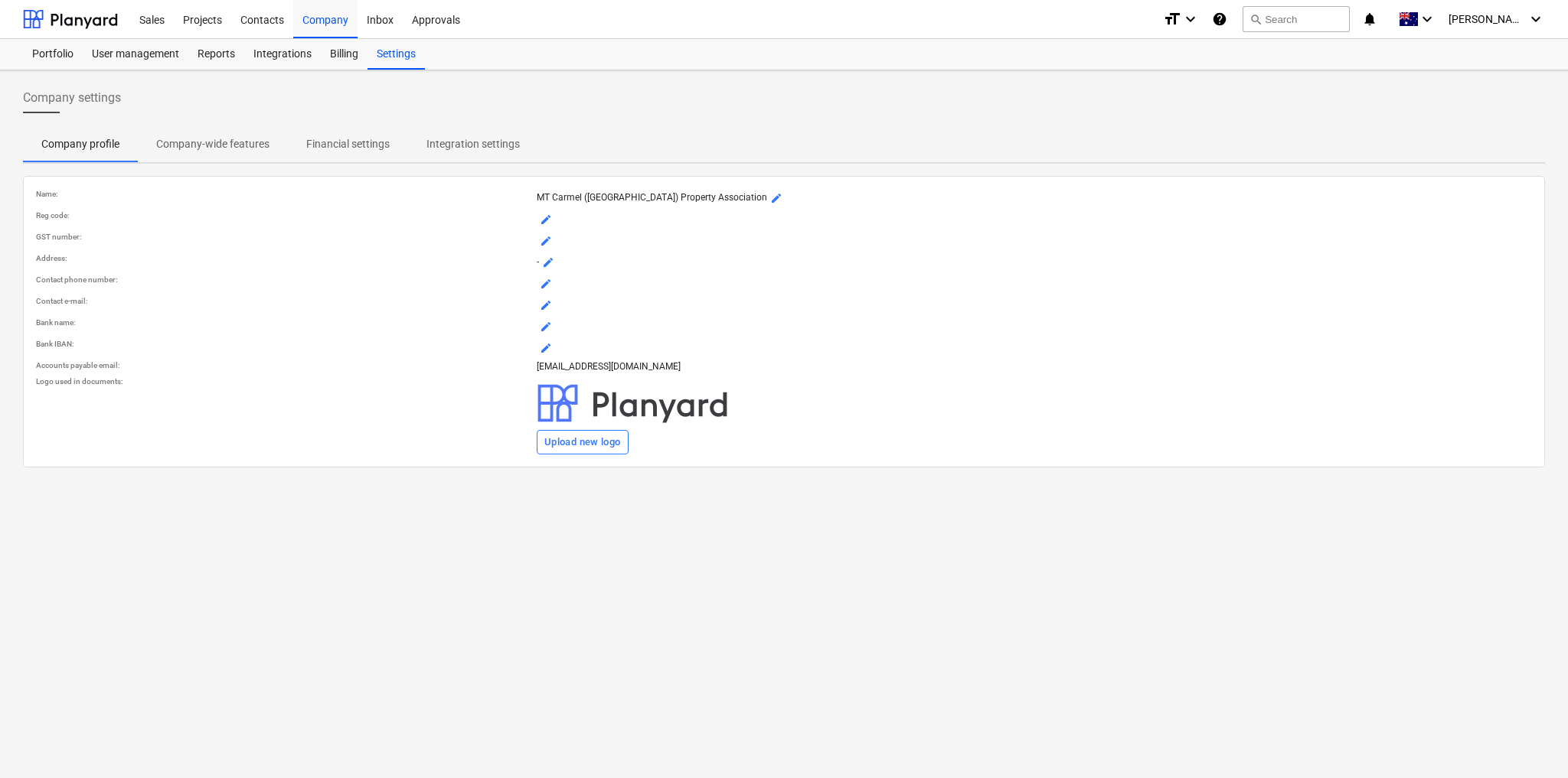
click at [543, 241] on span "mode_edit" at bounding box center [546, 241] width 12 height 12
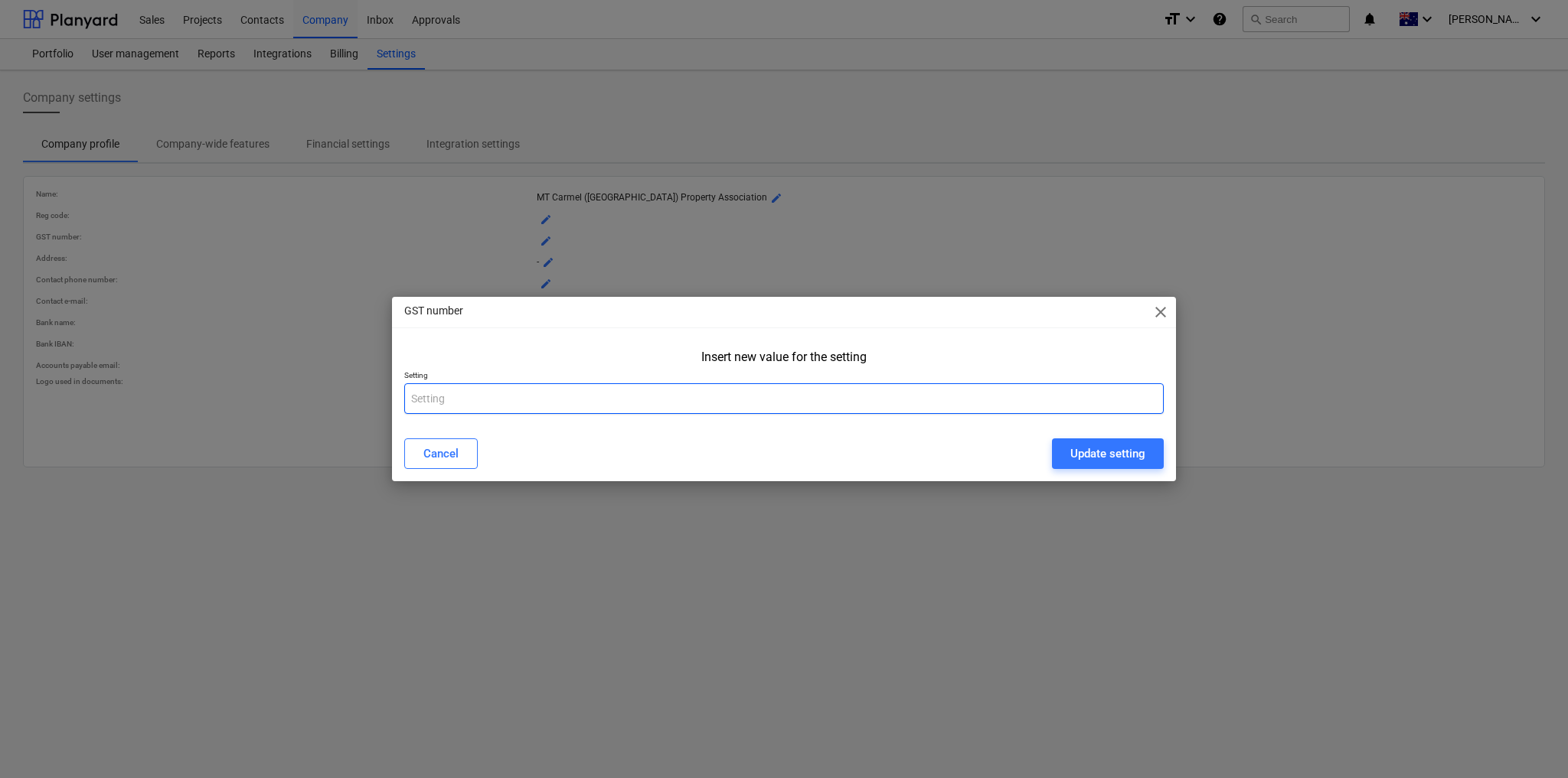
click at [477, 406] on input "text" at bounding box center [784, 399] width 759 height 31
paste input "15 005 499 365"
type input "15 005 499 365"
click at [1084, 449] on div "Update setting" at bounding box center [1108, 454] width 75 height 20
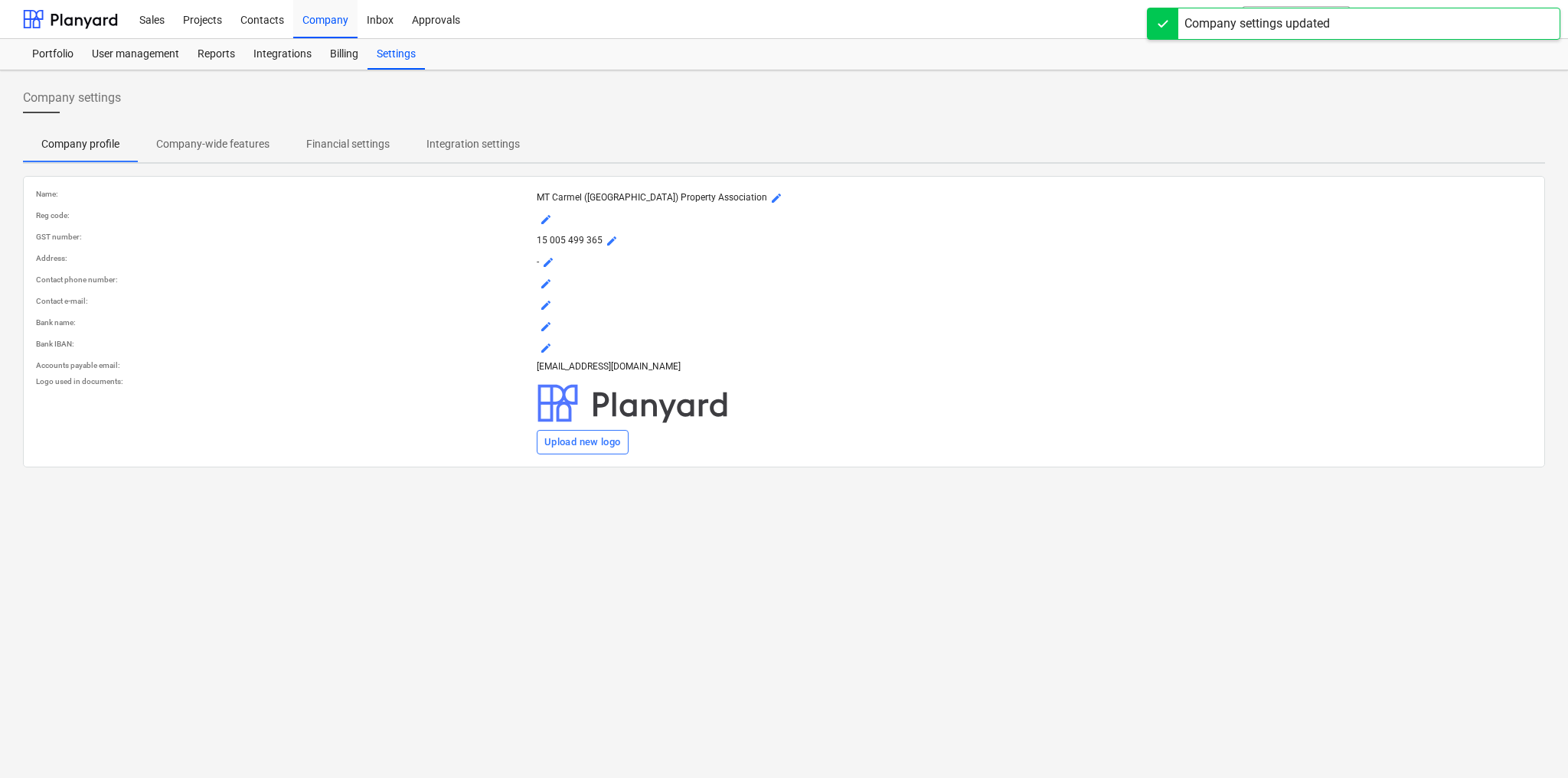
click at [549, 260] on span "mode_edit" at bounding box center [548, 262] width 12 height 12
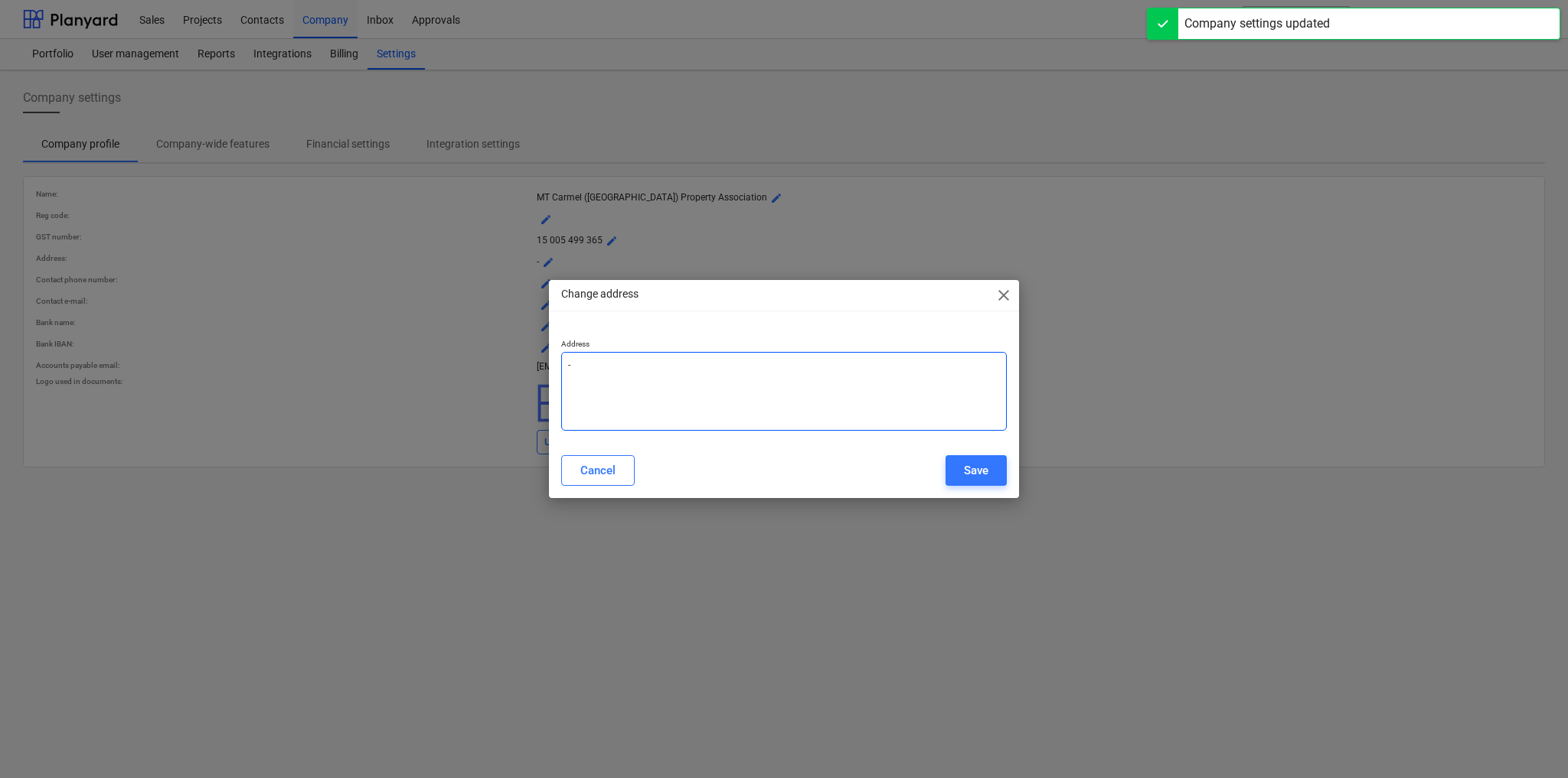
click at [581, 353] on textarea "-" at bounding box center [784, 392] width 445 height 79
click at [581, 358] on textarea "-" at bounding box center [784, 392] width 445 height 79
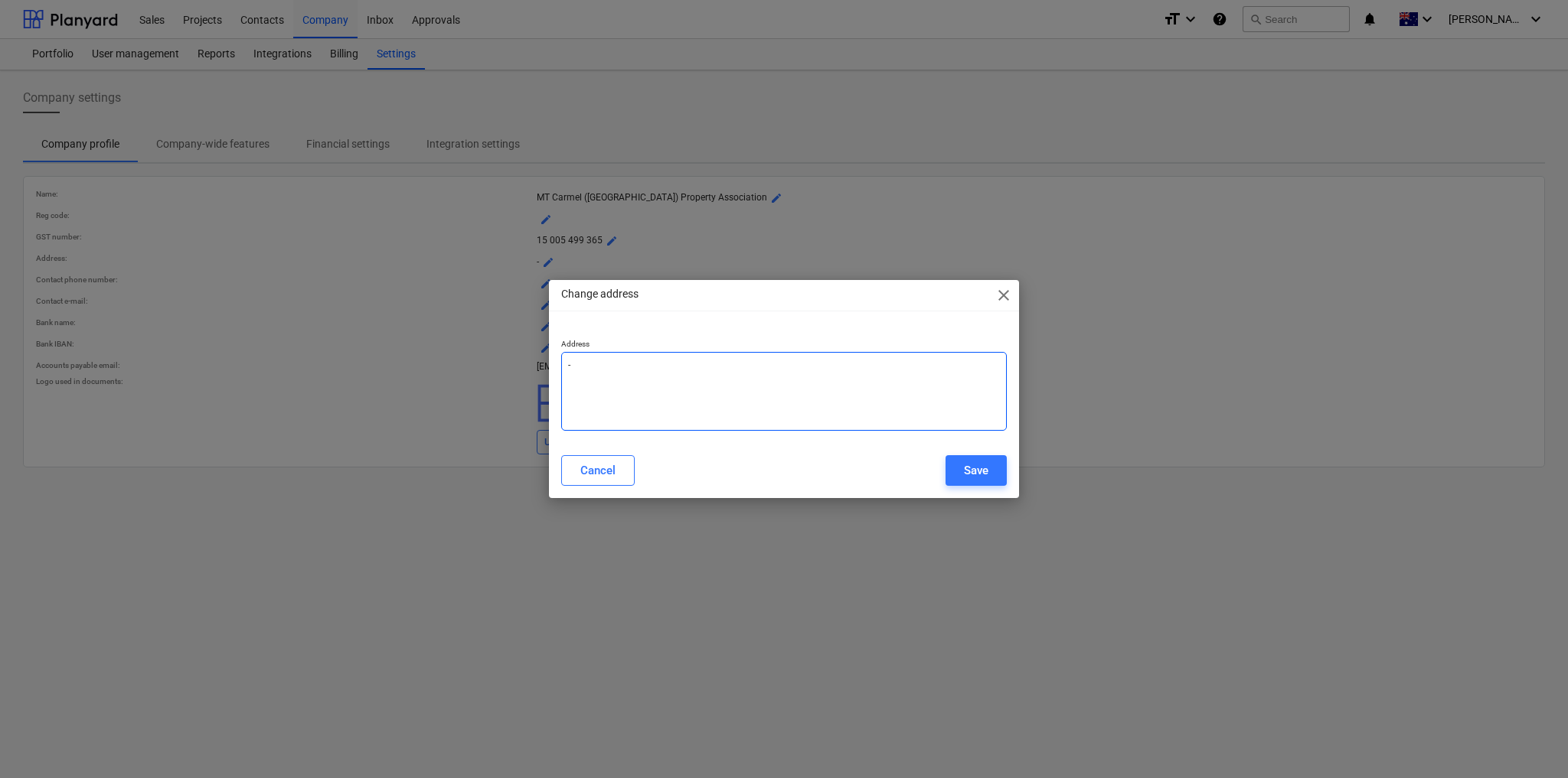
type textarea "x"
type textarea "9"
type textarea "x"
type textarea "94"
type textarea "x"
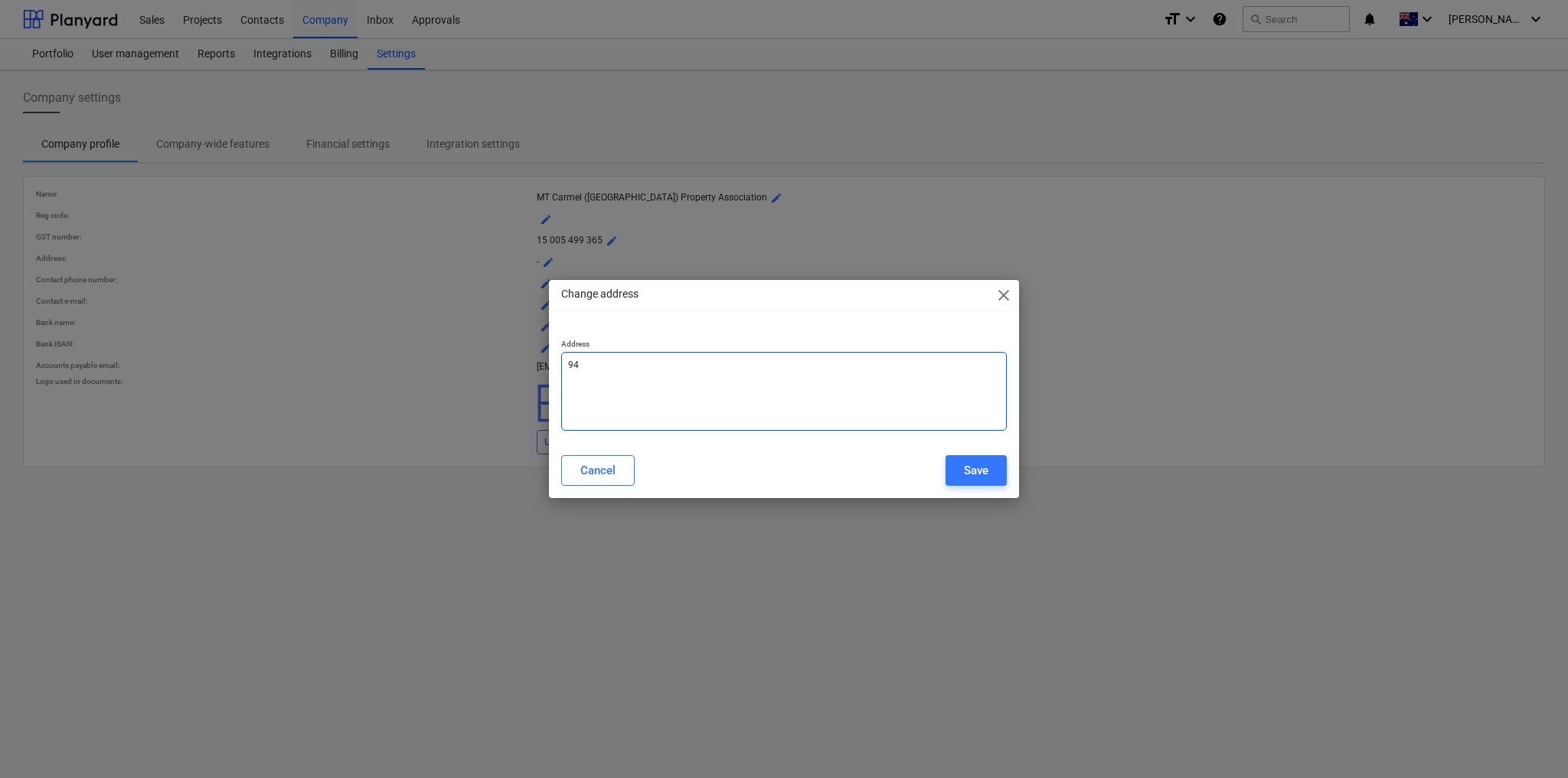
type textarea "94"
type textarea "x"
type textarea "94 S"
type textarea "x"
type textarea "94 St"
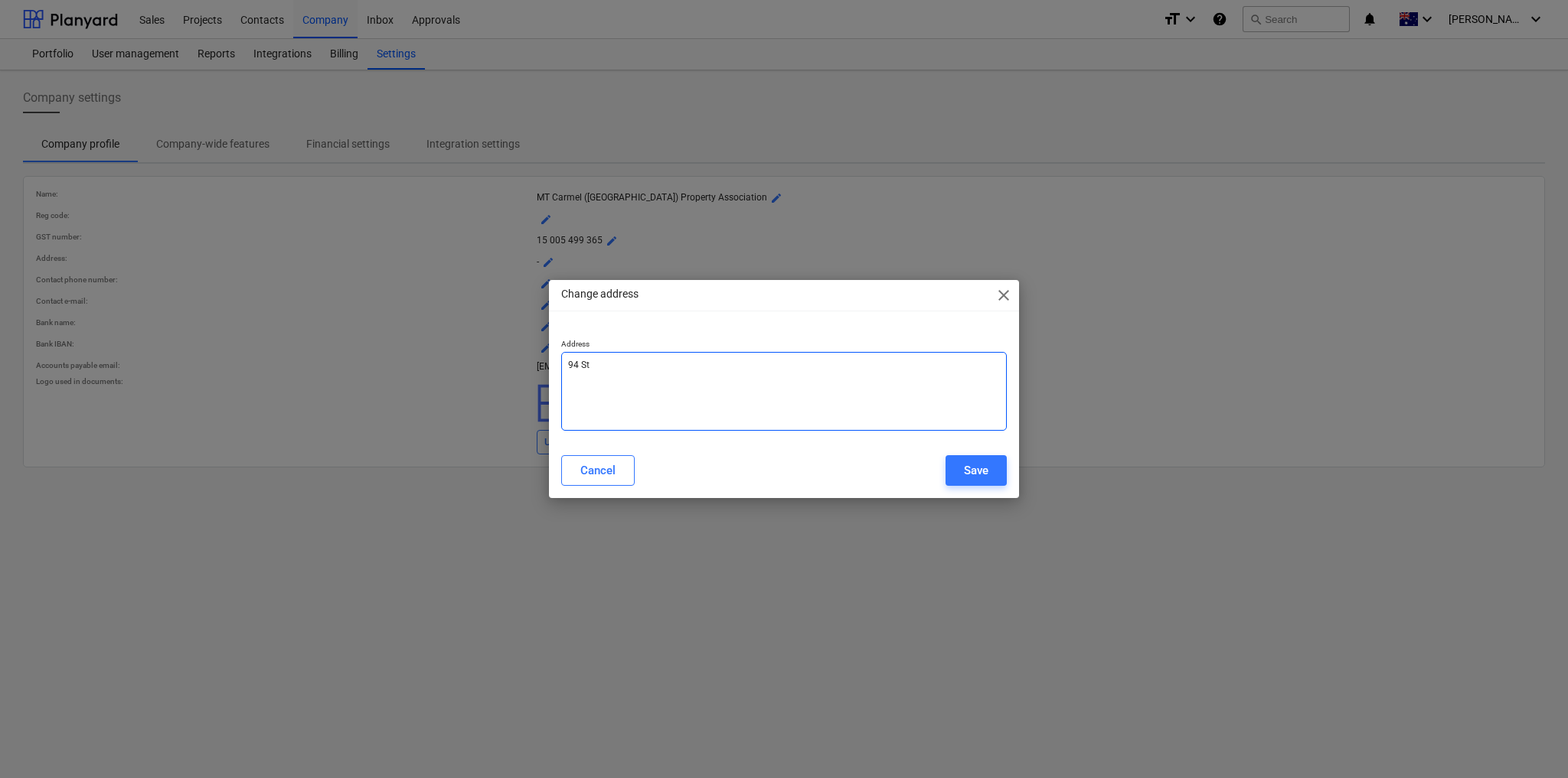
type textarea "x"
type textarea "94 Ste"
type textarea "x"
type textarea "94 Stev"
type textarea "x"
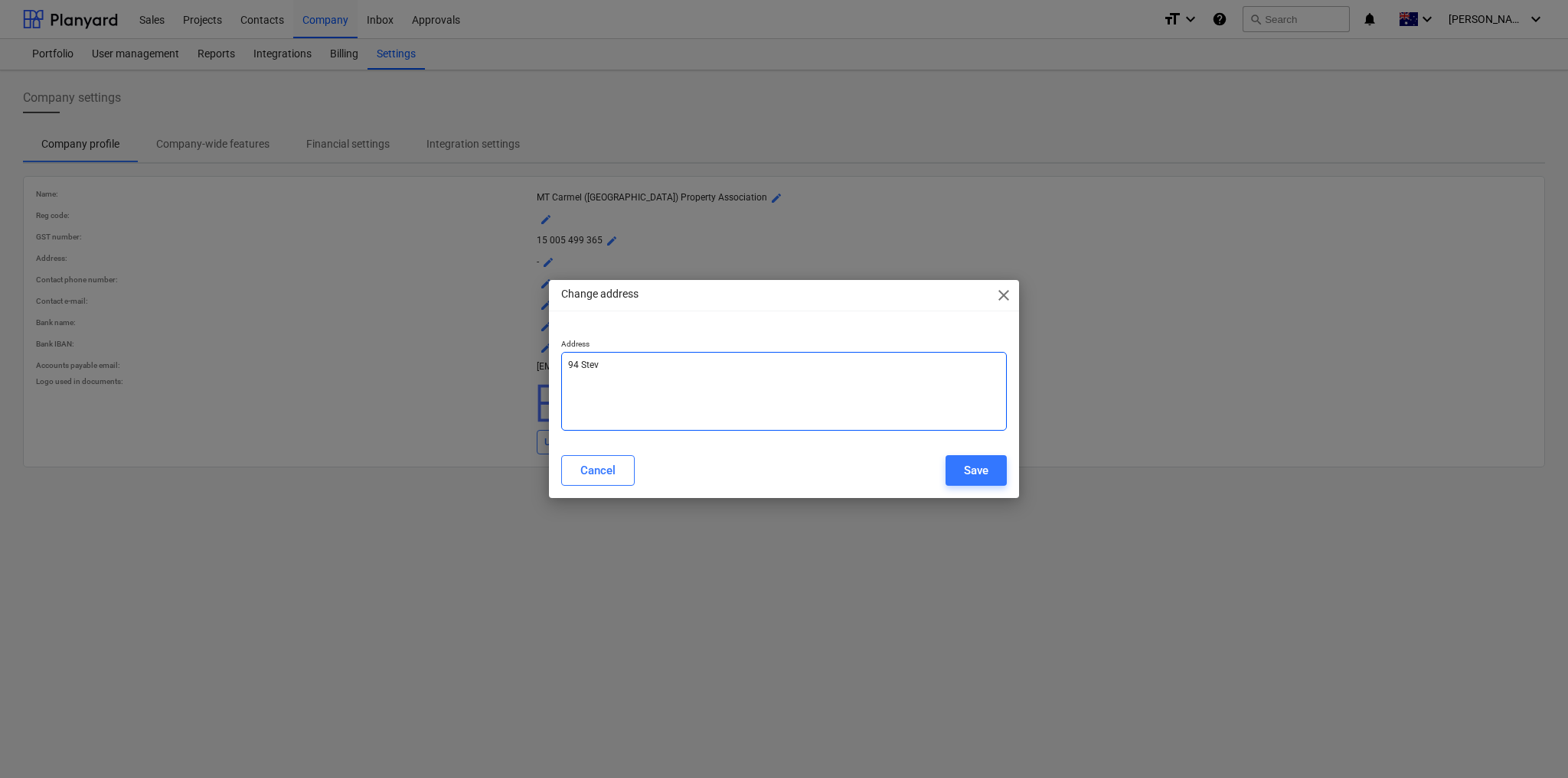
type textarea "94 [PERSON_NAME]"
type textarea "x"
type textarea "94 [PERSON_NAME]"
type textarea "x"
type textarea "94 [PERSON_NAME]"
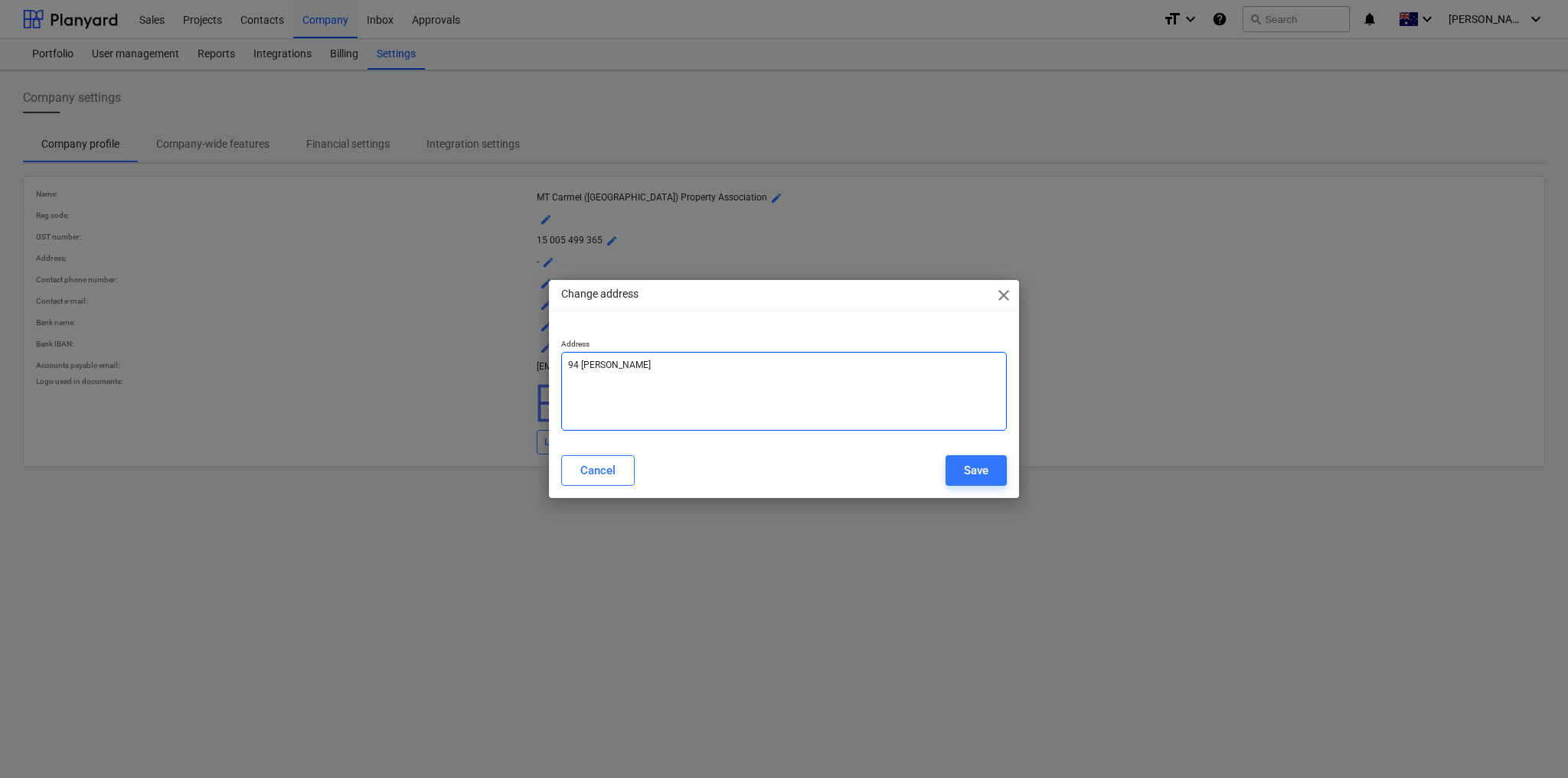
type textarea "x"
type textarea "94 Stevenso"
type textarea "x"
type textarea "94 [PERSON_NAME]"
type textarea "x"
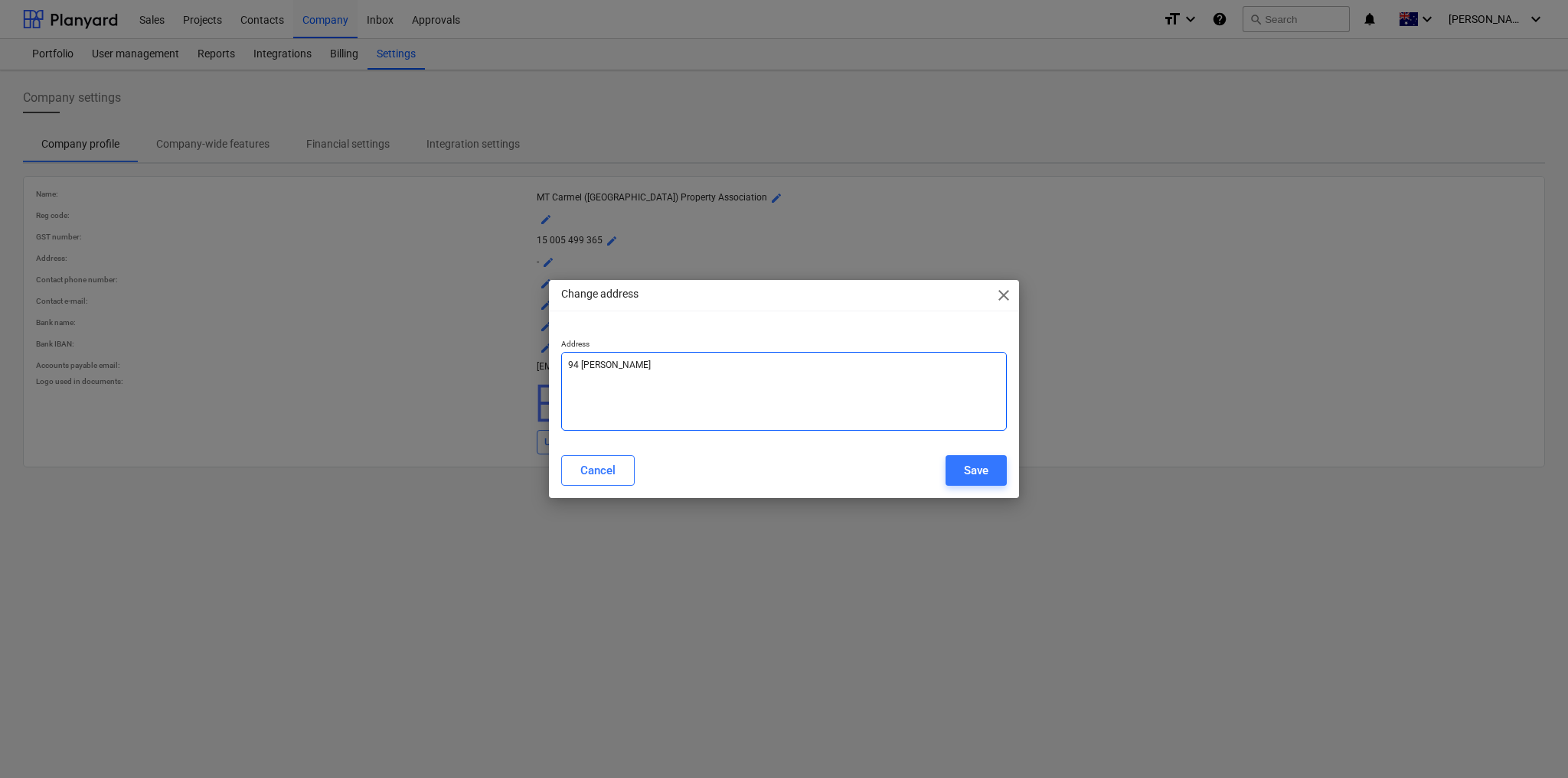
type textarea "94 [PERSON_NAME]"
type textarea "x"
type textarea "94 [PERSON_NAME] S"
type textarea "x"
type textarea "[STREET_ADDRESS][PERSON_NAME]"
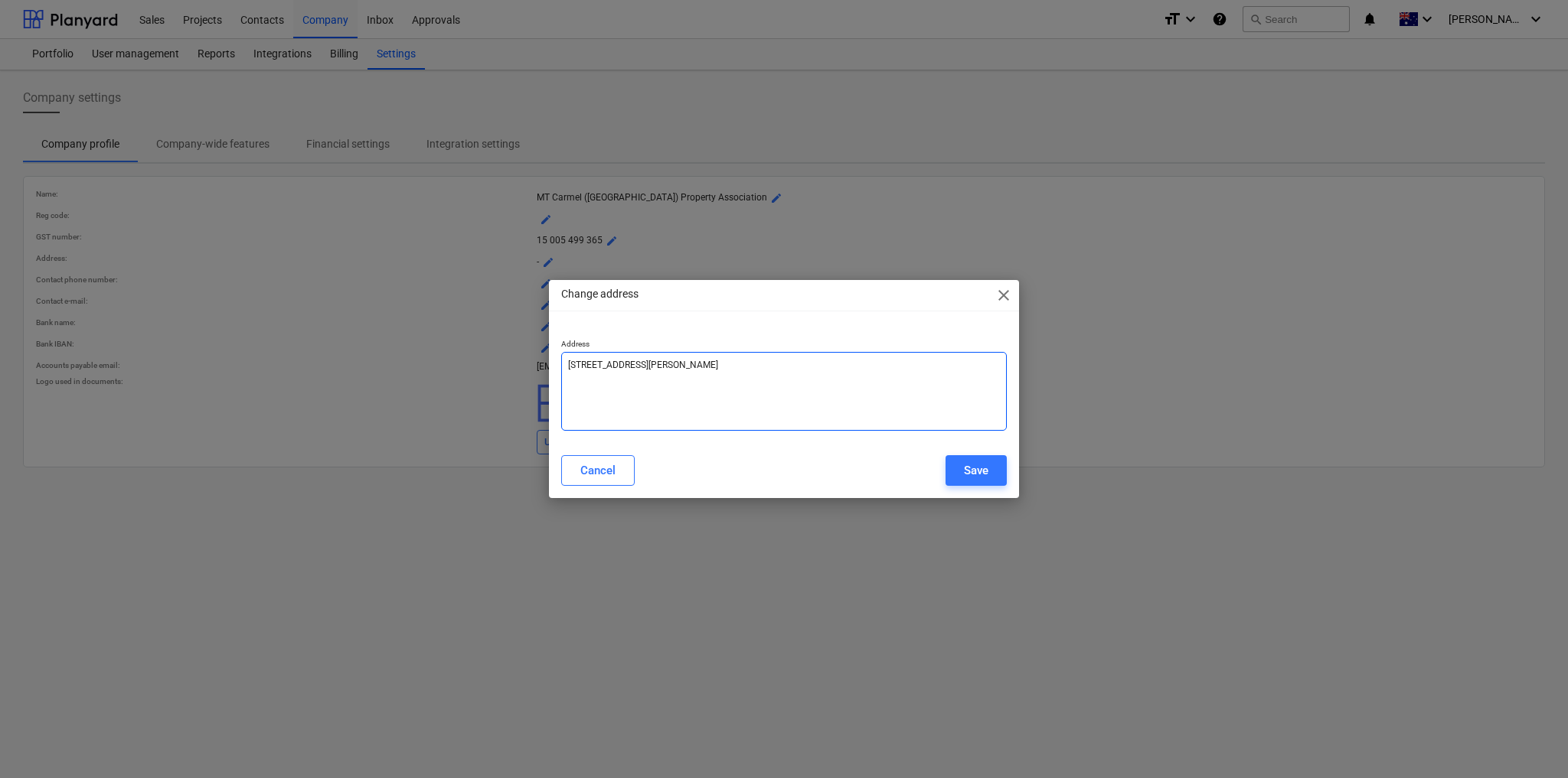
type textarea "x"
type textarea "[STREET_ADDRESS][PERSON_NAME]"
type textarea "x"
type textarea "[STREET_ADDRESS][PERSON_NAME]"
type textarea "x"
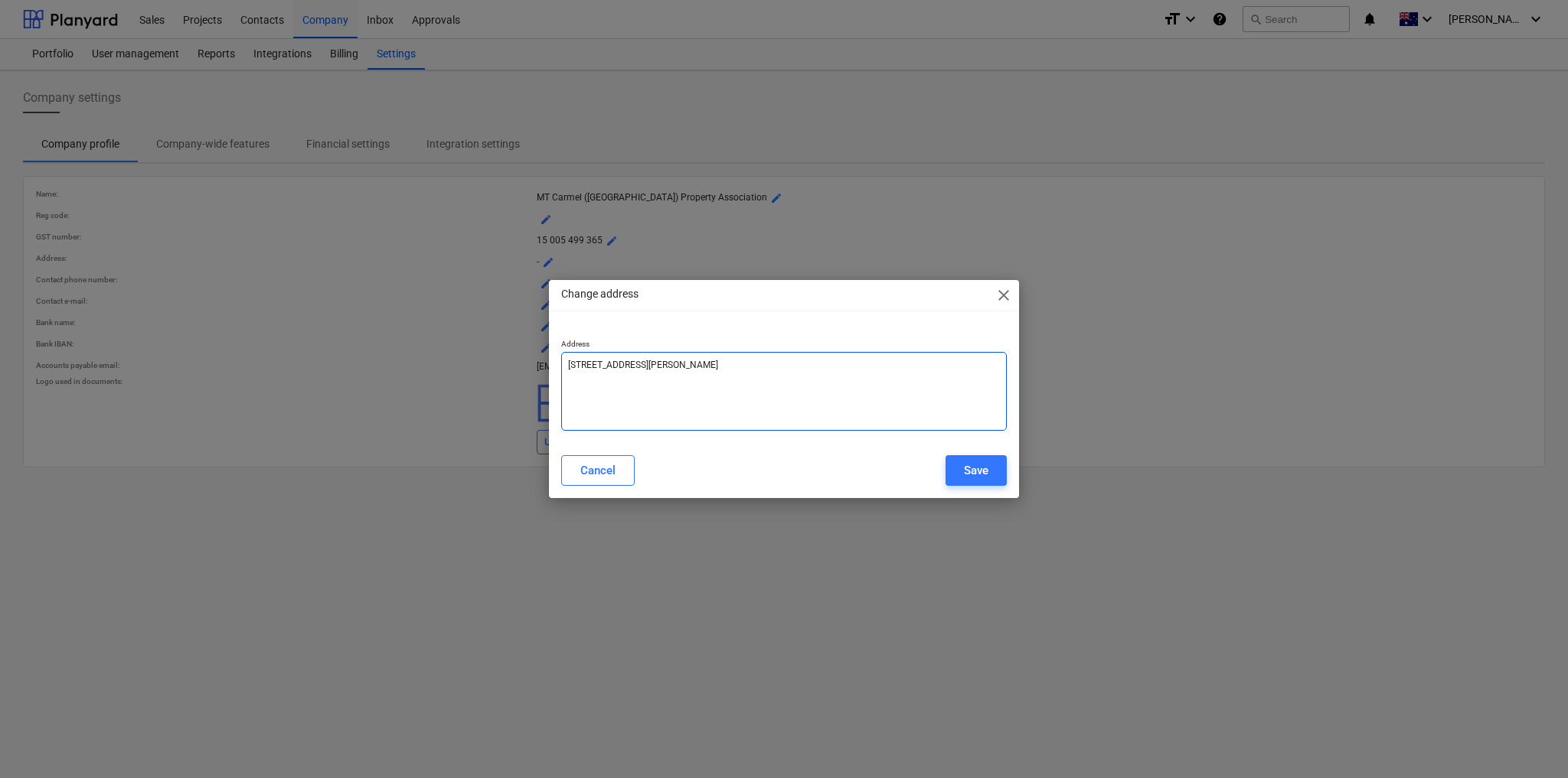
type textarea "[STREET_ADDRESS][PERSON_NAME]"
type textarea "x"
type textarea "[STREET_ADDRESS][PERSON_NAME]"
type textarea "x"
type textarea "[STREET_ADDRESS][PERSON_NAME],"
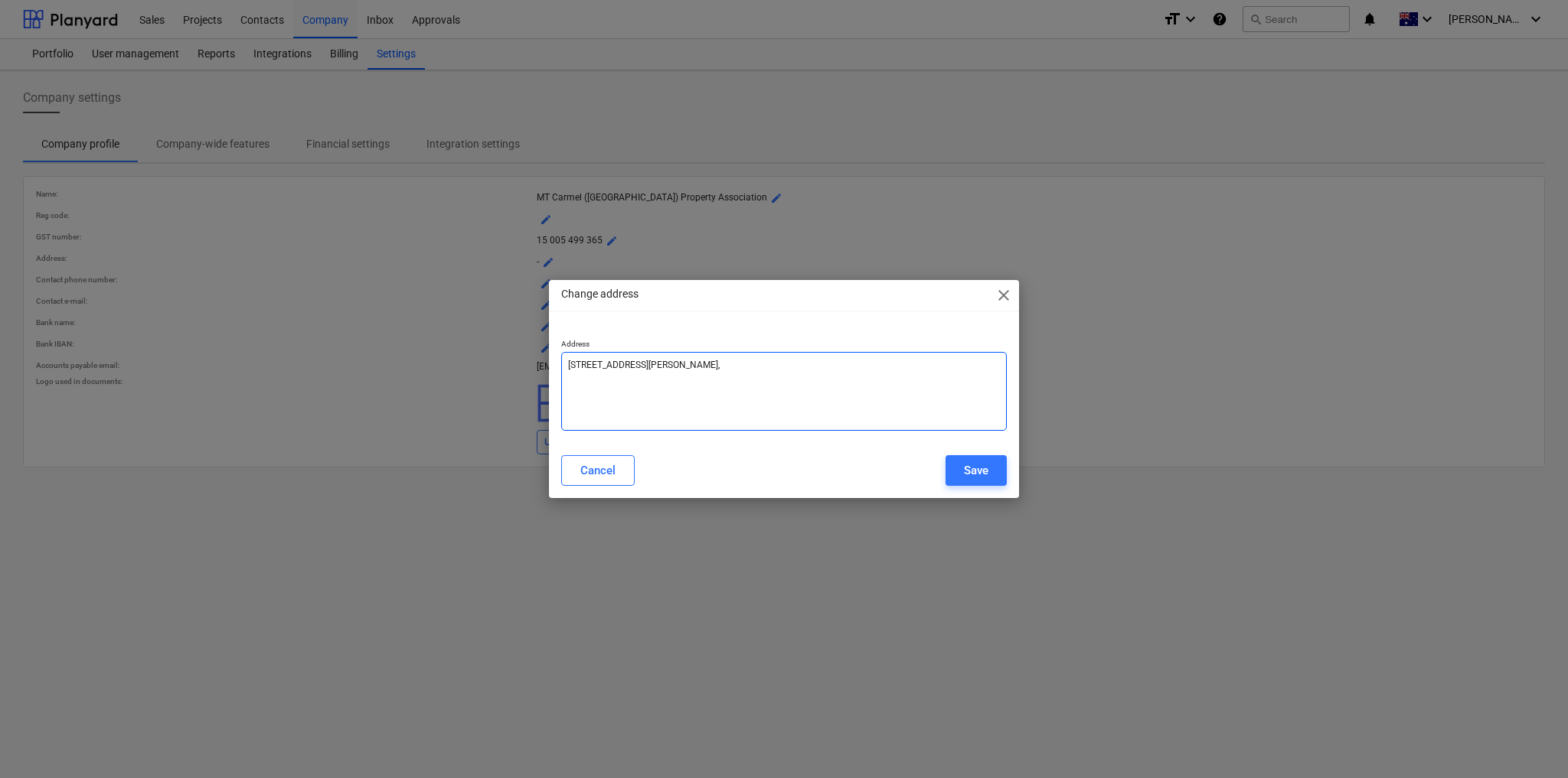
type textarea "x"
type textarea "[STREET_ADDRESS][PERSON_NAME],"
type textarea "x"
type textarea "[STREET_ADDRESS][PERSON_NAME]"
type textarea "x"
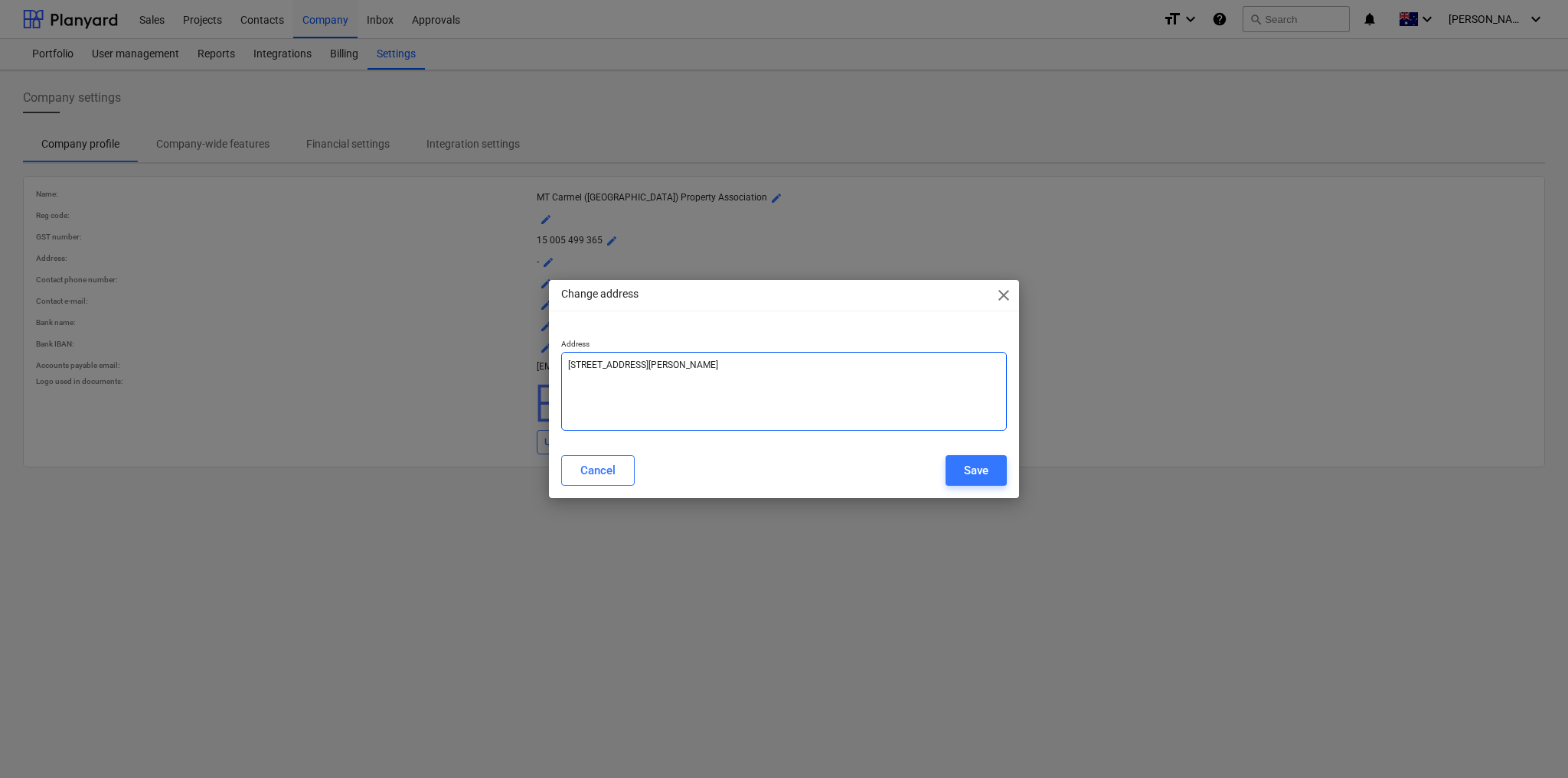
type textarea "[STREET_ADDRESS][PERSON_NAME]"
type textarea "x"
type textarea "[STREET_ADDRESS][PERSON_NAME]"
type textarea "x"
type textarea "[STREET_ADDRESS][PERSON_NAME],"
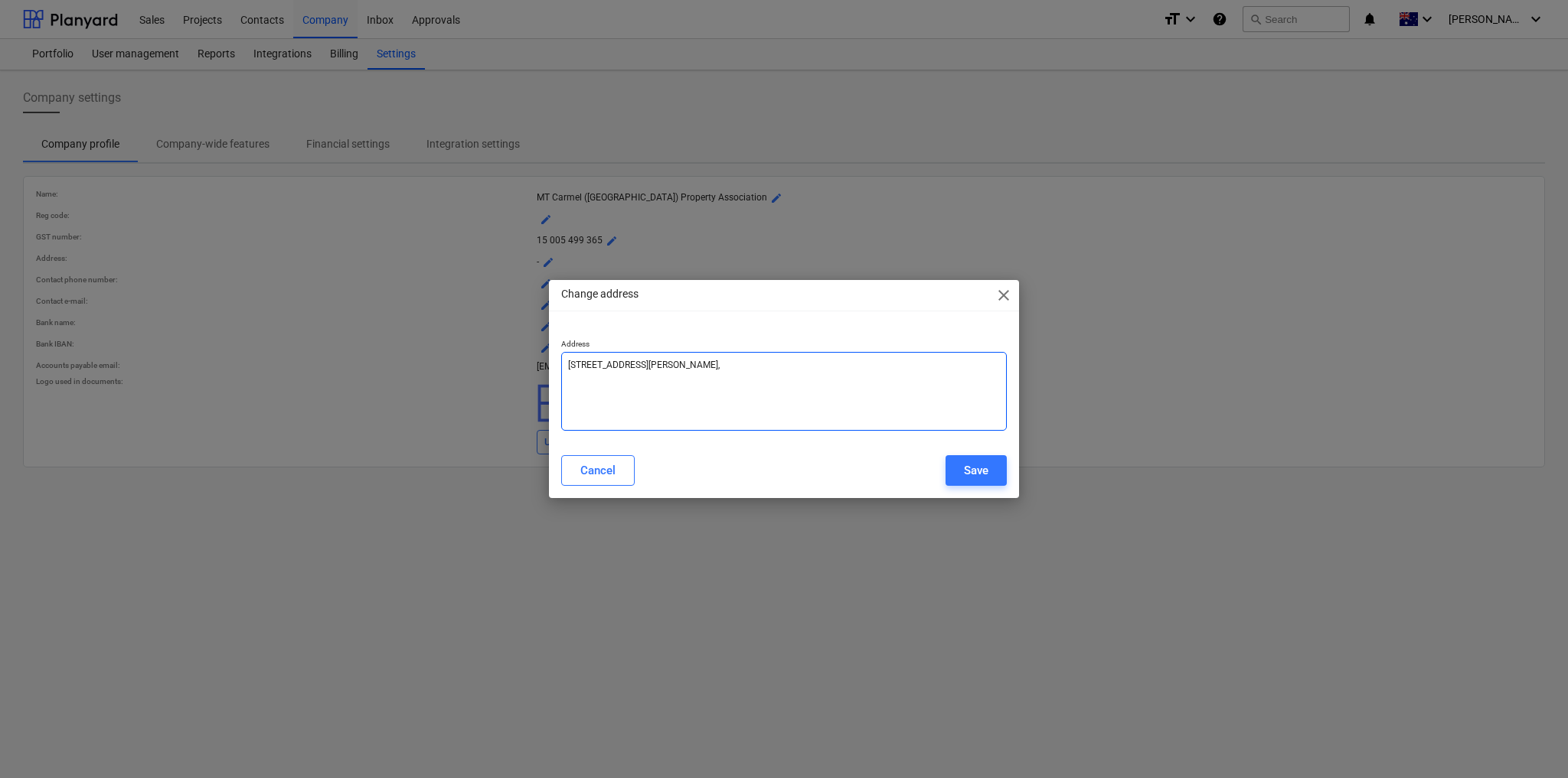
type textarea "x"
type textarea "[STREET_ADDRESS][PERSON_NAME],"
type textarea "x"
type textarea "[STREET_ADDRESS][PERSON_NAME]"
type textarea "x"
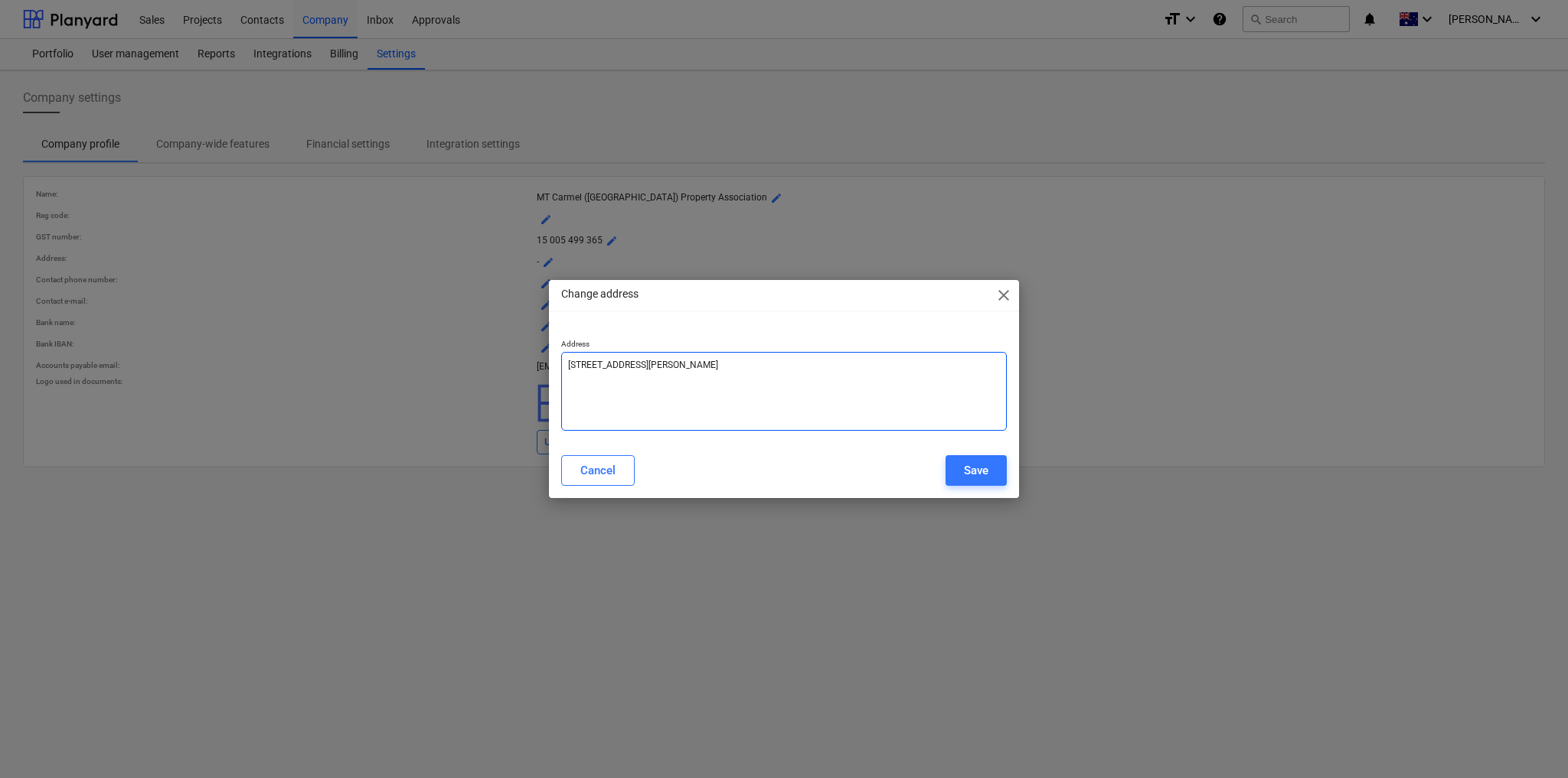
type textarea "[STREET_ADDRESS][PERSON_NAME]"
type textarea "x"
type textarea "[STREET_ADDRESS][PERSON_NAME]"
type textarea "x"
type textarea "[STREET_ADDRESS][PERSON_NAME]"
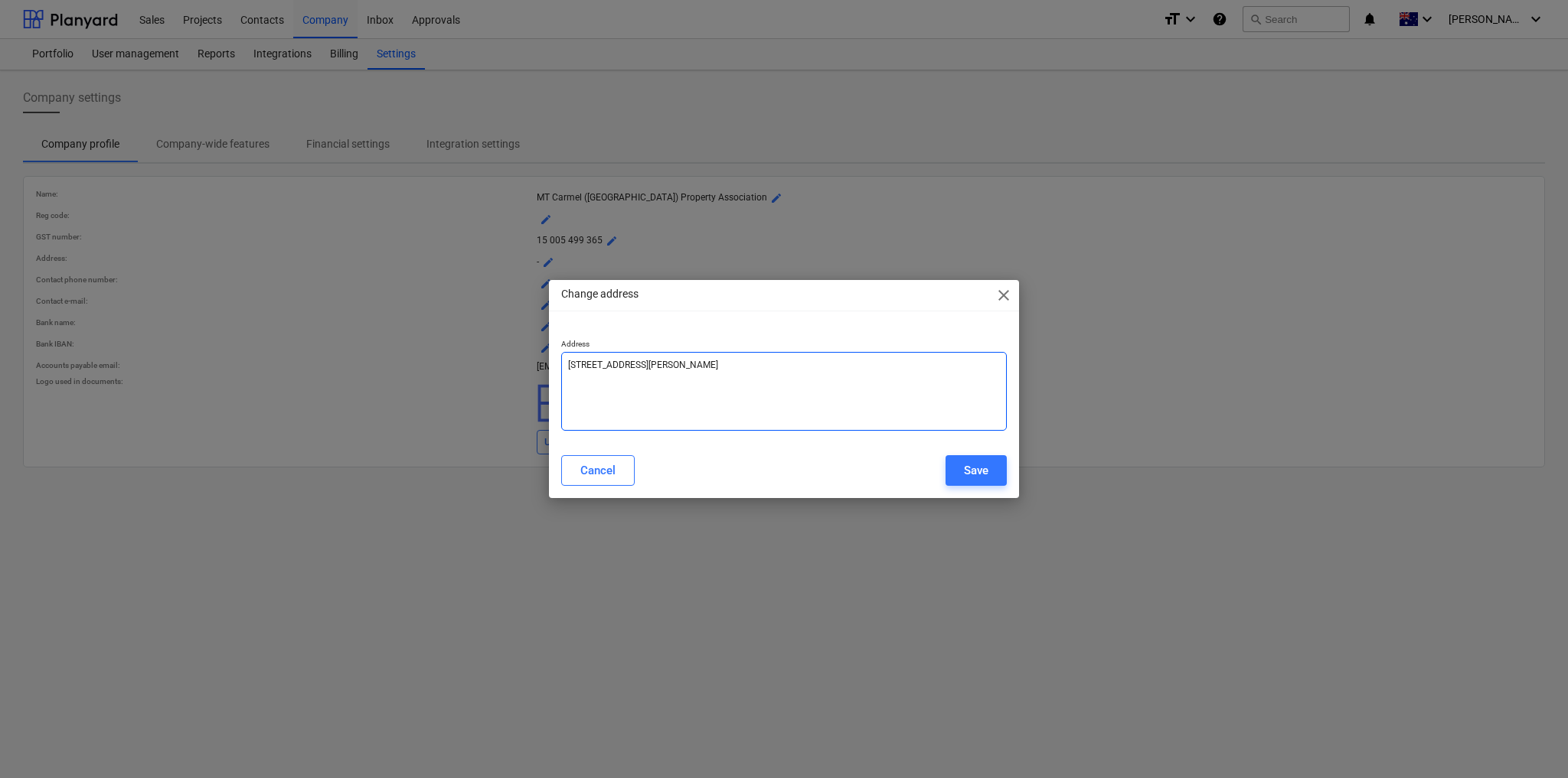
type textarea "x"
type textarea "[STREET_ADDRESS][PERSON_NAME]"
type textarea "x"
type textarea "[STREET_ADDRESS][PERSON_NAME]"
type textarea "x"
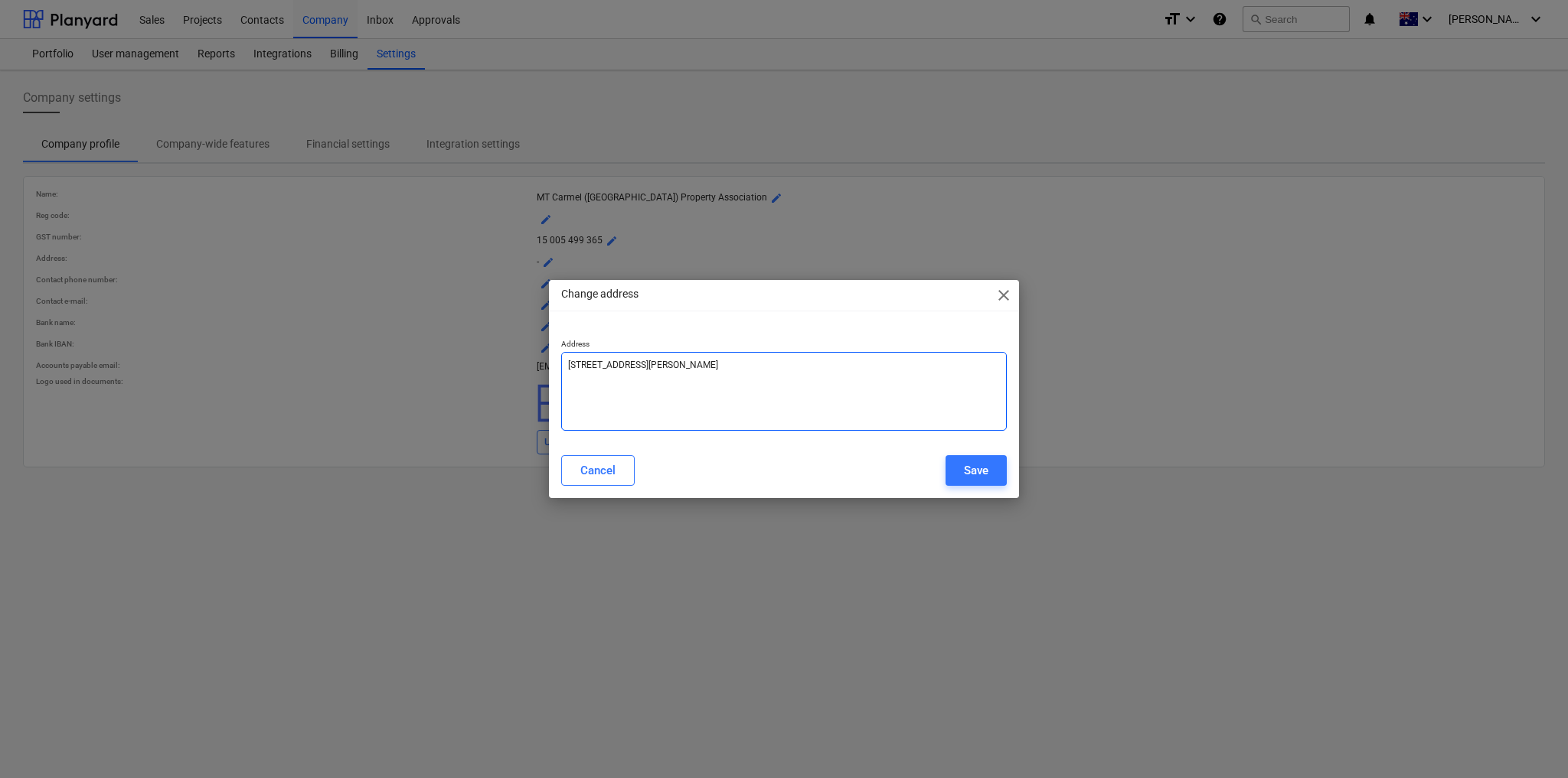
type textarea "[STREET_ADDRESS][PERSON_NAME]"
type textarea "x"
type textarea "[STREET_ADDRESS][PERSON_NAME]"
click at [966, 473] on div "Save" at bounding box center [976, 470] width 24 height 20
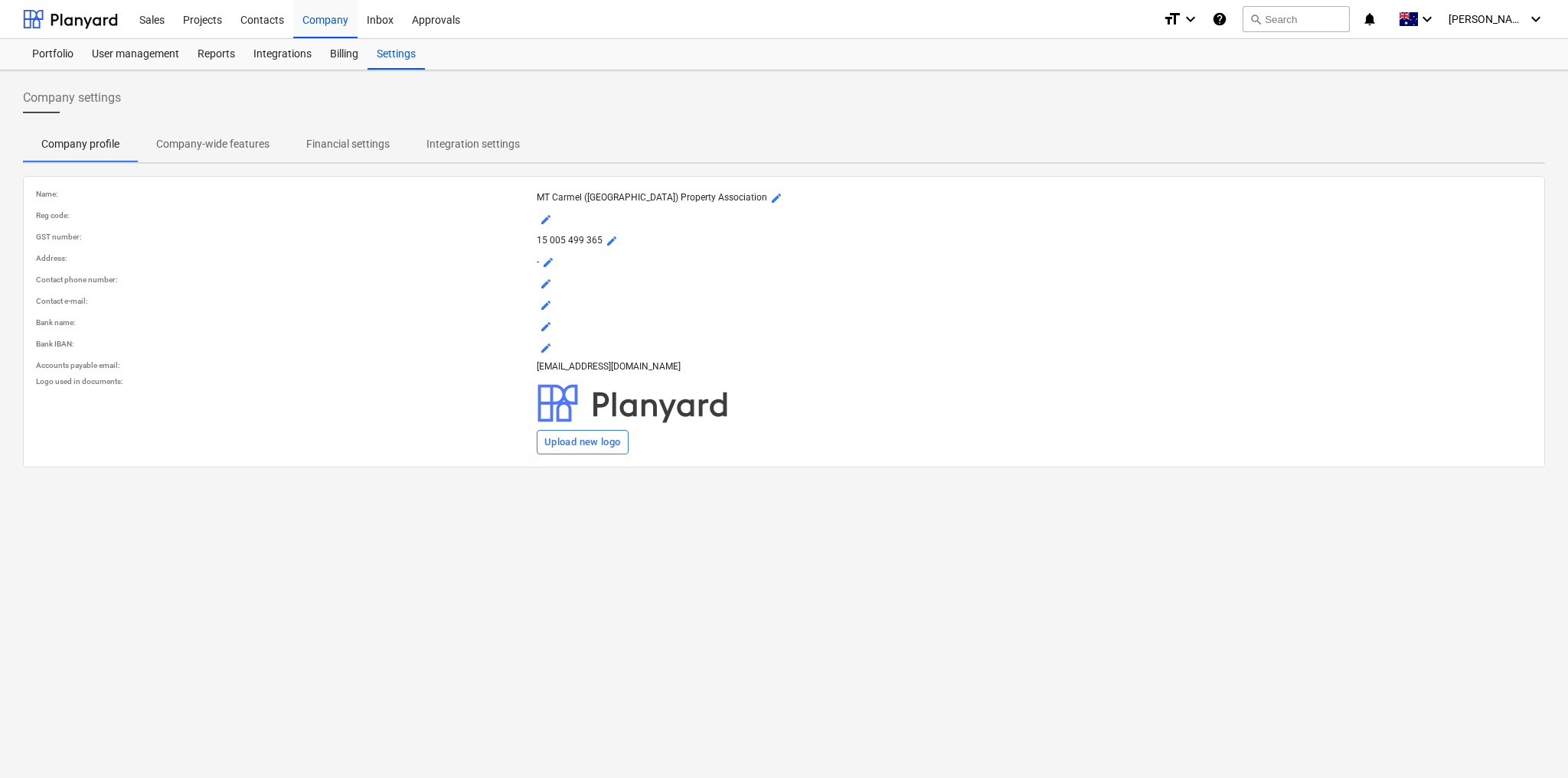
type textarea "x"
click at [547, 260] on p "- mode_edit" at bounding box center [1035, 262] width 995 height 18
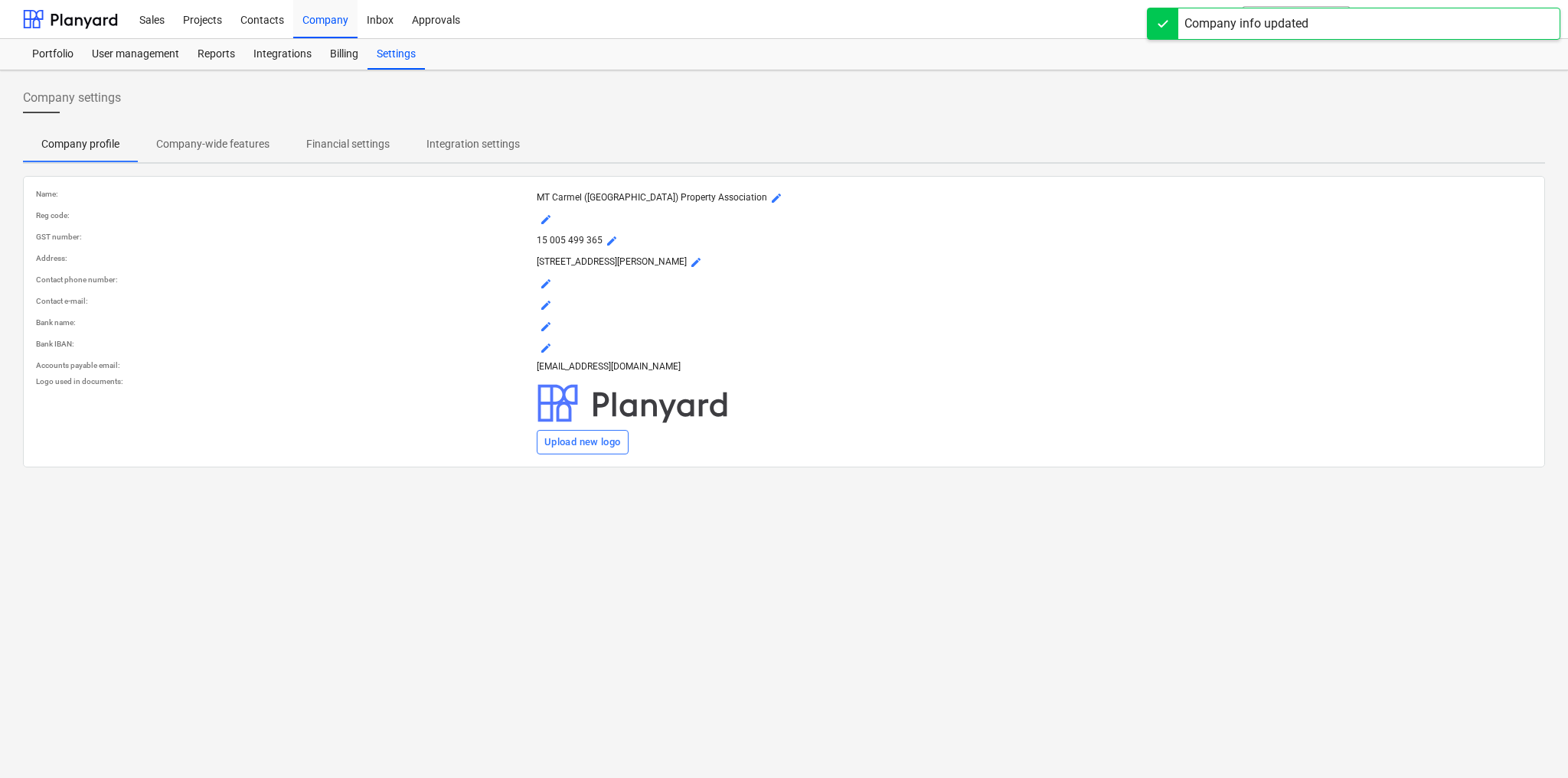
click at [548, 282] on span "mode_edit" at bounding box center [546, 284] width 12 height 12
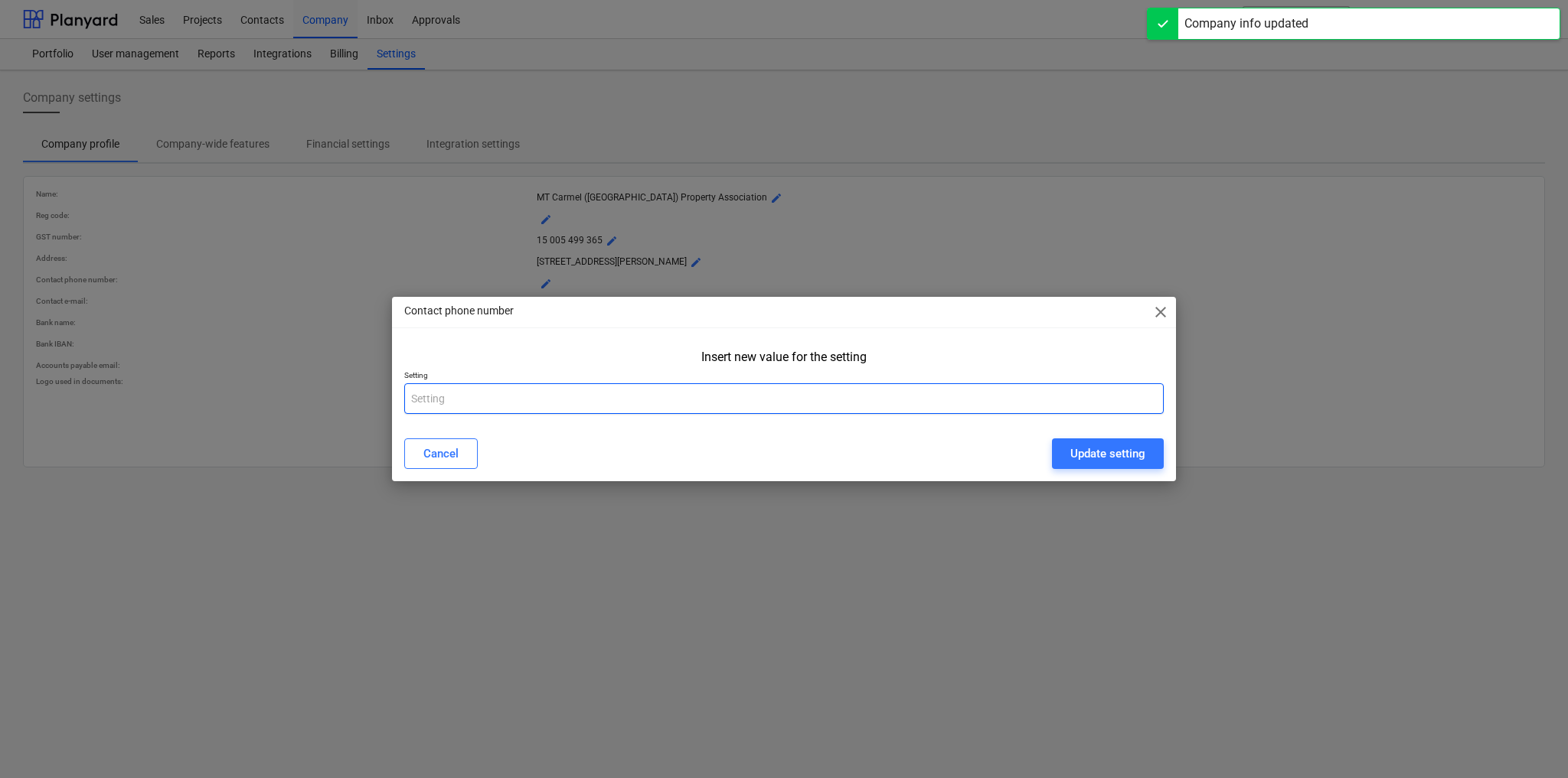
click at [467, 404] on input "text" at bounding box center [784, 399] width 759 height 31
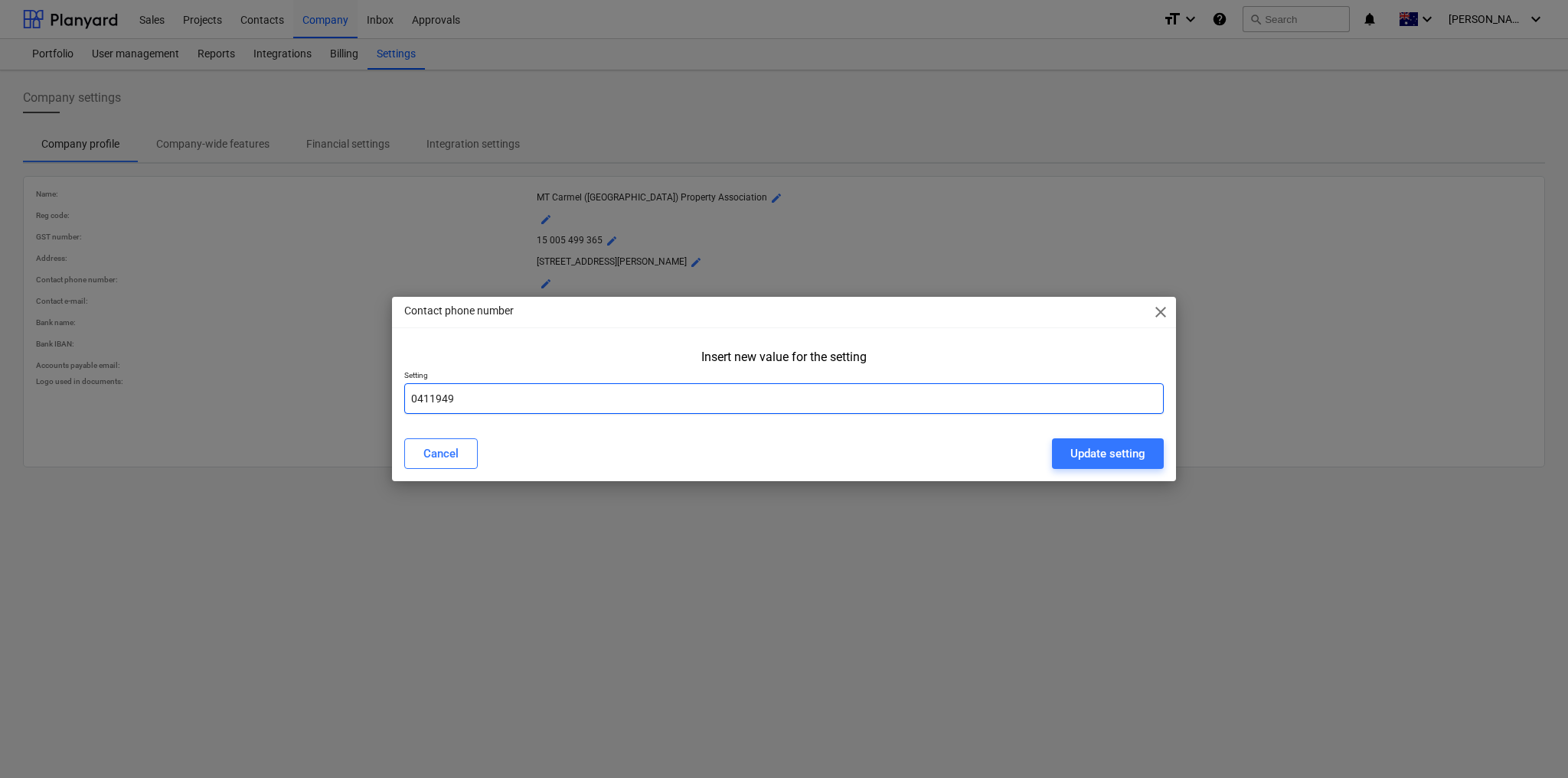
click at [436, 399] on input "0411949" at bounding box center [784, 399] width 759 height 31
click at [475, 399] on input "0411 949" at bounding box center [784, 399] width 759 height 31
type input "0411 949 961"
click at [1094, 457] on div "Update setting" at bounding box center [1108, 454] width 75 height 20
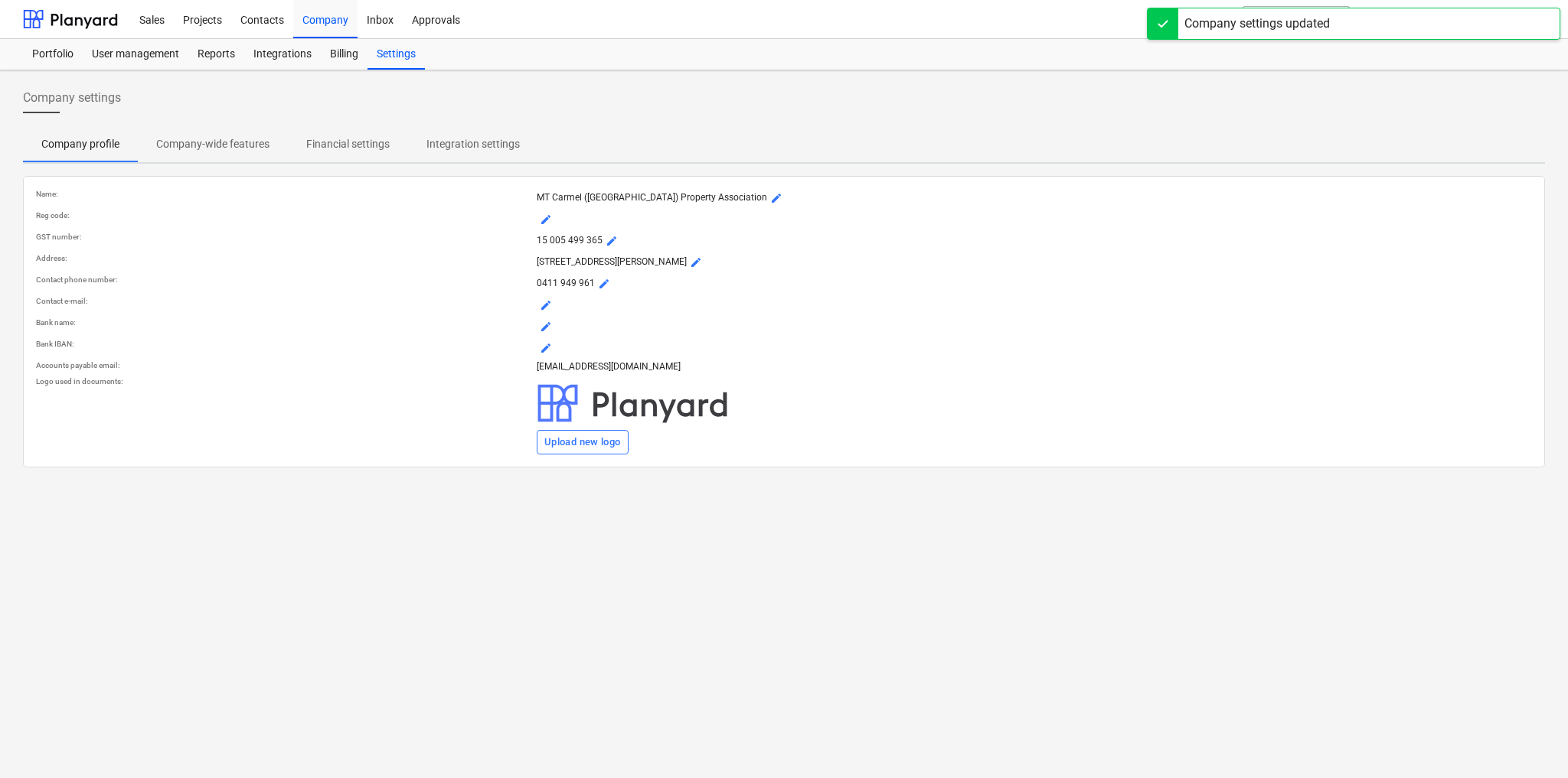
click at [552, 307] on button "mode_edit" at bounding box center [546, 305] width 18 height 18
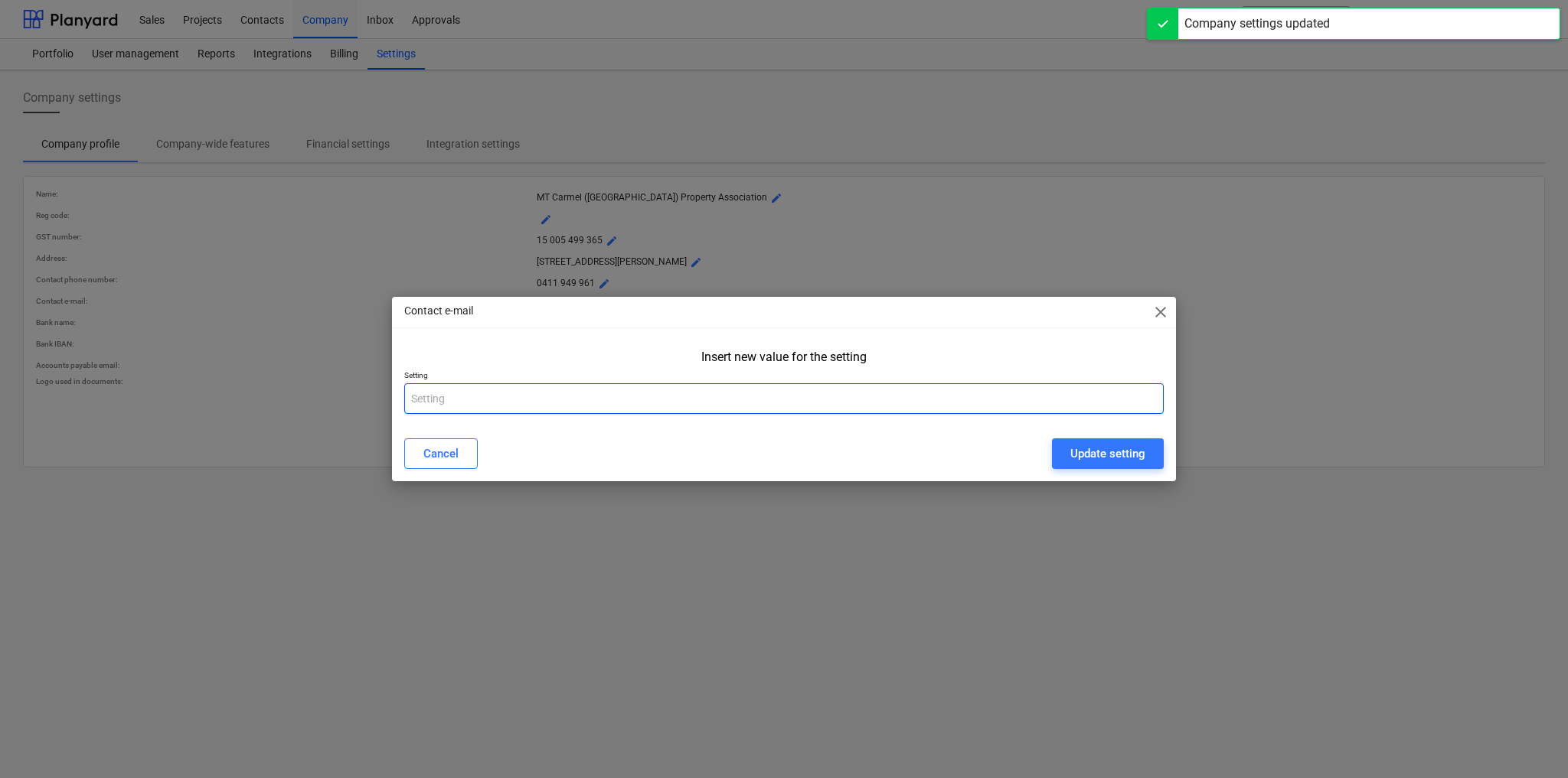
click at [551, 402] on input "text" at bounding box center [784, 399] width 759 height 31
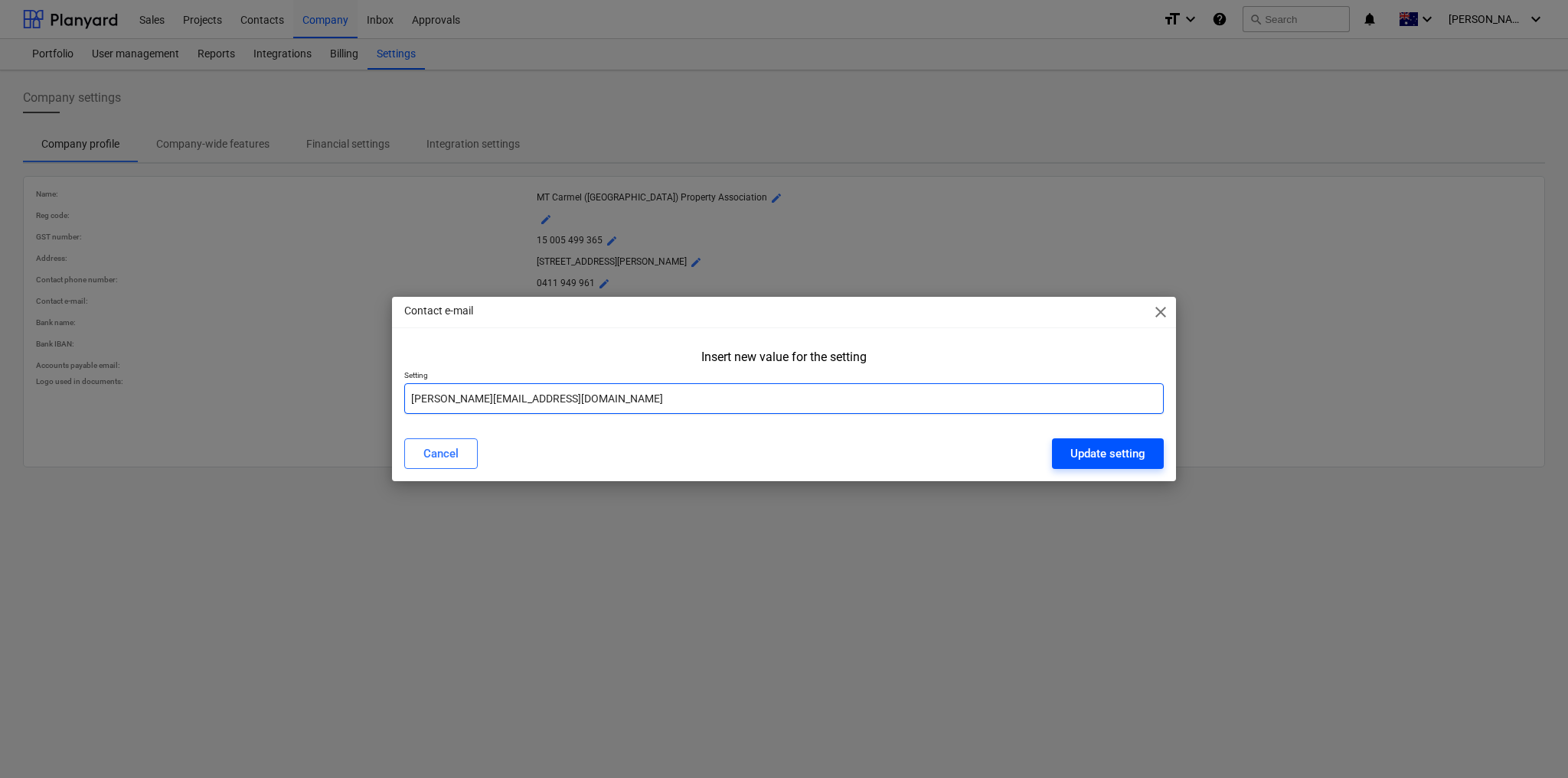
type input "[PERSON_NAME][EMAIL_ADDRESS][DOMAIN_NAME]"
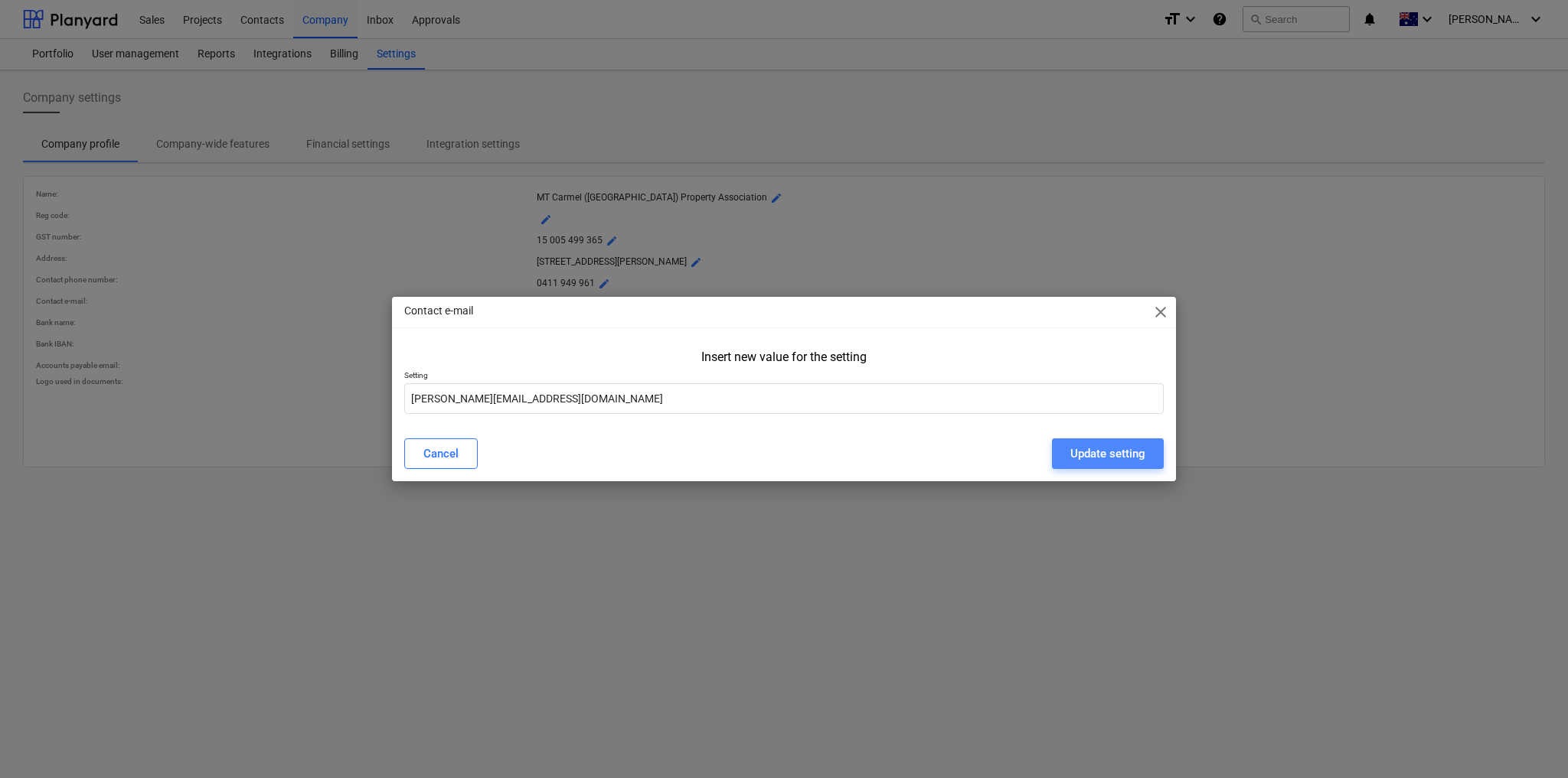
click at [1105, 459] on div "Update setting" at bounding box center [1108, 454] width 75 height 20
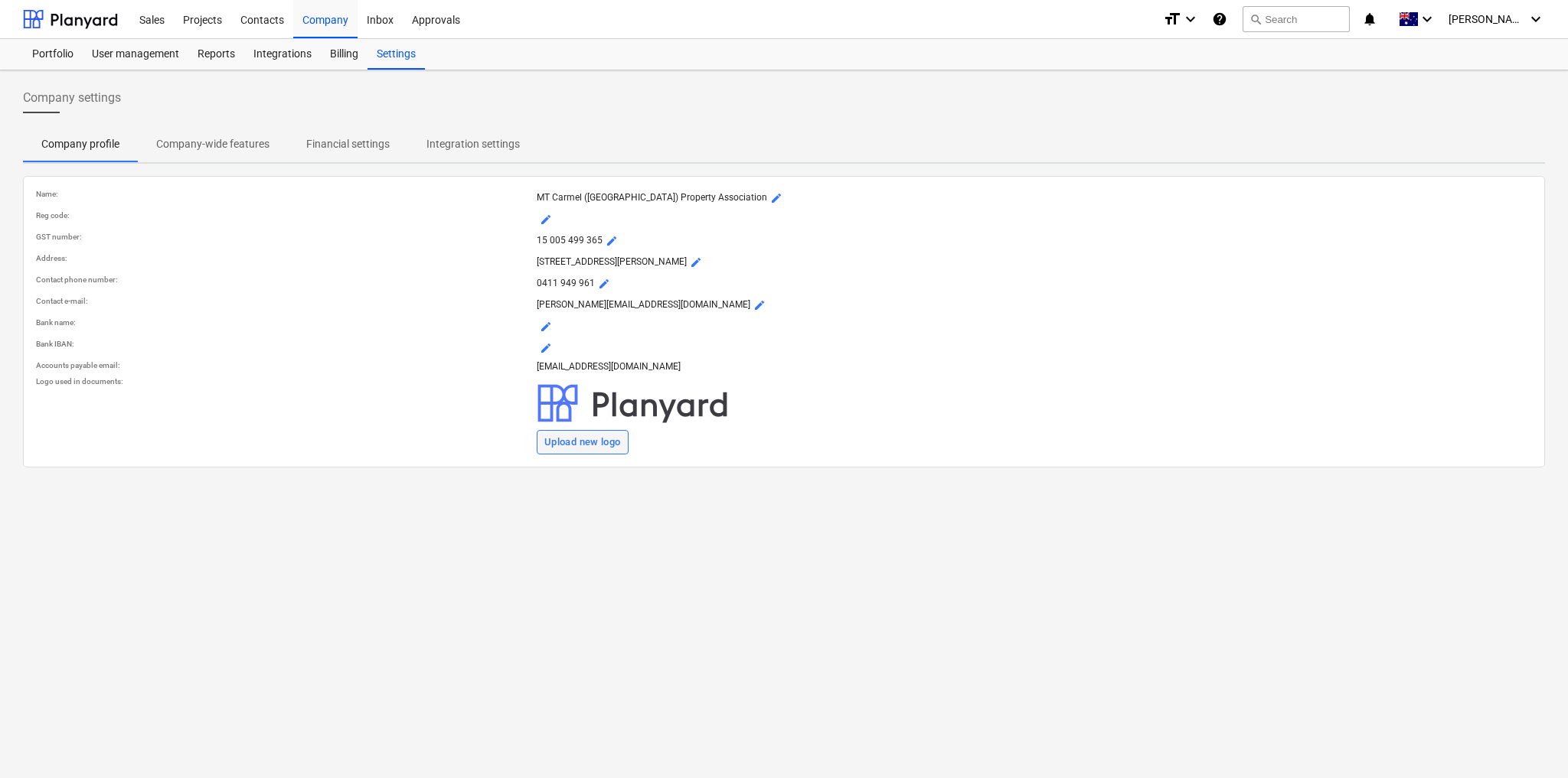
click at [580, 441] on div "Upload new logo" at bounding box center [582, 442] width 77 height 17
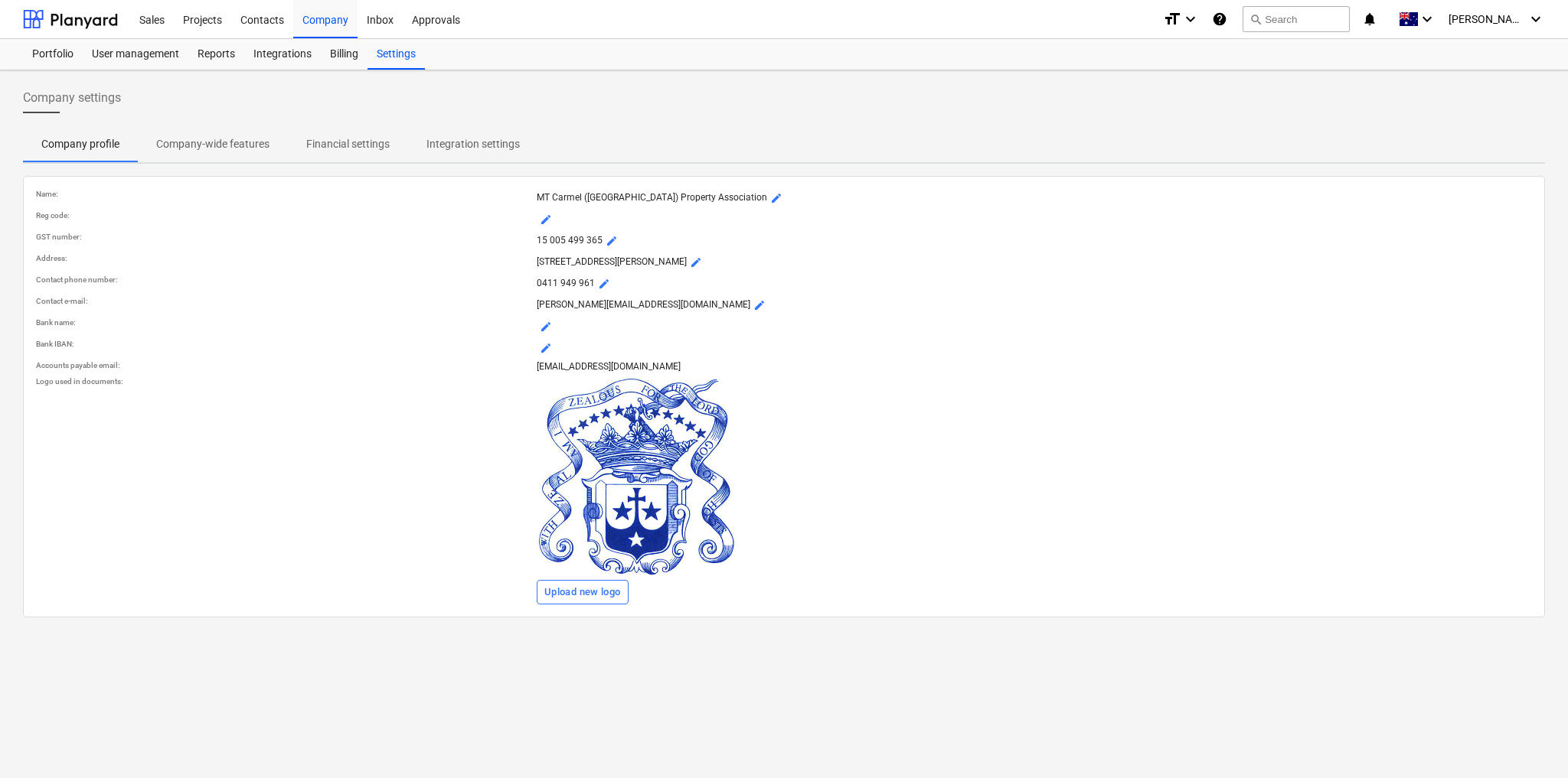
click at [256, 139] on p "Company-wide features" at bounding box center [213, 144] width 114 height 16
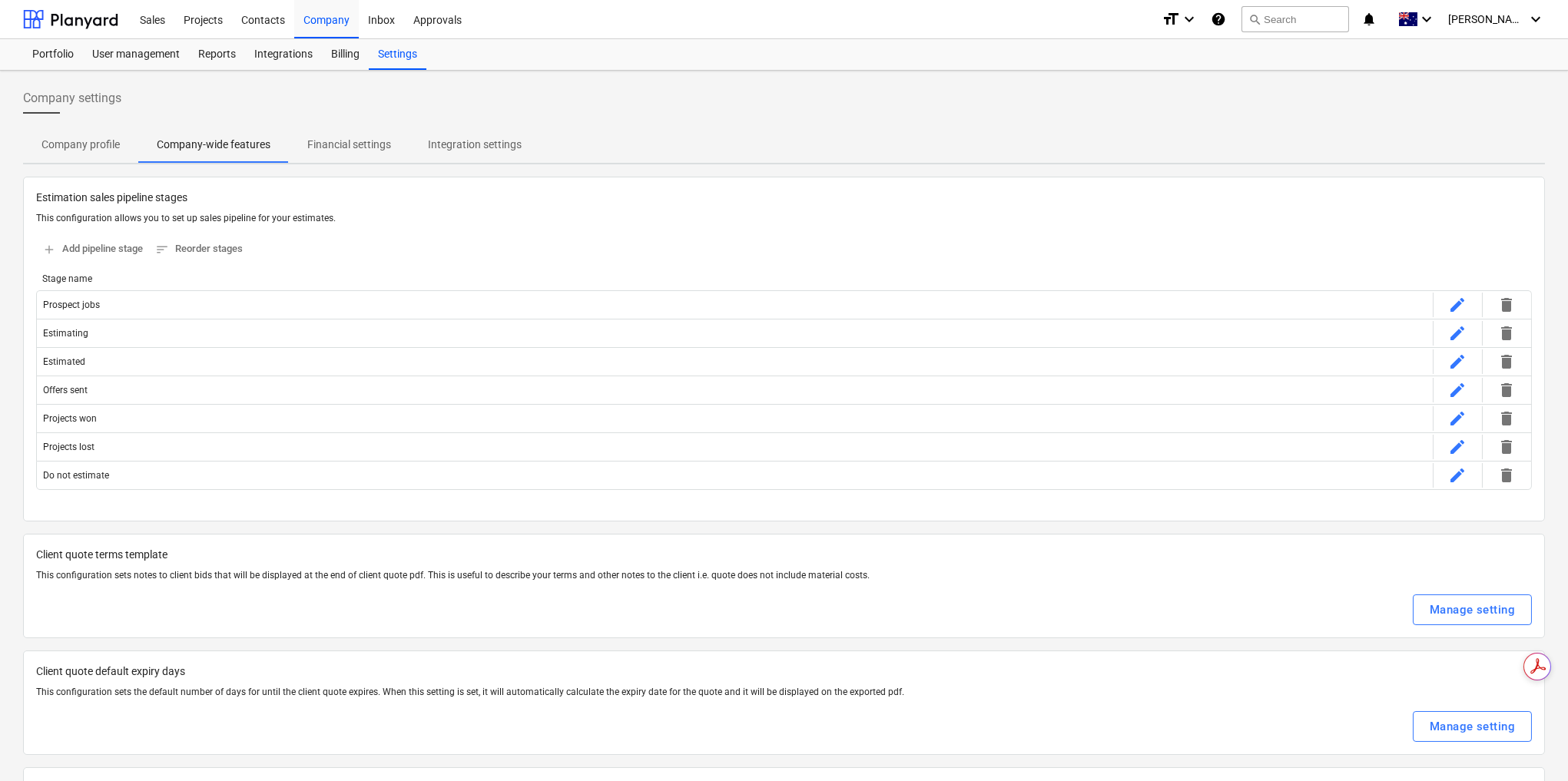
click at [369, 140] on p "Financial settings" at bounding box center [349, 145] width 83 height 16
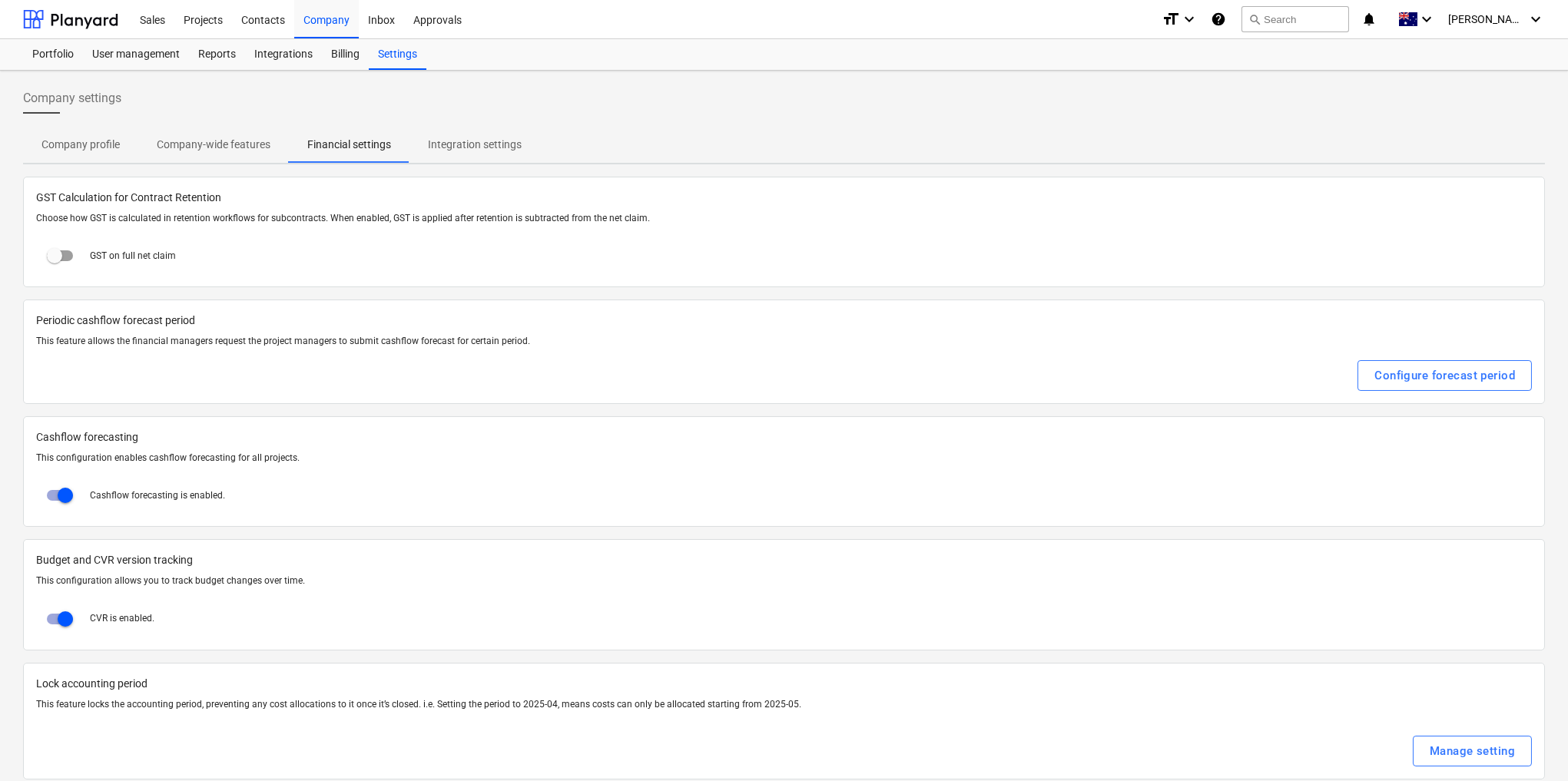
click at [201, 144] on p "Company-wide features" at bounding box center [214, 145] width 114 height 16
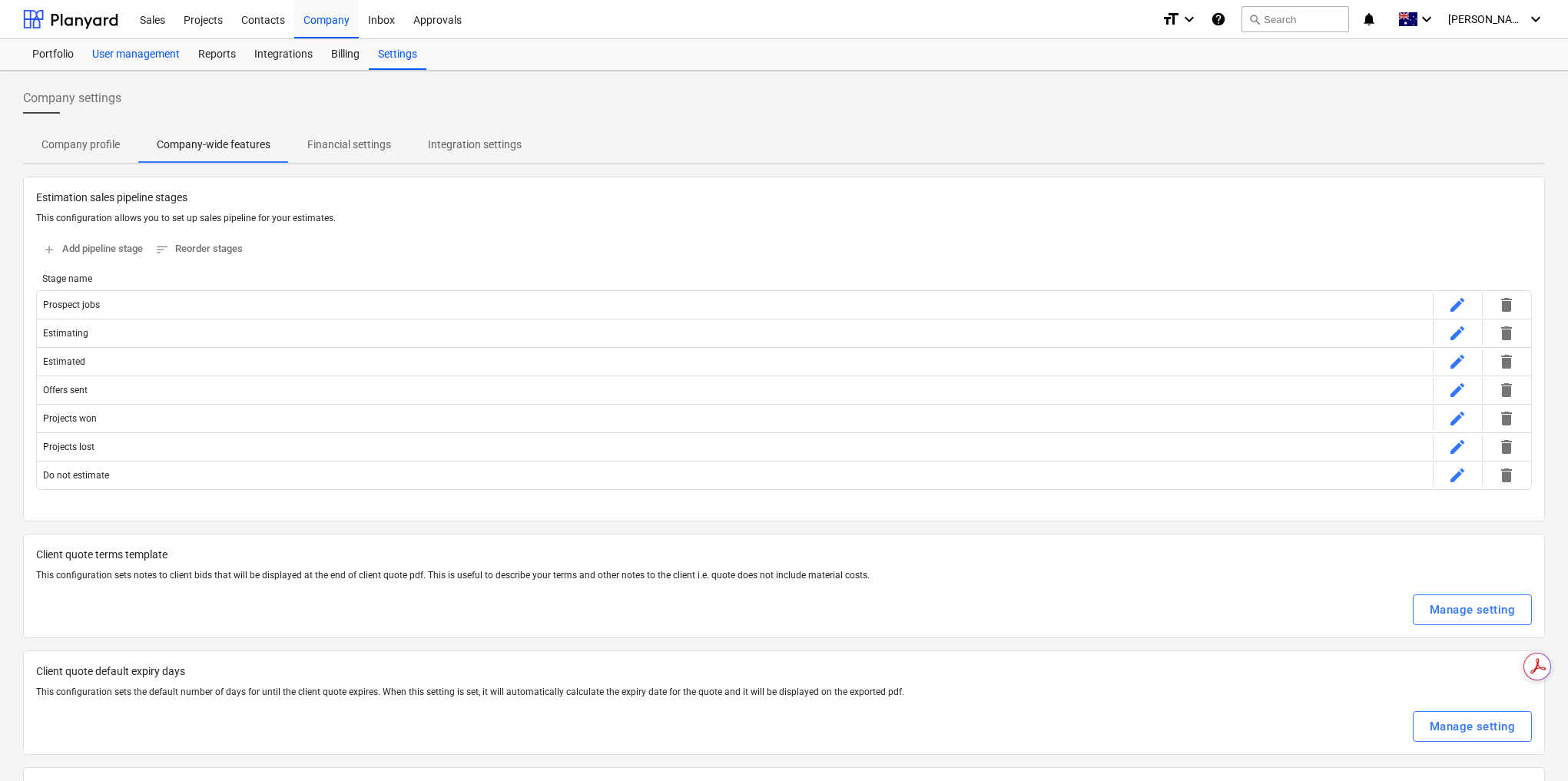
click at [151, 60] on div "User management" at bounding box center [136, 54] width 106 height 31
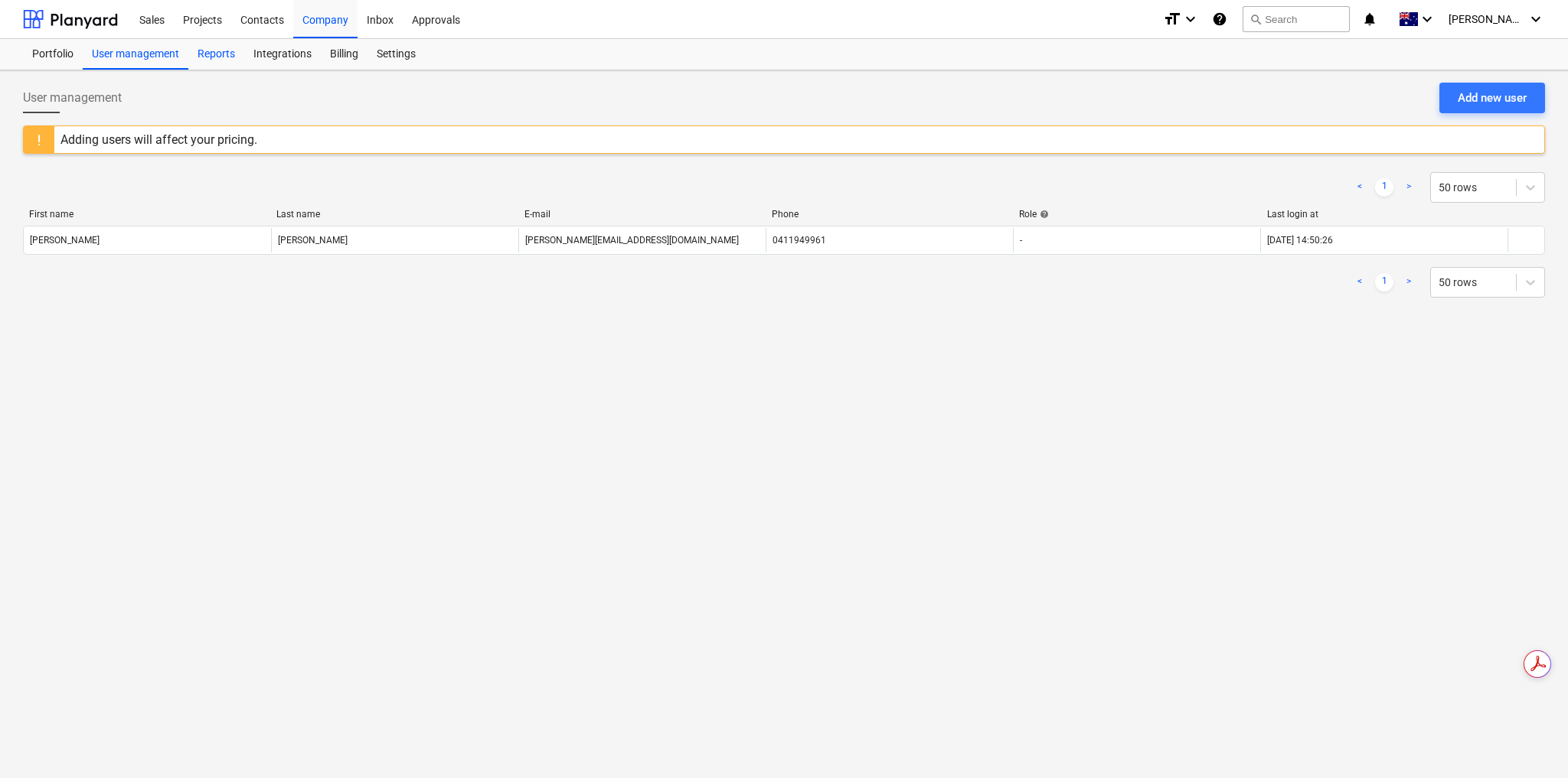
click at [213, 53] on div "Reports" at bounding box center [216, 54] width 56 height 31
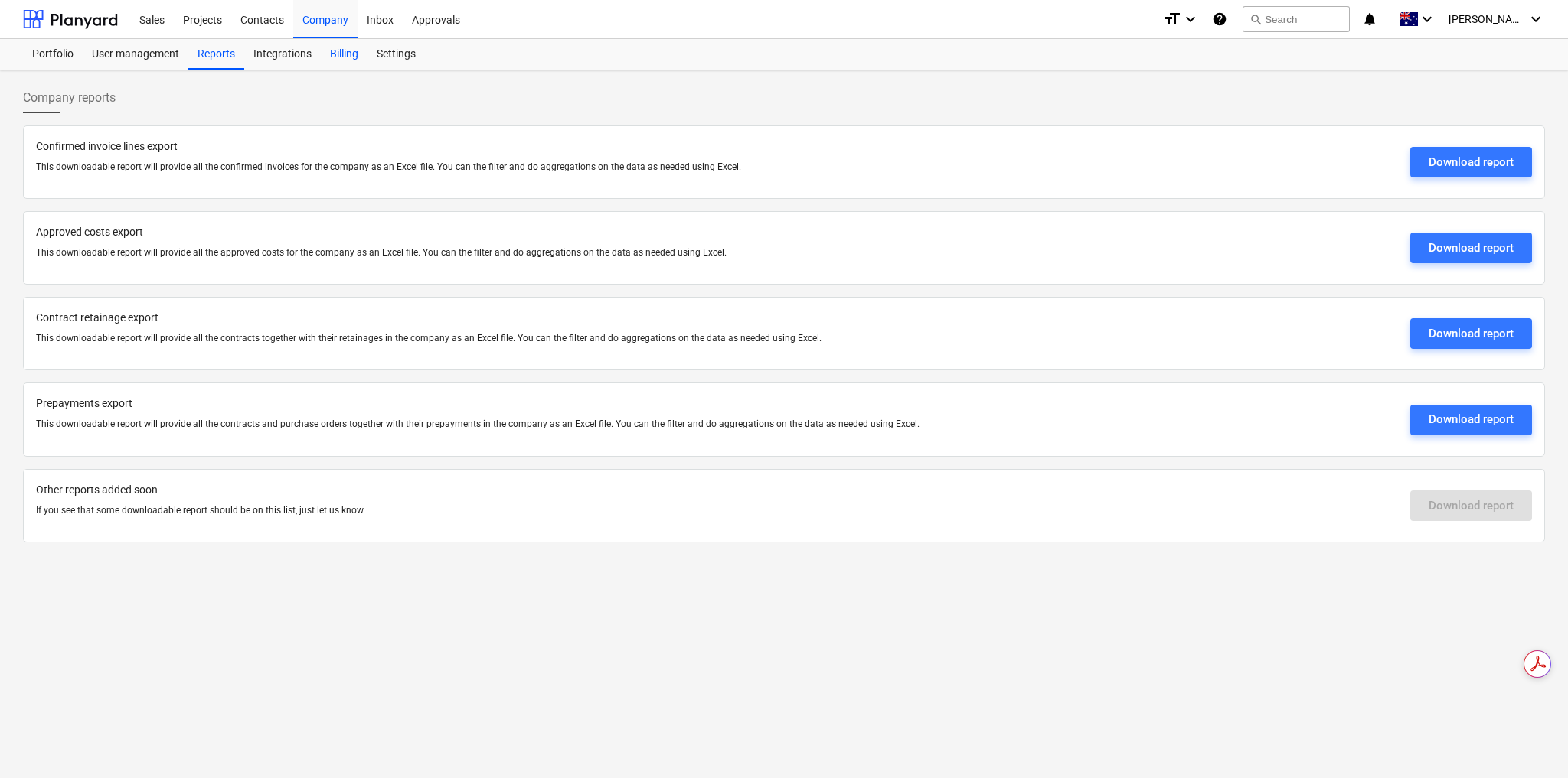
click at [335, 53] on div "Billing" at bounding box center [344, 54] width 46 height 31
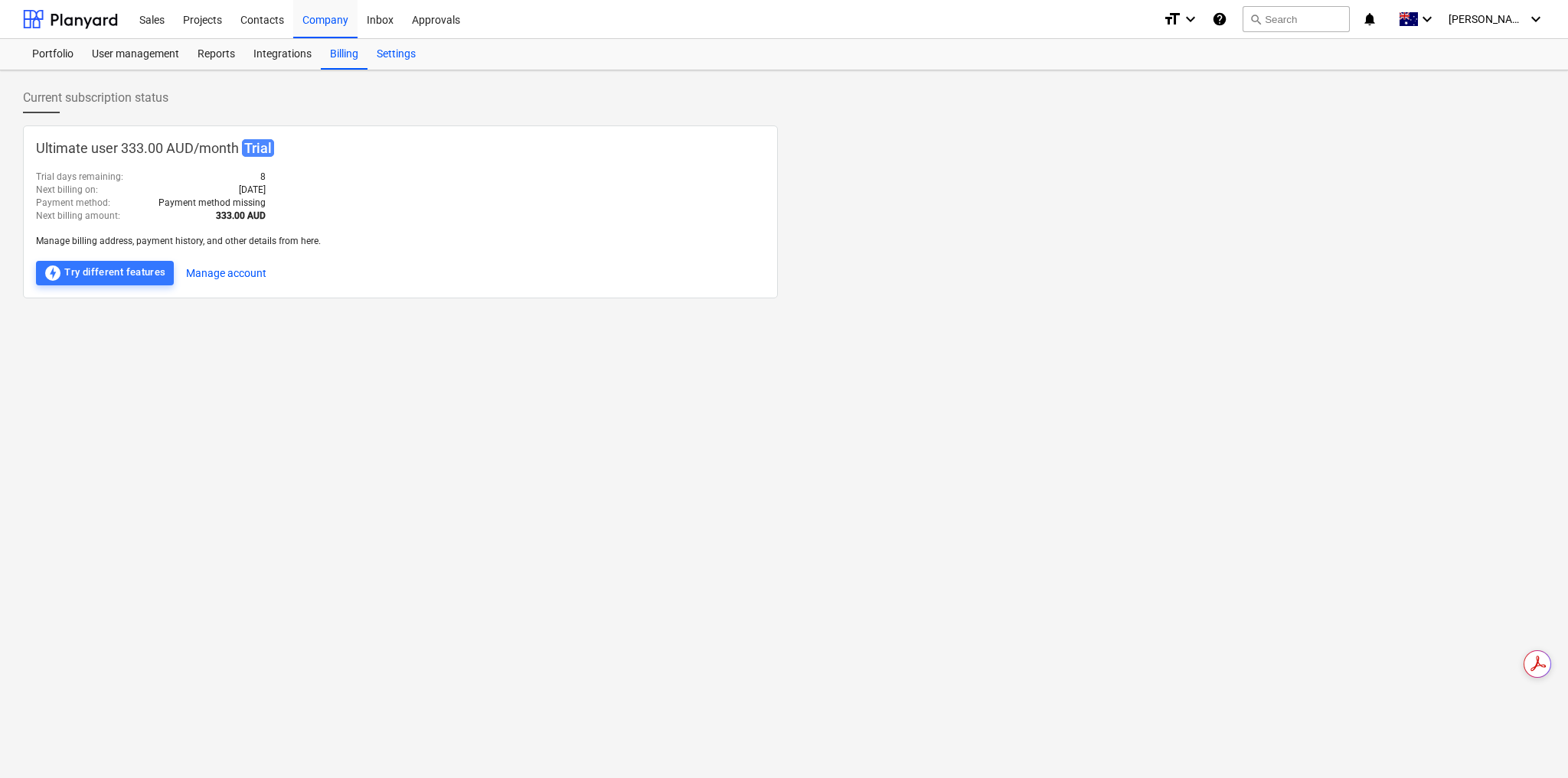
click at [380, 52] on div "Settings" at bounding box center [396, 54] width 58 height 31
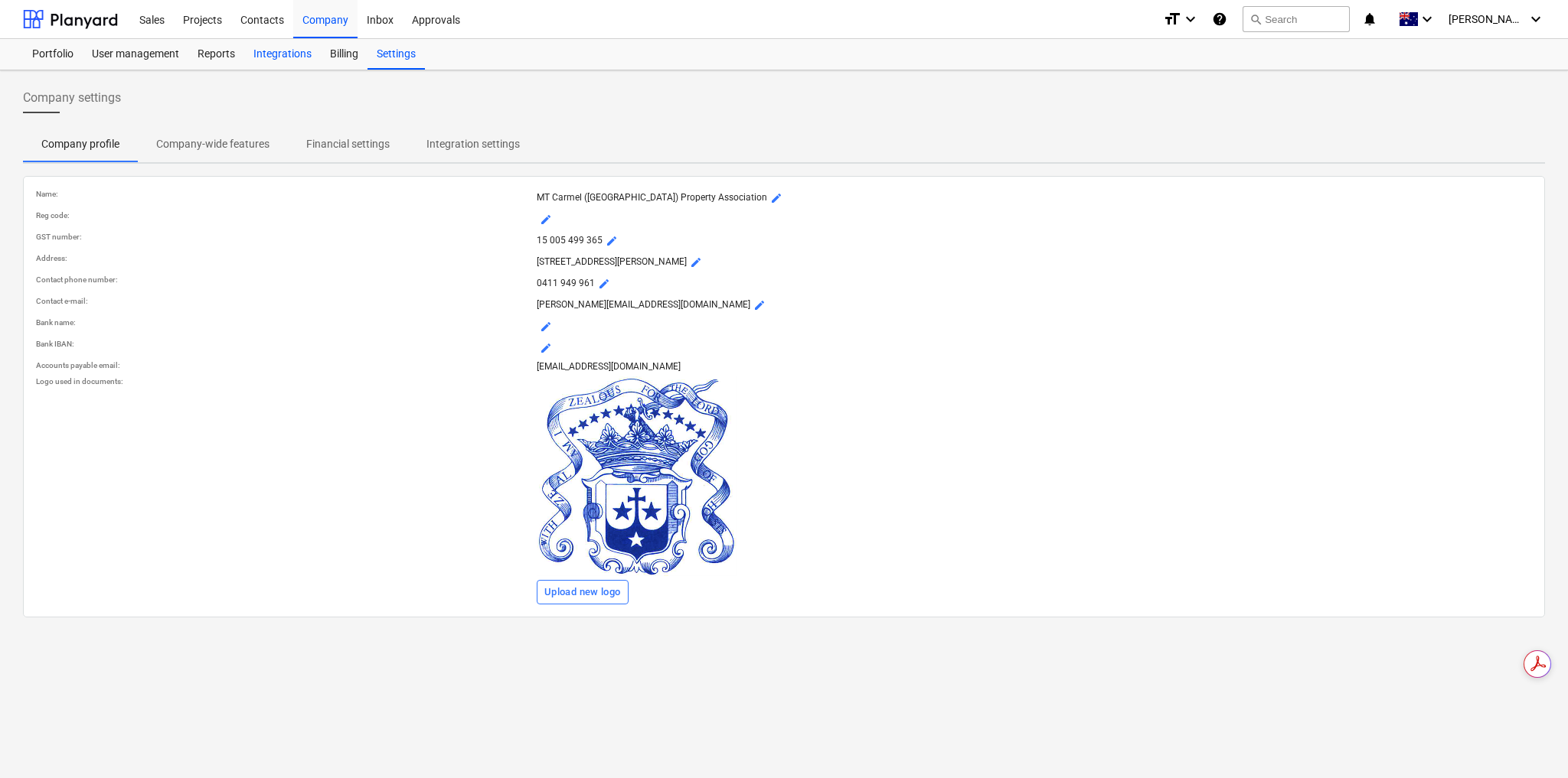
click at [287, 55] on div "Integrations" at bounding box center [282, 54] width 77 height 31
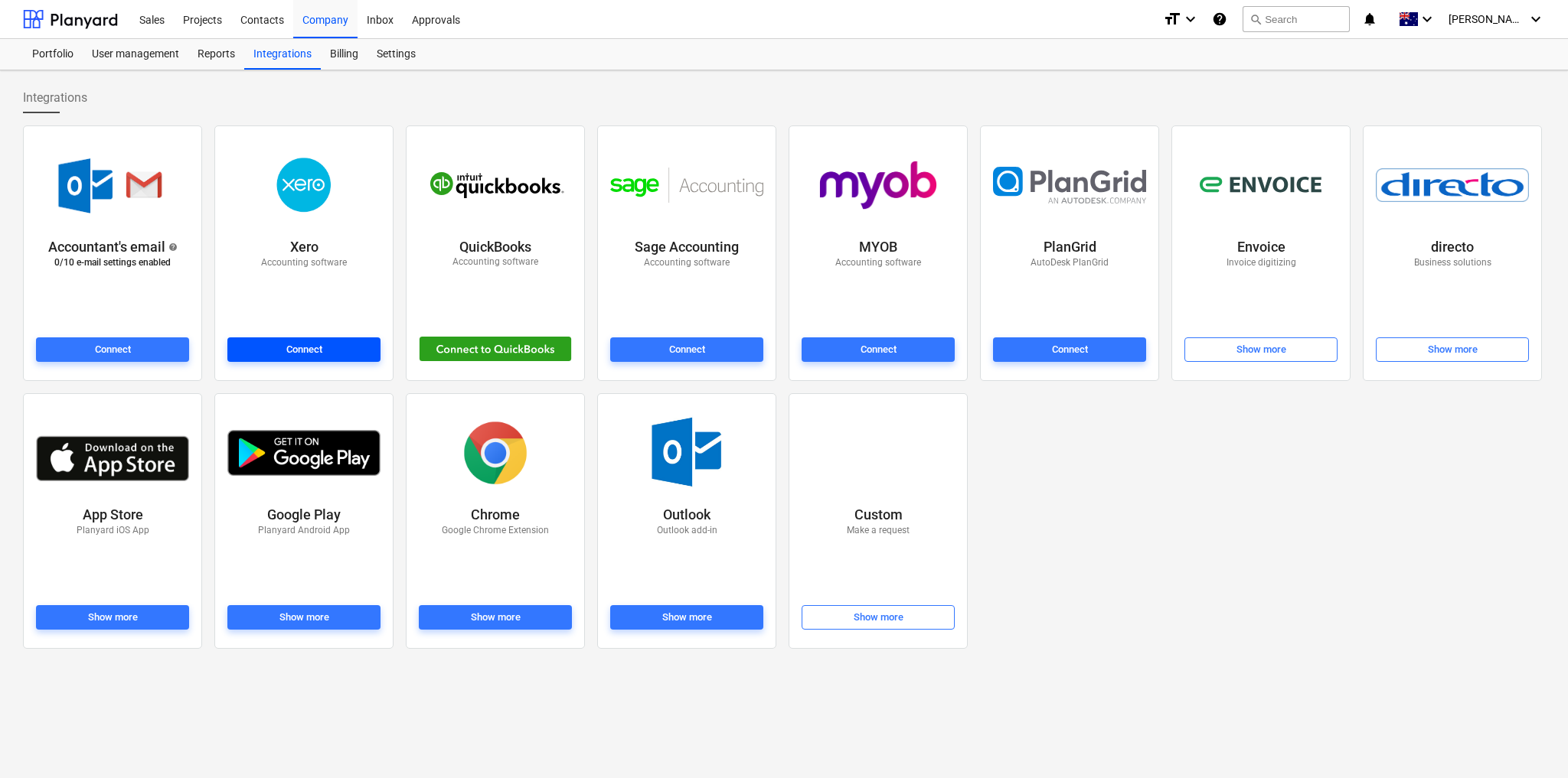
click at [314, 352] on div "Connect" at bounding box center [303, 350] width 36 height 17
click at [375, 51] on div "Settings" at bounding box center [396, 54] width 58 height 31
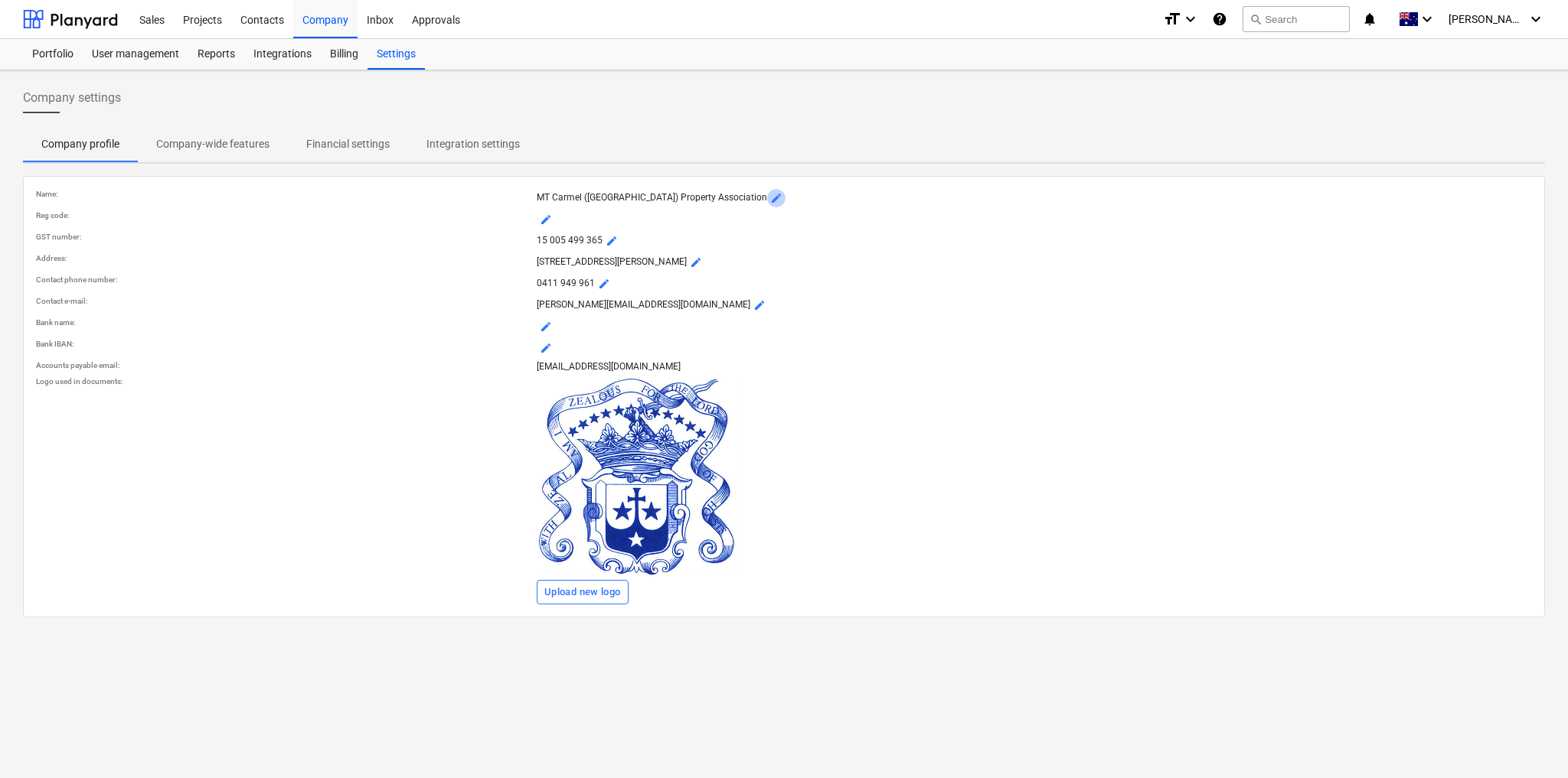
click at [770, 195] on span "mode_edit" at bounding box center [777, 198] width 12 height 12
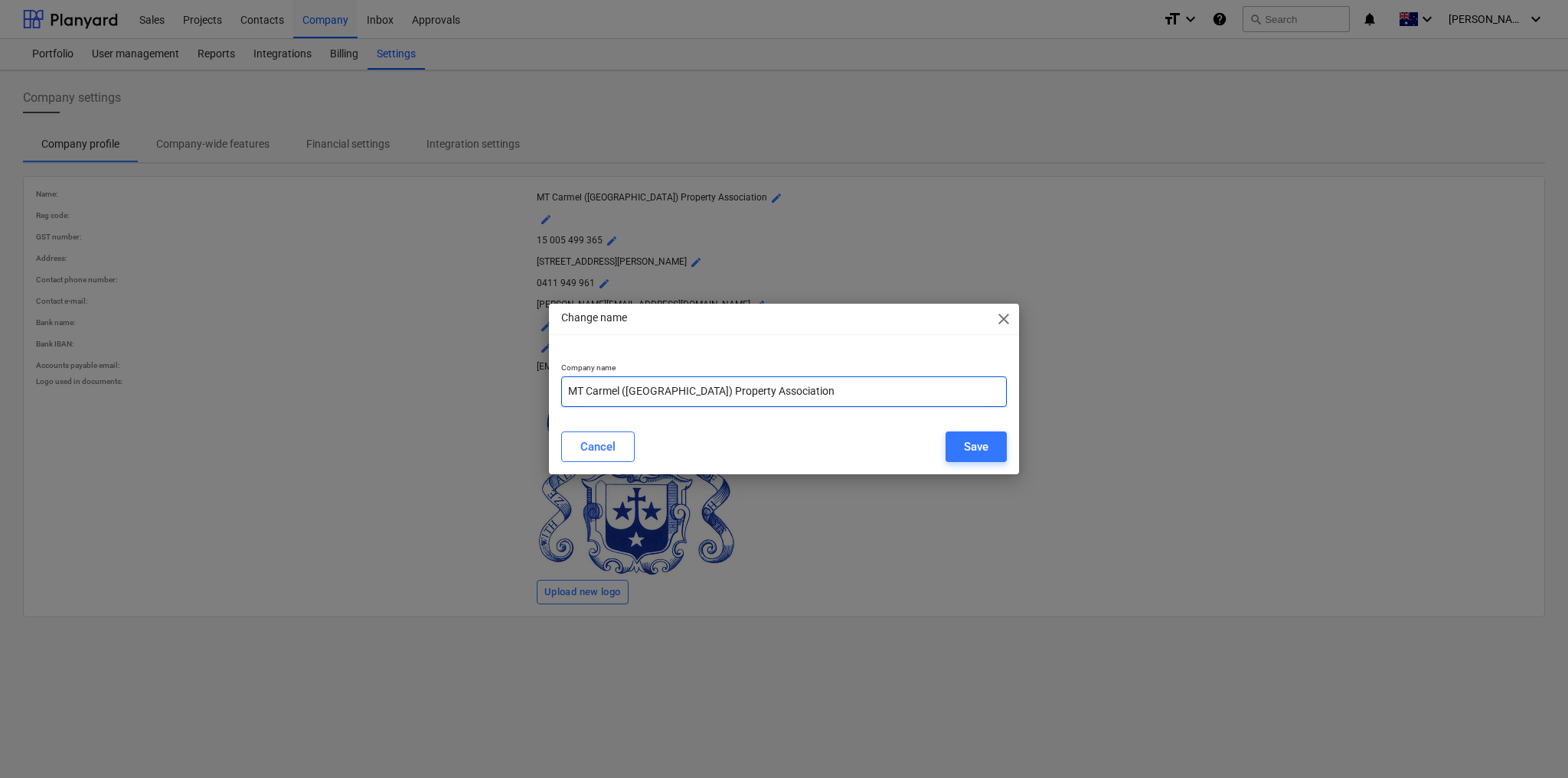
click at [582, 388] on input "MT Carmel ([GEOGRAPHIC_DATA]) Property Association" at bounding box center [784, 392] width 445 height 31
type input "Mt Carmel (Kew) Property Association"
click at [985, 446] on div "Save" at bounding box center [976, 447] width 24 height 20
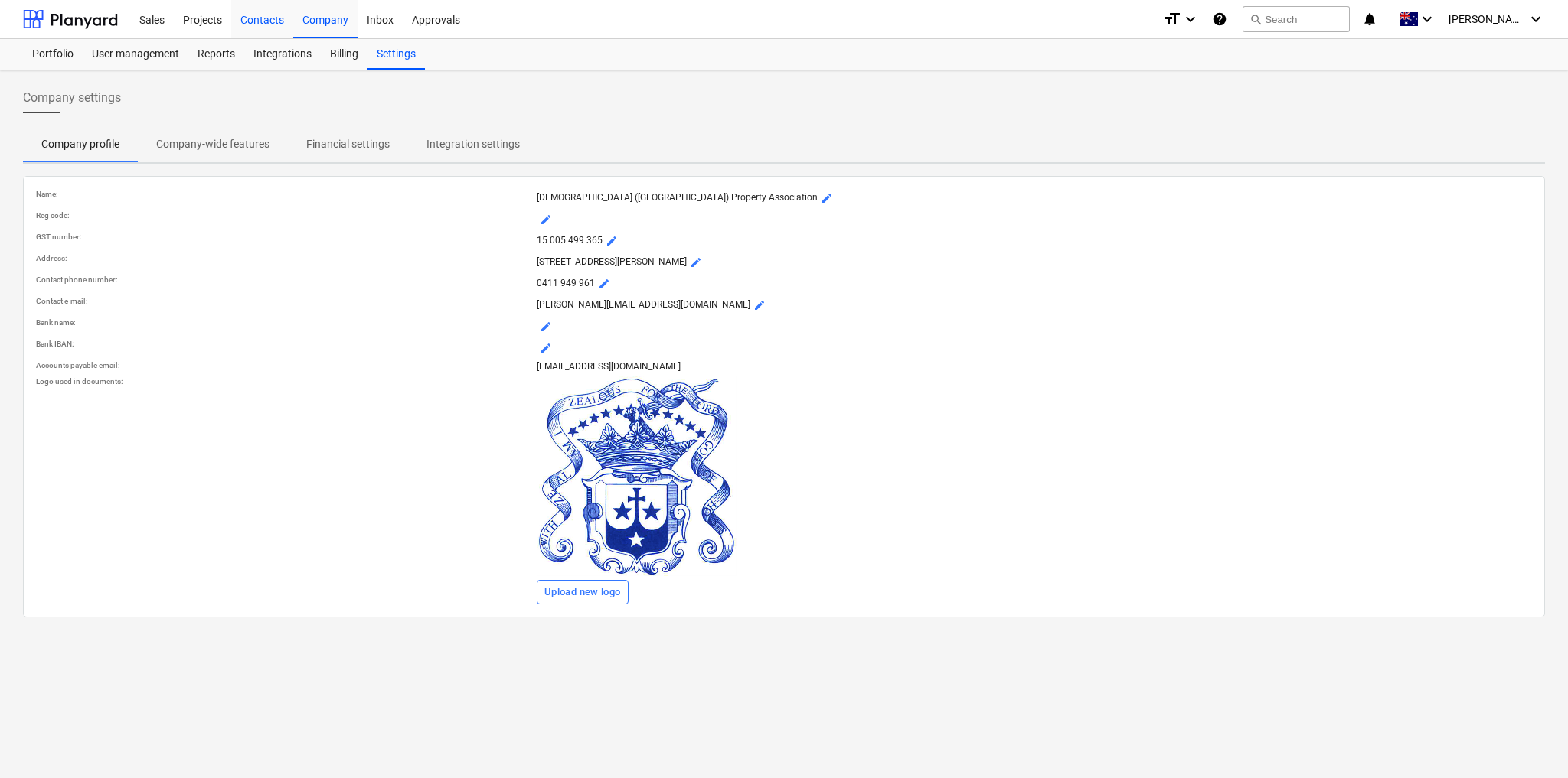
click at [253, 18] on div "Contacts" at bounding box center [261, 18] width 62 height 39
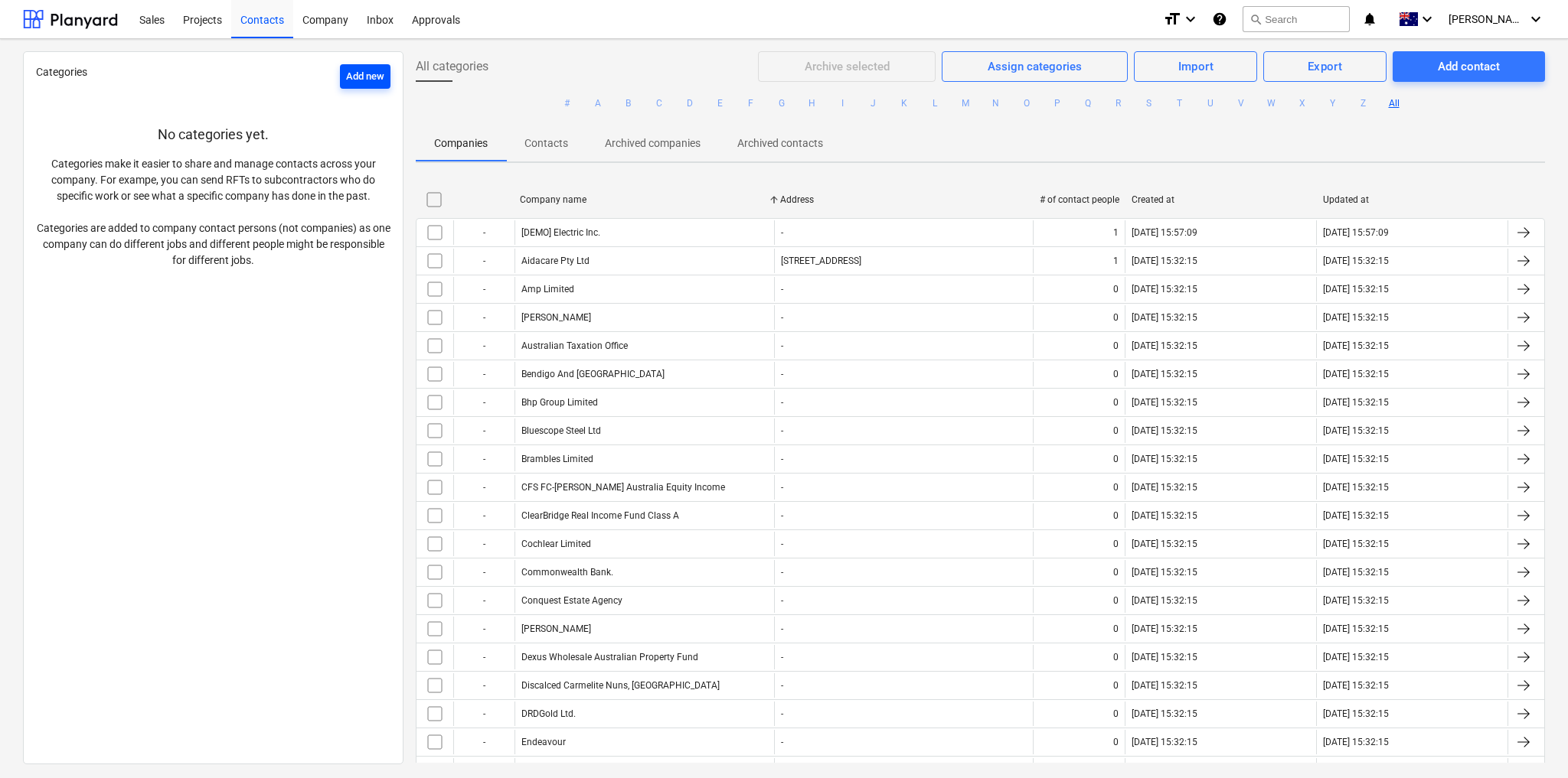
click at [350, 73] on div "Add new" at bounding box center [366, 77] width 38 height 17
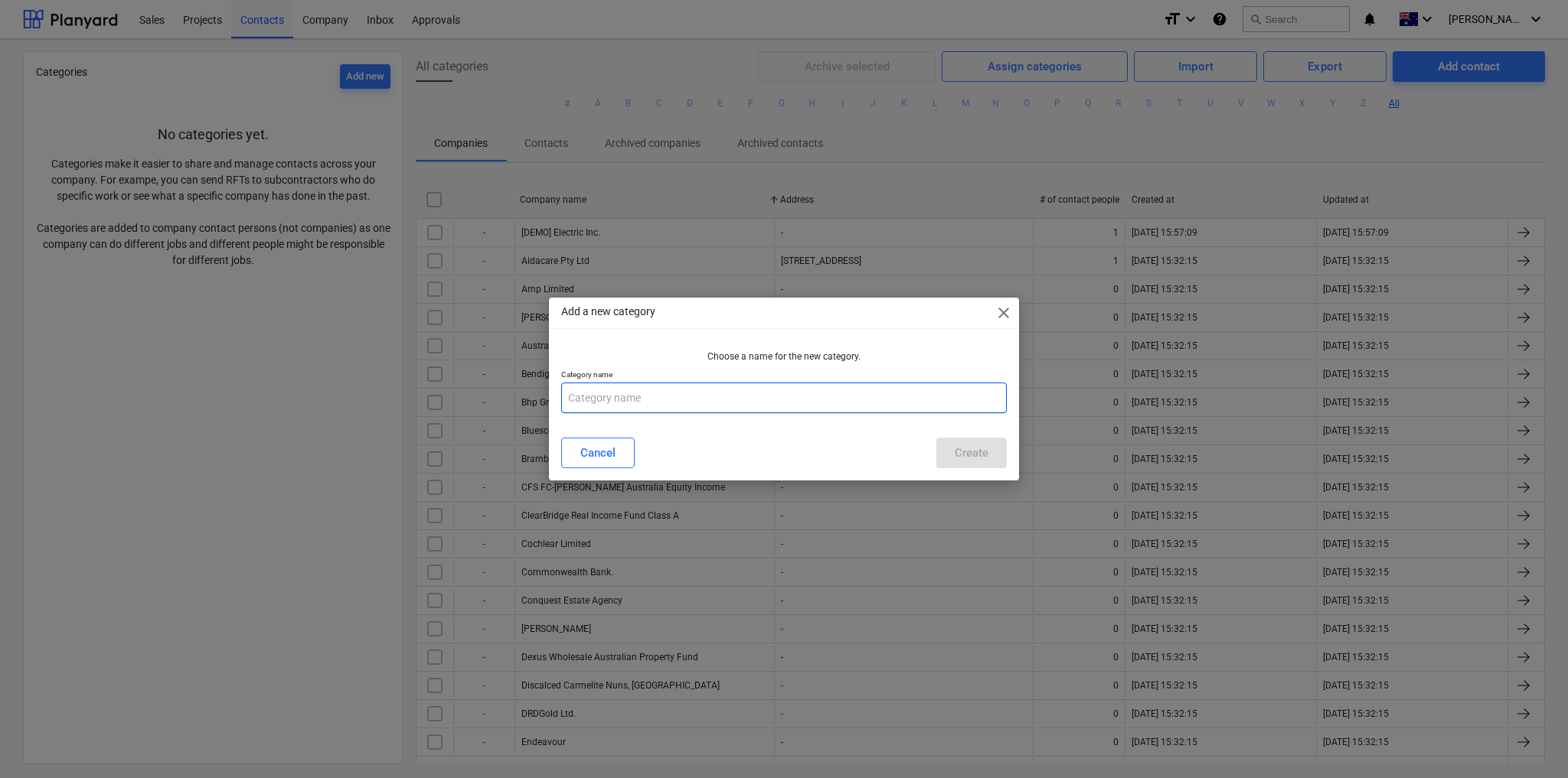
click at [686, 399] on input "text" at bounding box center [784, 398] width 445 height 31
type input "Heating and Cooling"
click at [964, 457] on div "Create" at bounding box center [972, 453] width 34 height 20
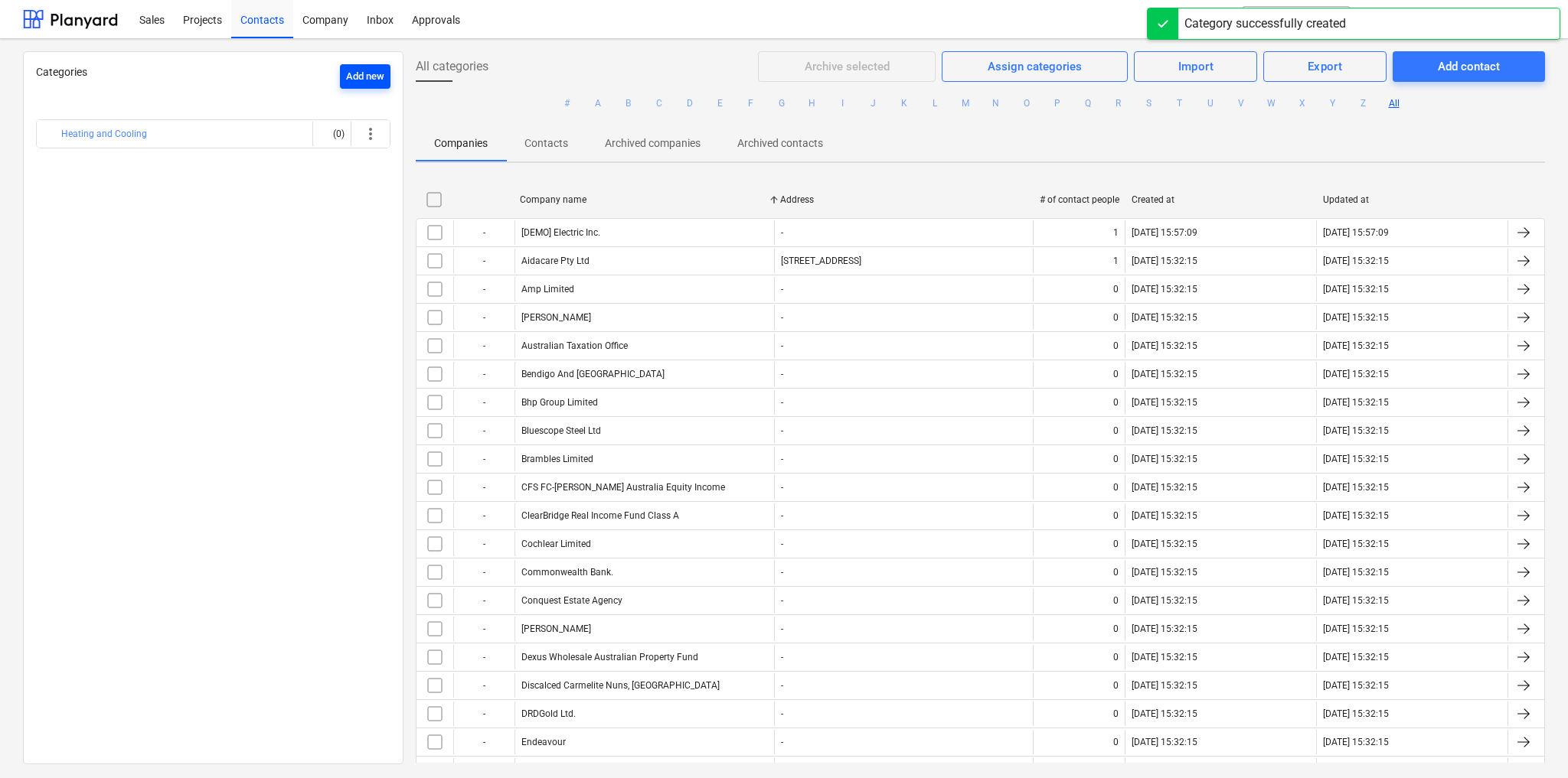
click at [370, 77] on div "Add new" at bounding box center [366, 77] width 38 height 17
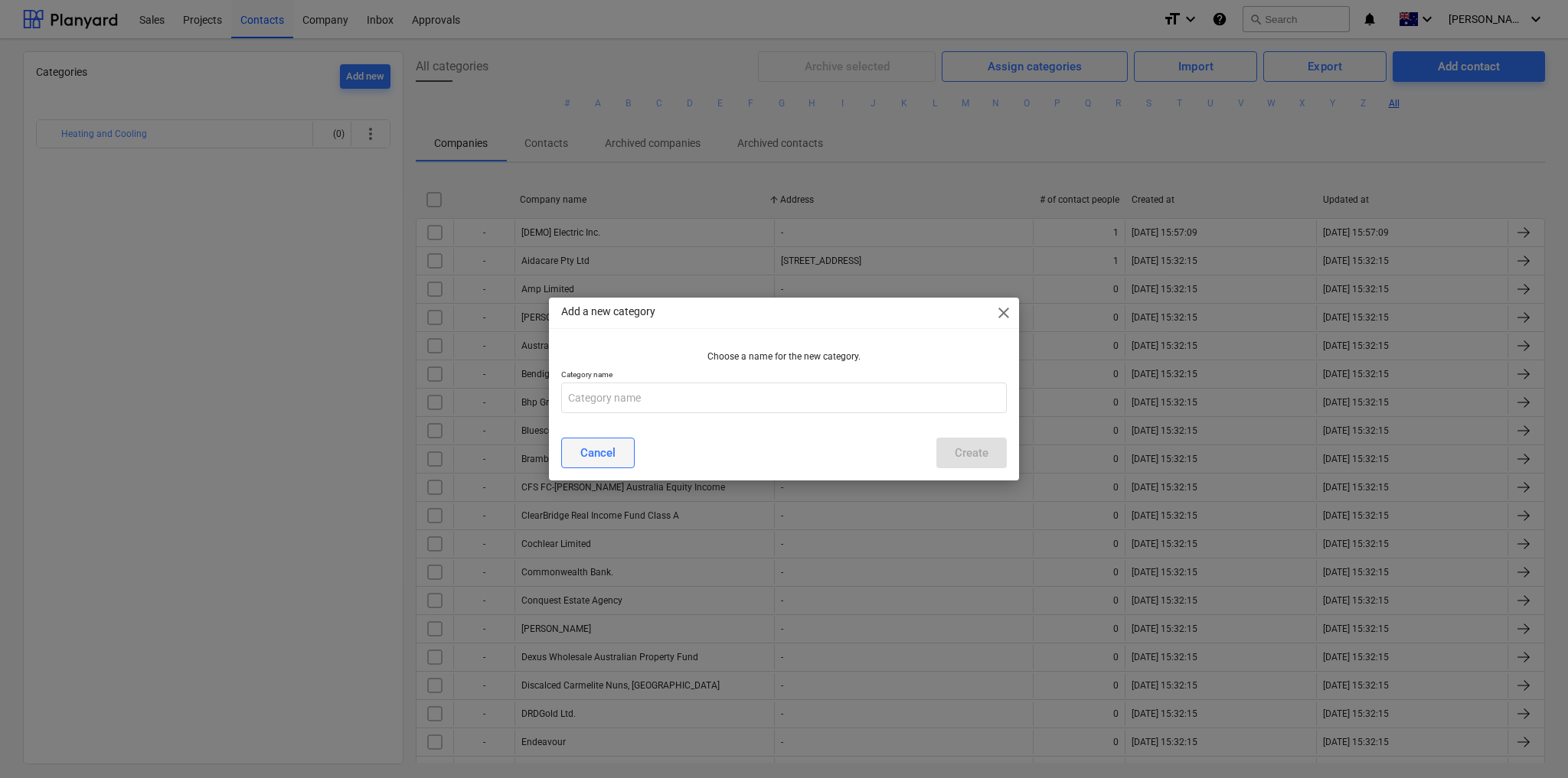
click at [578, 450] on button "Cancel" at bounding box center [598, 453] width 73 height 31
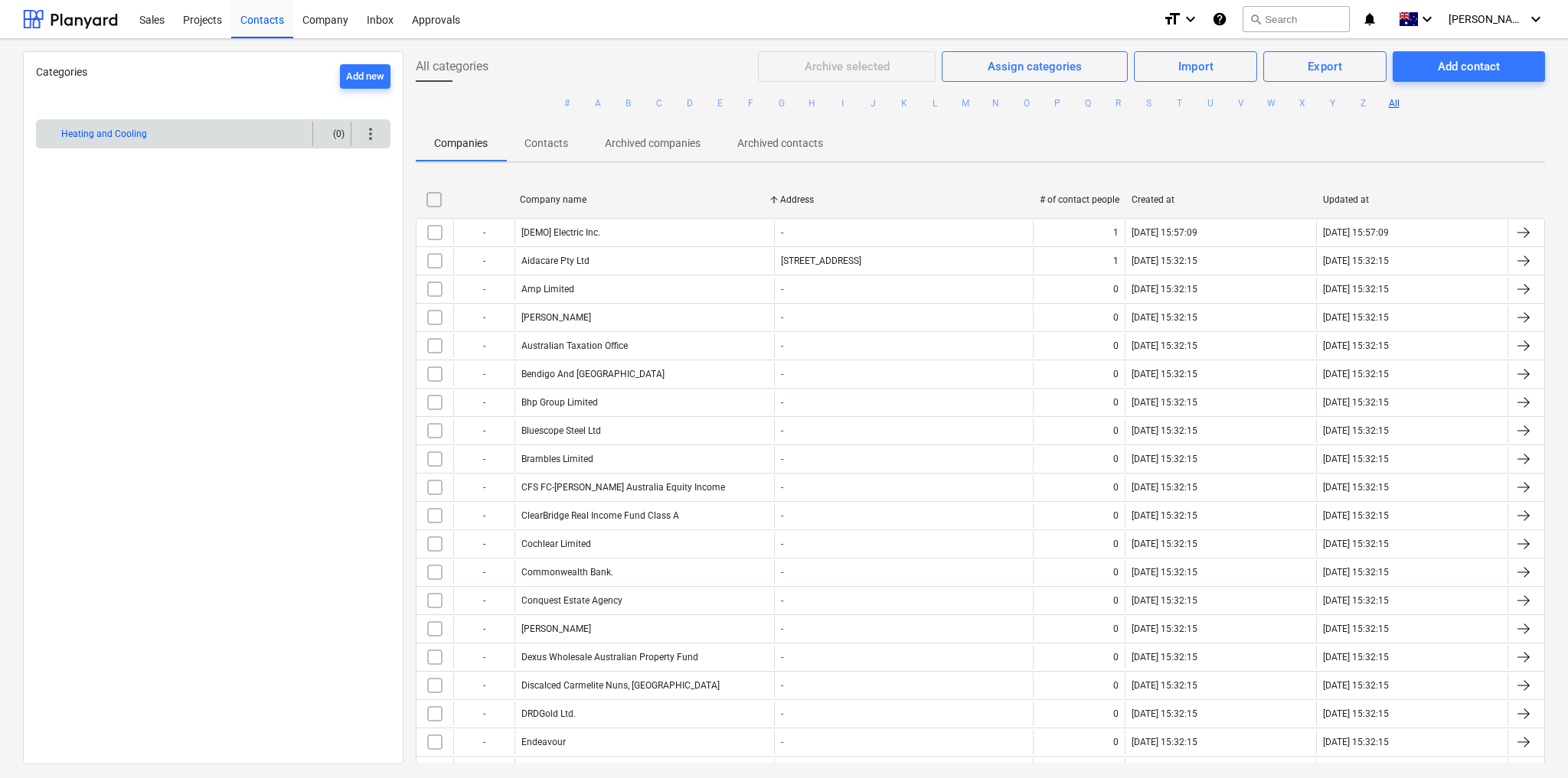
click at [99, 129] on button "Heating and Cooling" at bounding box center [104, 134] width 86 height 18
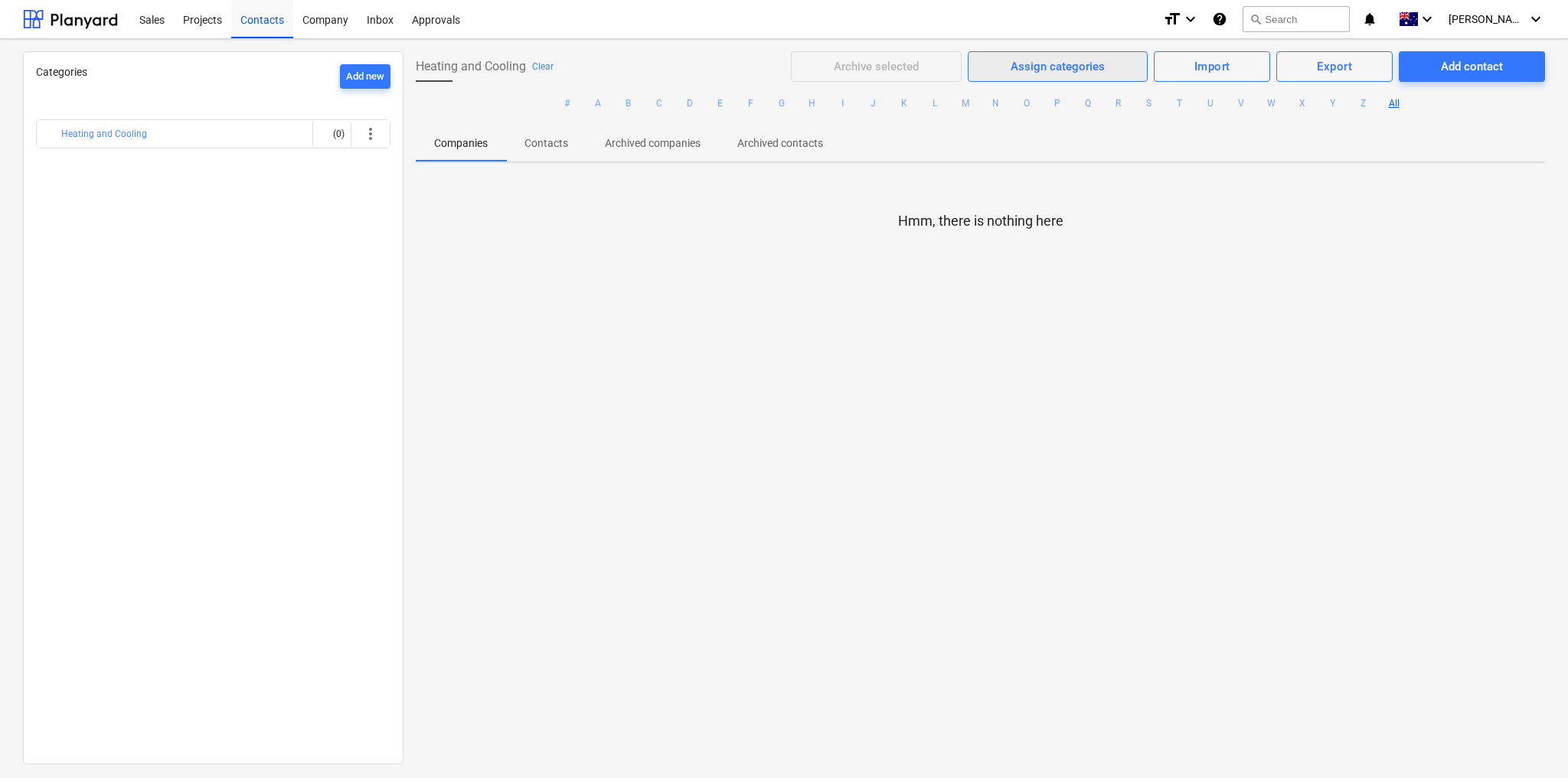
click at [1056, 69] on div "Assign categories" at bounding box center [1057, 66] width 94 height 20
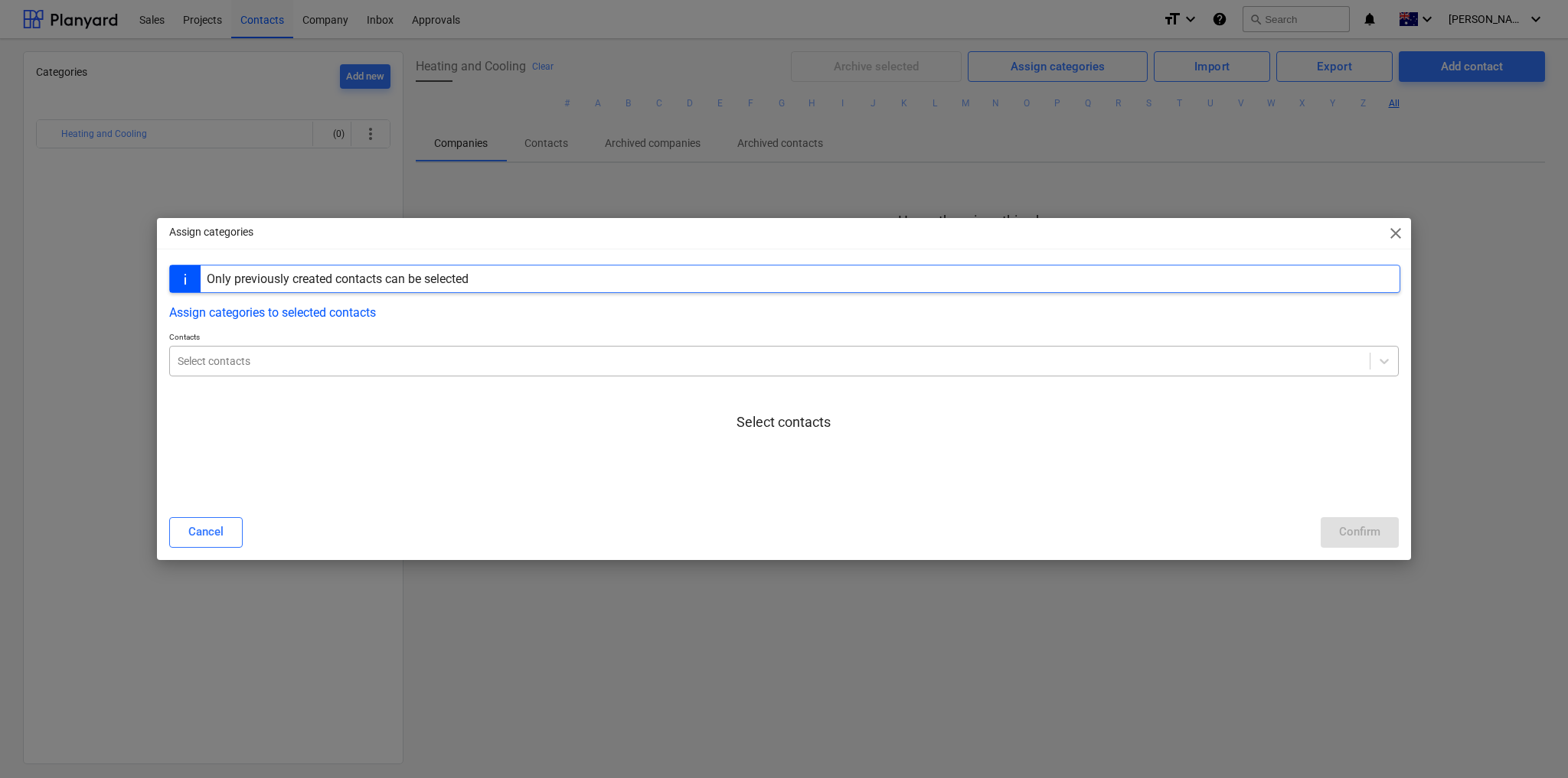
click at [602, 368] on div at bounding box center [770, 361] width 1184 height 16
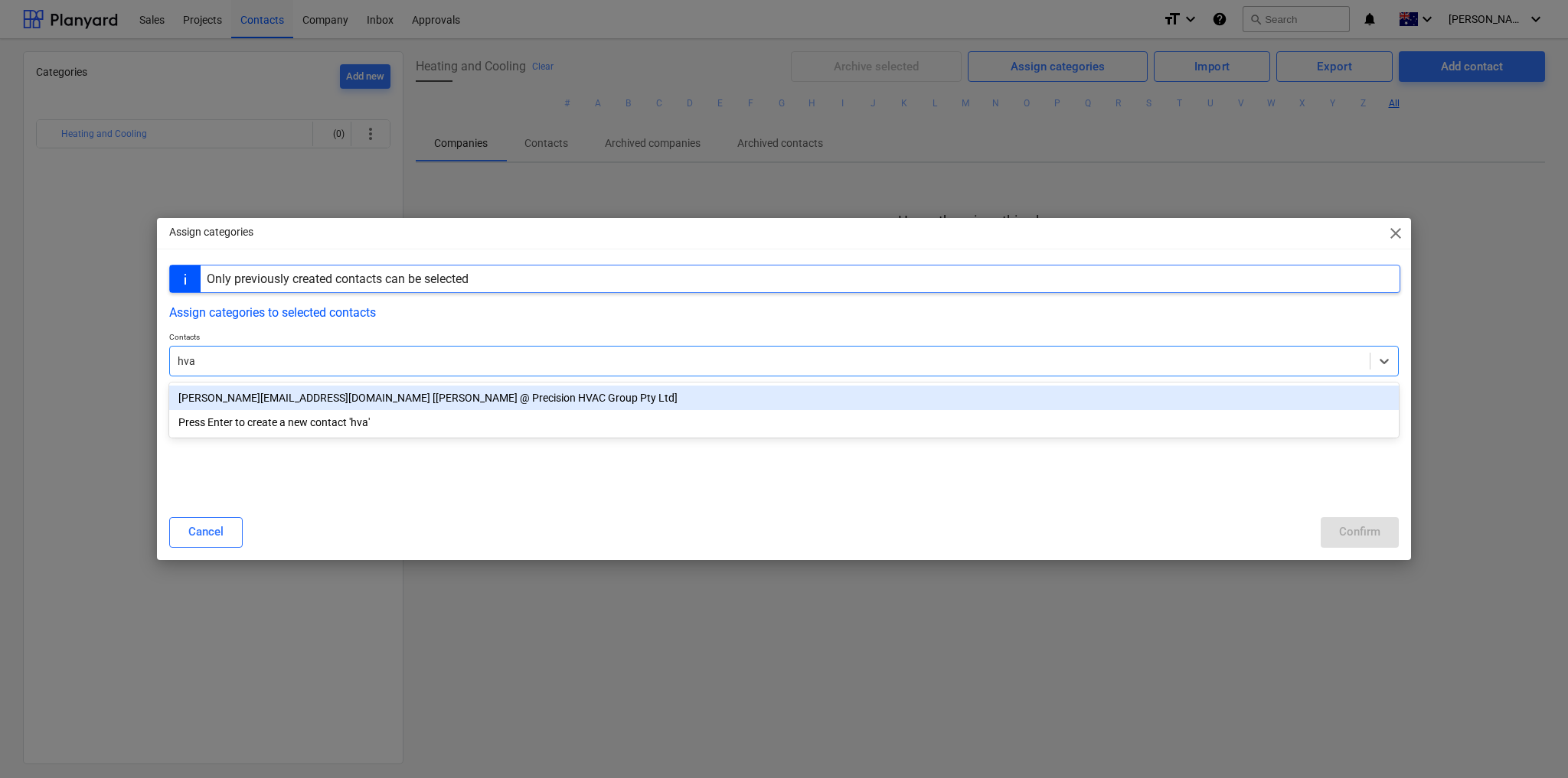
type input "hvac"
click at [577, 402] on div "sam@hvacexperts.com.au [Sam Umali @ Precision HVAC Group Pty Ltd]" at bounding box center [784, 398] width 1230 height 24
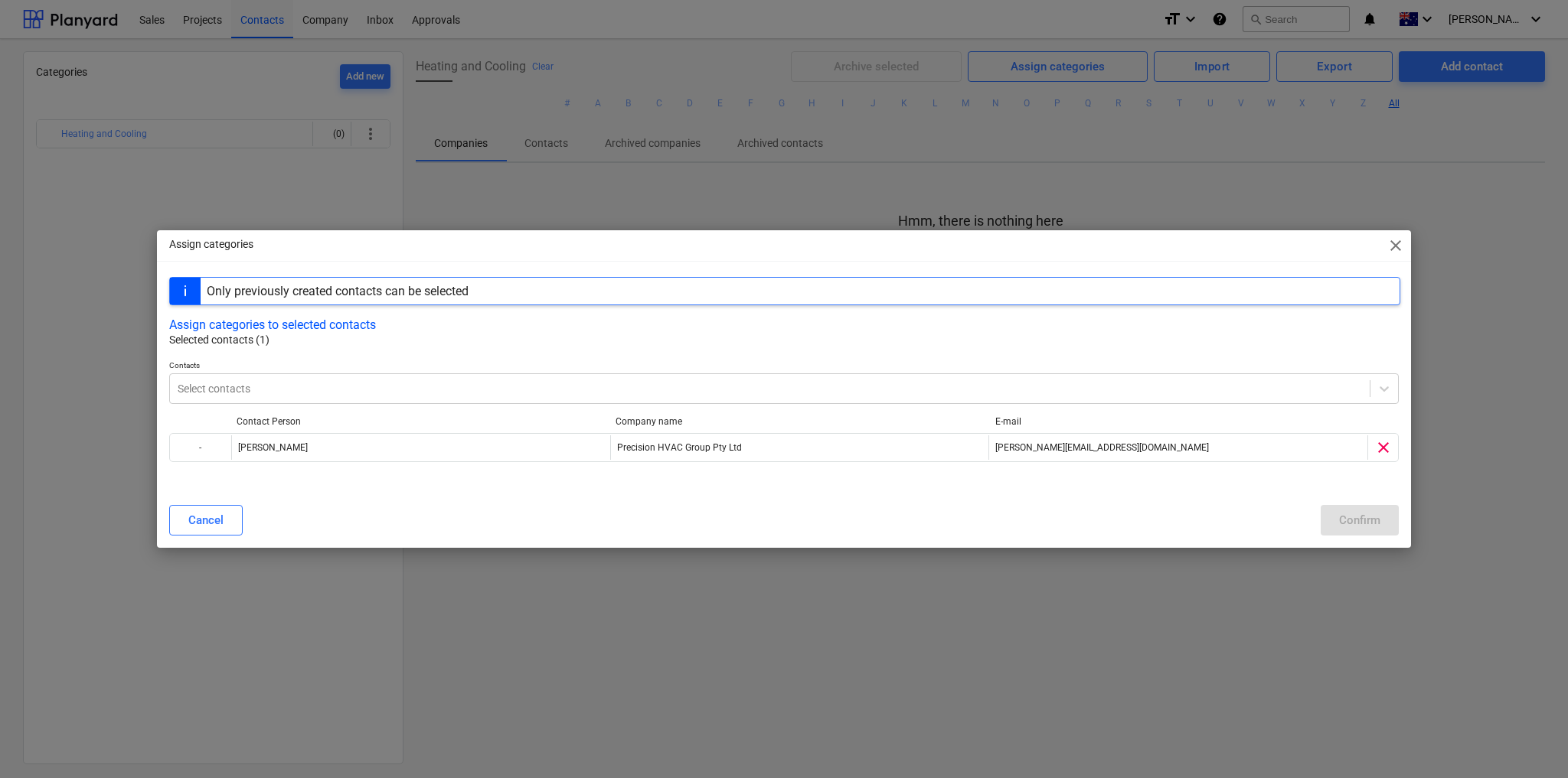
click at [1060, 320] on div "Assign categories to selected contacts" at bounding box center [784, 324] width 1230 height 15
click at [347, 329] on button "Assign categories to selected contacts" at bounding box center [272, 324] width 206 height 15
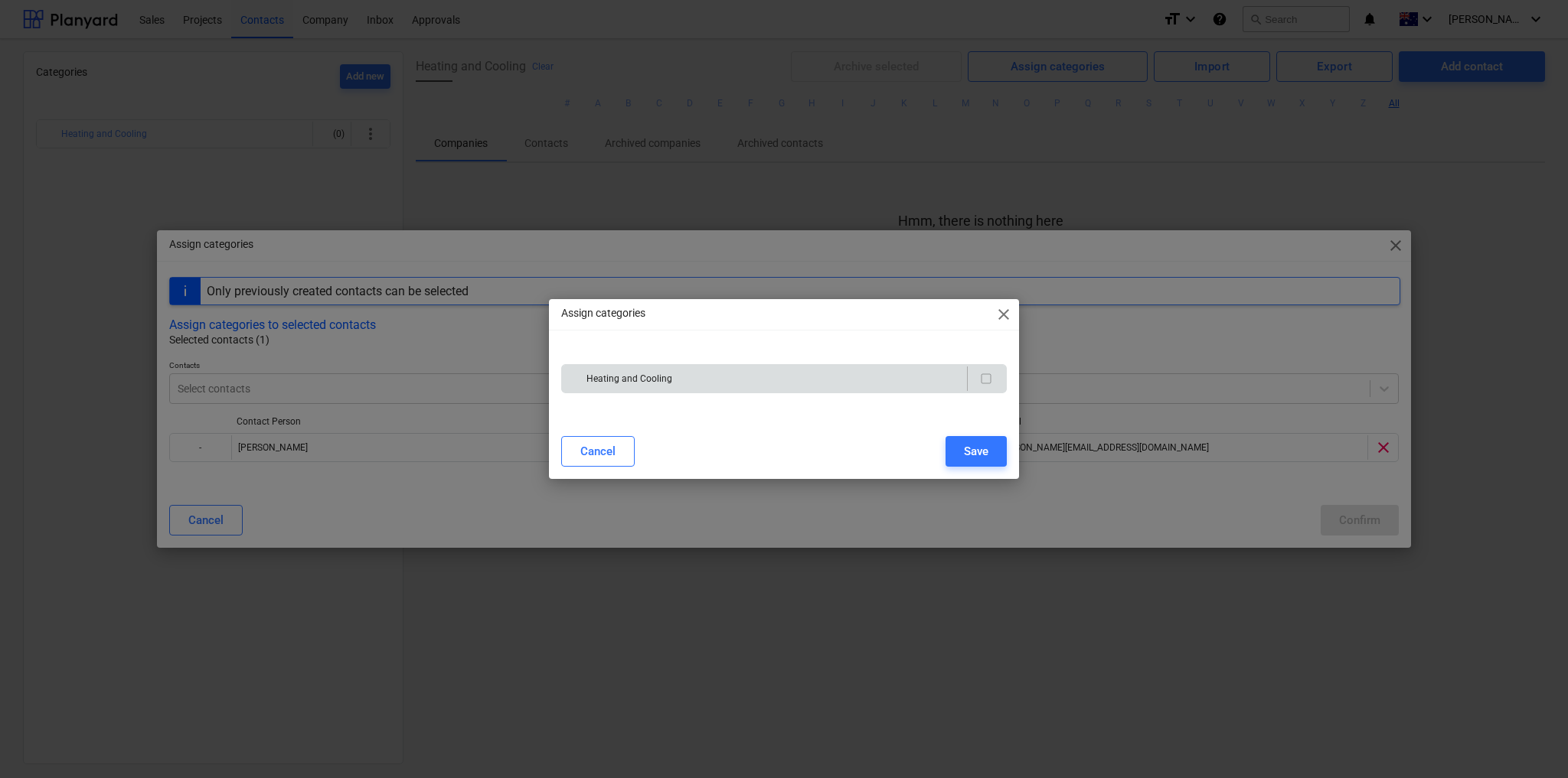
click at [985, 378] on input "checkbox" at bounding box center [986, 379] width 18 height 18
checkbox input "true"
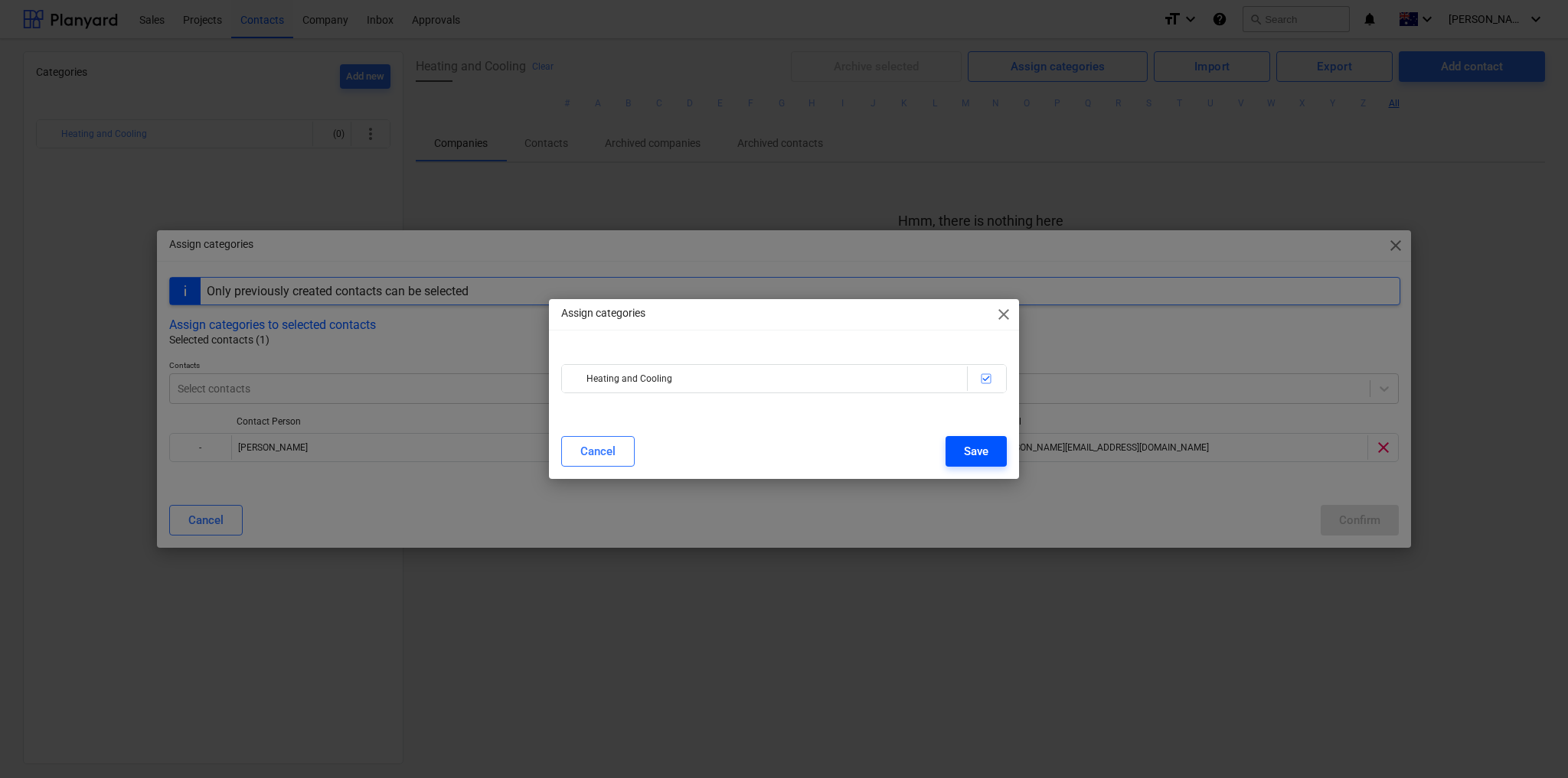
click at [993, 454] on button "Save" at bounding box center [976, 451] width 61 height 31
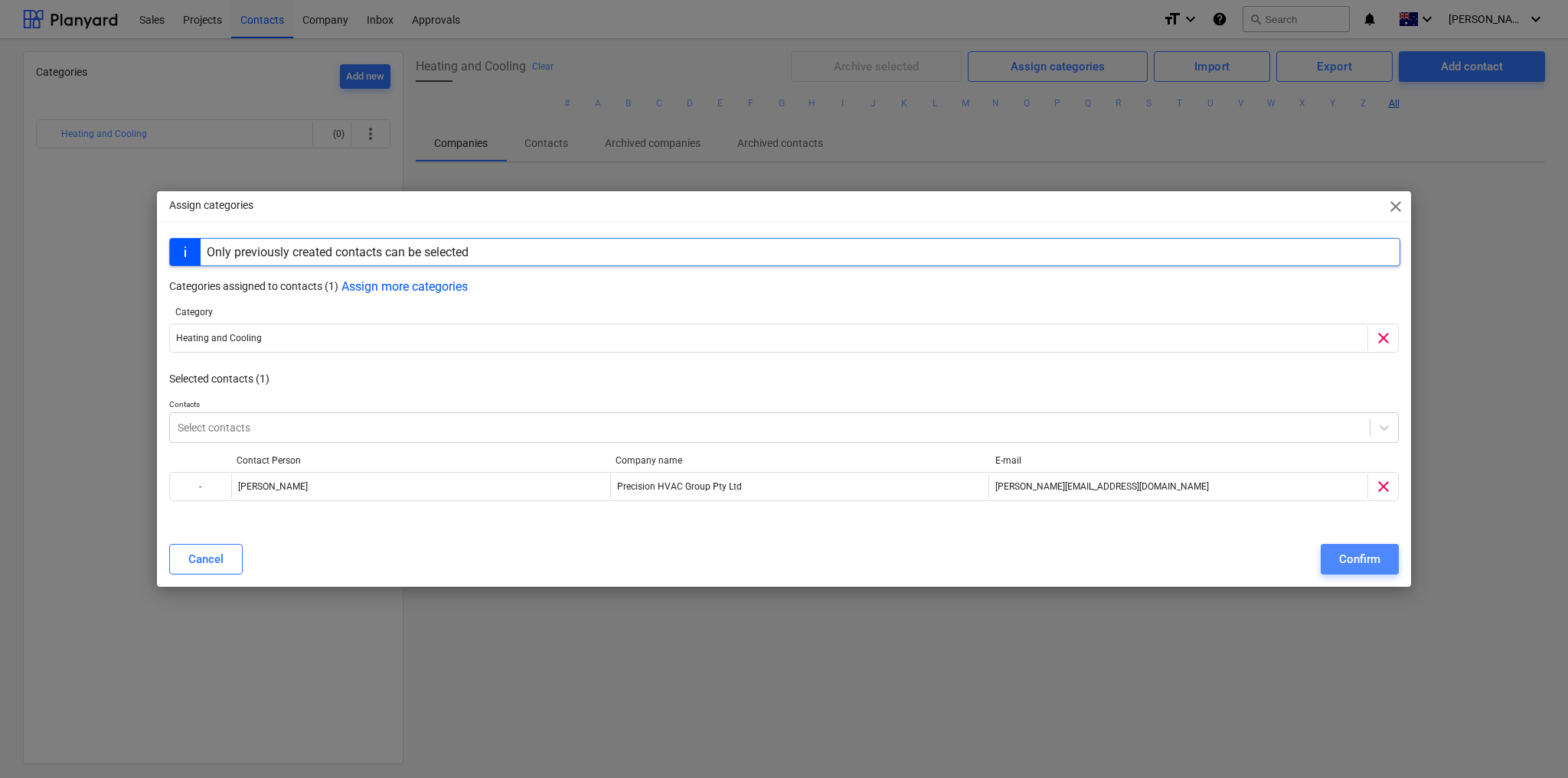
click at [1368, 564] on div "Confirm" at bounding box center [1359, 559] width 41 height 20
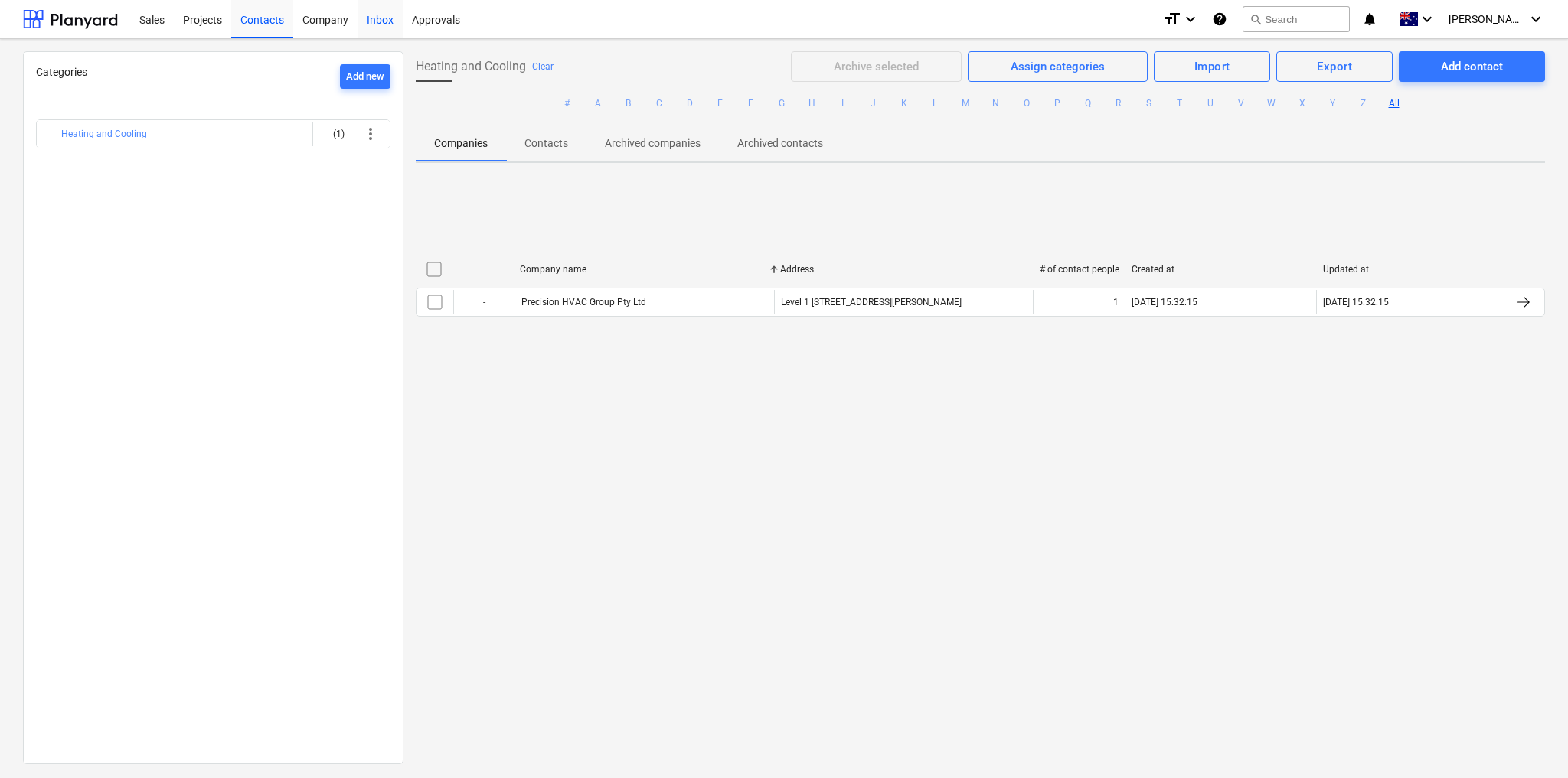
click at [376, 22] on div "Inbox" at bounding box center [380, 18] width 45 height 39
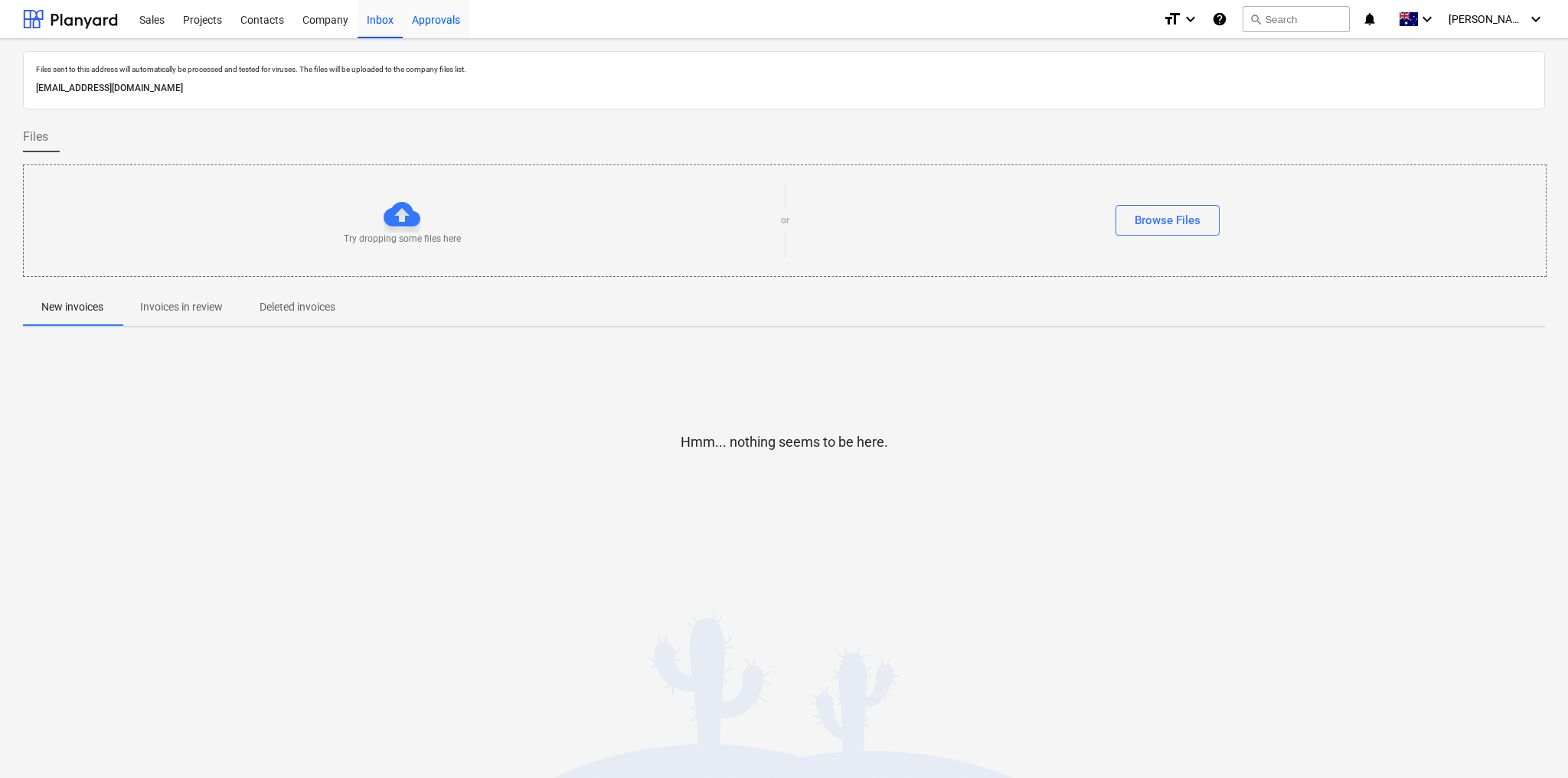
click at [438, 16] on div "Approvals" at bounding box center [436, 18] width 66 height 39
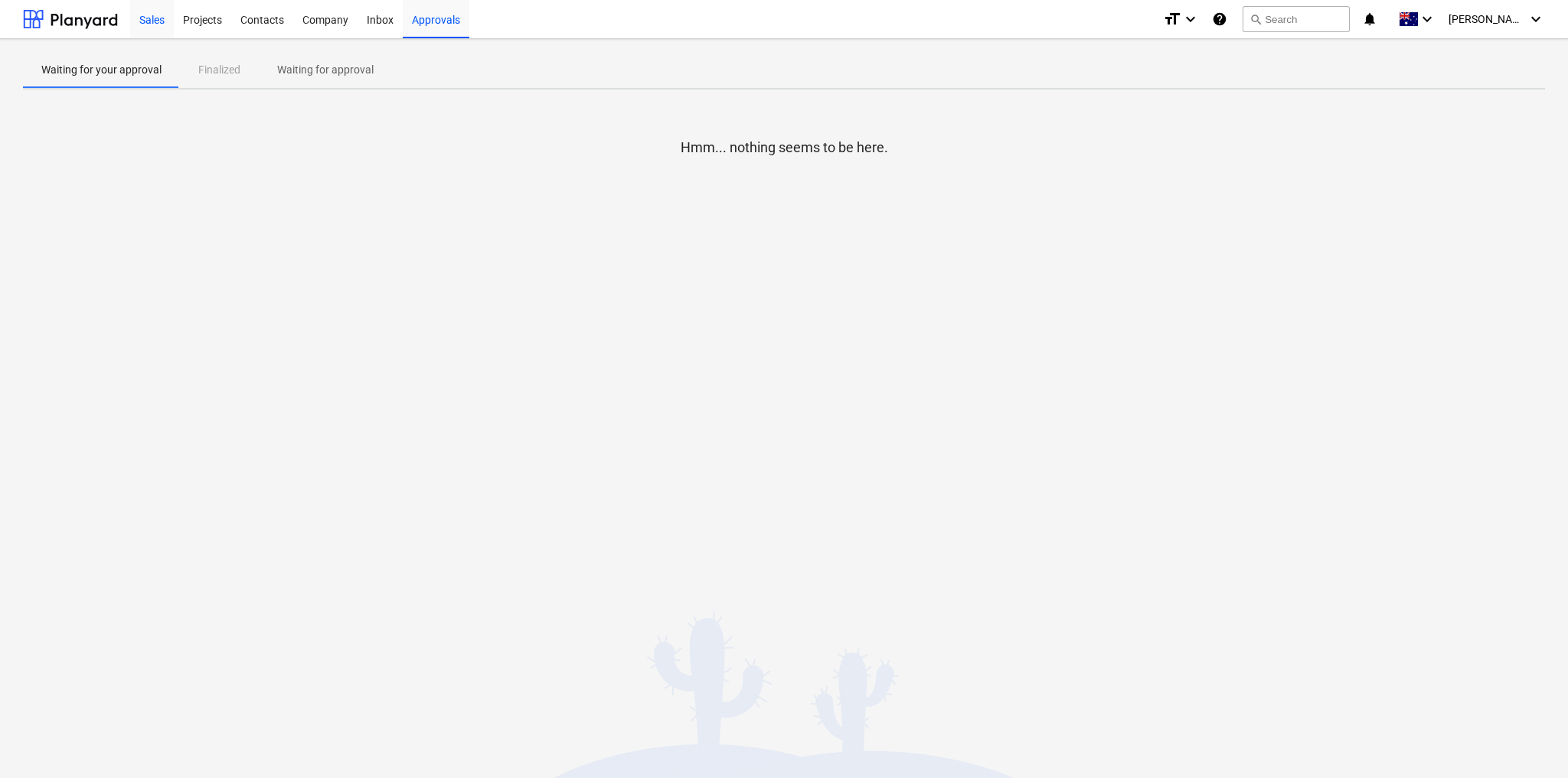
click at [151, 17] on div "Sales" at bounding box center [152, 18] width 44 height 39
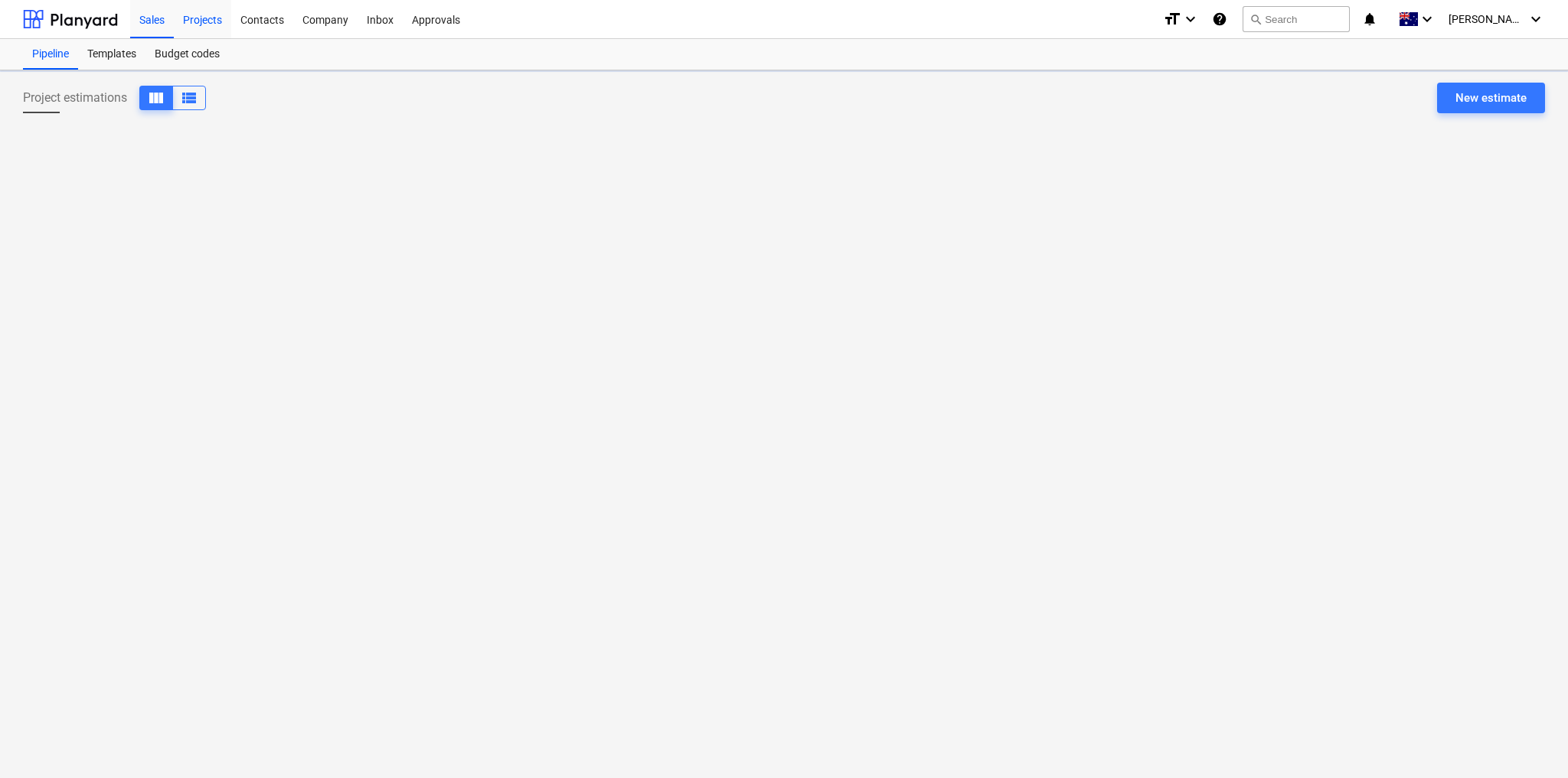
click at [188, 19] on div "Projects" at bounding box center [203, 18] width 58 height 39
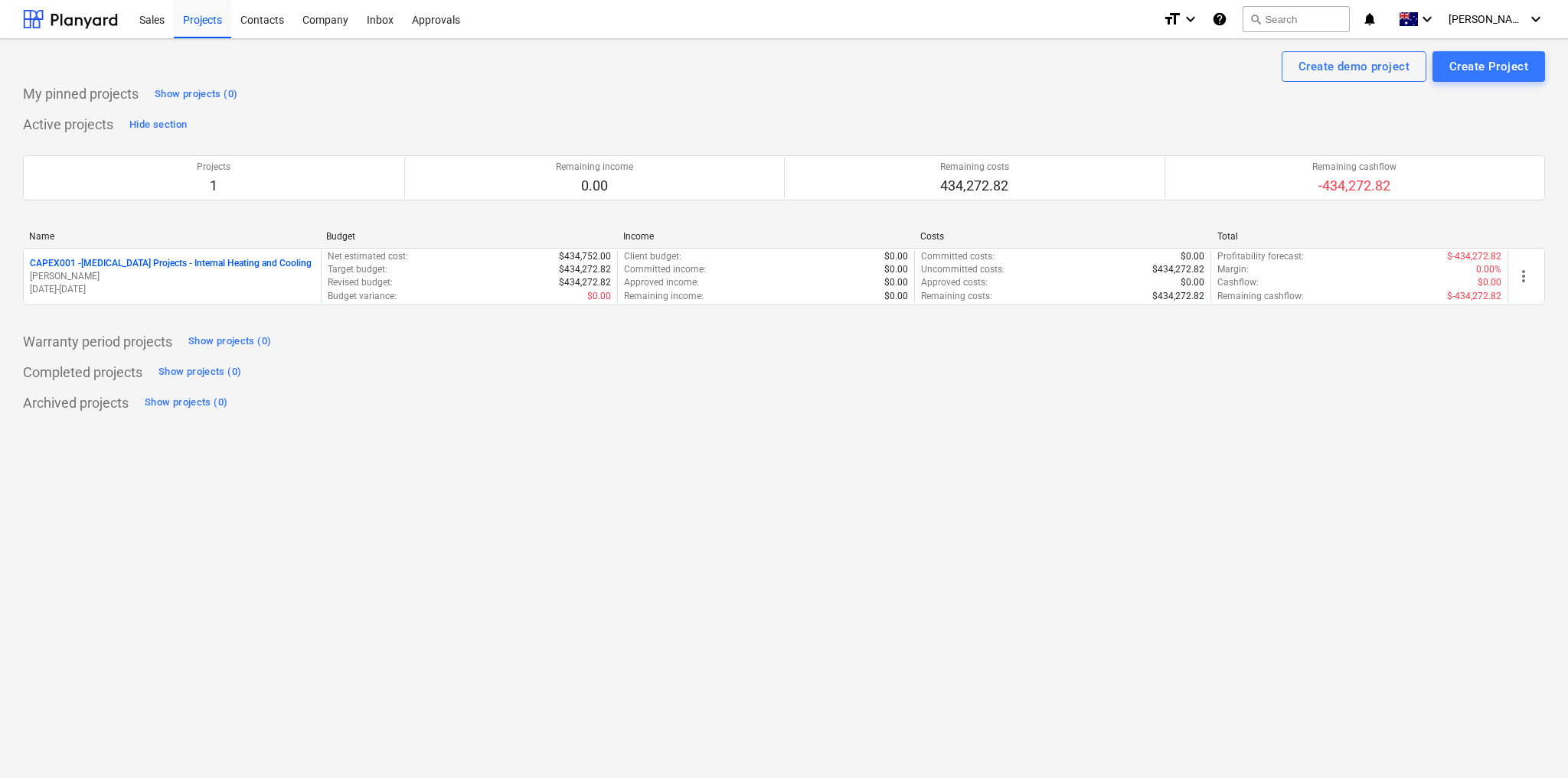
click at [459, 434] on div "Create demo project Create Project My pinned projects Show projects (0) Active …" at bounding box center [784, 409] width 1568 height 740
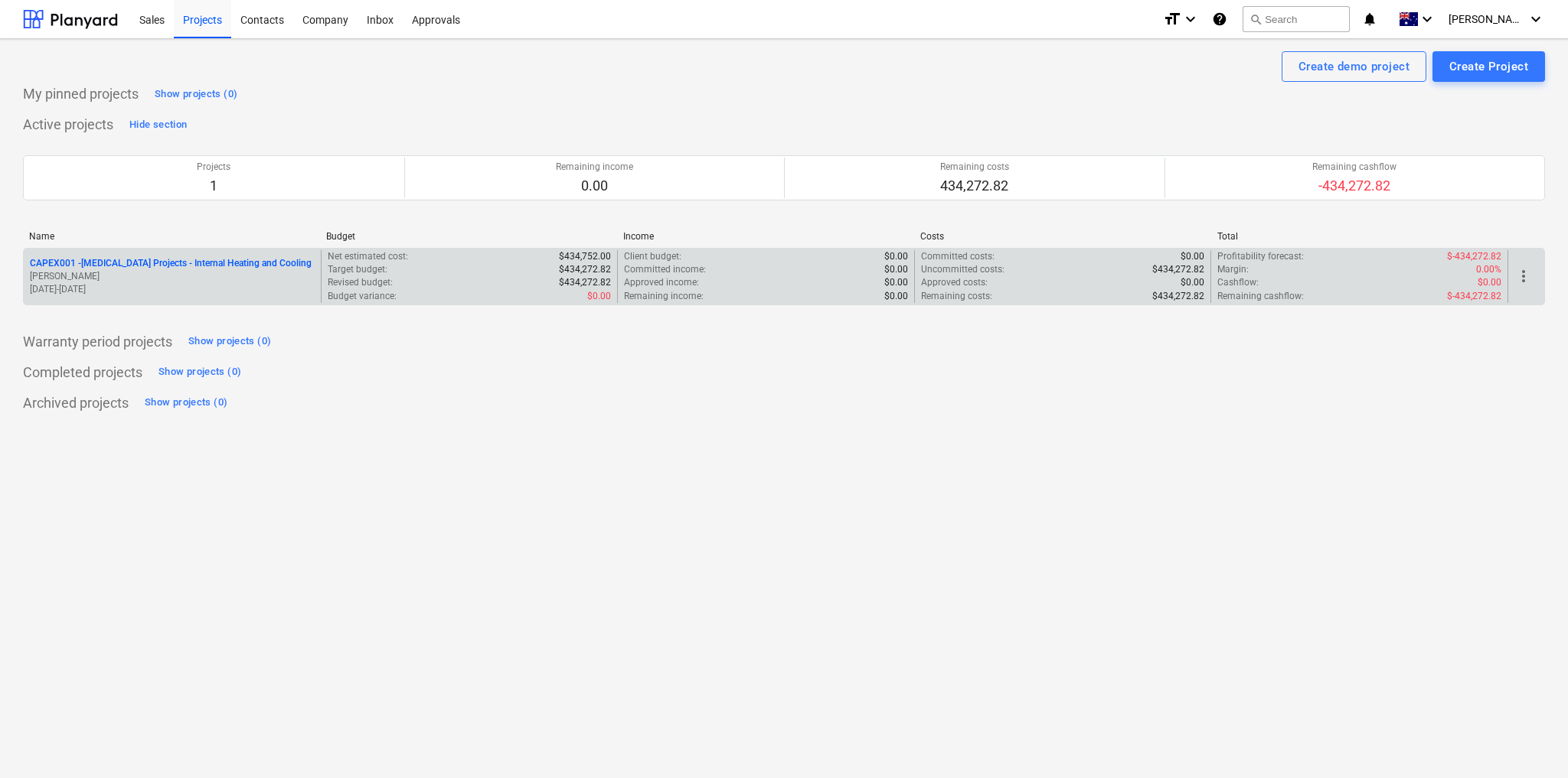
click at [136, 265] on p "CAPEX001 - CAPEX Projects - Internal Heating and Cooling" at bounding box center [171, 263] width 282 height 13
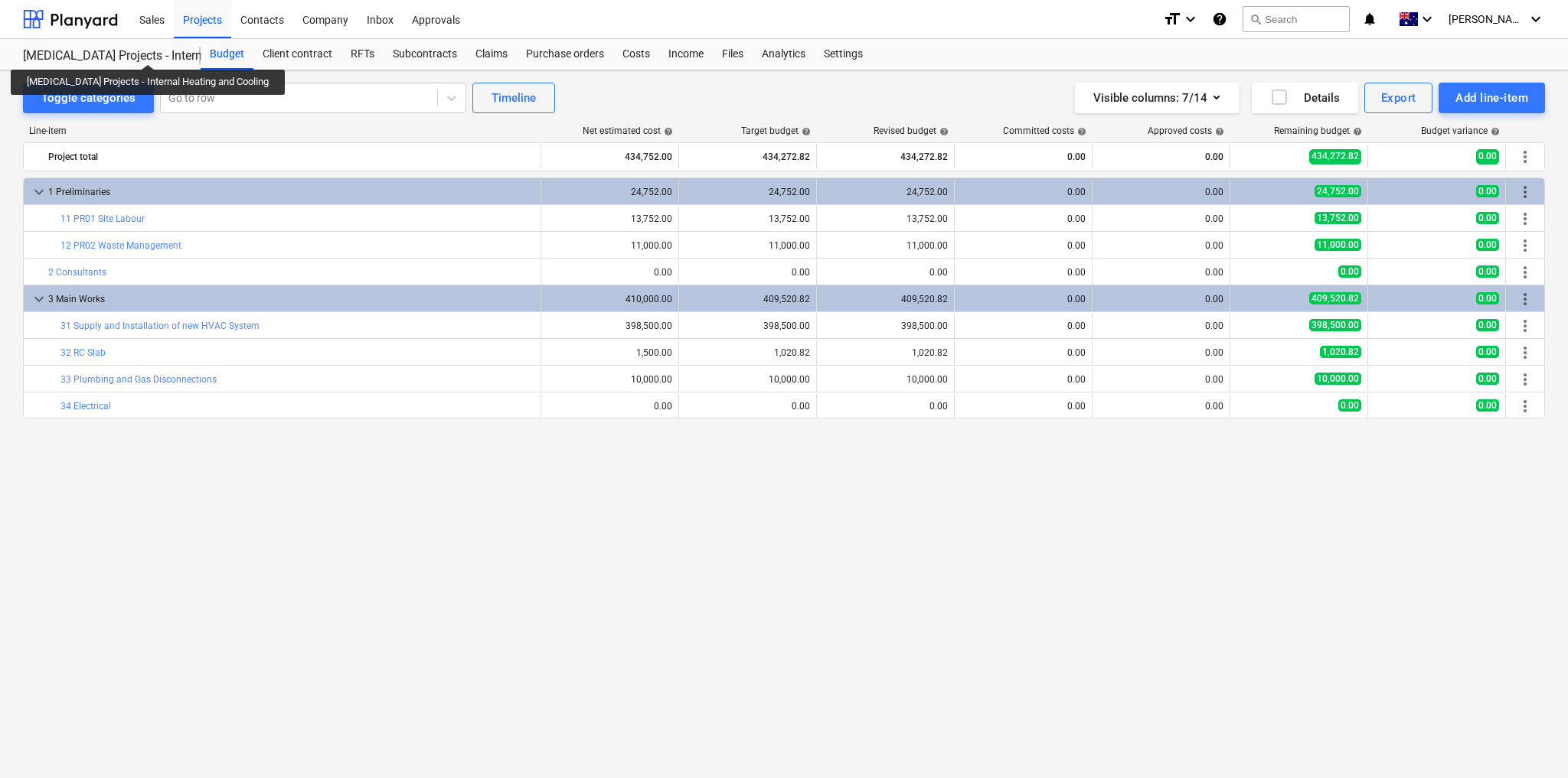
click at [129, 51] on div "[MEDICAL_DATA] Projects - Internal Heating and Cooling" at bounding box center [102, 56] width 159 height 16
click at [194, 19] on div "Projects" at bounding box center [203, 18] width 58 height 39
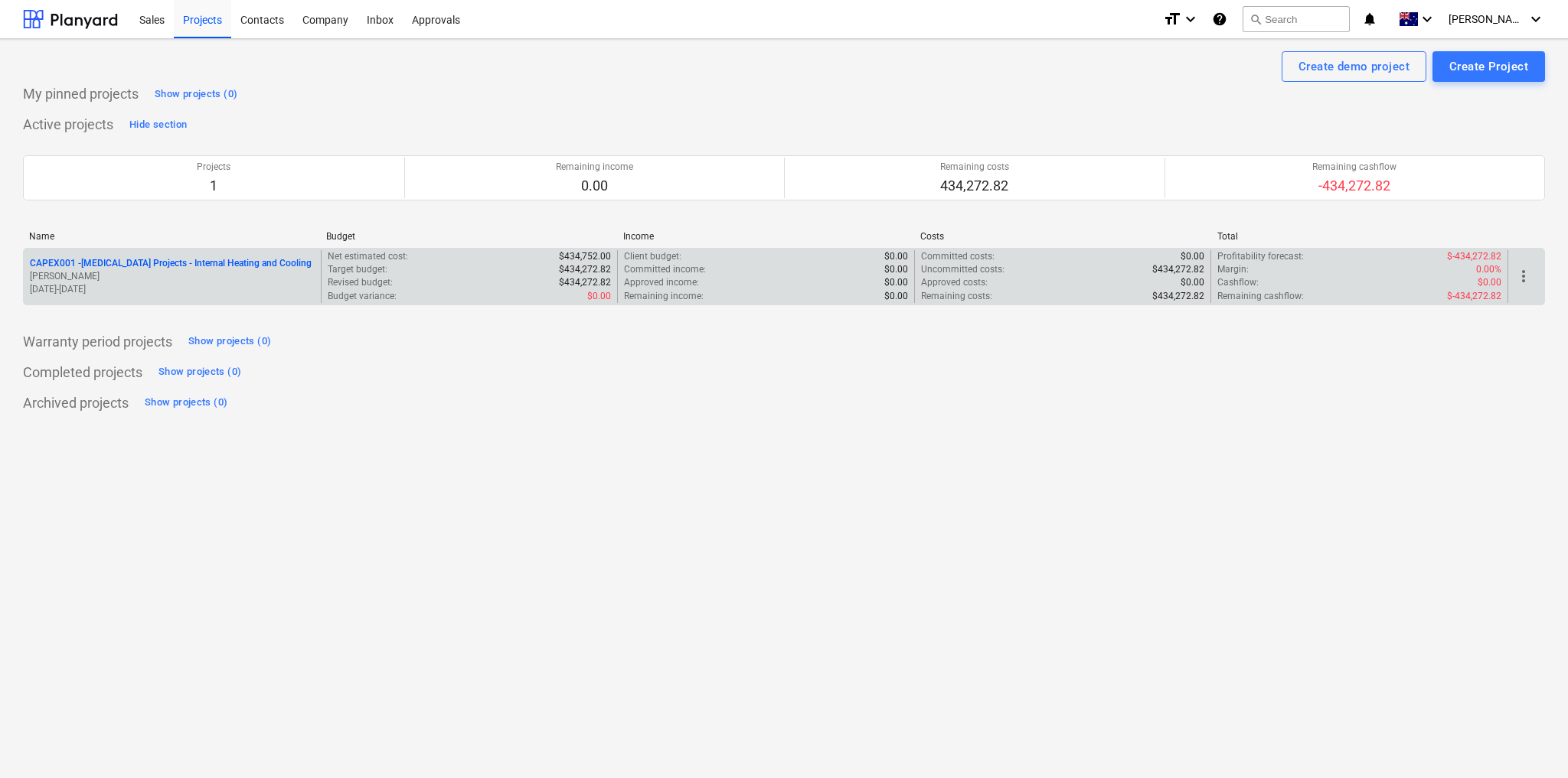
click at [1522, 277] on span "more_vert" at bounding box center [1523, 275] width 18 height 18
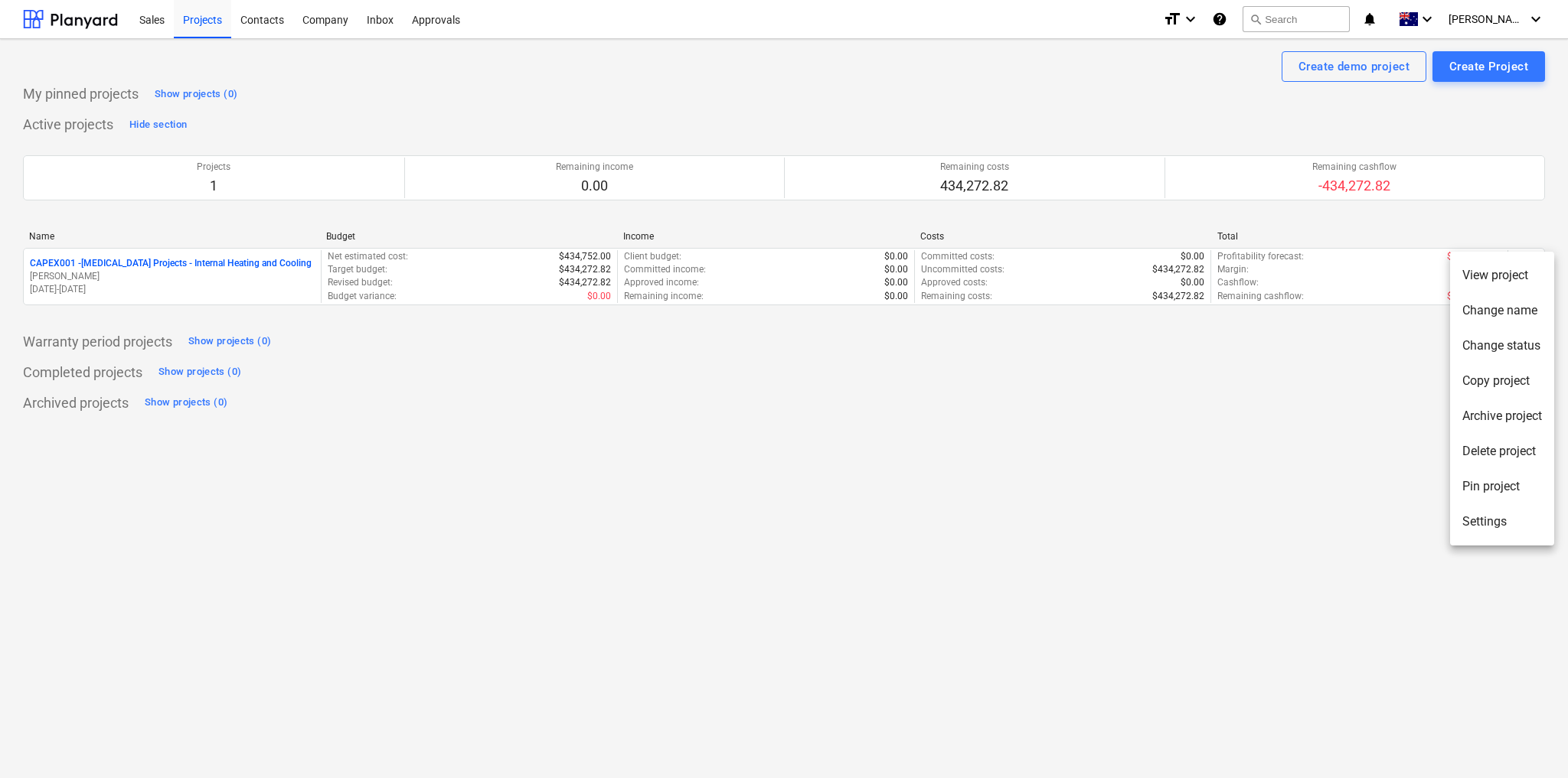
click at [1507, 311] on li "Change name" at bounding box center [1502, 310] width 104 height 35
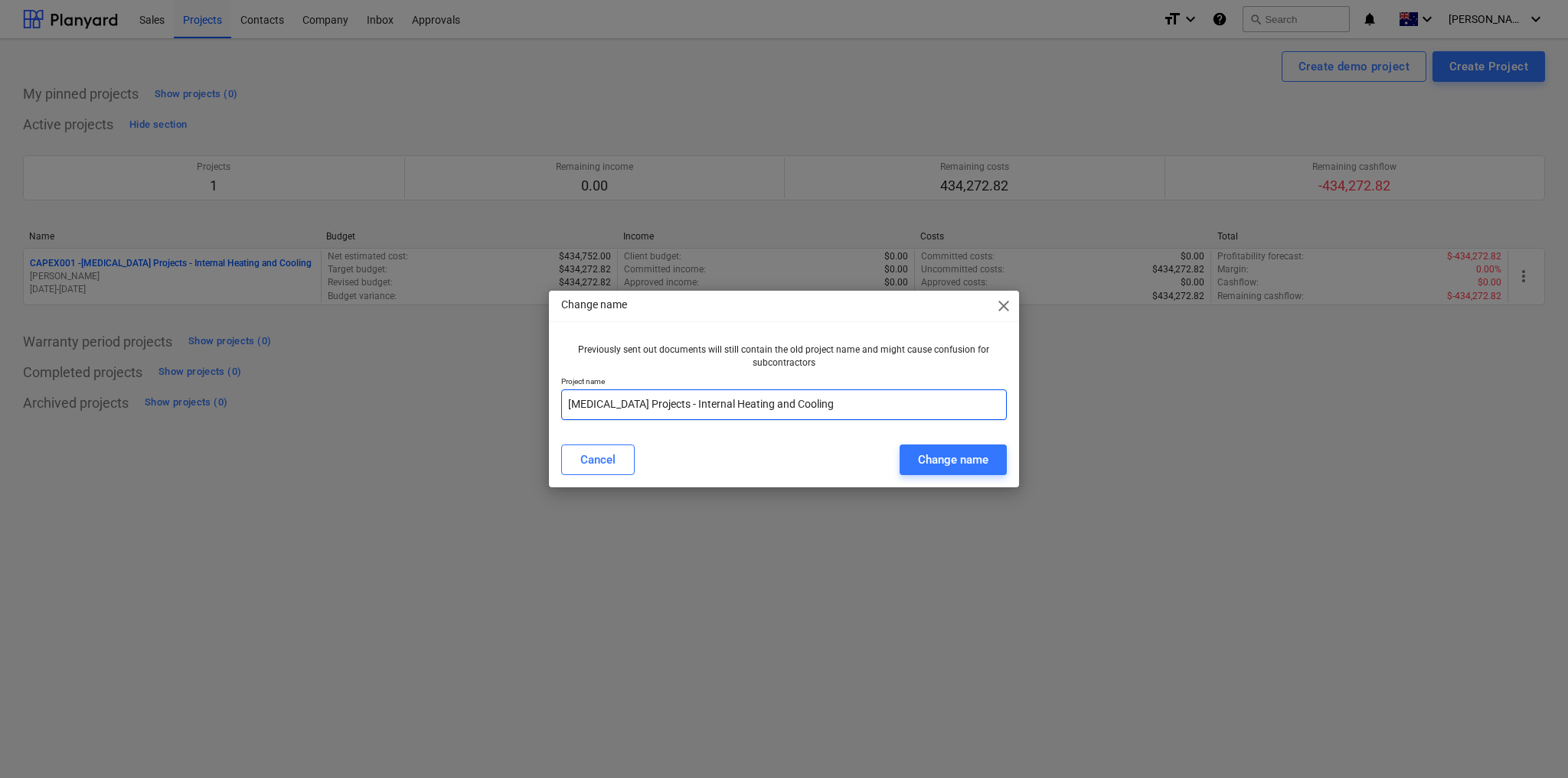
click at [641, 407] on input "[MEDICAL_DATA] Projects - Internal Heating and Cooling" at bounding box center [784, 405] width 445 height 31
drag, startPoint x: 659, startPoint y: 405, endPoint x: 537, endPoint y: 405, distance: 122.0
click at [537, 405] on div "Change name close Previously sent out documents will still contain the old proj…" at bounding box center [784, 389] width 1568 height 778
drag, startPoint x: 598, startPoint y: 406, endPoint x: 546, endPoint y: 408, distance: 52.0
click at [546, 408] on div "Change name close Previously sent out documents will still contain the old proj…" at bounding box center [784, 389] width 1568 height 778
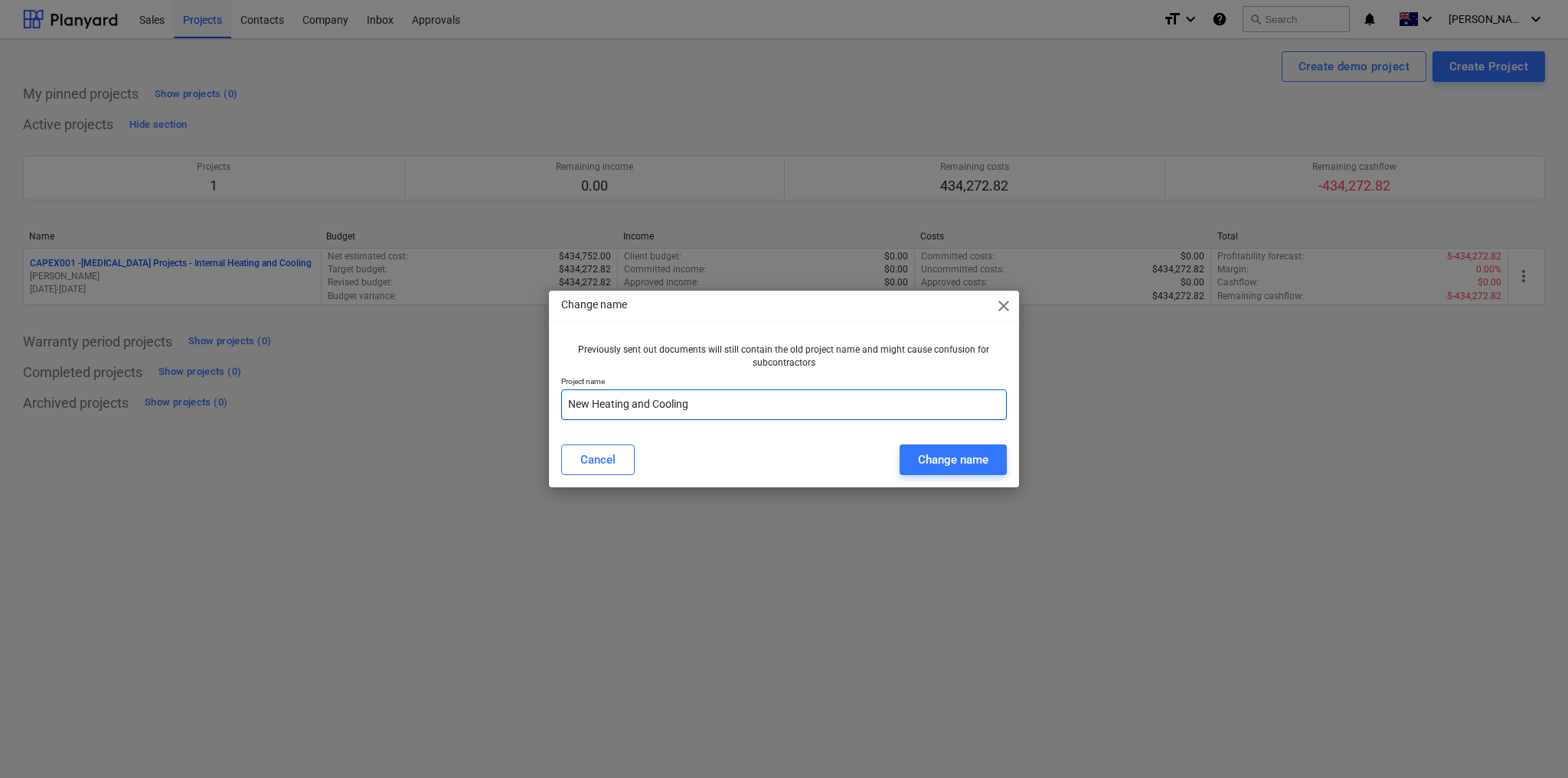
click at [698, 406] on input "New Heating and Cooling" at bounding box center [784, 405] width 445 height 31
click at [716, 441] on div "Cancel Change name" at bounding box center [784, 460] width 463 height 43
drag, startPoint x: 592, startPoint y: 404, endPoint x: 554, endPoint y: 405, distance: 38.0
click at [554, 405] on div "Previously sent out documents will still contain the old project name and might…" at bounding box center [784, 385] width 470 height 95
click at [747, 396] on input "Heating and Cooling System" at bounding box center [784, 405] width 445 height 31
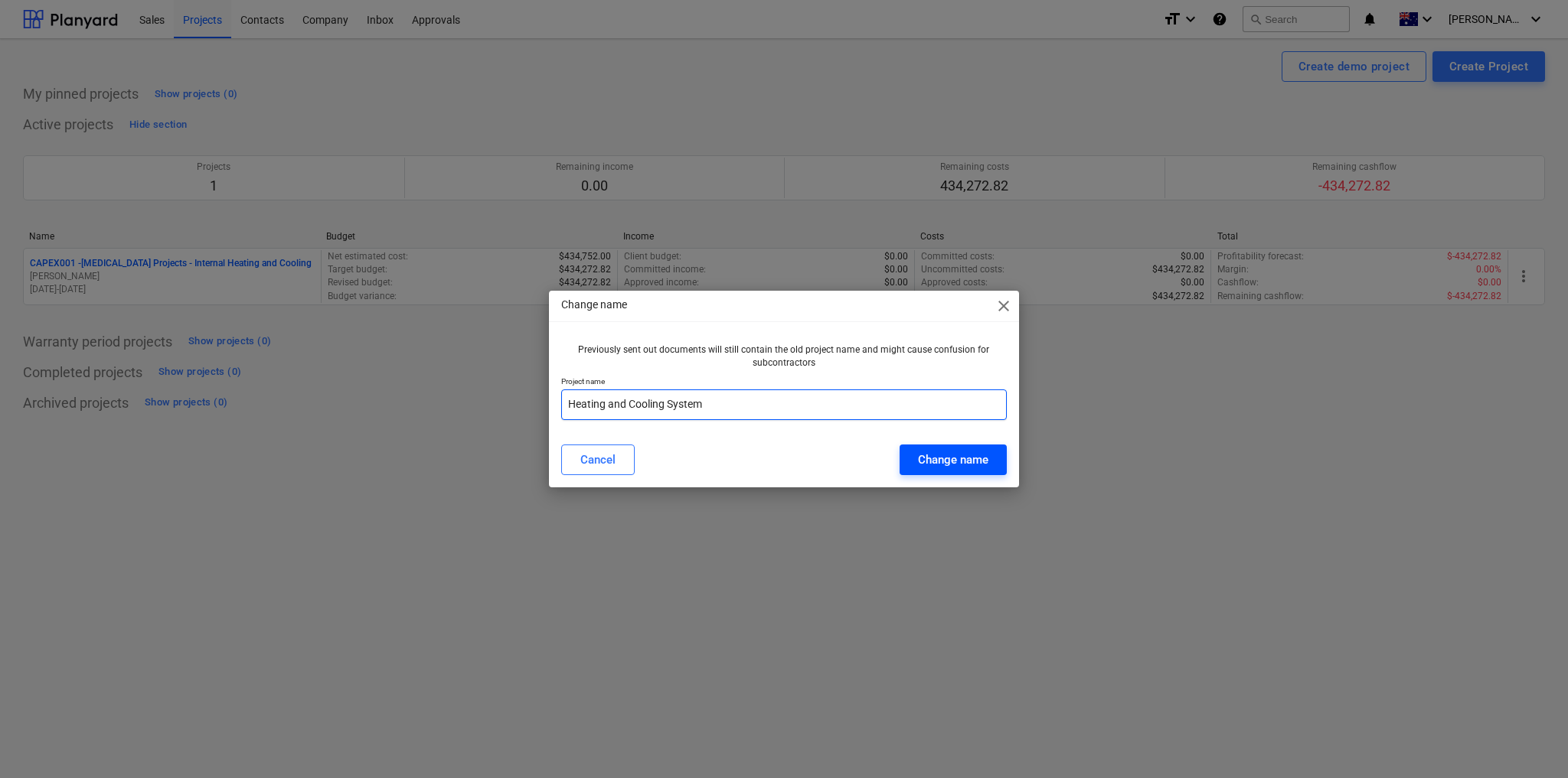
type input "Heating and Cooling System"
click at [973, 462] on div "Change name" at bounding box center [952, 460] width 71 height 20
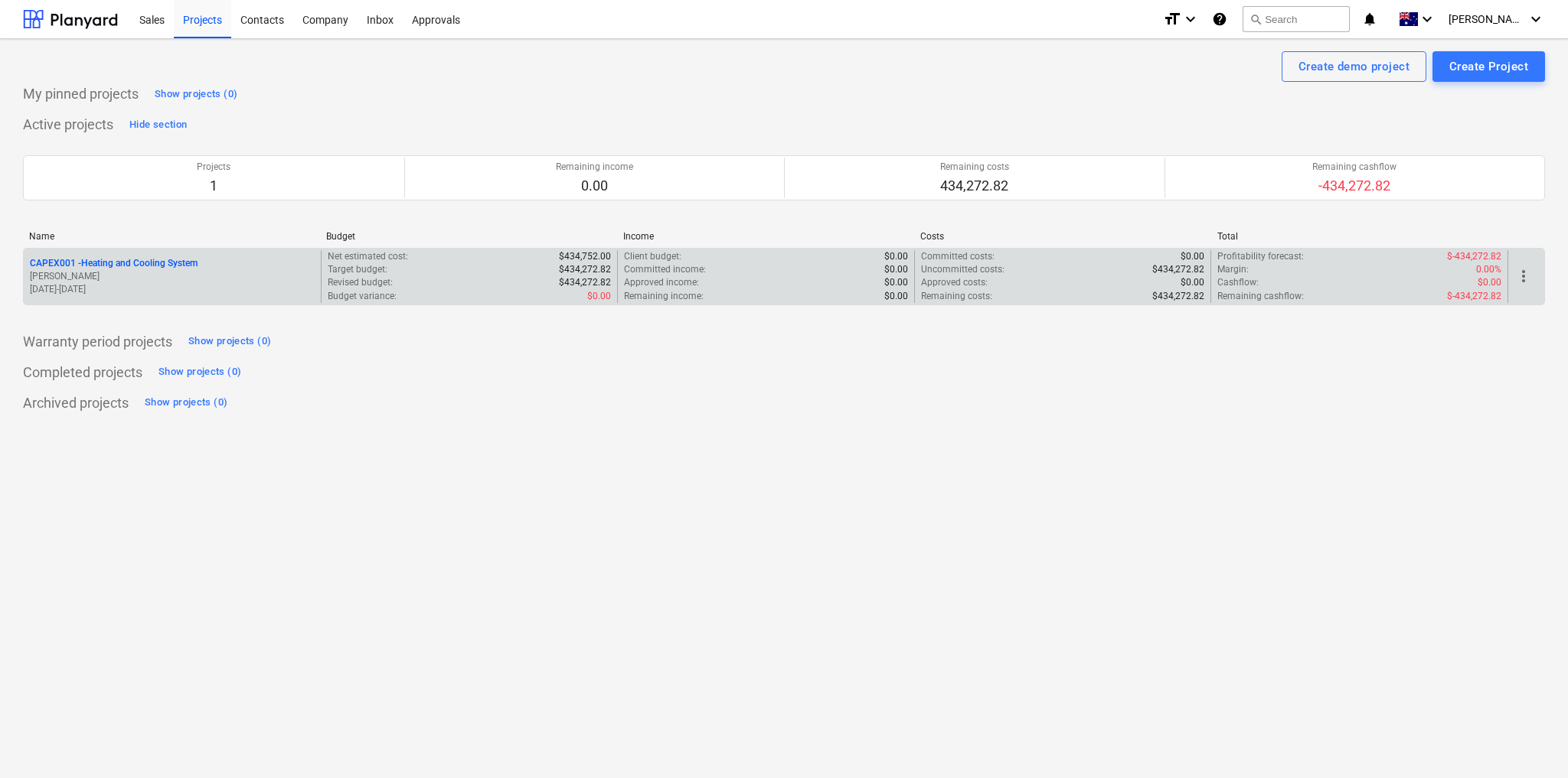
click at [322, 271] on div "Net estimated cost : $434,752.00 Target budget : $434,272.82 Revised budget : $…" at bounding box center [470, 276] width 297 height 52
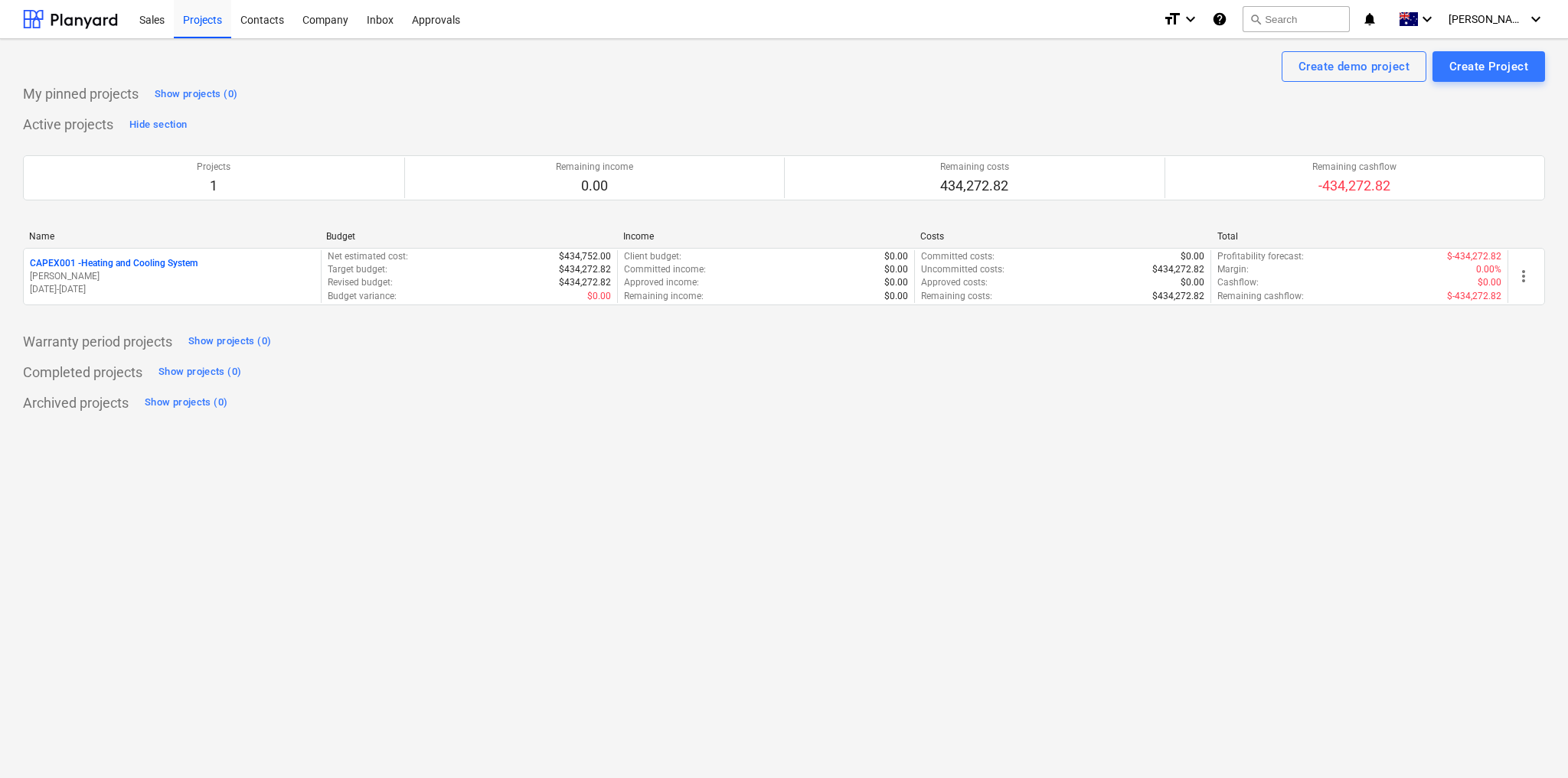
click at [862, 592] on div "Create demo project Create Project My pinned projects Show projects (0) Active …" at bounding box center [784, 409] width 1568 height 740
